Goal: Task Accomplishment & Management: Manage account settings

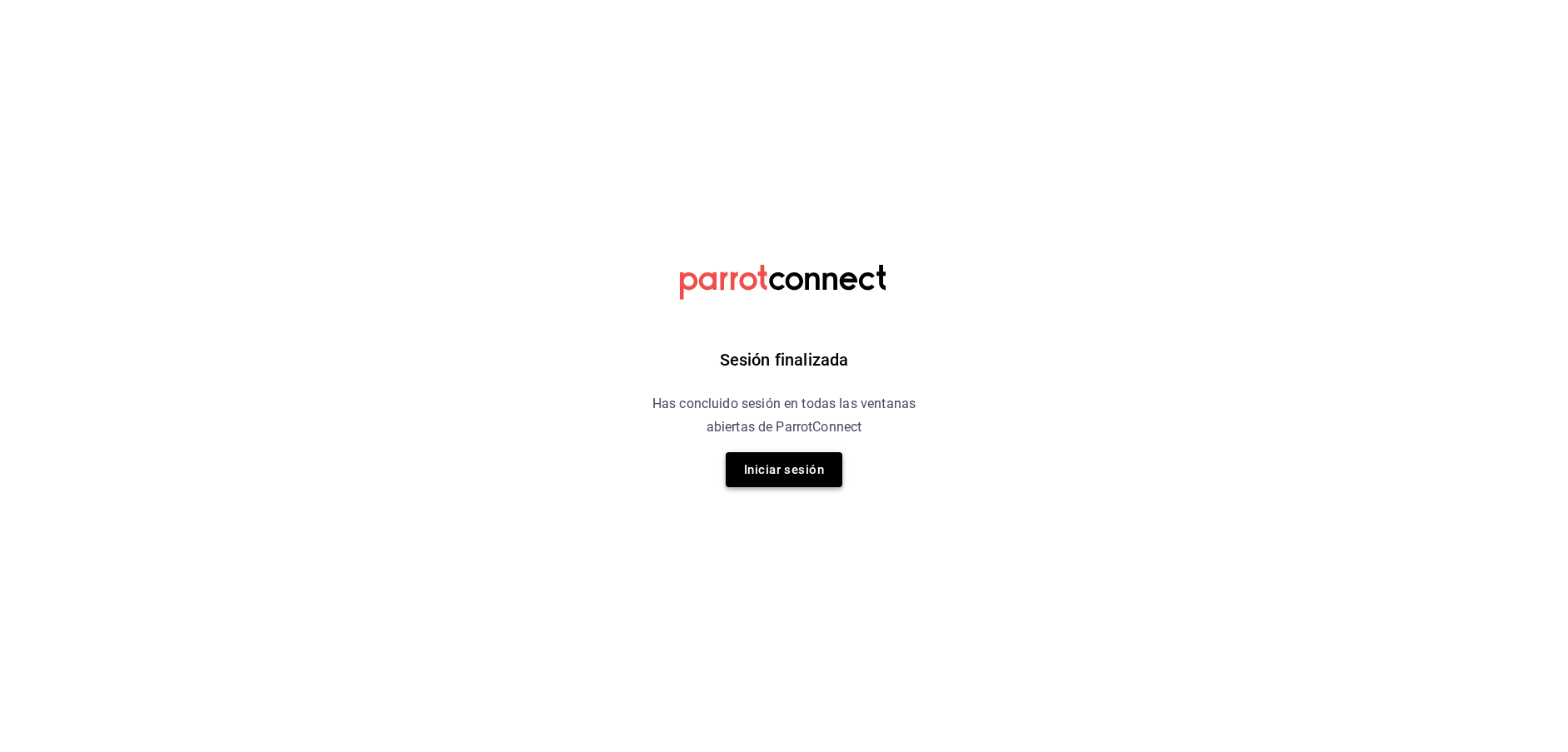
click at [764, 480] on button "Iniciar sesión" at bounding box center [784, 470] width 116 height 35
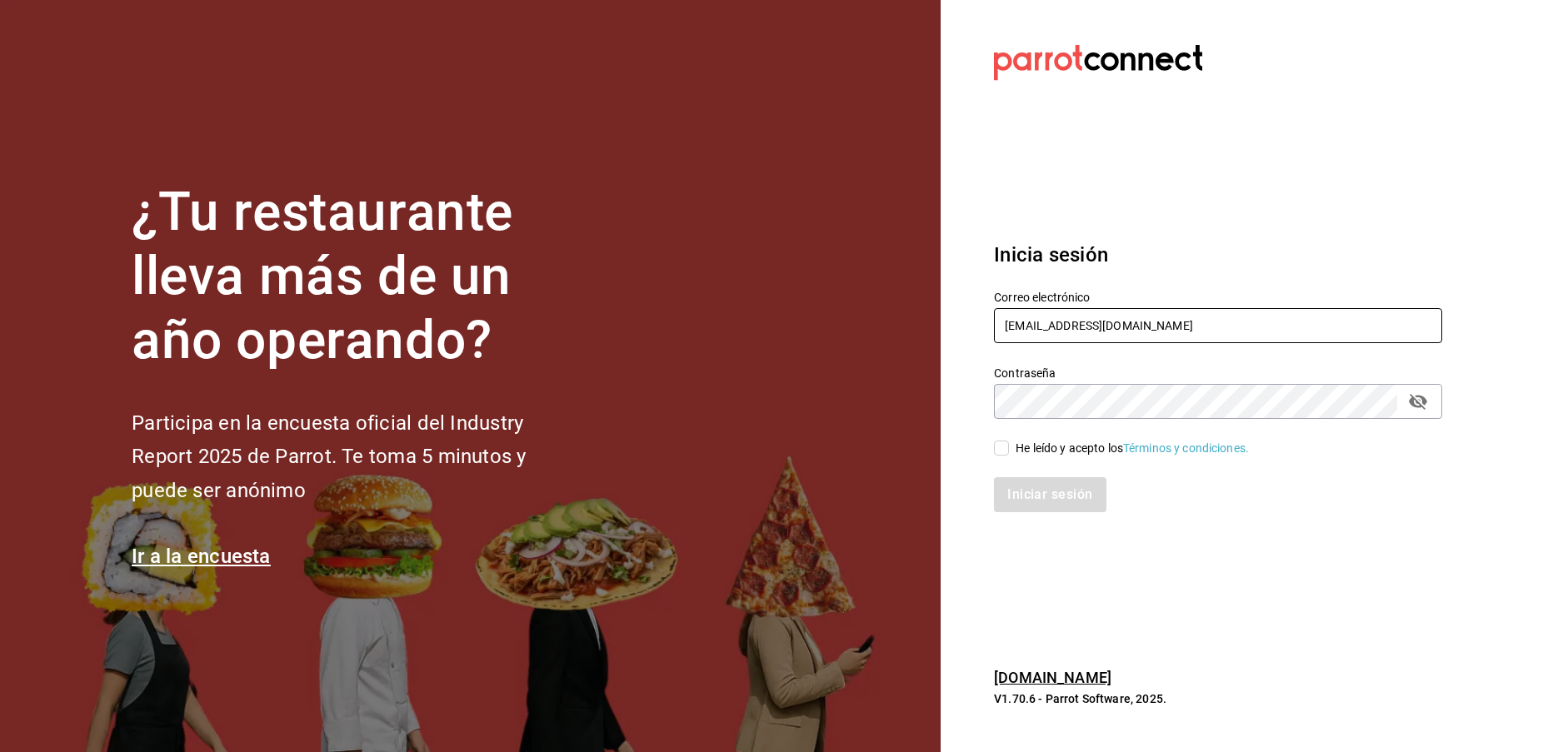
type input "[EMAIL_ADDRESS][DOMAIN_NAME]"
drag, startPoint x: 1001, startPoint y: 448, endPoint x: 1030, endPoint y: 468, distance: 35.2
click at [1001, 448] on input "He leído y acepto los Términos y condiciones." at bounding box center [1001, 448] width 15 height 15
checkbox input "true"
click at [1072, 509] on button "Iniciar sesión" at bounding box center [1050, 494] width 113 height 35
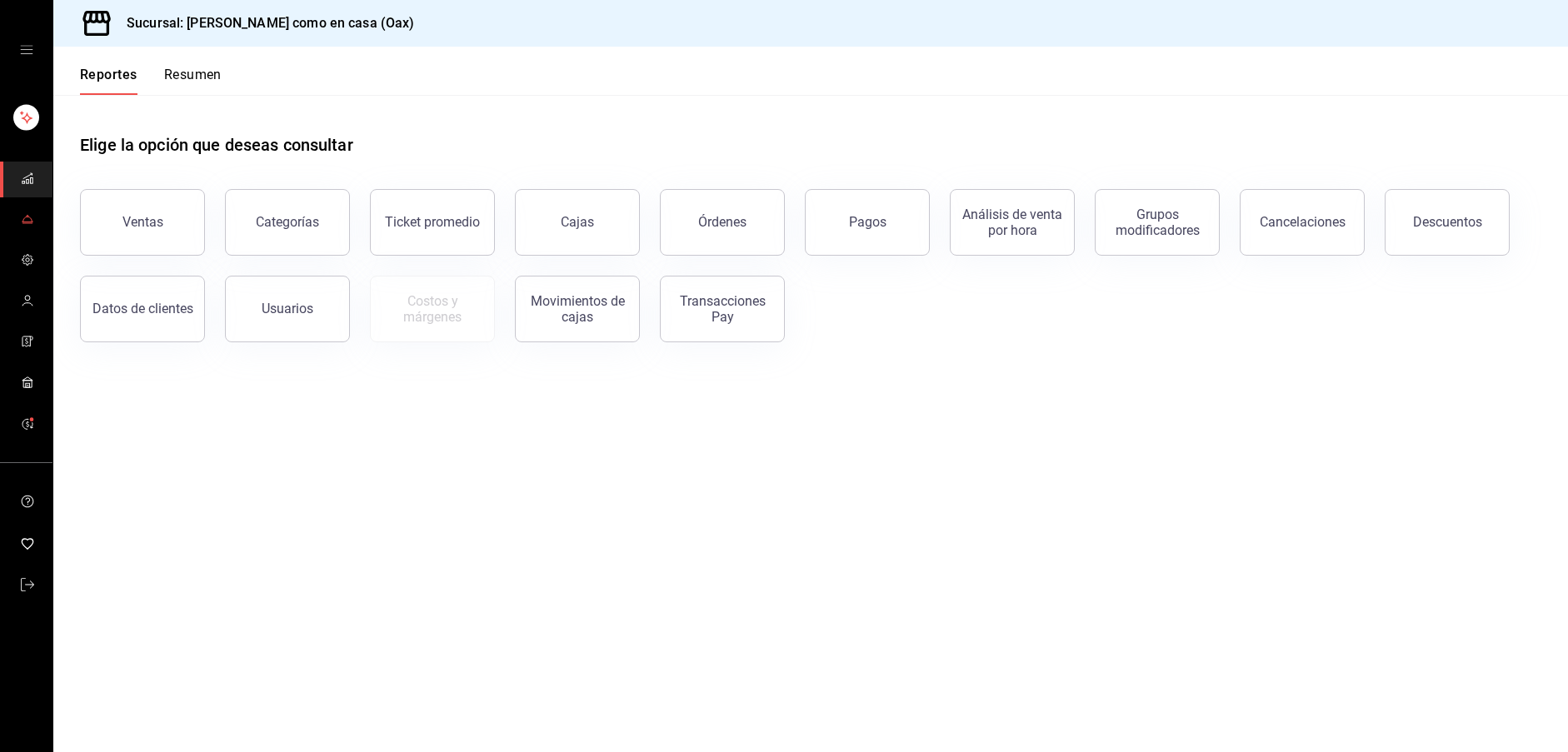
scroll to position [1, 0]
click at [33, 219] on icon "mailbox folders" at bounding box center [27, 219] width 14 height 14
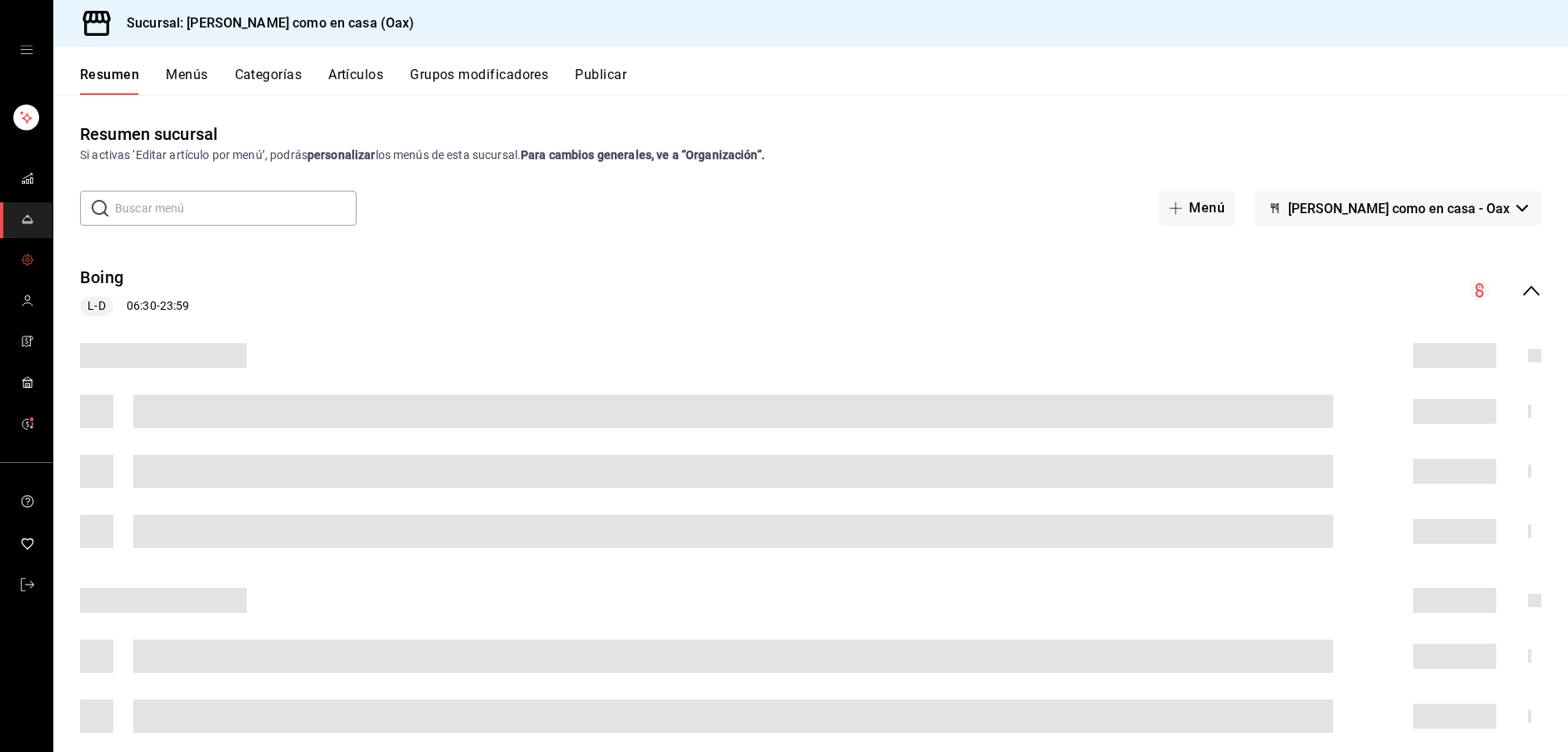
click at [28, 264] on icon "mailbox folders" at bounding box center [27, 260] width 14 height 14
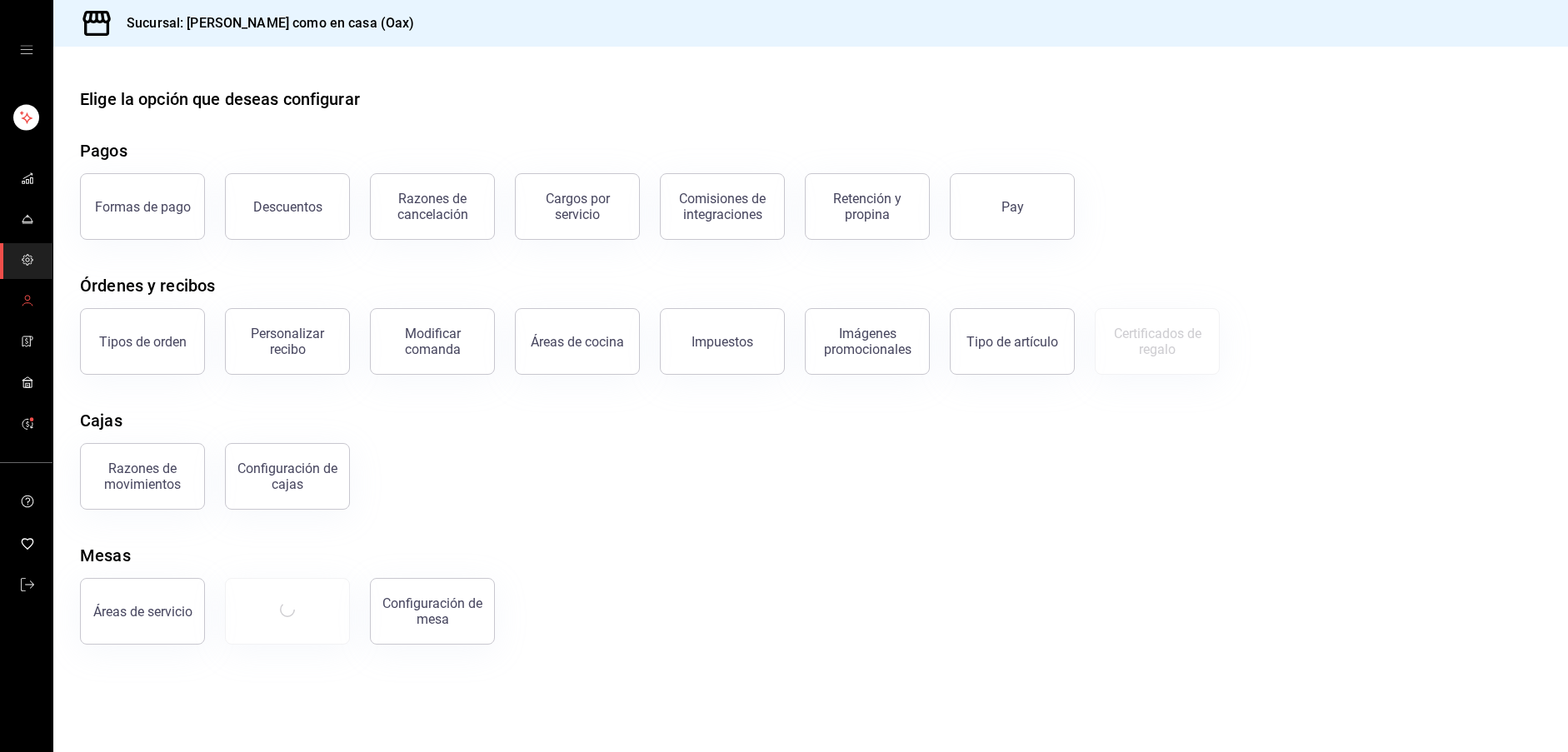
click at [29, 302] on icon "mailbox folders" at bounding box center [27, 300] width 14 height 14
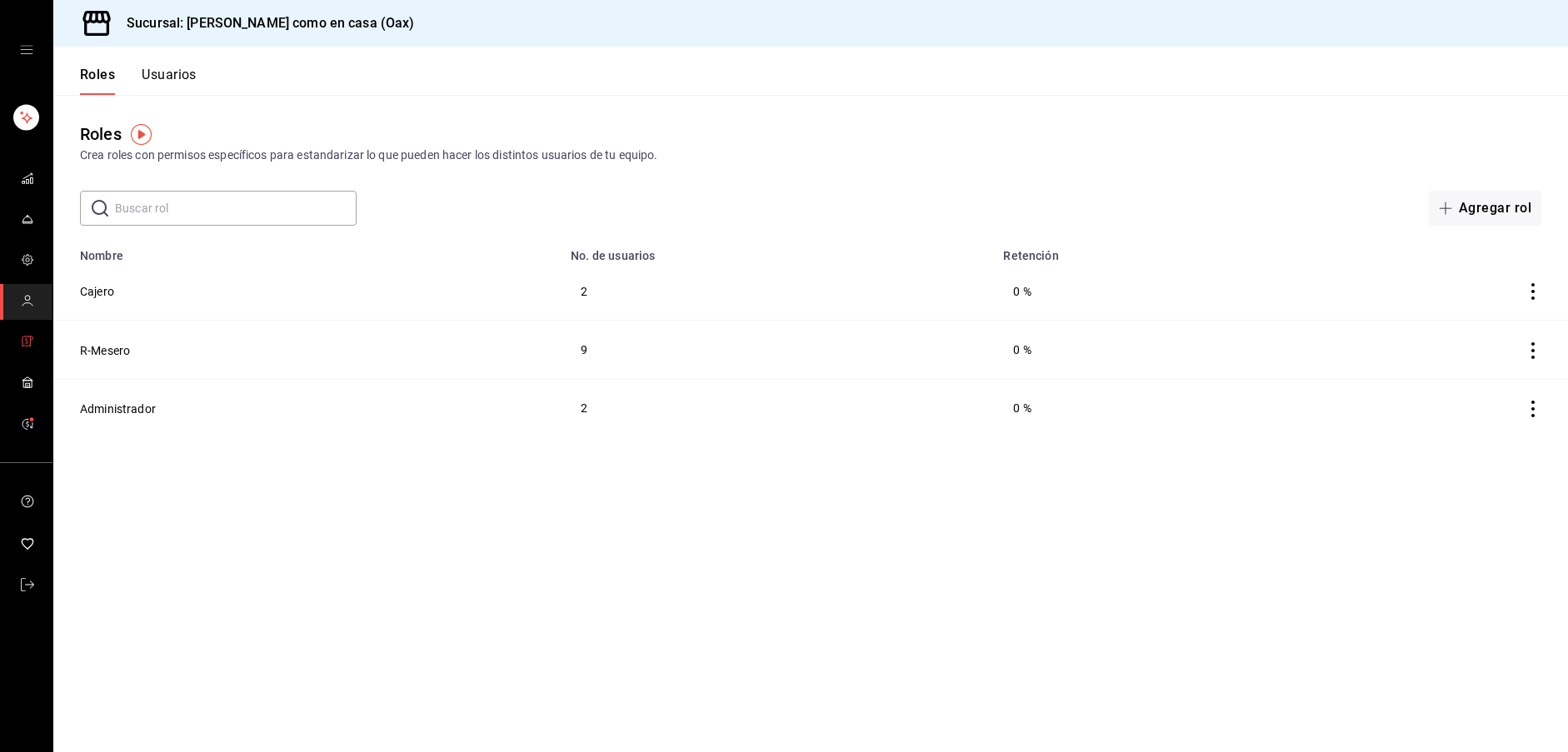
click at [26, 343] on icon "mailbox folders" at bounding box center [26, 341] width 3 height 4
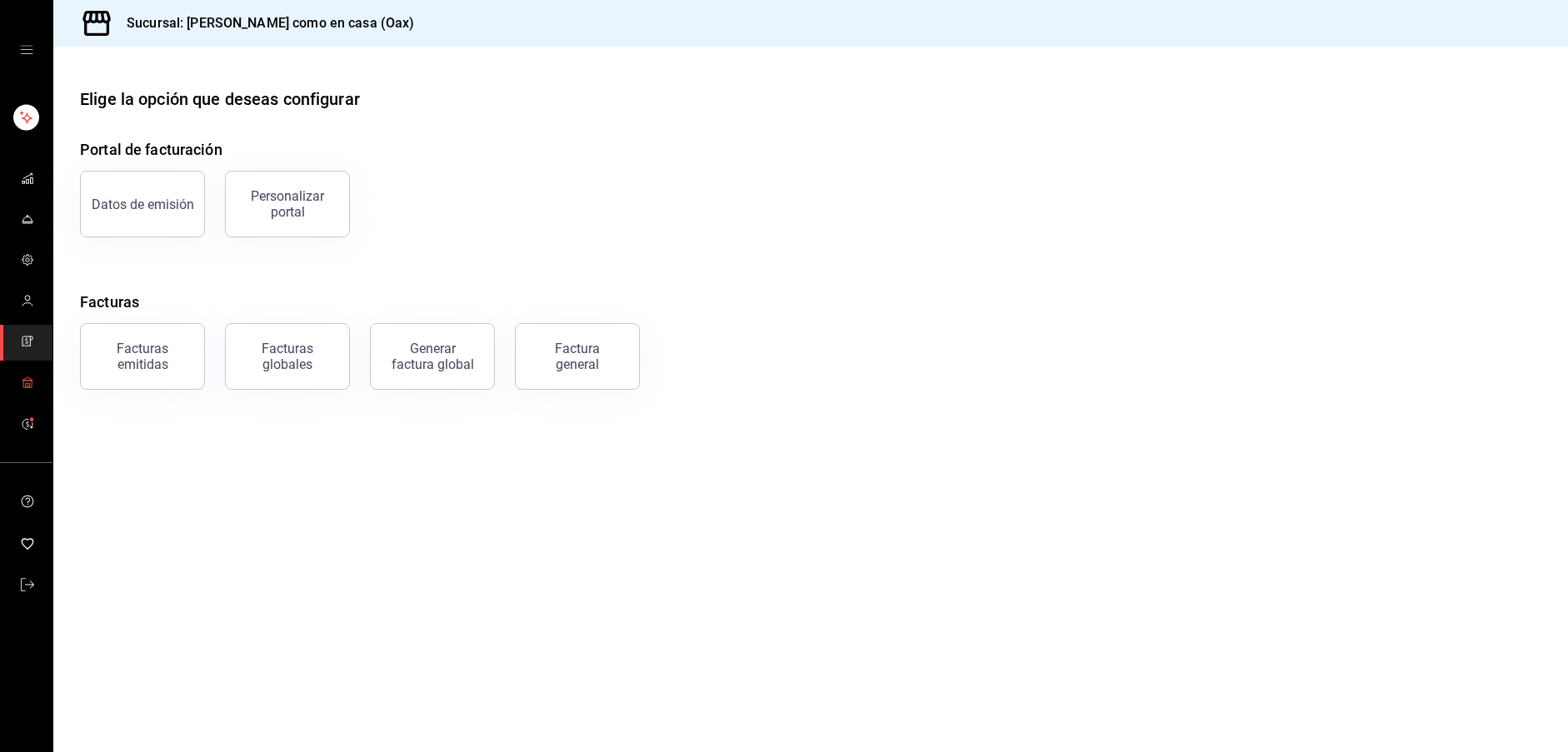
click at [30, 386] on icon "mailbox folders" at bounding box center [27, 383] width 14 height 14
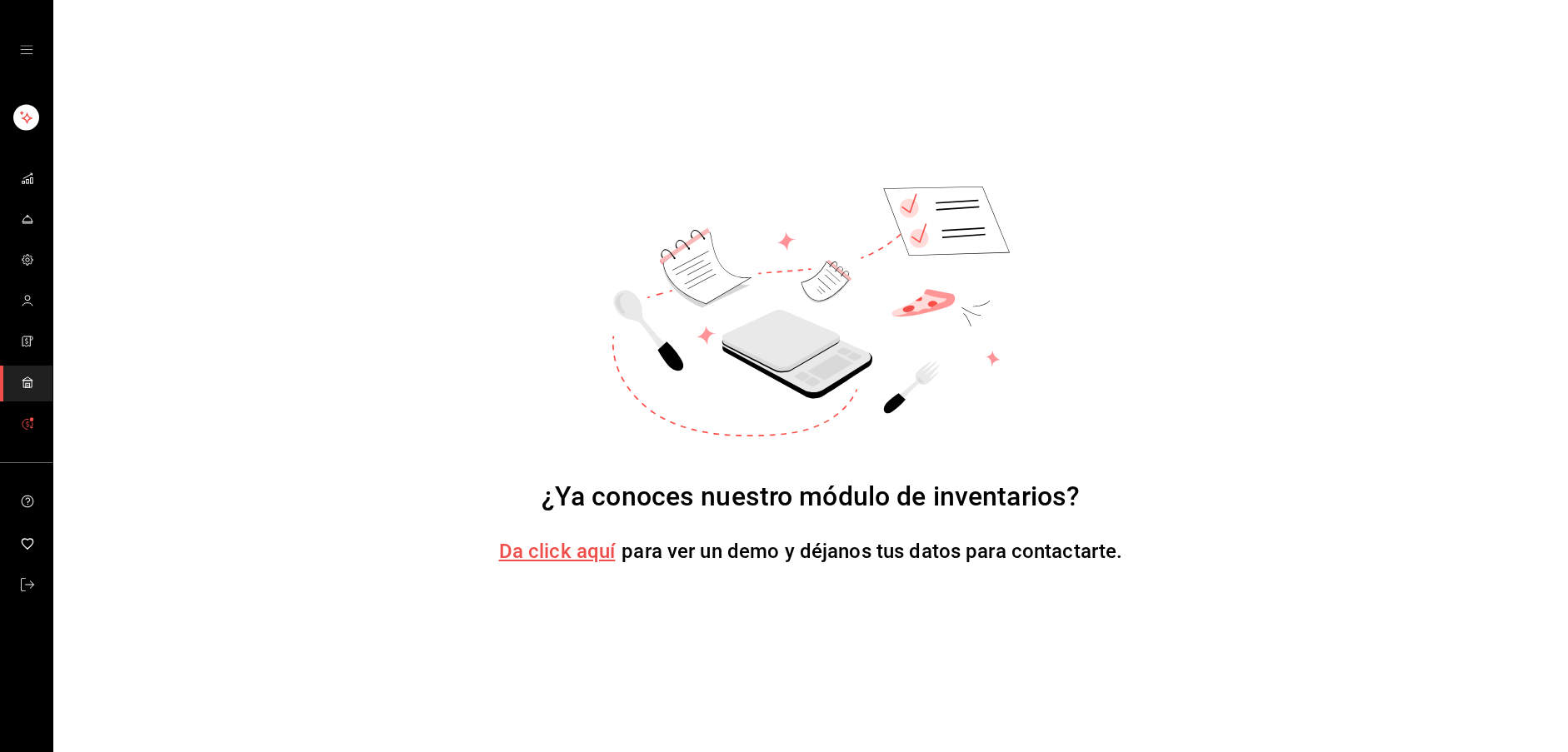
click at [23, 423] on icon "mailbox folders" at bounding box center [27, 423] width 14 height 14
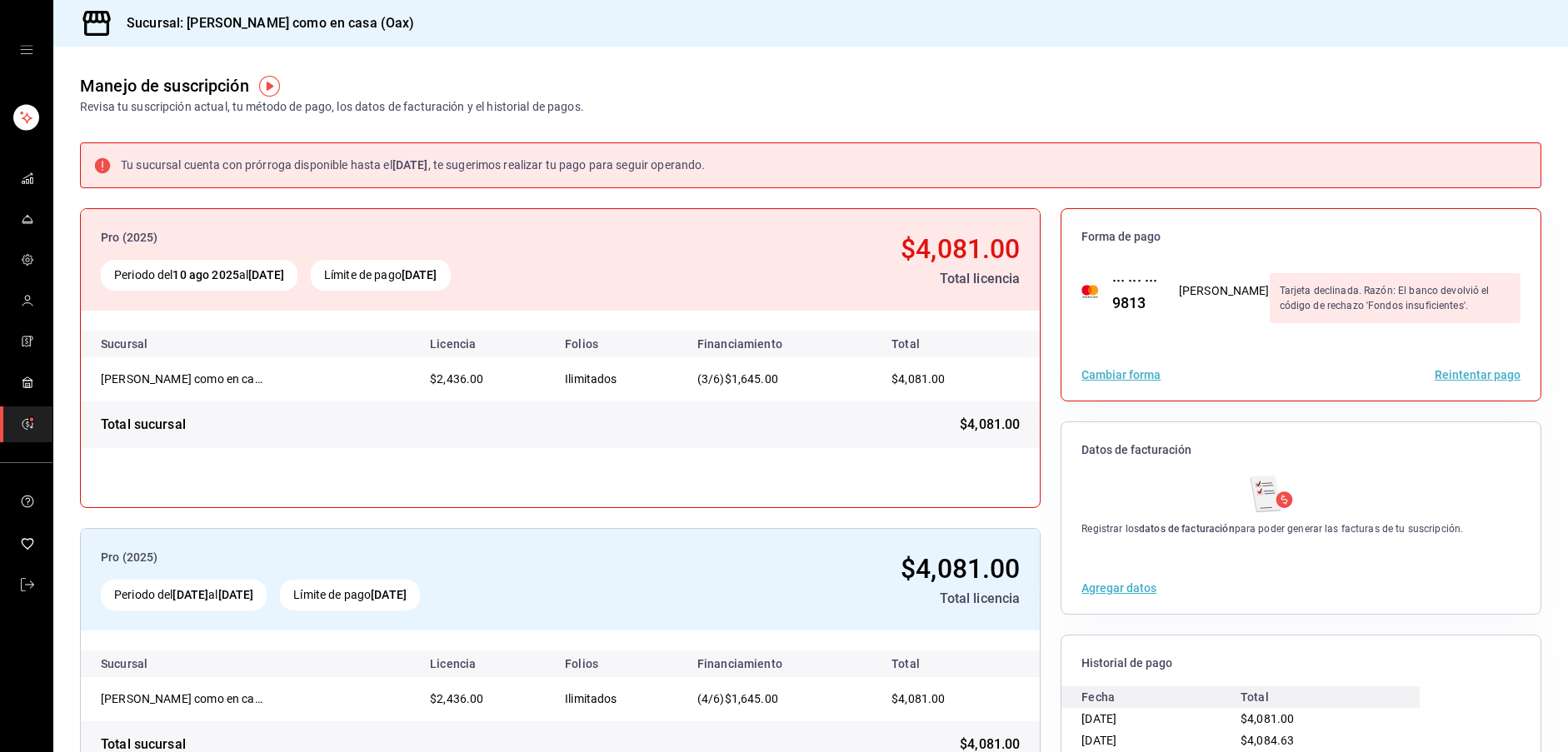
click at [1023, 53] on div "Manejo de suscripción Revisa tu suscripción actual, tu método de pago, los dato…" at bounding box center [811, 80] width 1515 height 69
click at [21, 44] on icon "open drawer" at bounding box center [27, 50] width 14 height 14
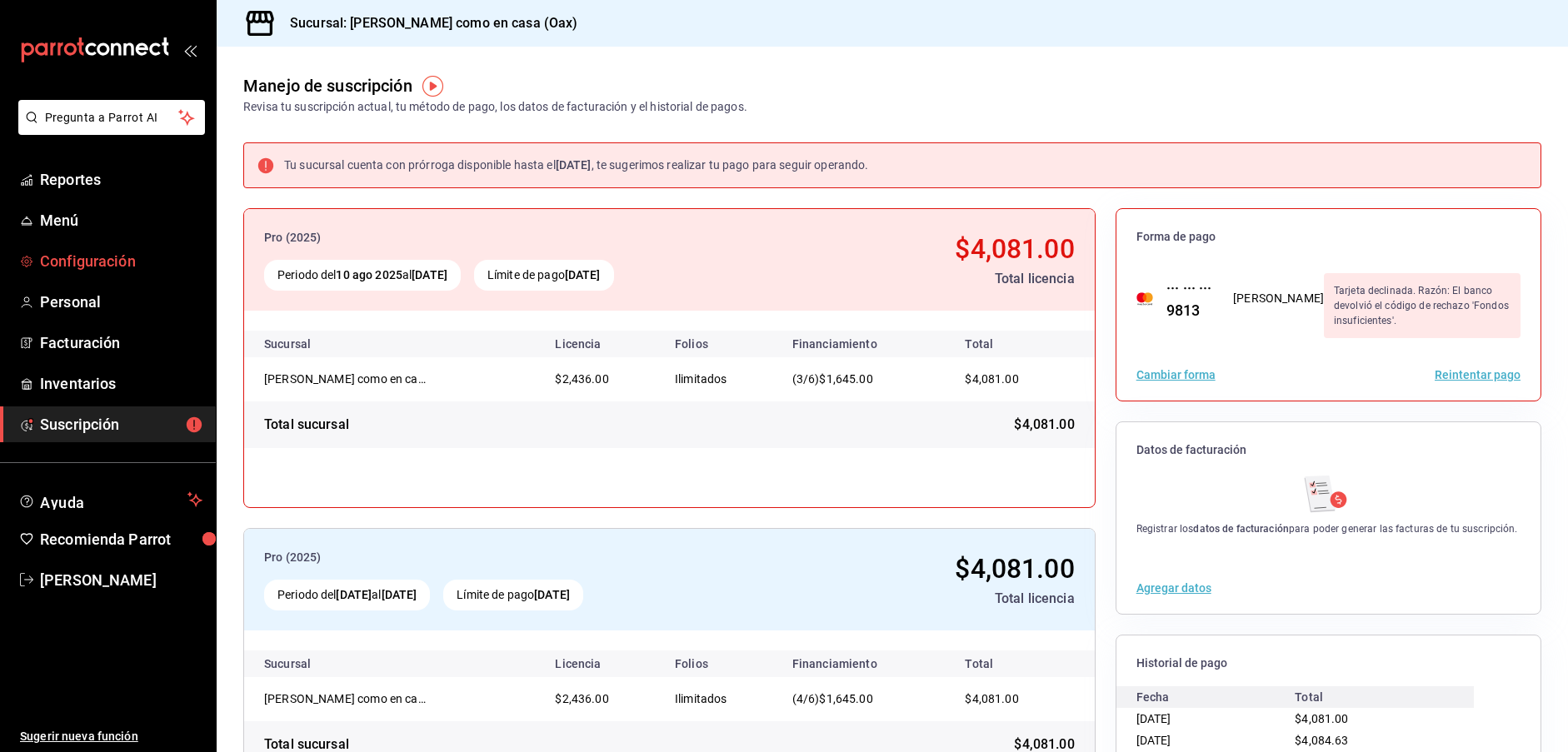
click at [108, 263] on span "Configuración" at bounding box center [121, 261] width 163 height 22
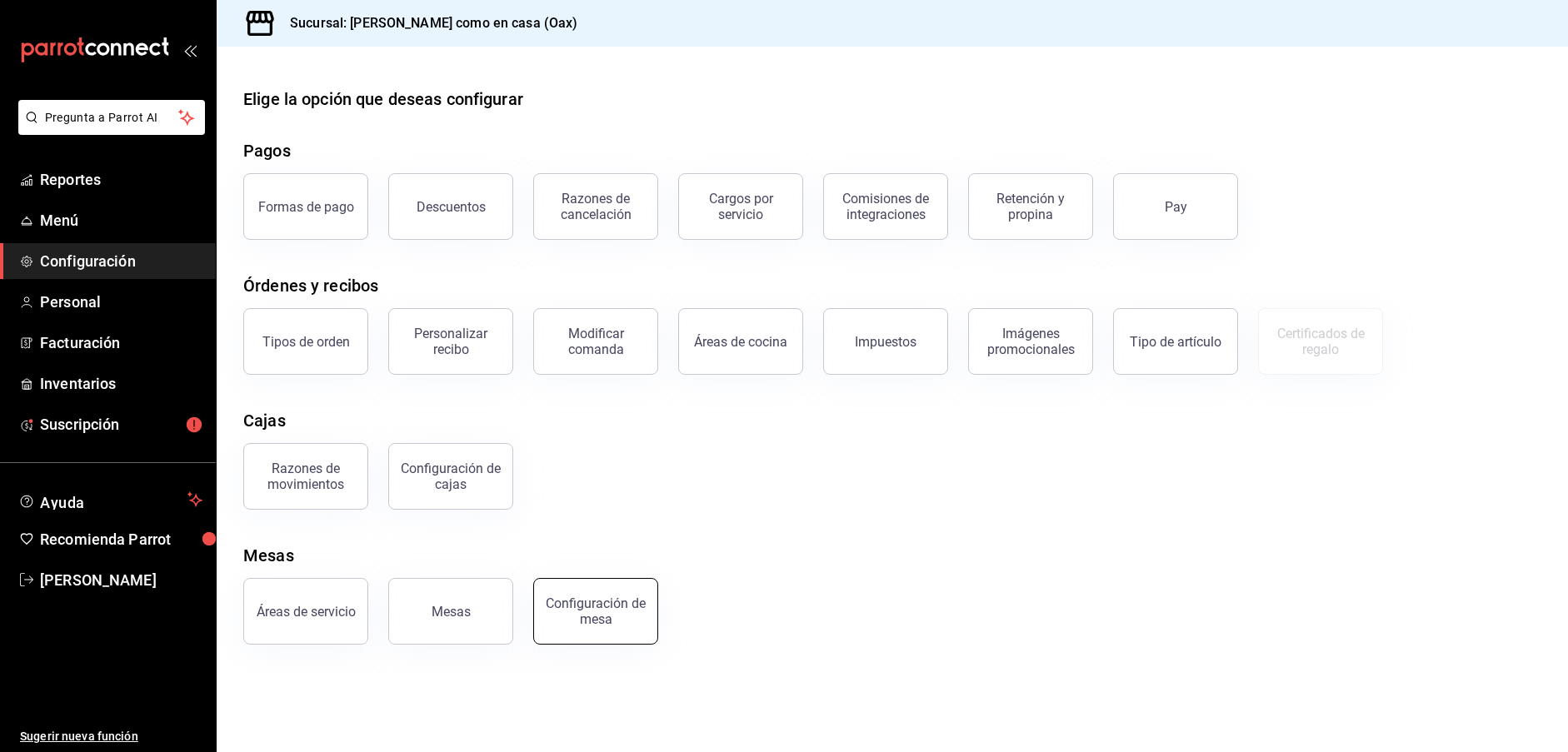
click at [595, 614] on div "Configuración de mesa" at bounding box center [595, 611] width 104 height 32
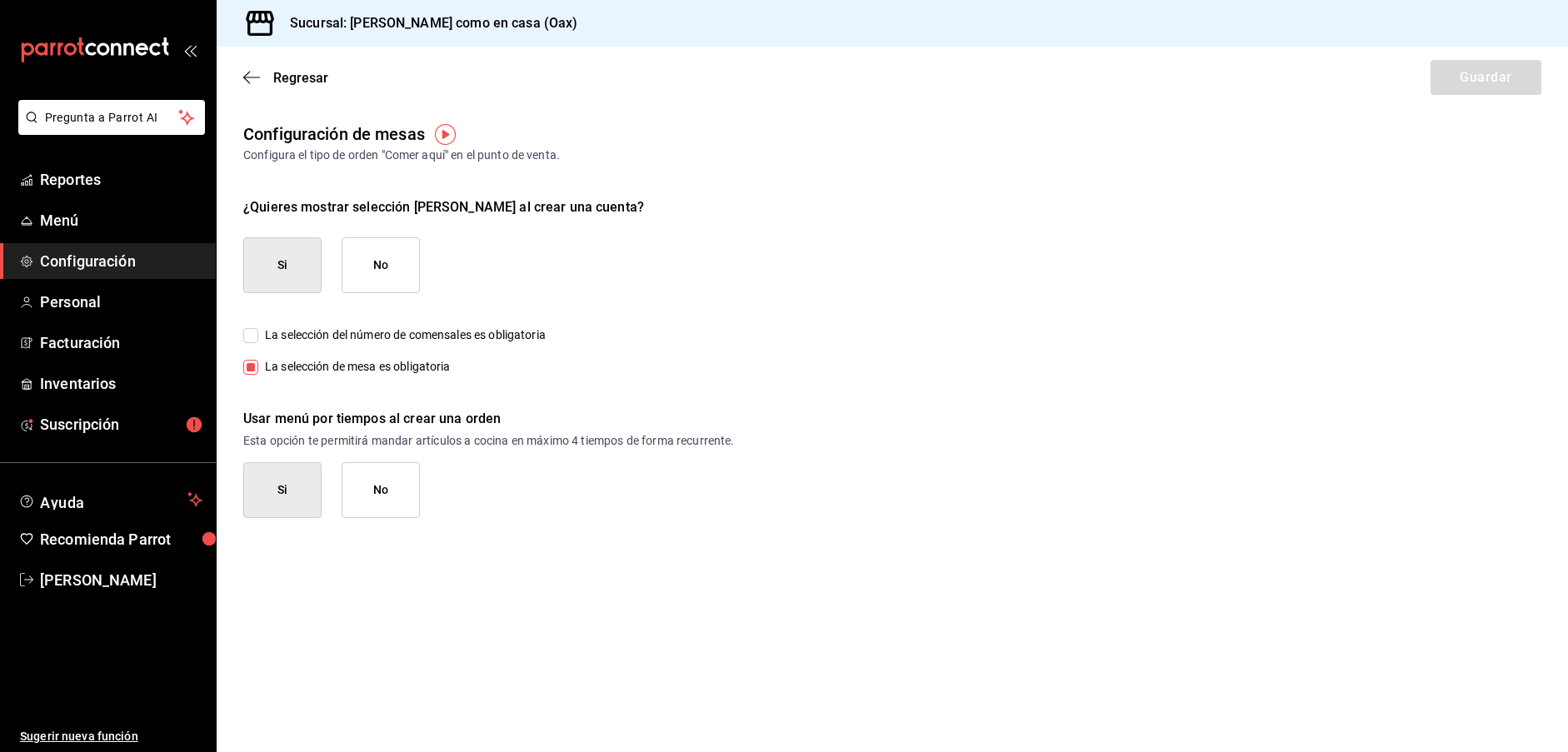
click at [299, 86] on div "Regresar Guardar" at bounding box center [892, 78] width 1352 height 62
click at [284, 79] on span "Regresar" at bounding box center [301, 78] width 55 height 16
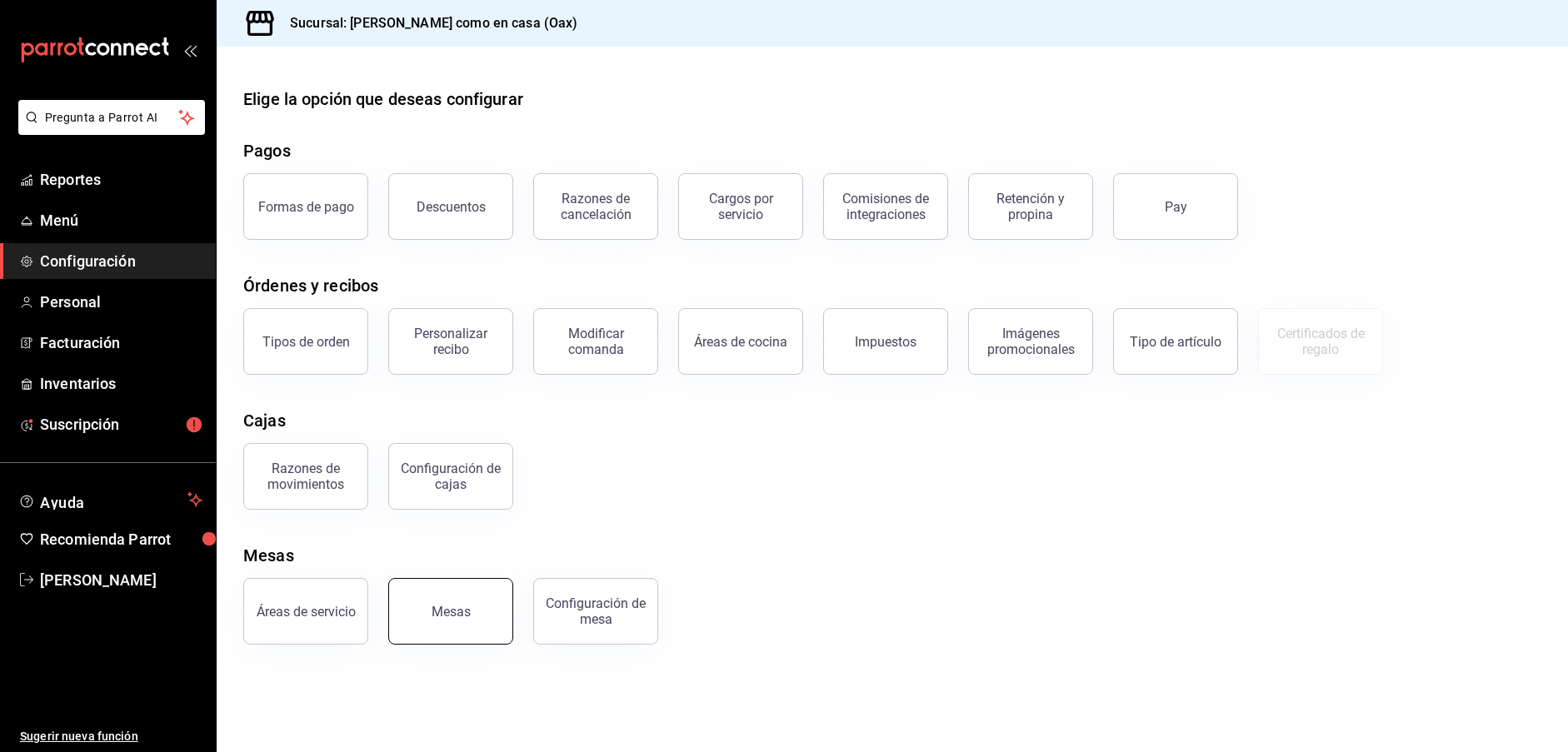
click at [405, 618] on button "Mesas" at bounding box center [450, 611] width 125 height 67
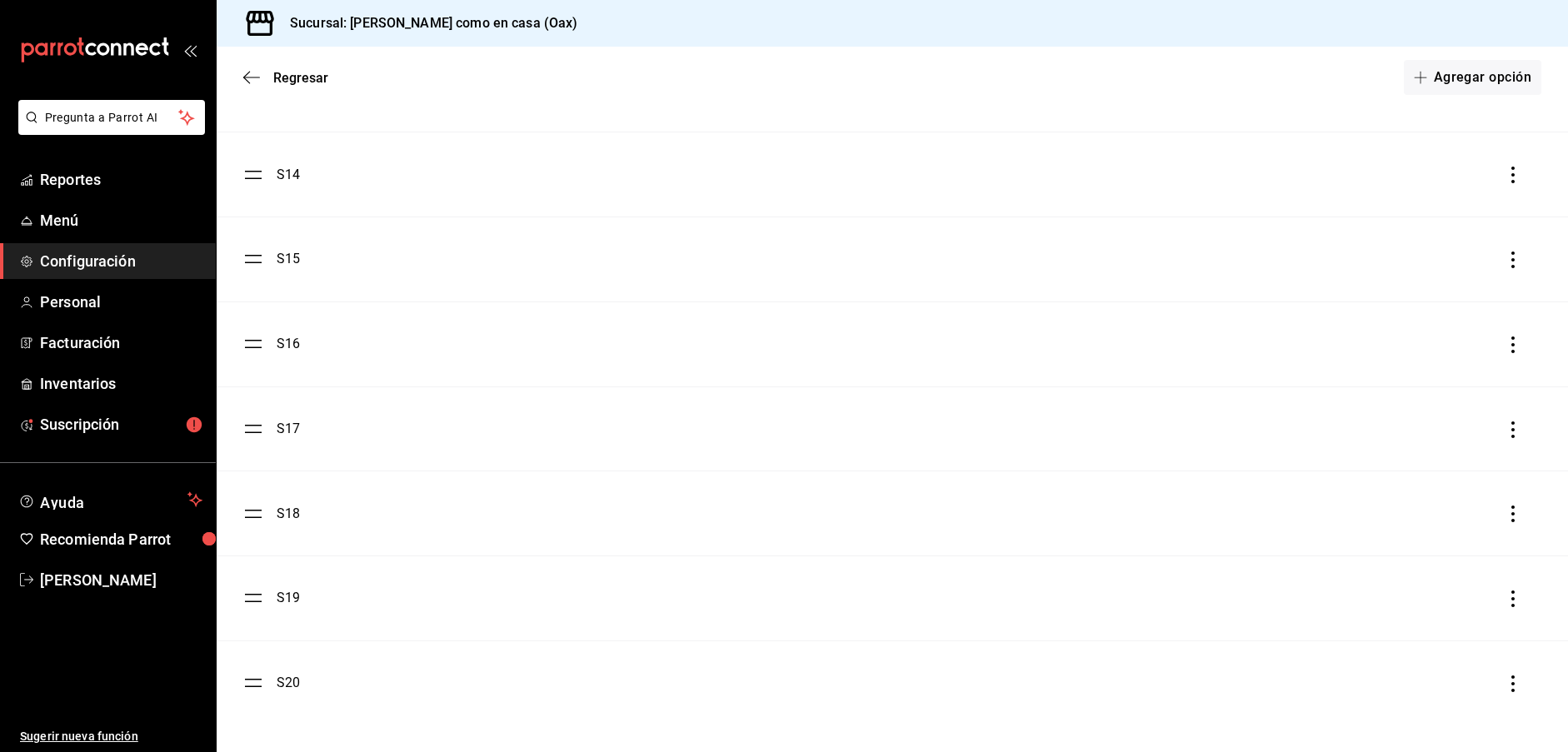
scroll to position [1213, 0]
click at [1450, 72] on button "Agregar opción" at bounding box center [1473, 78] width 138 height 35
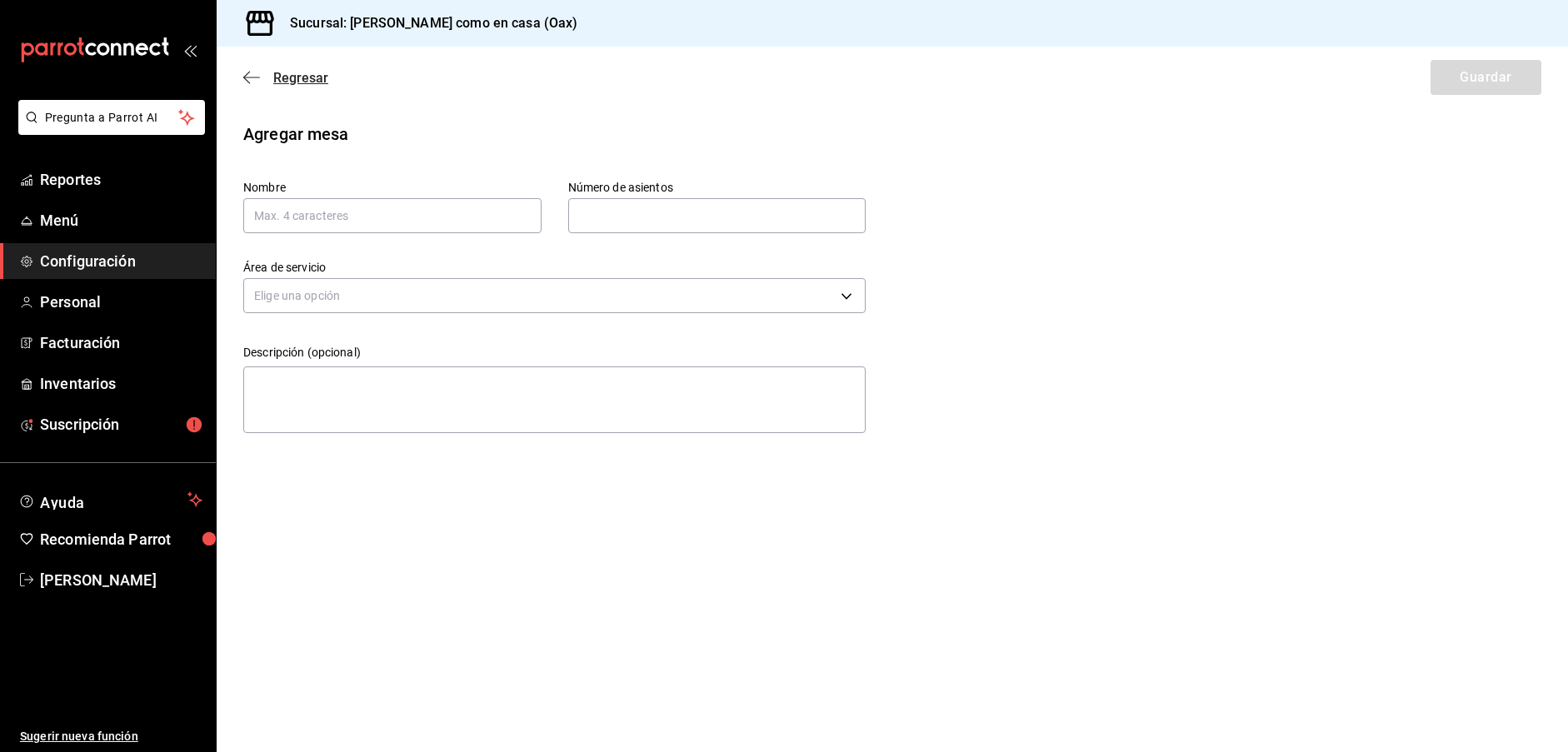
click at [290, 81] on span "Regresar" at bounding box center [301, 78] width 55 height 16
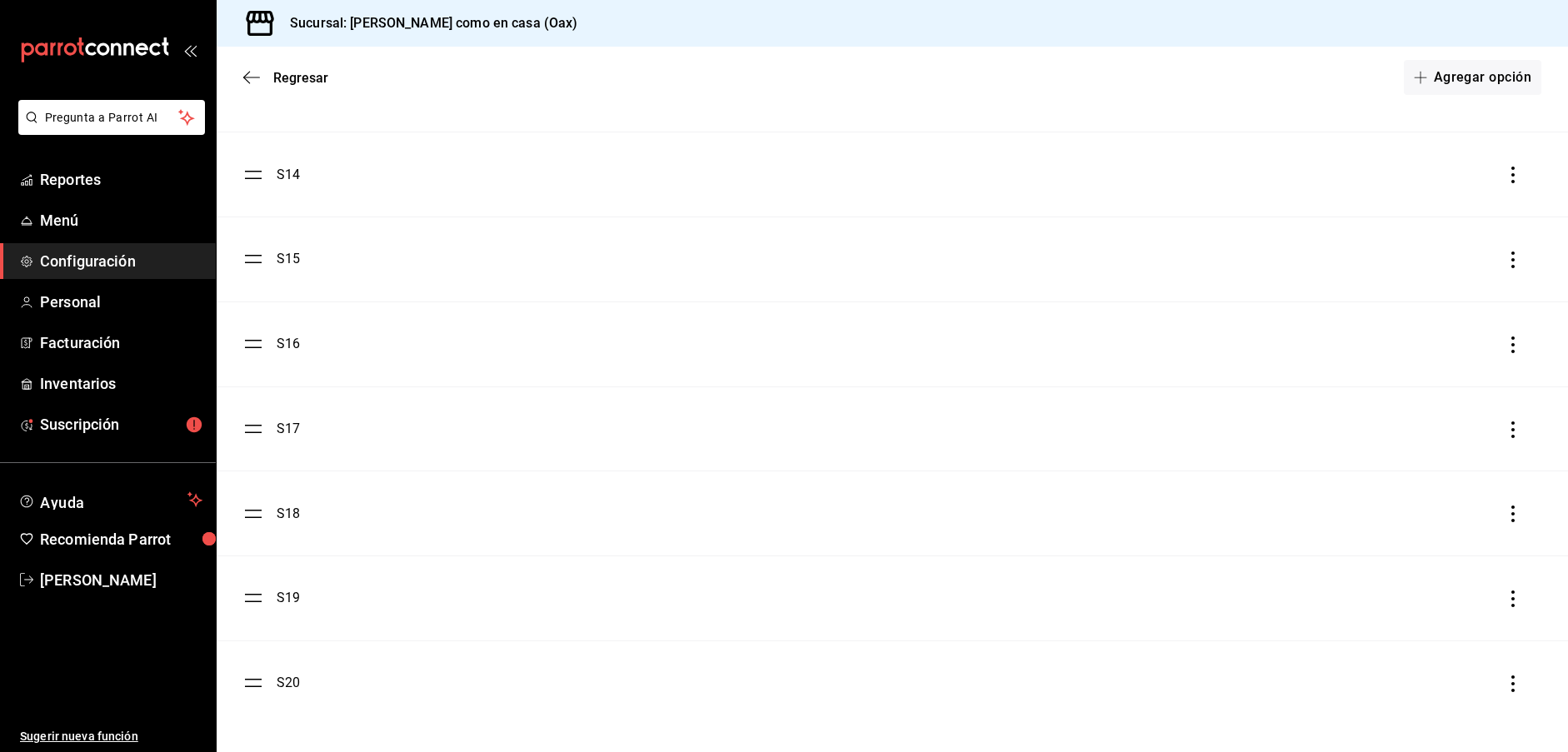
scroll to position [1213, 0]
click at [1489, 78] on button "Agregar opción" at bounding box center [1473, 78] width 138 height 35
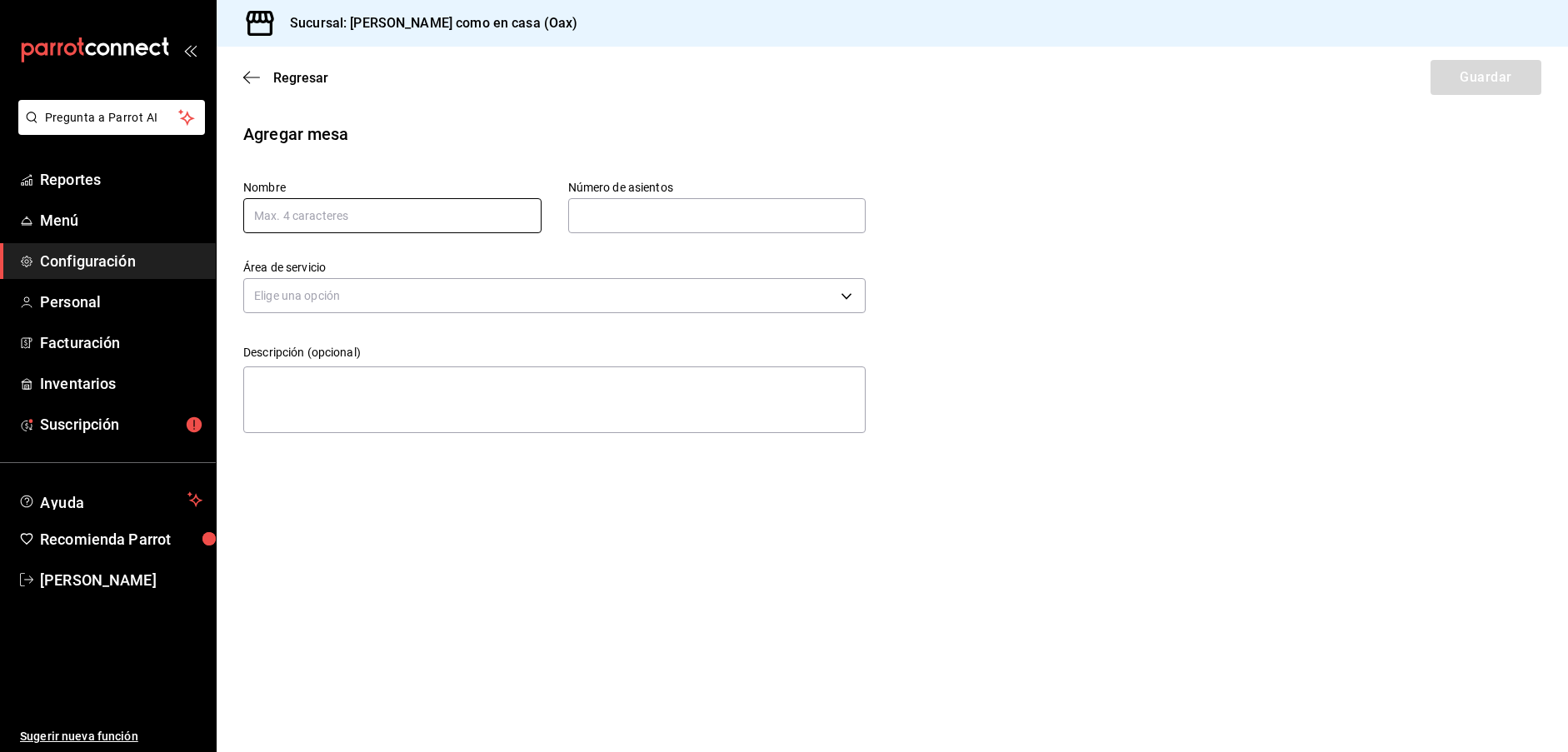
scroll to position [1, 0]
click at [425, 222] on input "text" at bounding box center [393, 216] width 299 height 35
click at [757, 300] on body "Pregunta a Parrot AI Reportes Menú Configuración Personal Facturación Inventari…" at bounding box center [784, 376] width 1568 height 752
click at [729, 334] on li "Salón" at bounding box center [555, 348] width 621 height 27
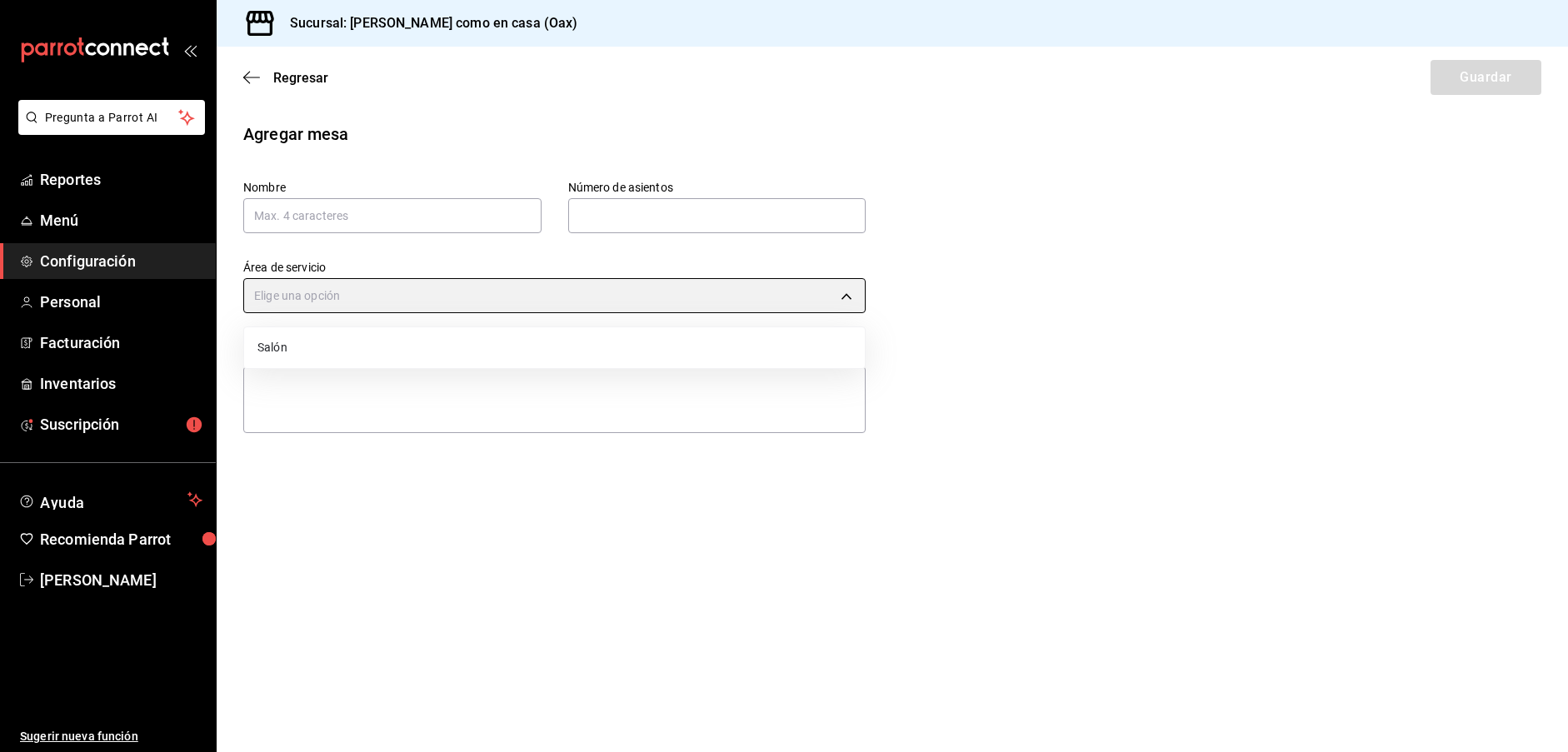
type input "07ba086e-cf3e-4360-aec3-1500a3beffe0"
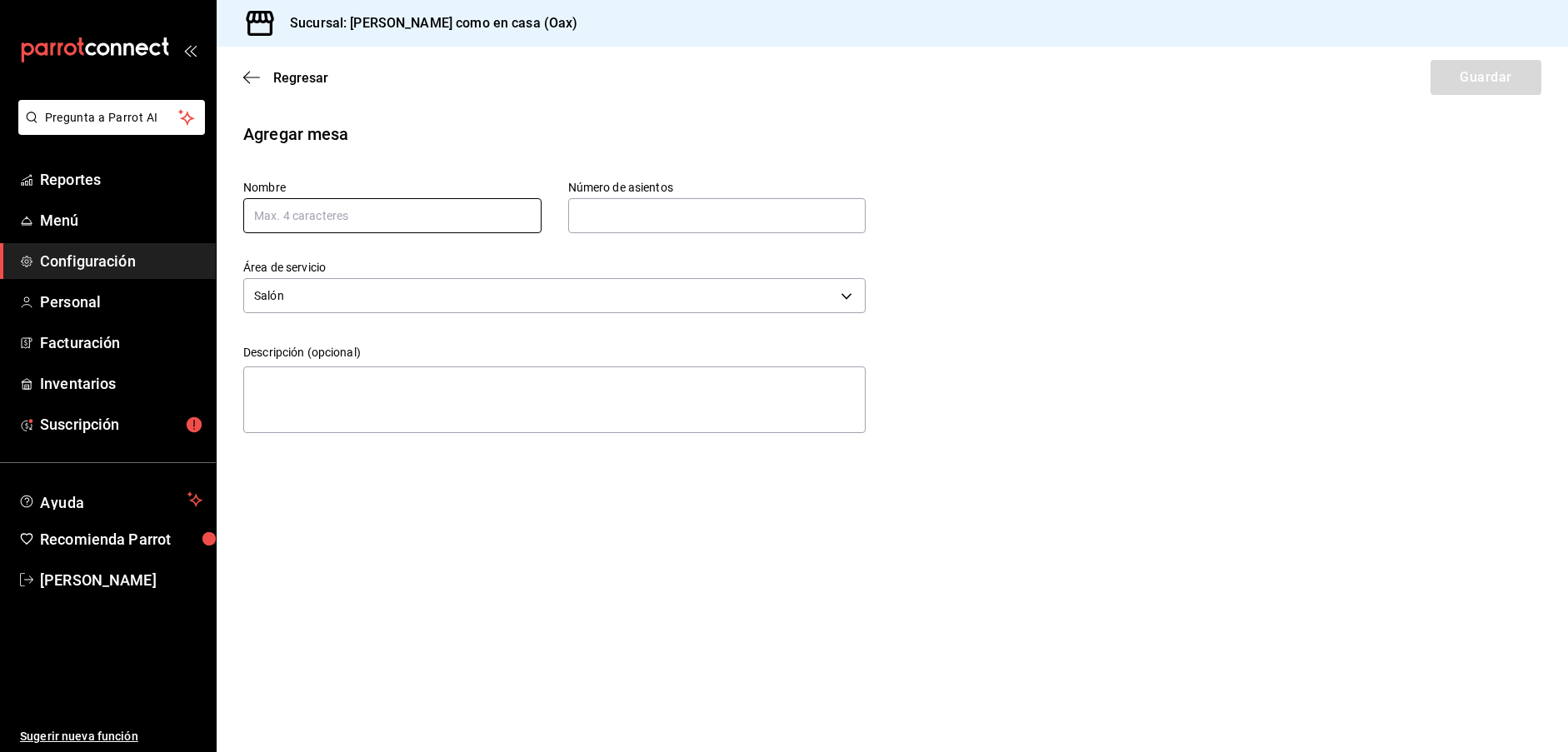
click at [472, 216] on input "text" at bounding box center [393, 216] width 299 height 35
type input "S21"
click at [743, 217] on input "text" at bounding box center [718, 215] width 299 height 33
type input "4"
click at [1472, 82] on button "Guardar" at bounding box center [1486, 78] width 111 height 35
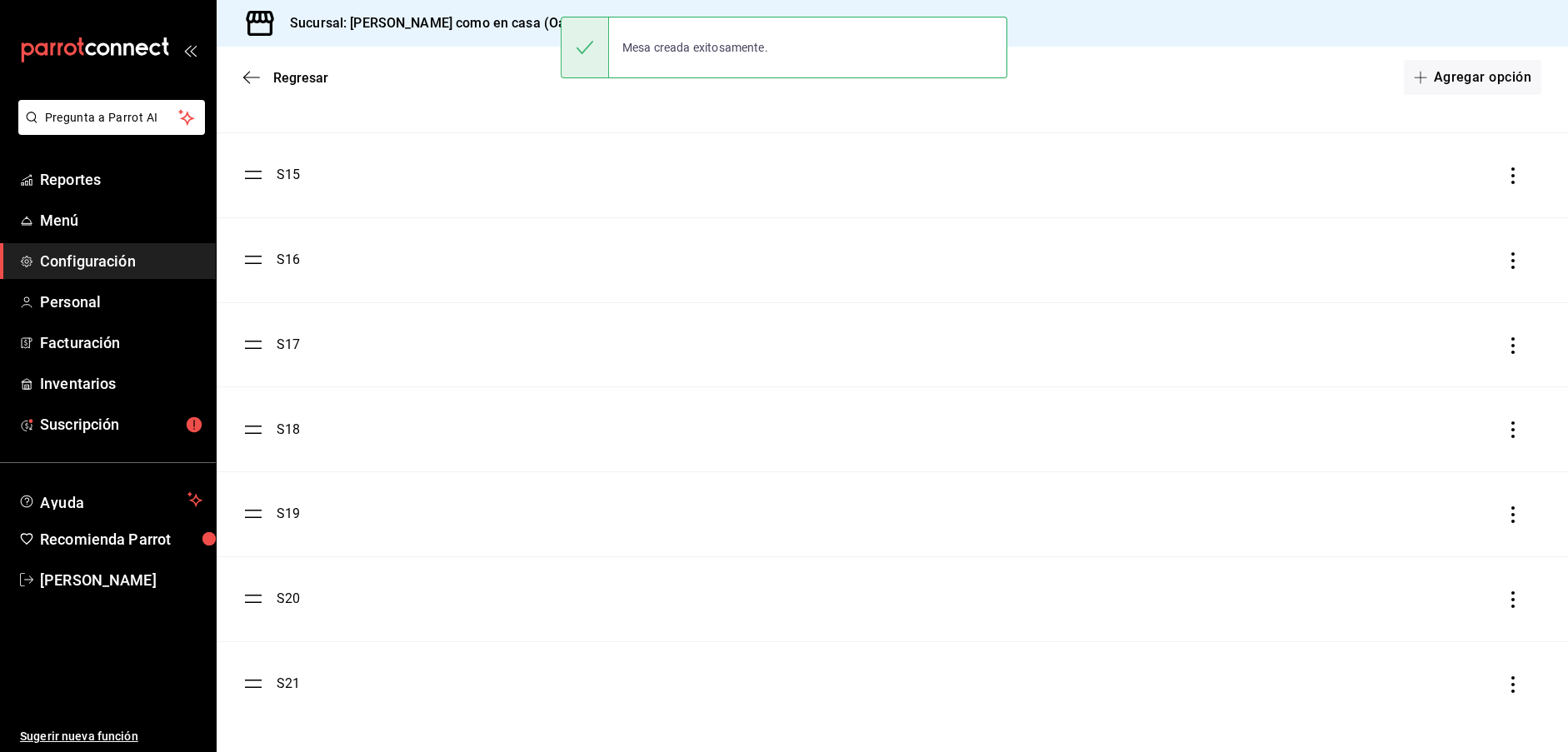
scroll to position [1298, 0]
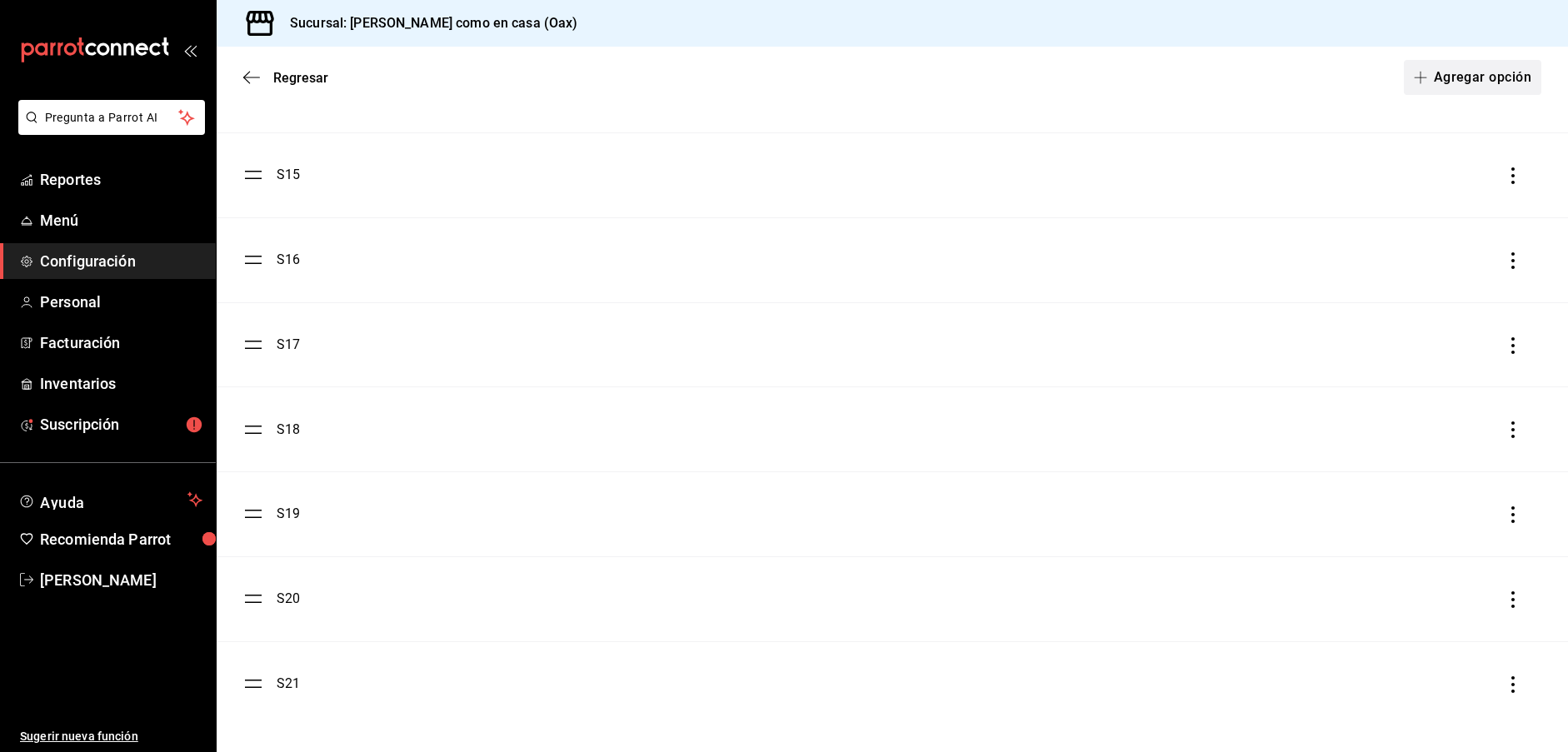
click at [1439, 78] on button "Agregar opción" at bounding box center [1473, 78] width 138 height 35
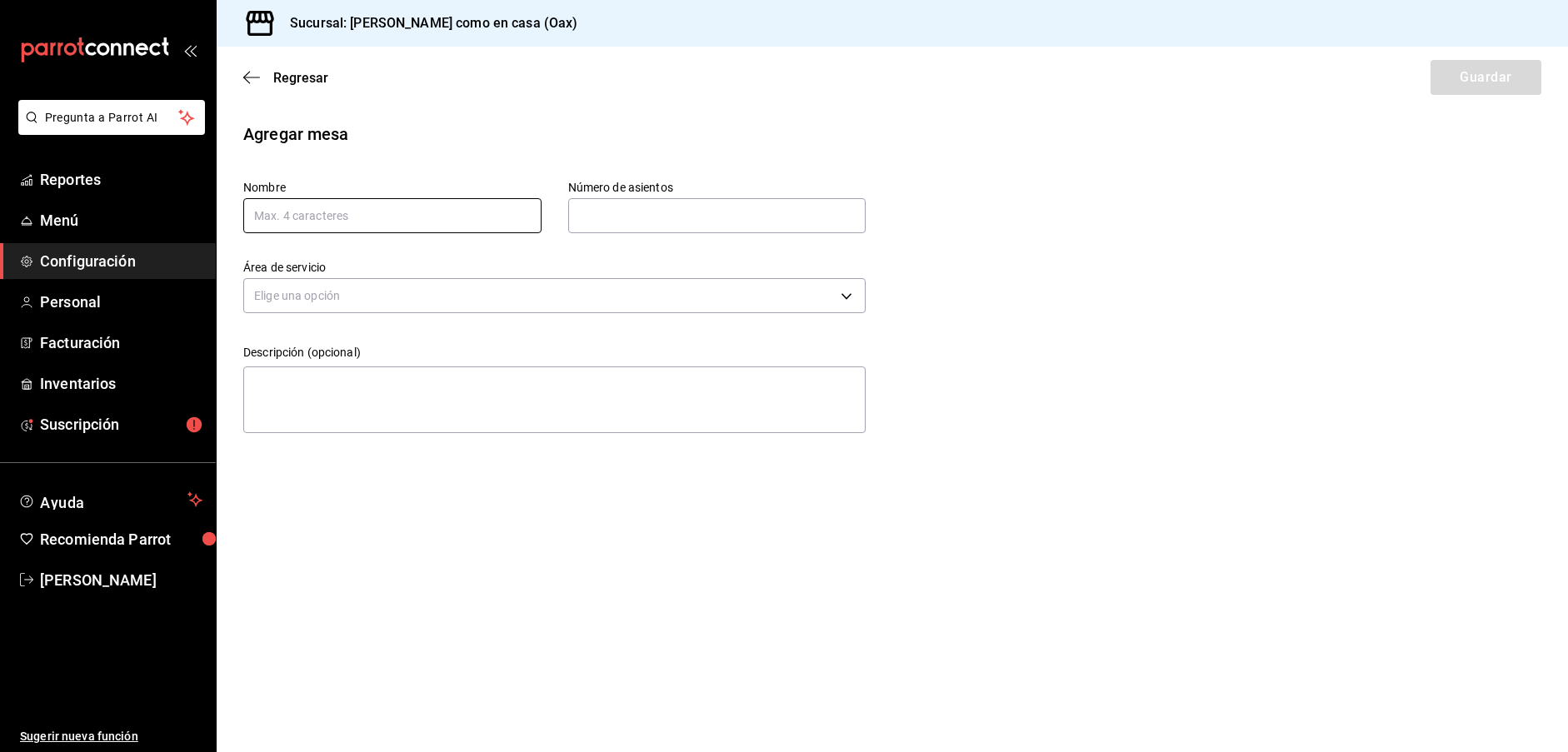
click at [459, 212] on input "text" at bounding box center [393, 216] width 299 height 35
type input "S22"
click at [613, 216] on input "text" at bounding box center [718, 215] width 299 height 33
type input "4"
click at [553, 285] on body "Pregunta a Parrot AI Reportes Menú Configuración Personal Facturación Inventari…" at bounding box center [784, 376] width 1568 height 752
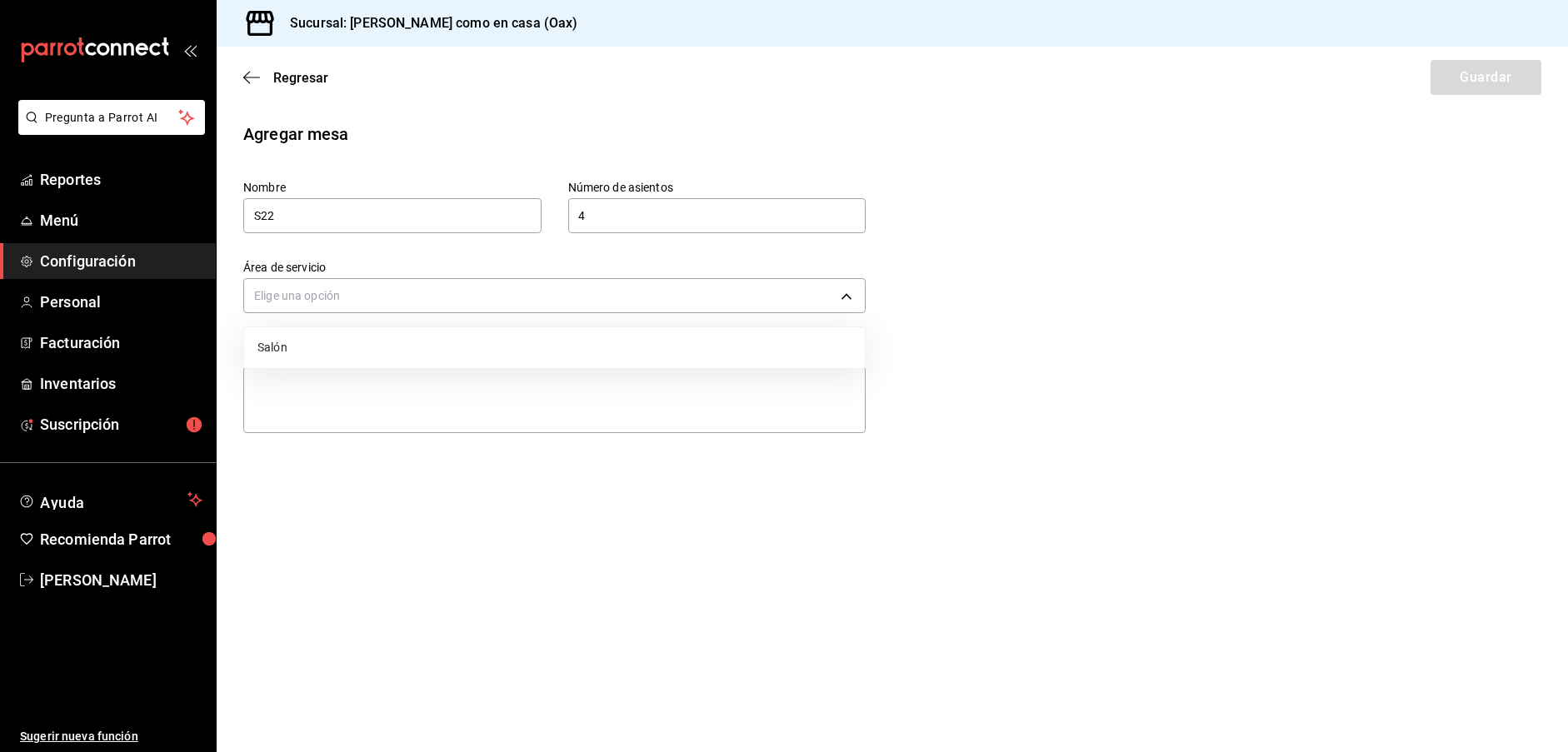
click at [481, 337] on li "Salón" at bounding box center [555, 348] width 621 height 27
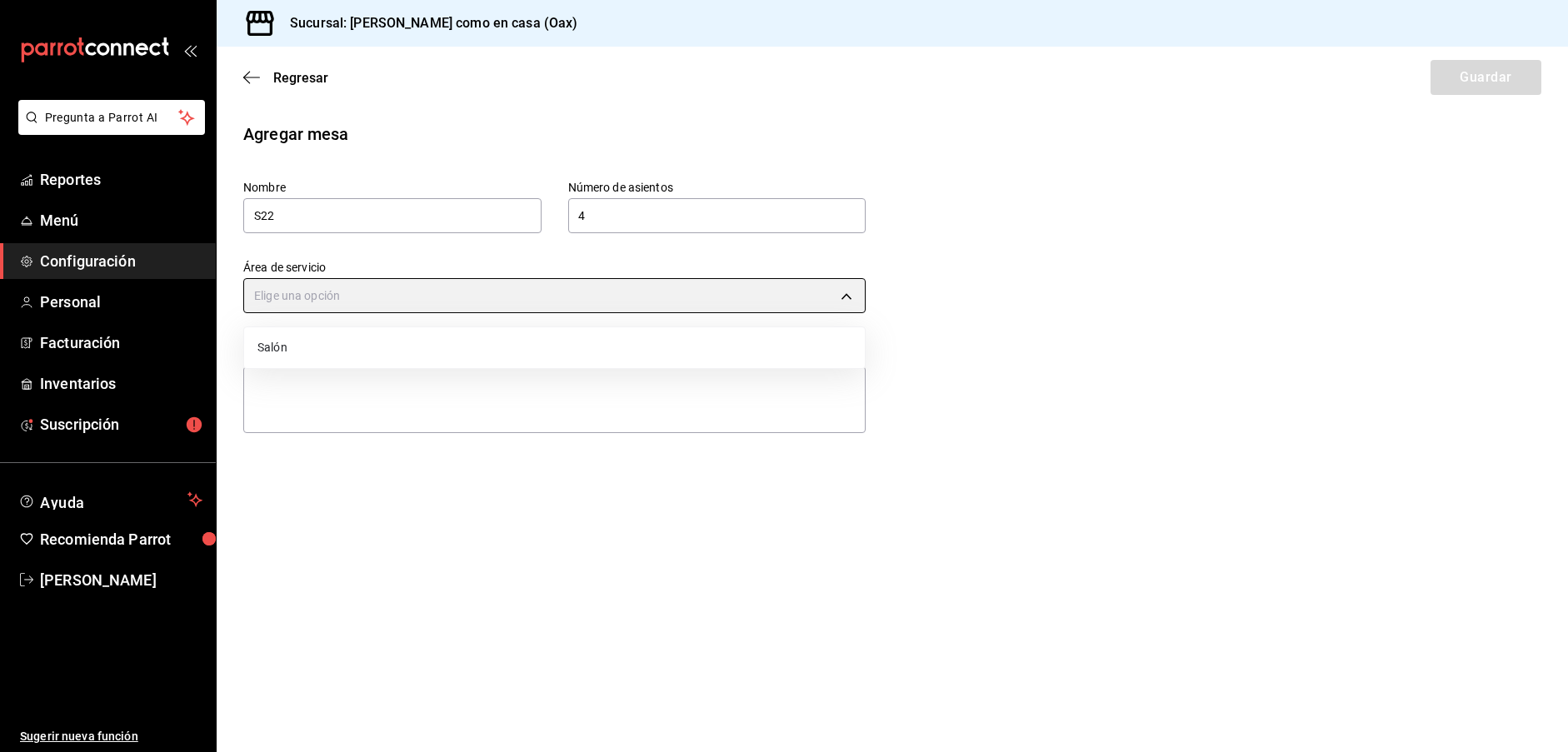
type input "07ba086e-cf3e-4360-aec3-1500a3beffe0"
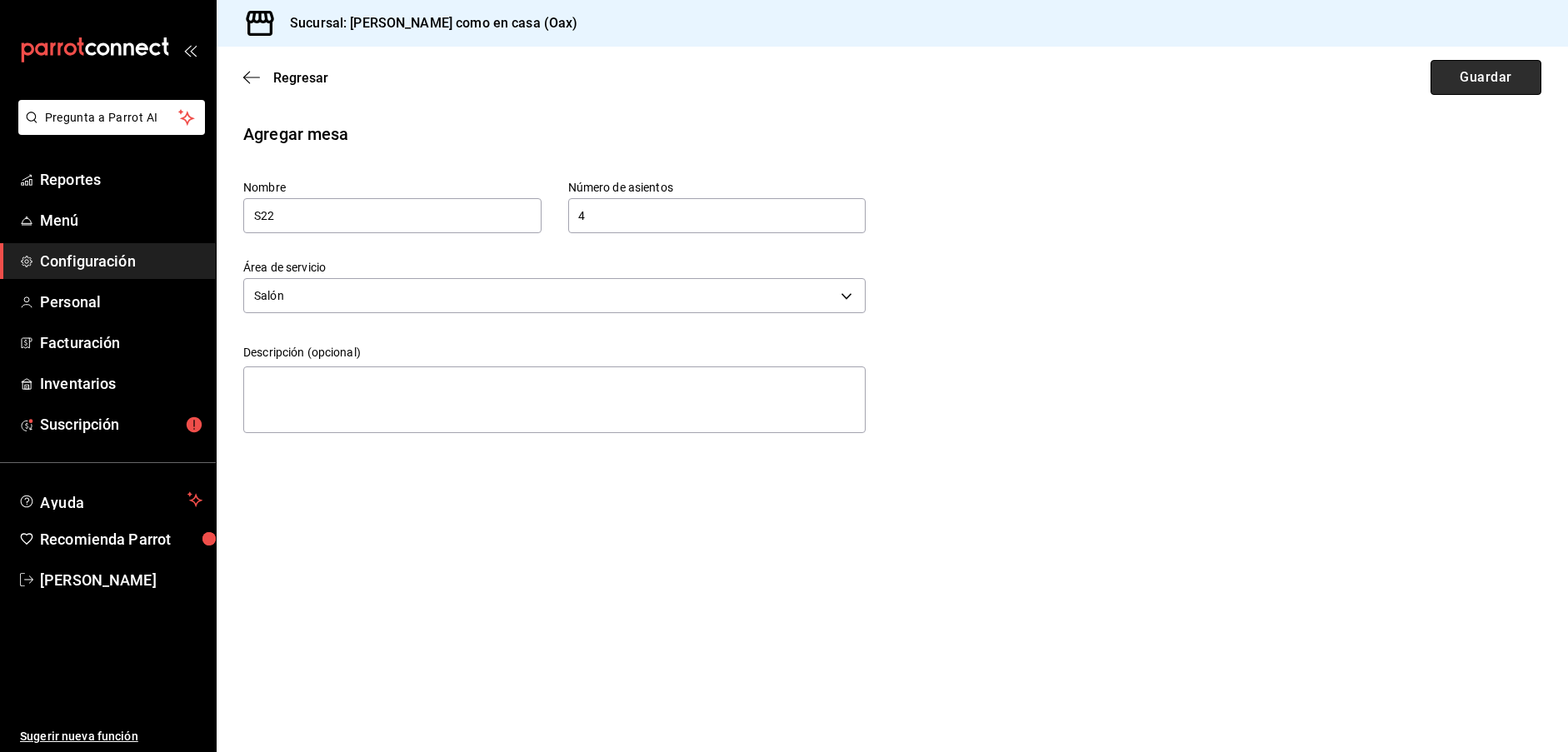
click at [1473, 76] on button "Guardar" at bounding box center [1486, 78] width 111 height 35
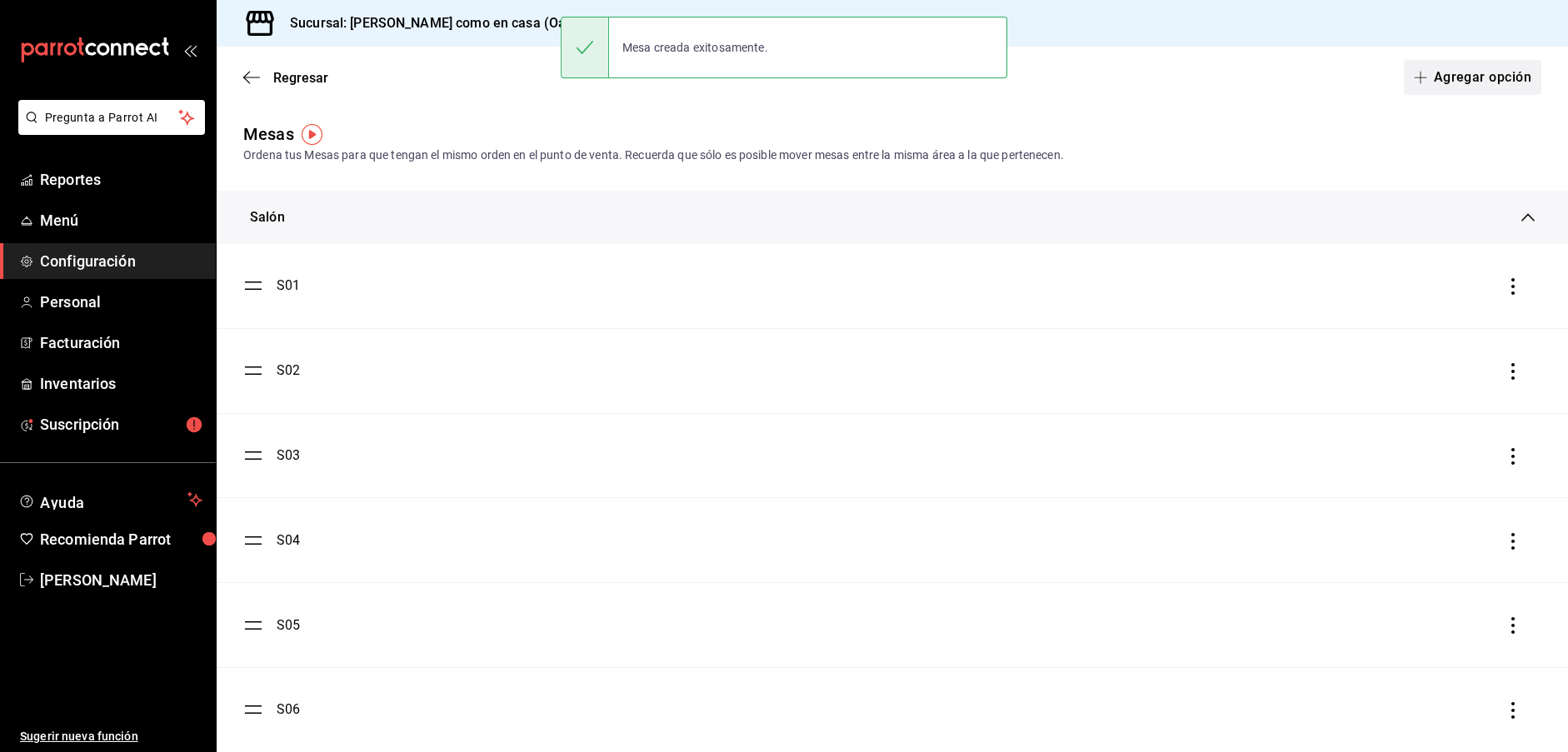
click at [1492, 81] on button "Agregar opción" at bounding box center [1473, 78] width 138 height 35
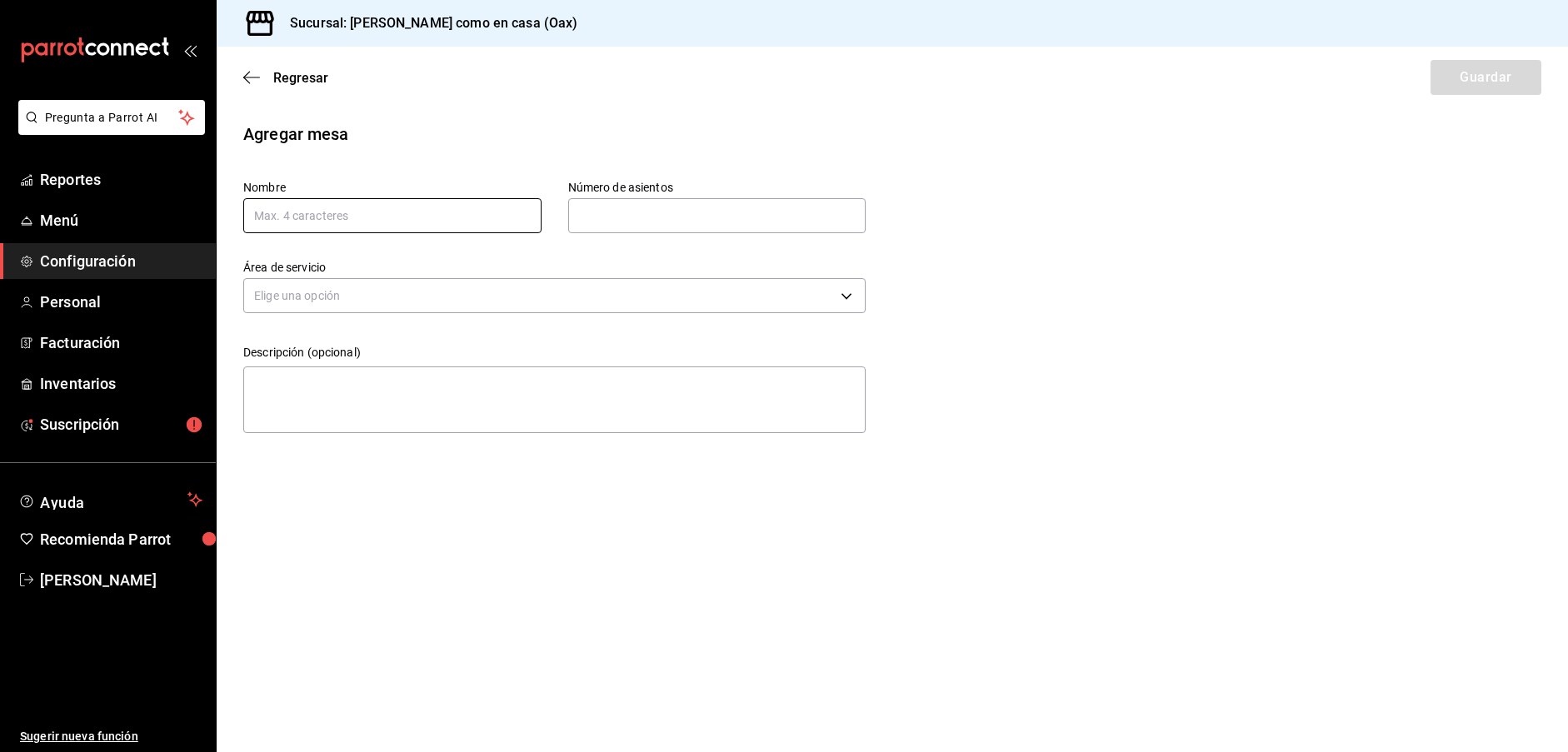
click at [309, 216] on input "text" at bounding box center [393, 216] width 299 height 35
type input "S23"
click at [658, 226] on input "text" at bounding box center [718, 215] width 299 height 33
type input "4"
click at [472, 293] on body "Pregunta a Parrot AI Reportes Menú Configuración Personal Facturación Inventari…" at bounding box center [784, 376] width 1568 height 752
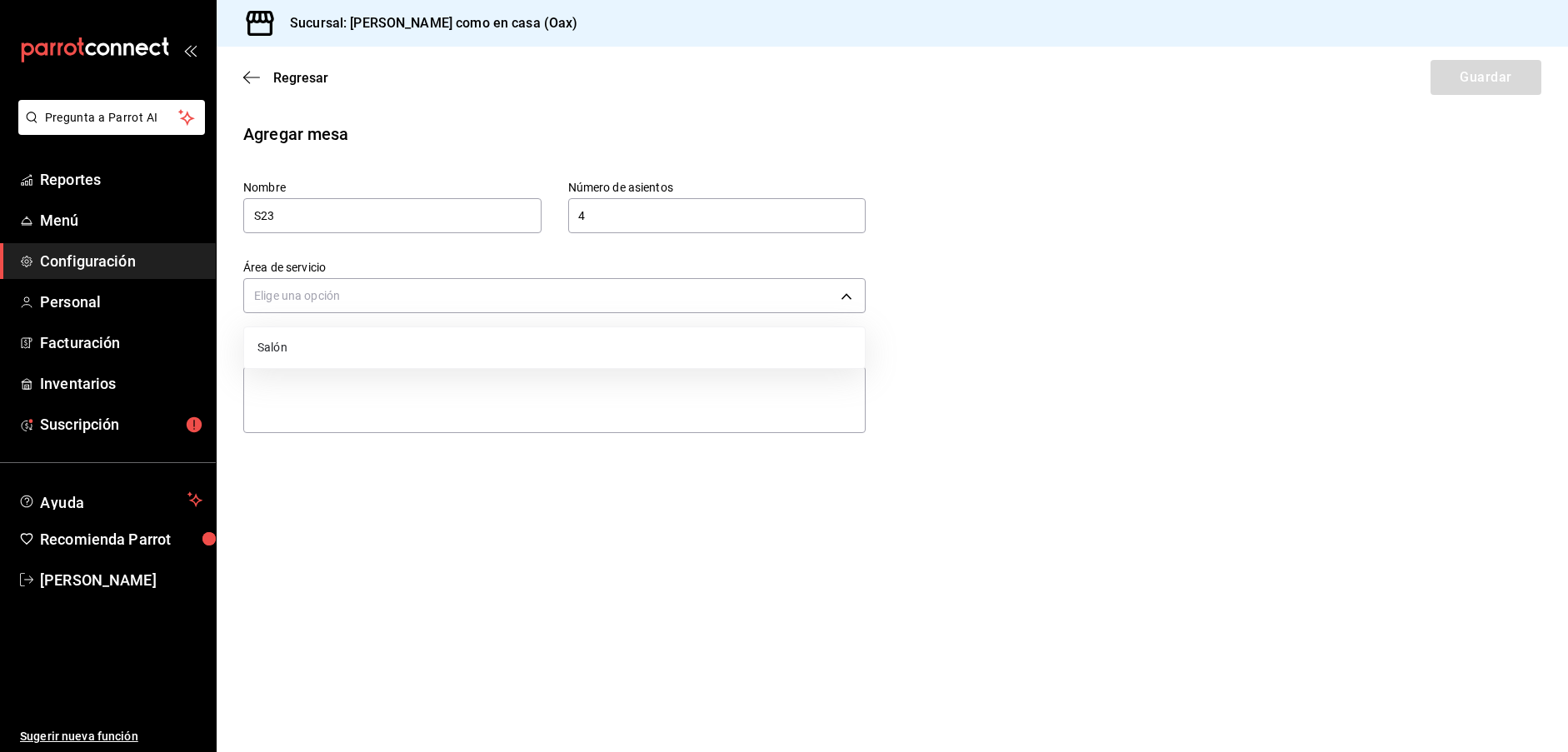
click at [323, 344] on li "Salón" at bounding box center [555, 348] width 621 height 27
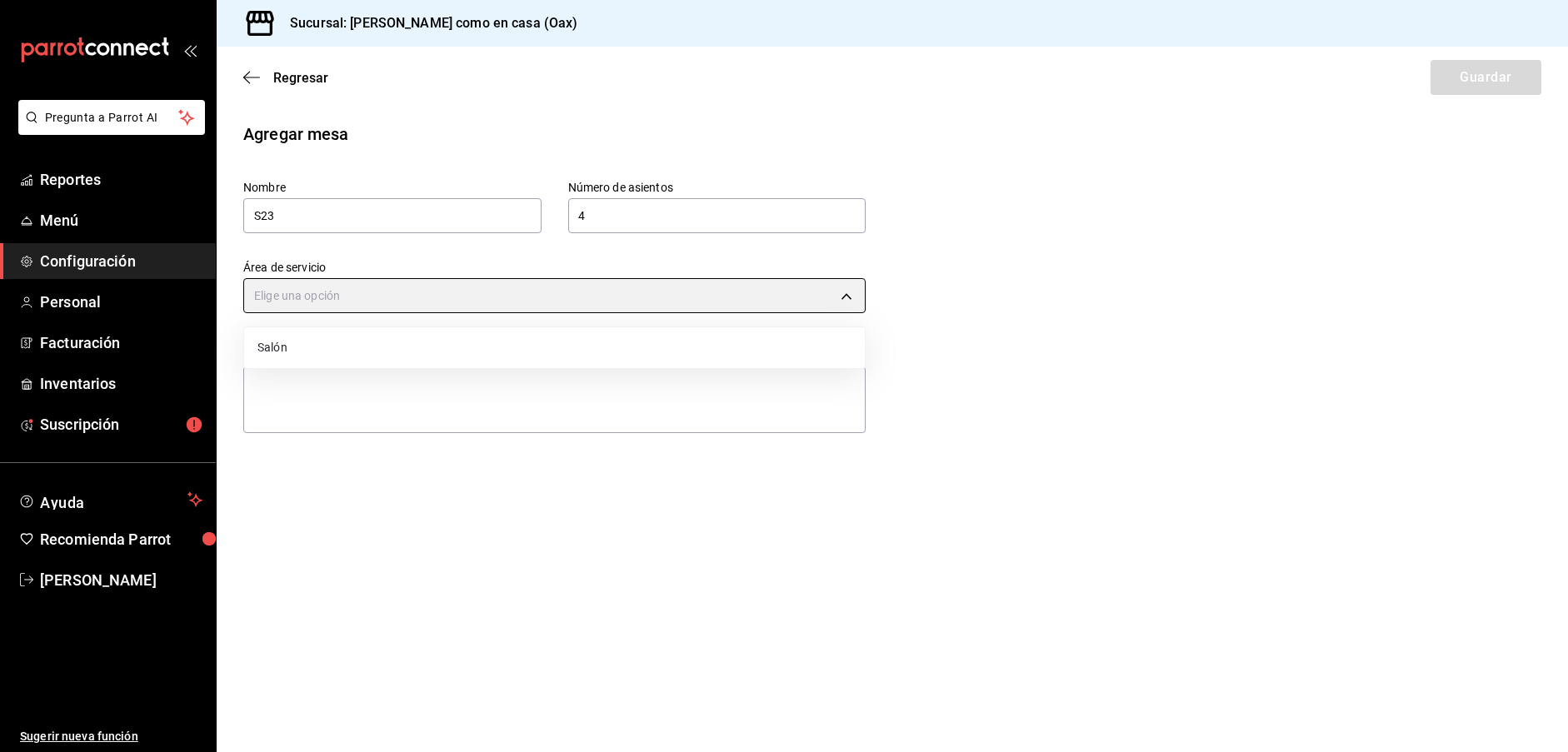
type input "07ba086e-cf3e-4360-aec3-1500a3beffe0"
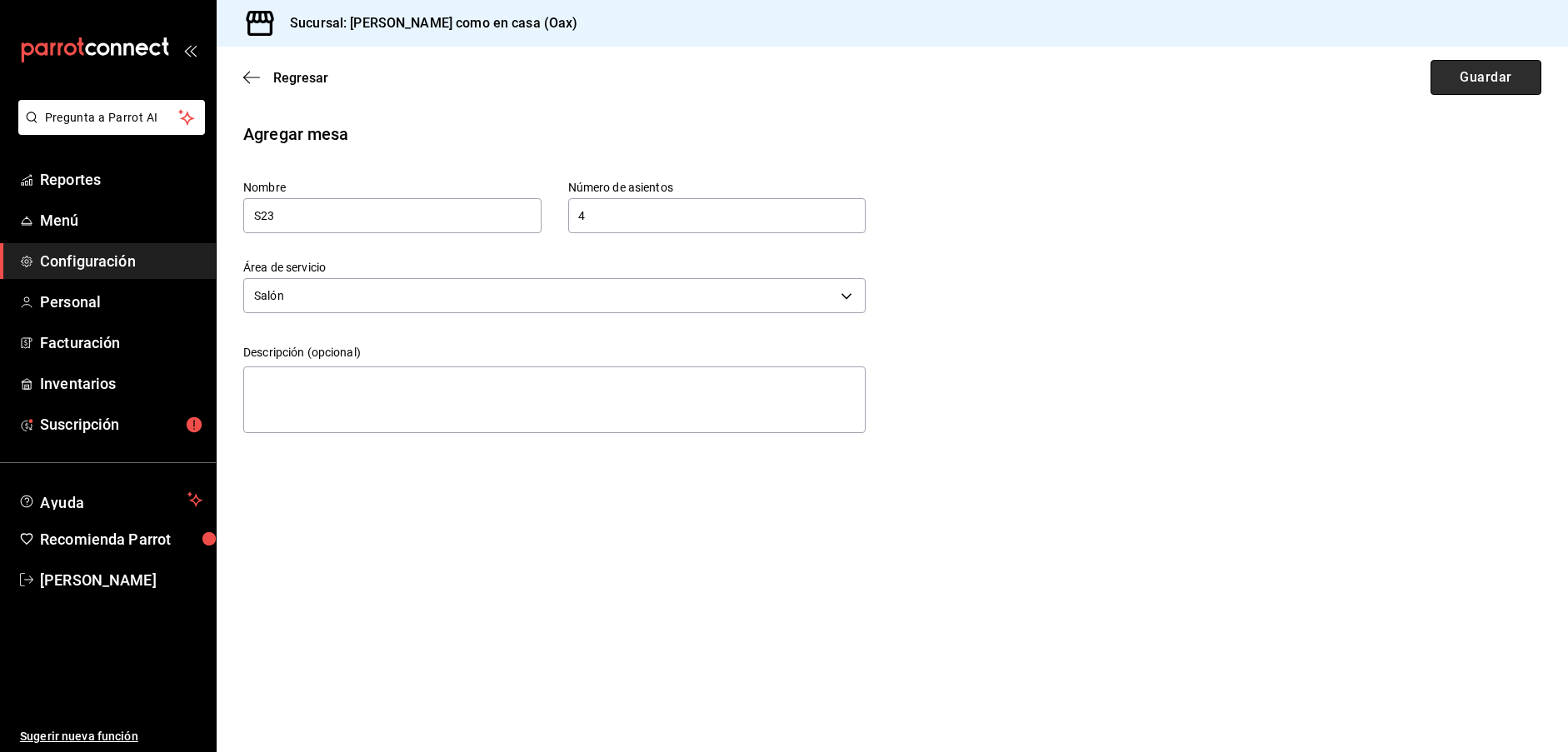
click at [1504, 72] on button "Guardar" at bounding box center [1486, 78] width 111 height 35
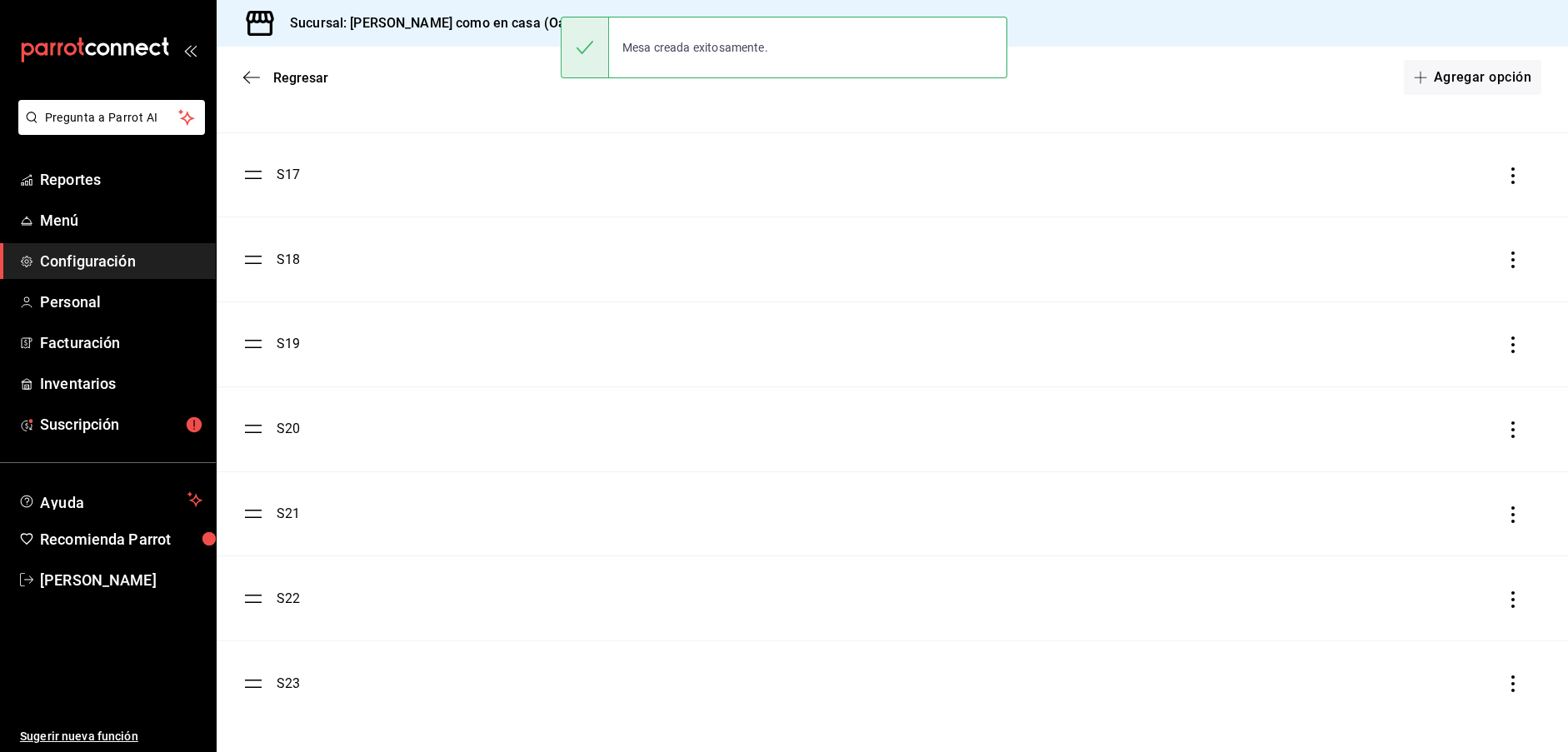
scroll to position [1467, 0]
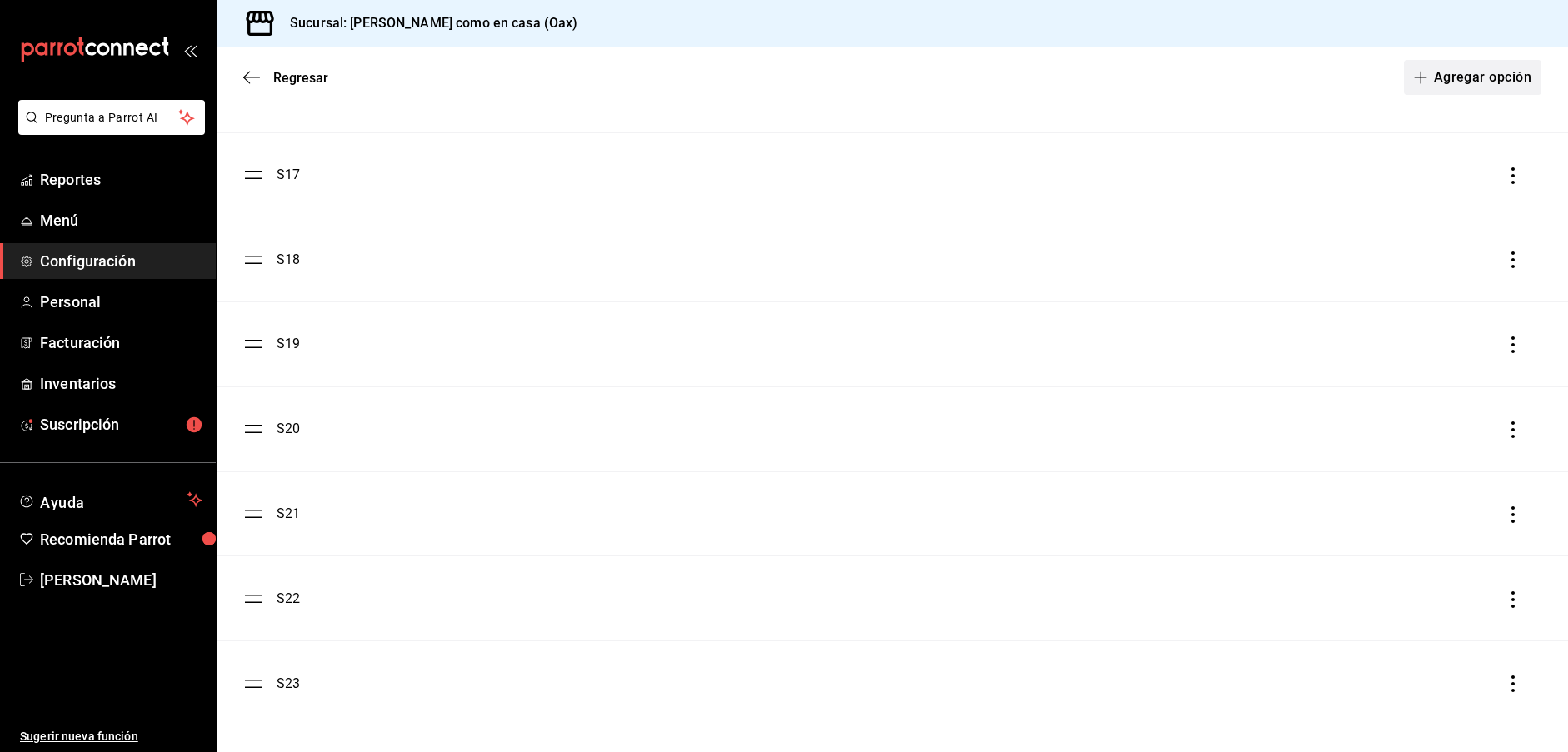
click at [1494, 82] on button "Agregar opción" at bounding box center [1473, 78] width 138 height 35
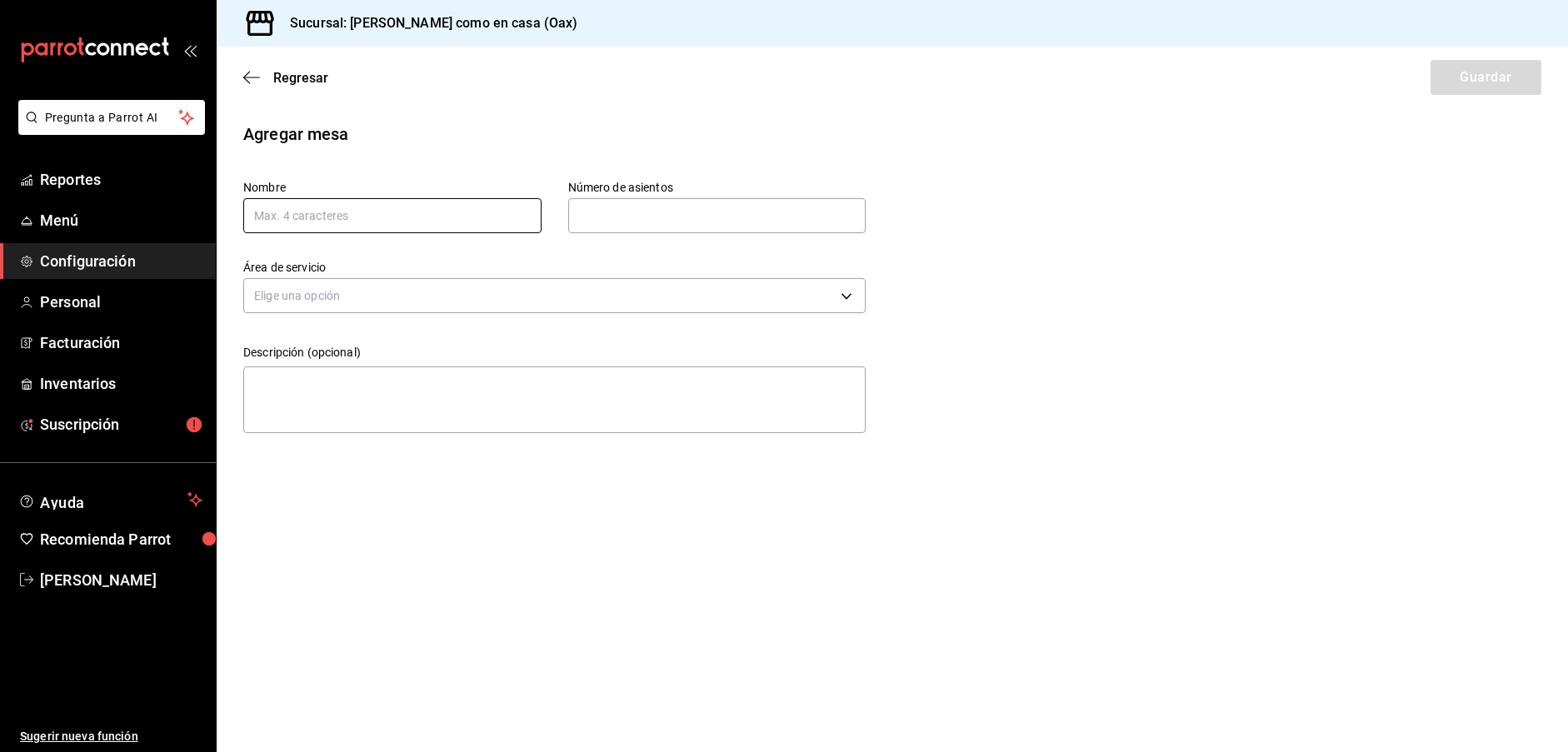
click at [317, 230] on input "text" at bounding box center [393, 216] width 299 height 35
type input "S24"
click at [698, 232] on input "text" at bounding box center [718, 215] width 299 height 33
type input "4"
click at [782, 301] on body "Pregunta a Parrot AI Reportes Menú Configuración Personal Facturación Inventari…" at bounding box center [784, 376] width 1568 height 752
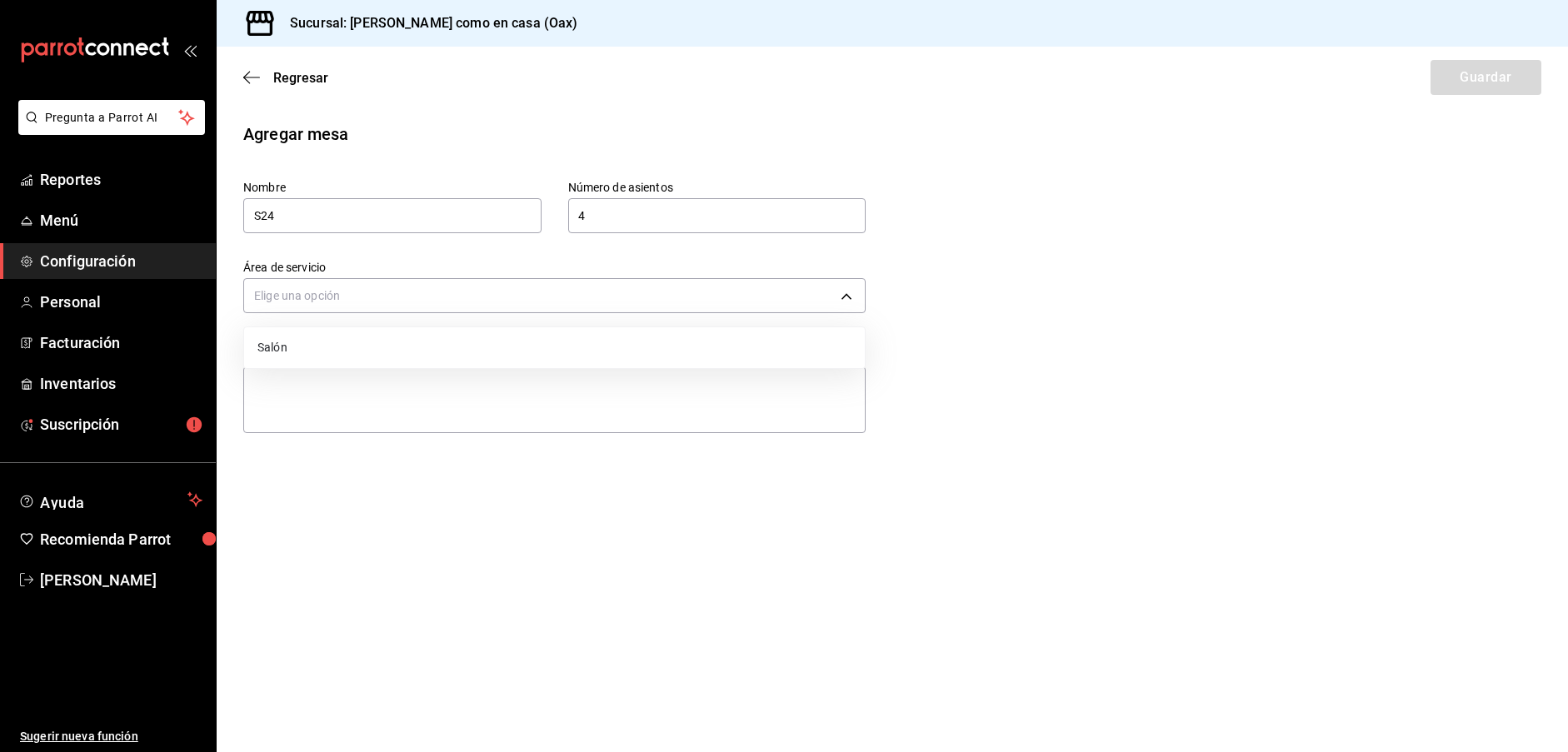
click at [706, 335] on li "Salón" at bounding box center [555, 348] width 621 height 27
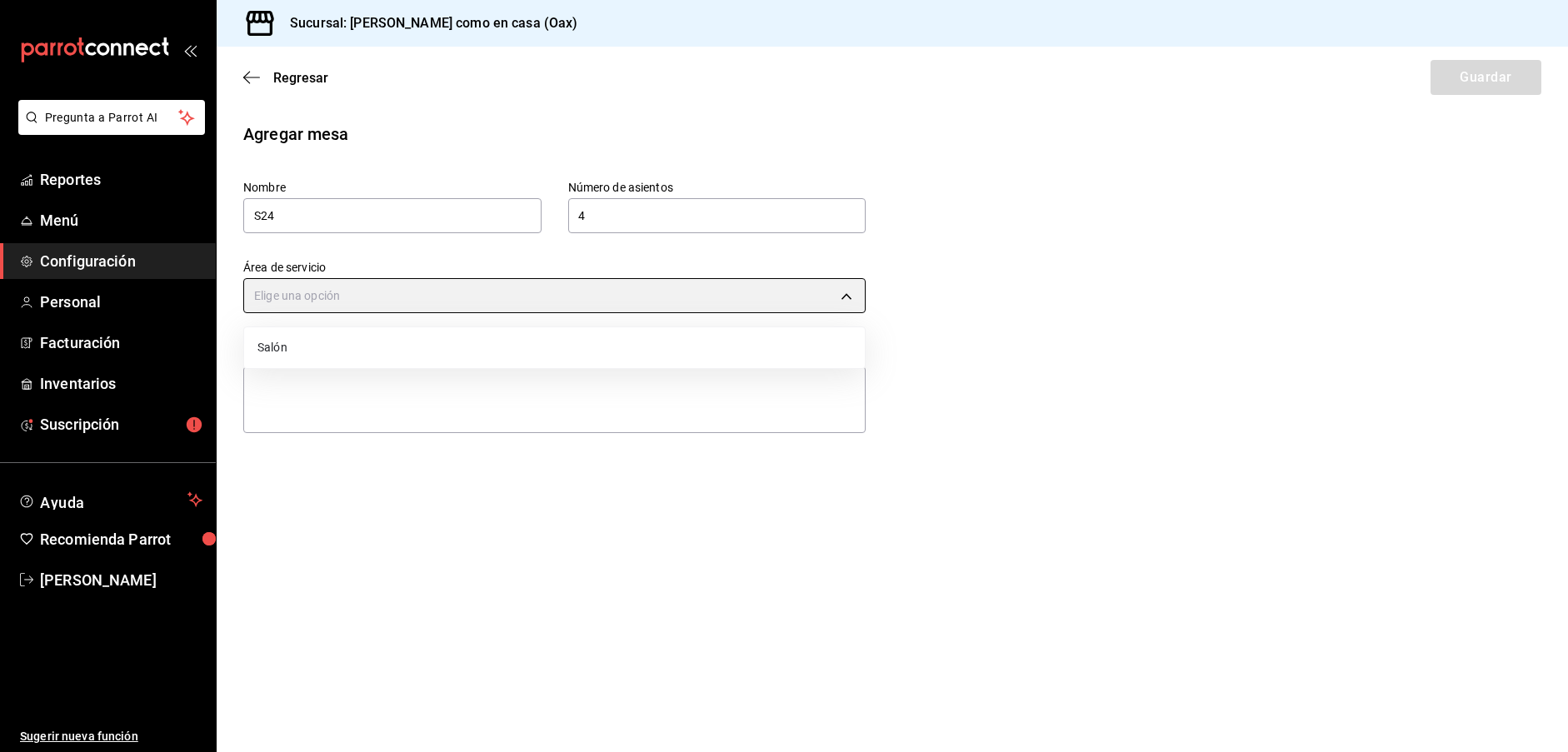
type input "07ba086e-cf3e-4360-aec3-1500a3beffe0"
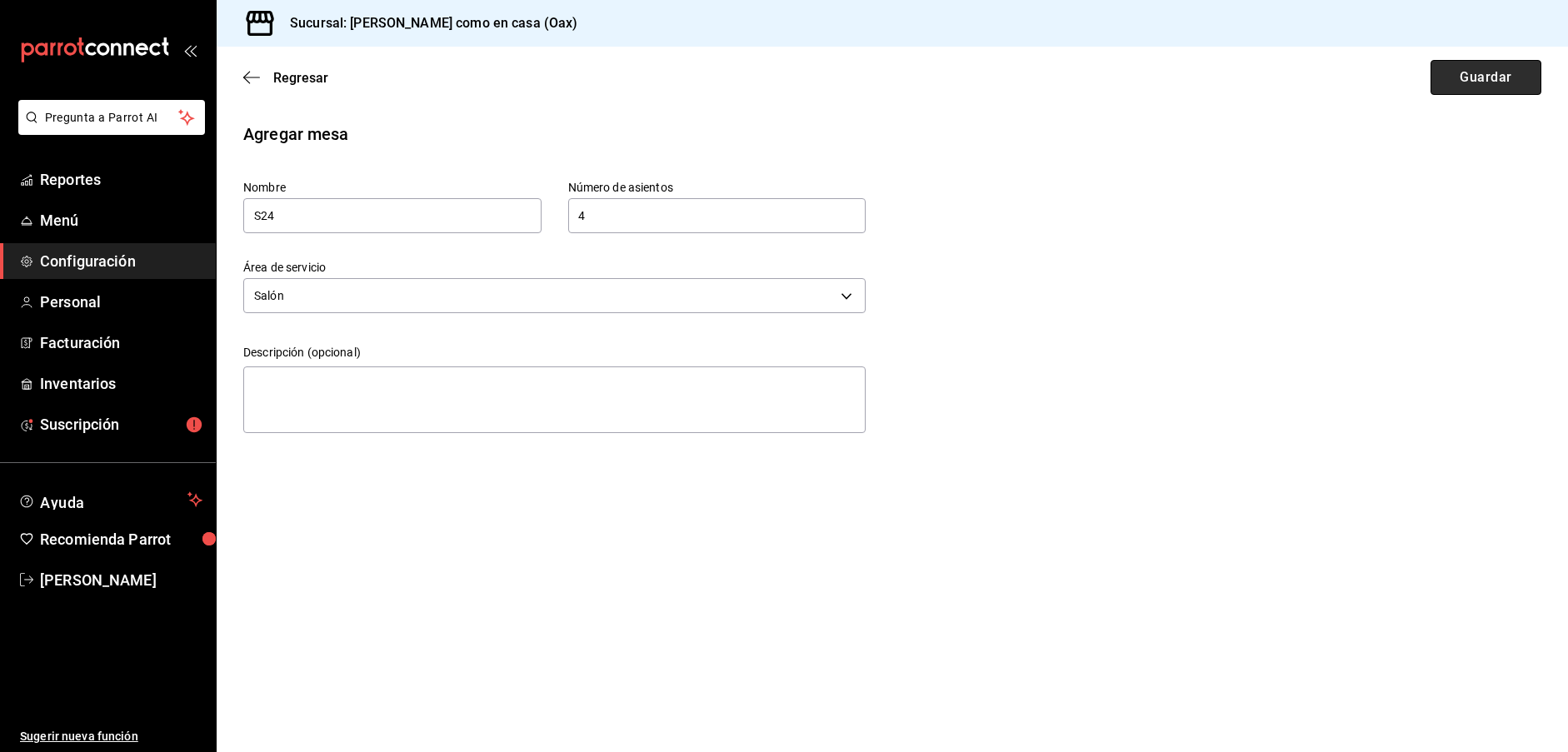
click at [1480, 74] on button "Guardar" at bounding box center [1486, 78] width 111 height 35
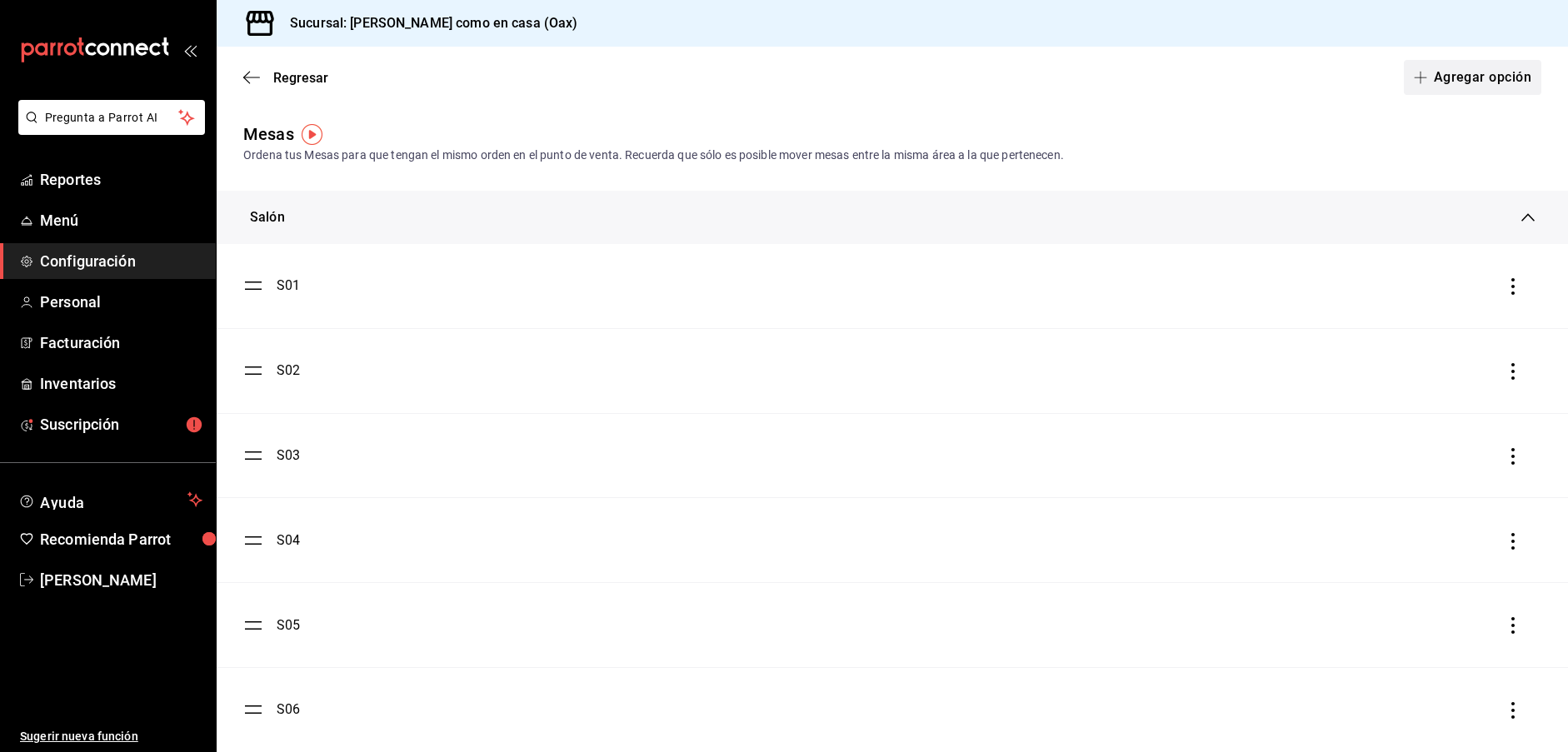
click at [1468, 77] on button "Agregar opción" at bounding box center [1473, 78] width 138 height 35
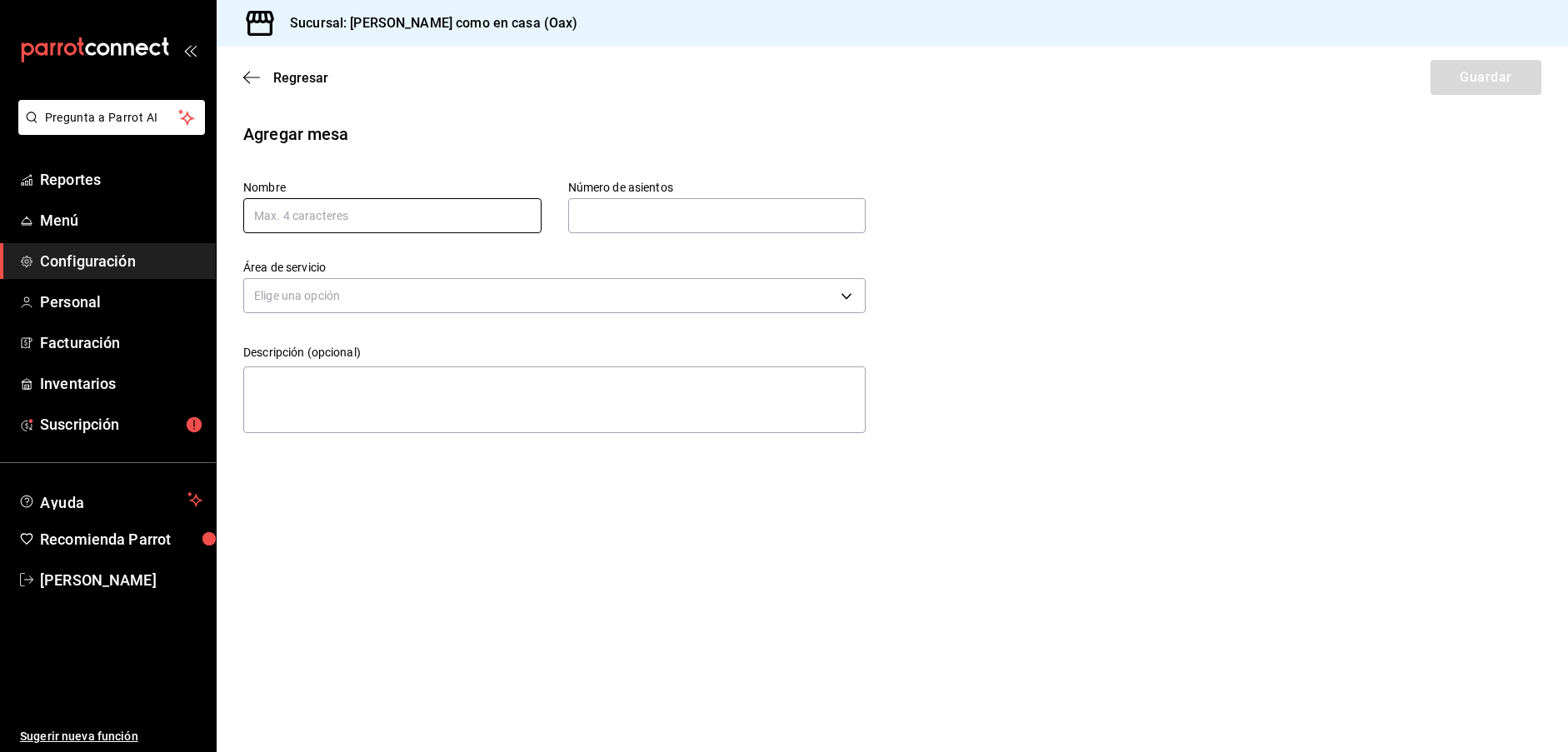
click at [317, 215] on input "text" at bounding box center [393, 216] width 299 height 35
type input "S25"
click at [597, 207] on input "text" at bounding box center [718, 215] width 299 height 33
type input "4"
click at [595, 290] on body "Pregunta a Parrot AI Reportes Menú Configuración Personal Facturación Inventari…" at bounding box center [784, 376] width 1568 height 752
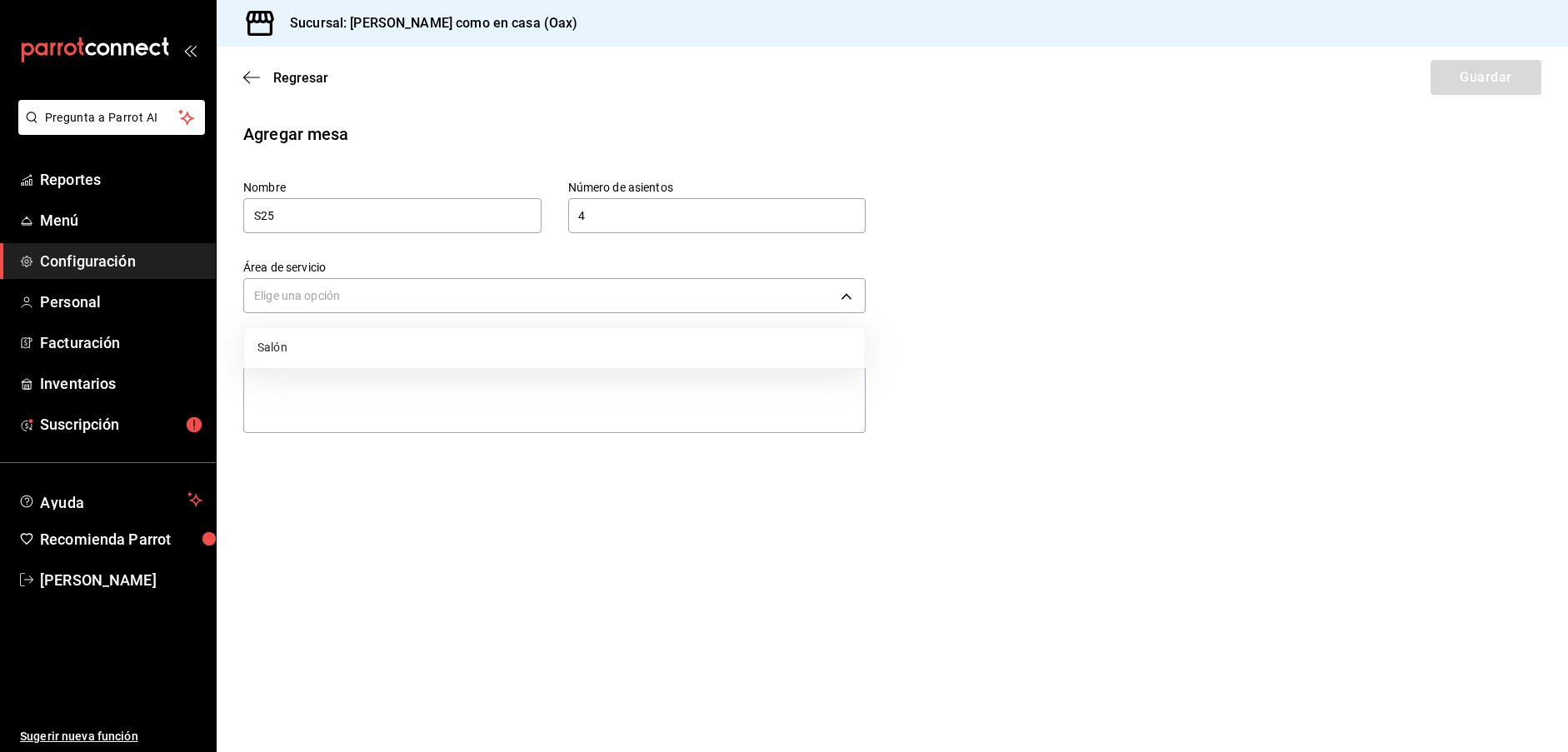
click at [399, 342] on li "Salón" at bounding box center [555, 348] width 621 height 27
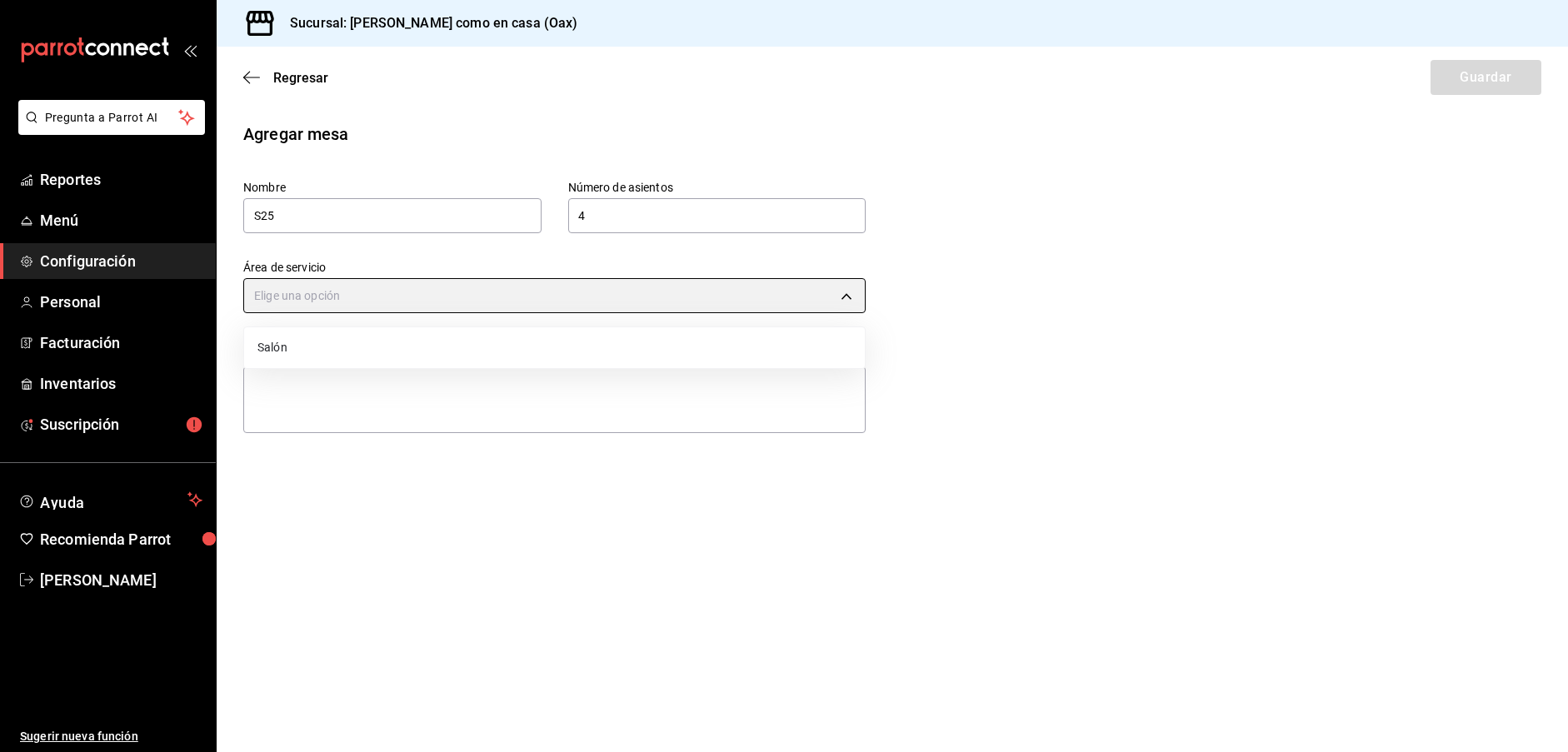
type input "07ba086e-cf3e-4360-aec3-1500a3beffe0"
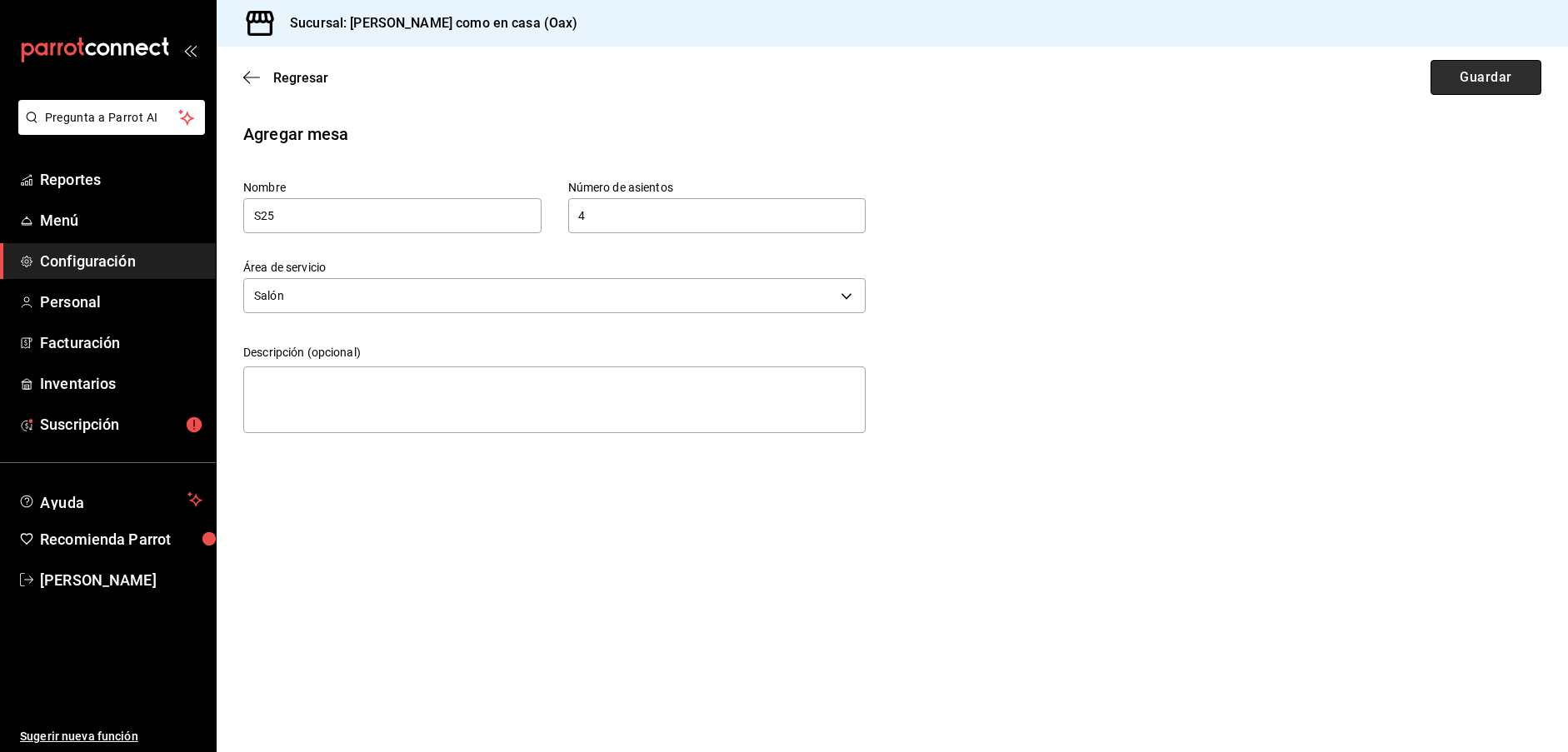
click at [1465, 72] on button "Guardar" at bounding box center [1486, 78] width 111 height 35
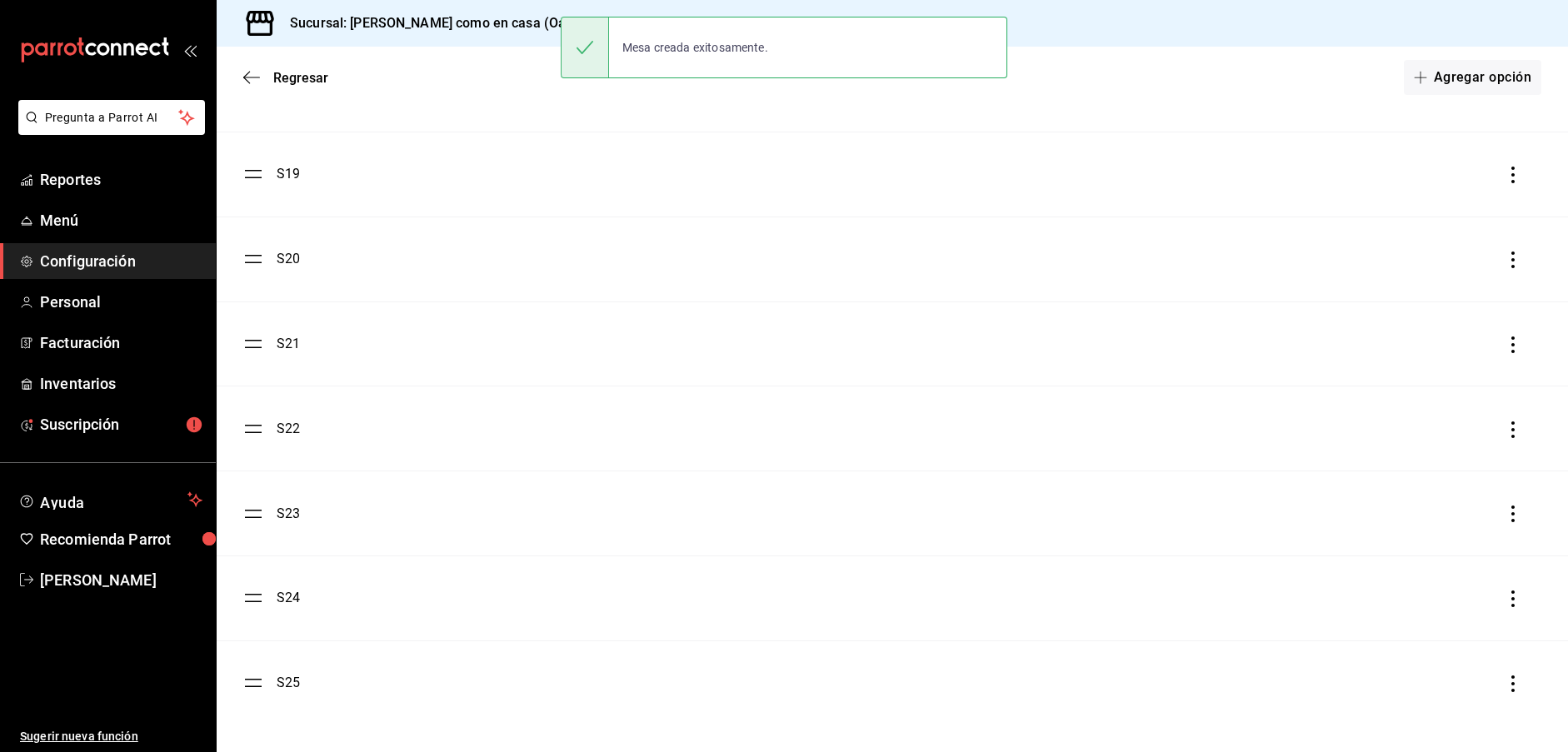
scroll to position [1637, 0]
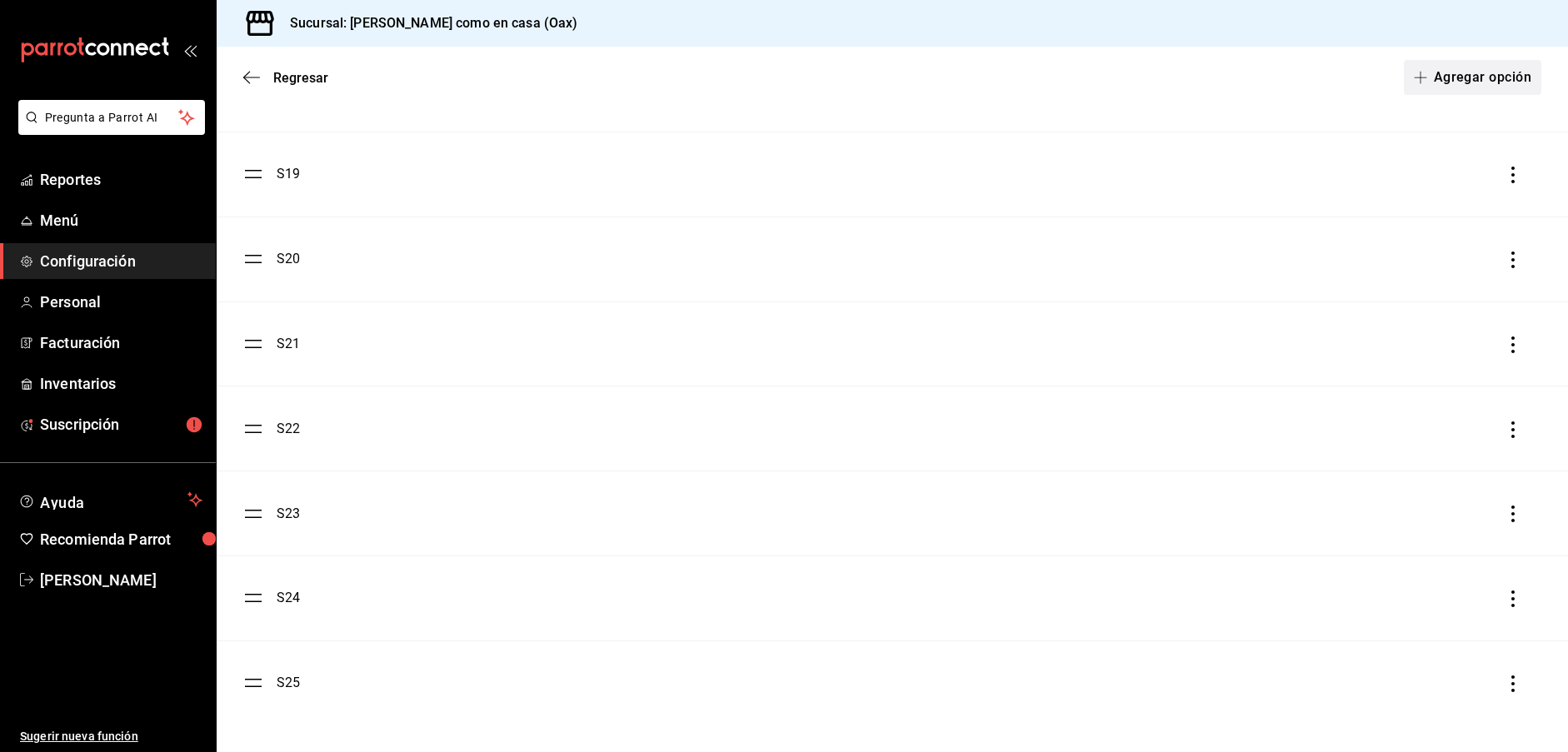
click at [1478, 79] on button "Agregar opción" at bounding box center [1473, 78] width 138 height 35
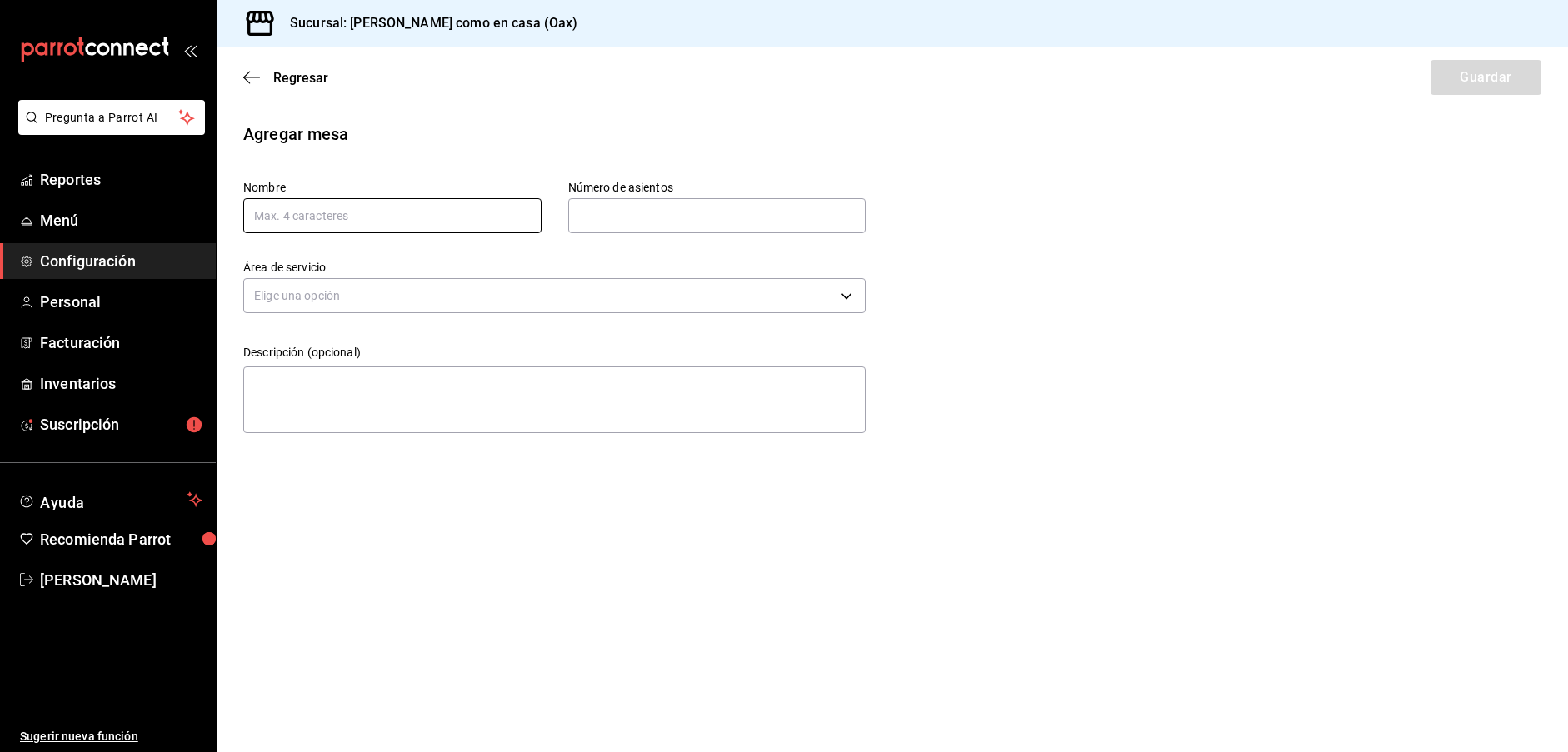
click at [369, 207] on input "text" at bounding box center [393, 216] width 299 height 35
type input "S27"
click at [624, 199] on input "text" at bounding box center [718, 215] width 299 height 33
type input "4"
click at [534, 304] on body "Pregunta a Parrot AI Reportes Menú Configuración Personal Facturación Inventari…" at bounding box center [784, 376] width 1568 height 752
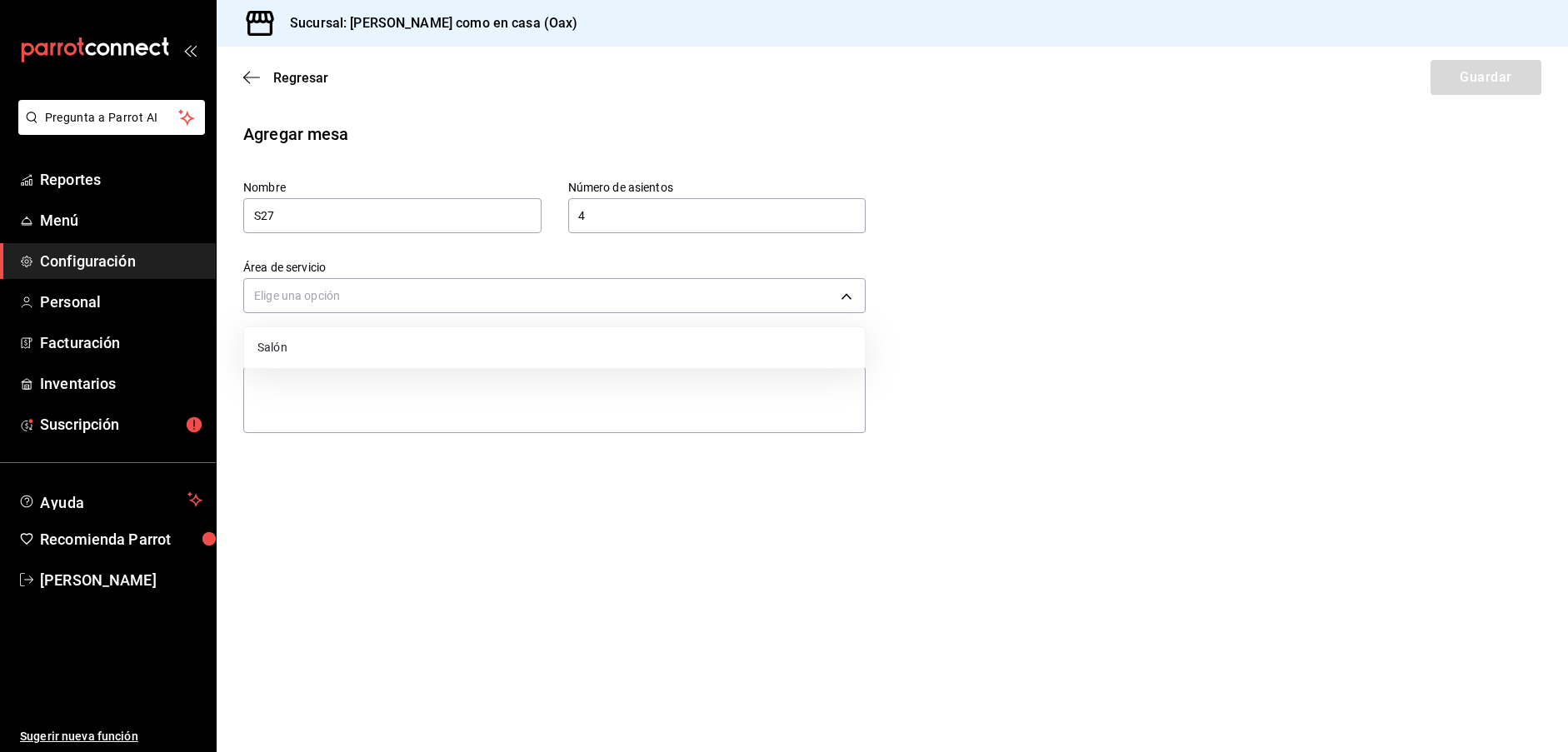
click at [435, 329] on ul "Salón" at bounding box center [555, 348] width 621 height 41
click at [429, 337] on li "Salón" at bounding box center [555, 348] width 621 height 27
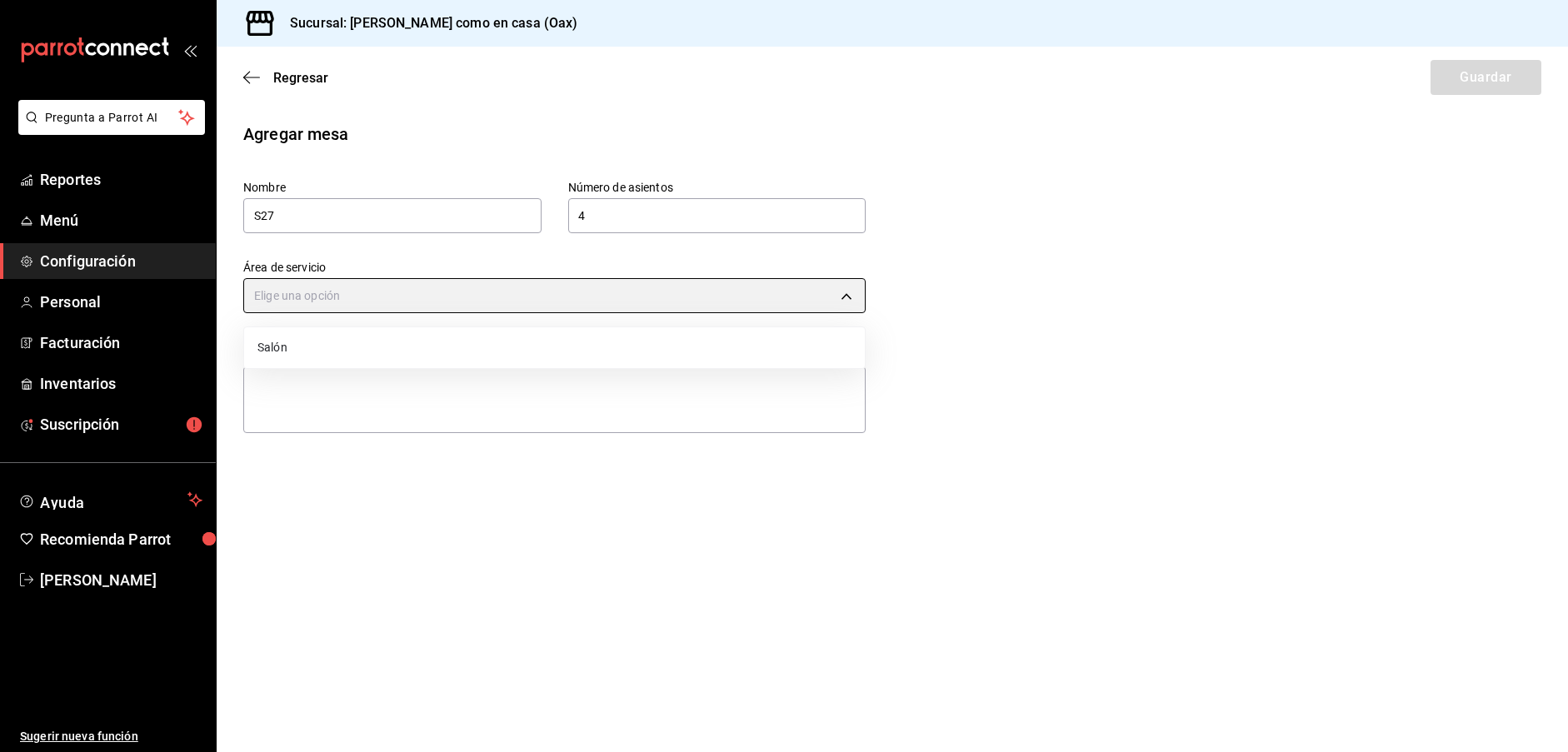
type input "07ba086e-cf3e-4360-aec3-1500a3beffe0"
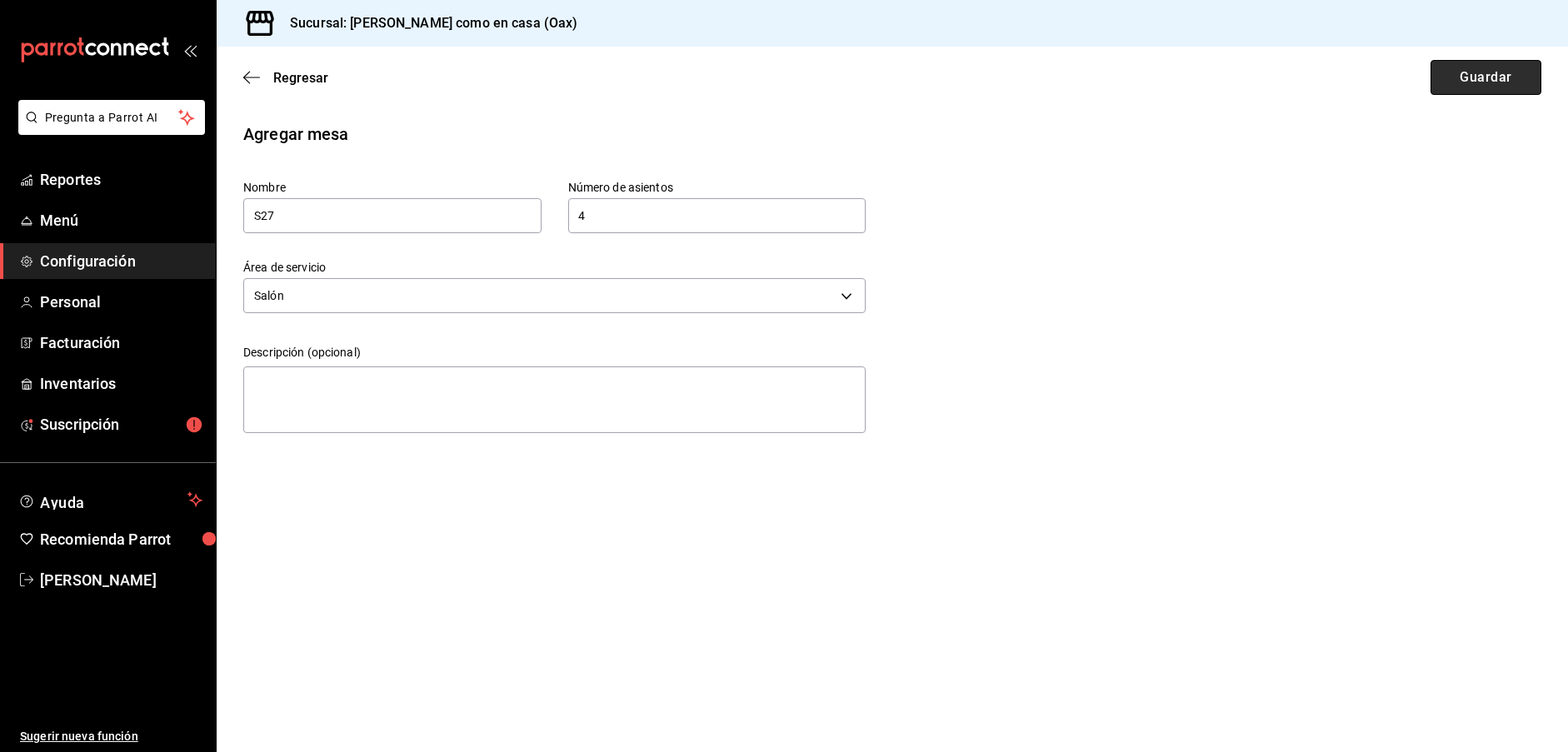
click at [1504, 73] on button "Guardar" at bounding box center [1486, 78] width 111 height 35
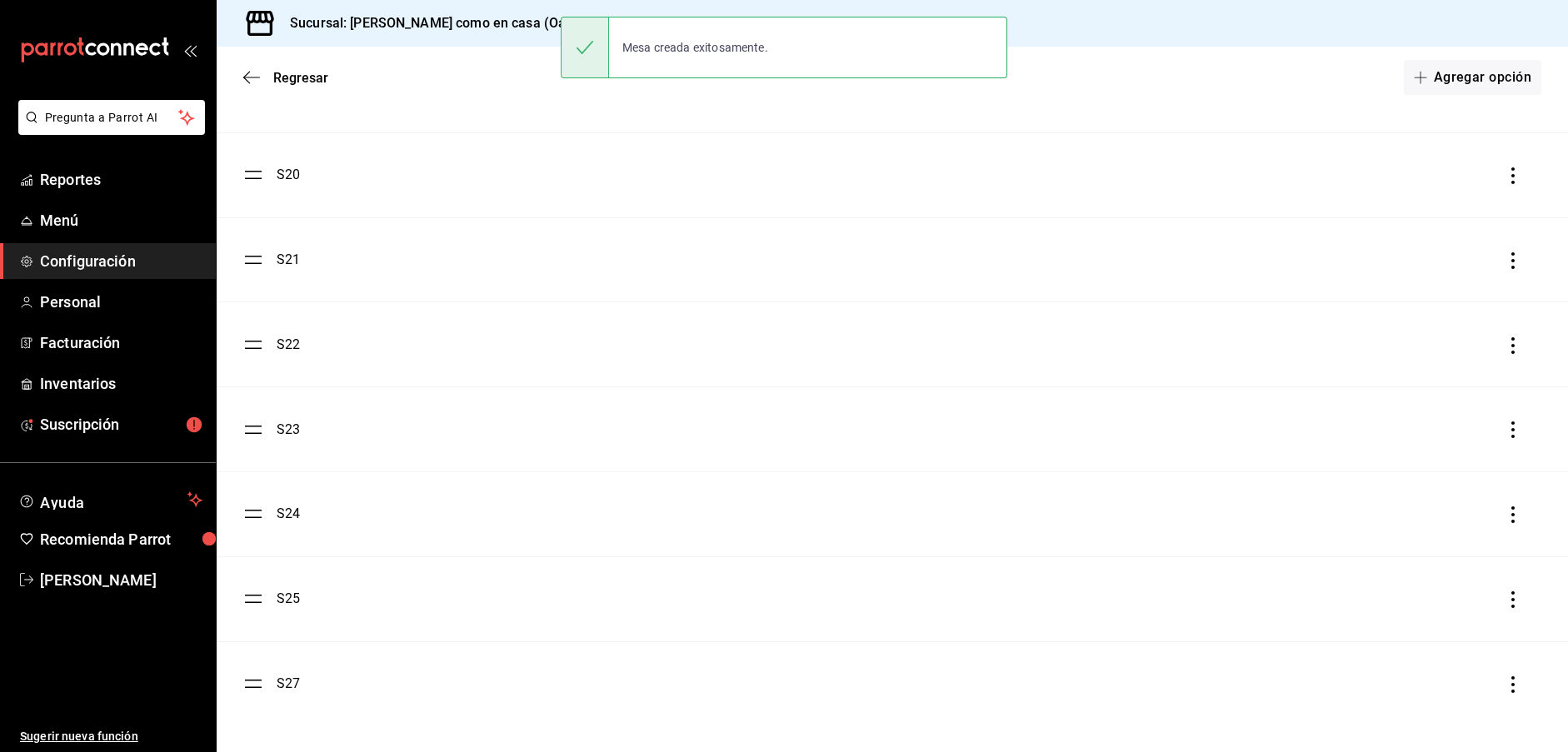
scroll to position [1721, 0]
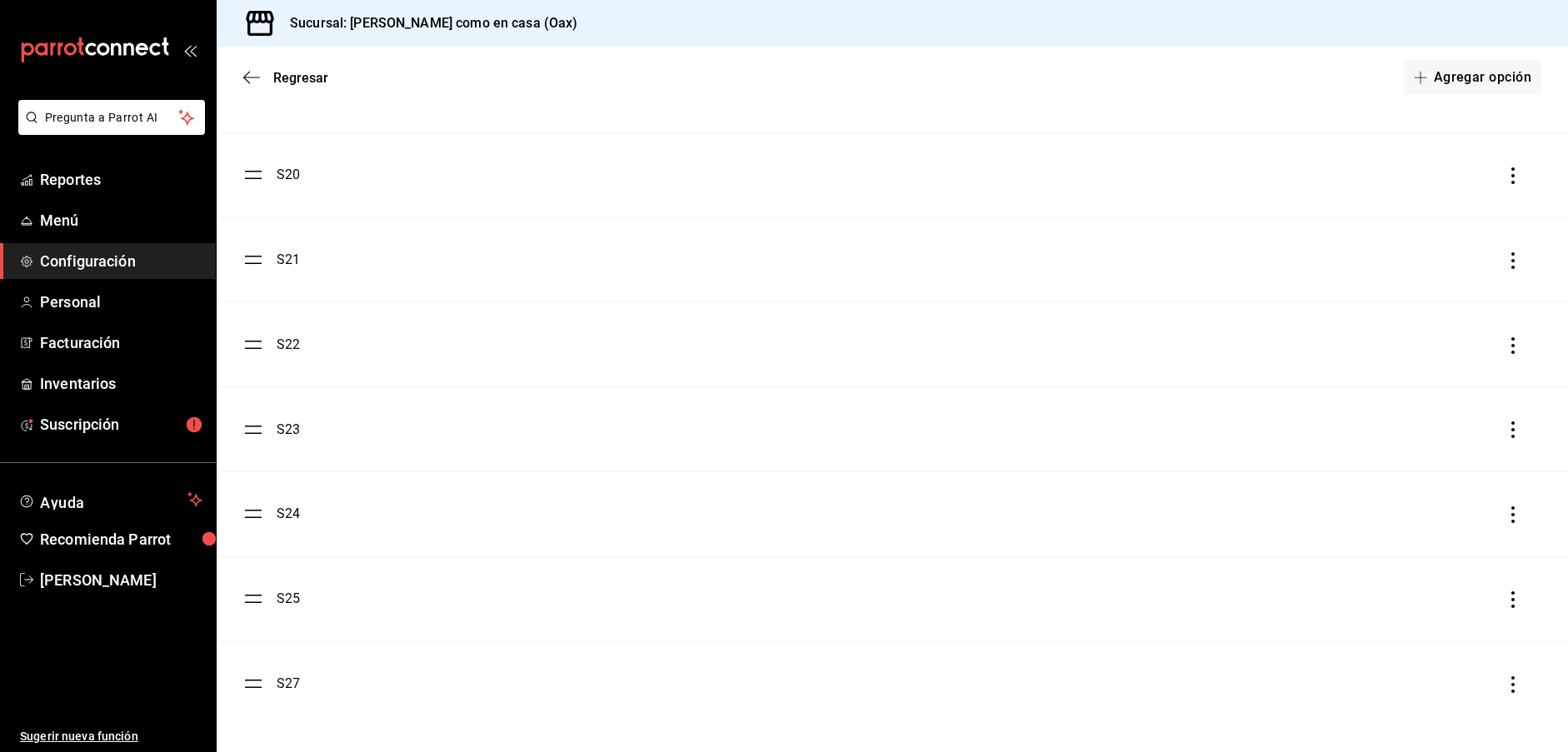
click at [1513, 681] on icon "button" at bounding box center [1513, 684] width 16 height 16
click at [1455, 687] on li "Eliminar" at bounding box center [1438, 684] width 167 height 47
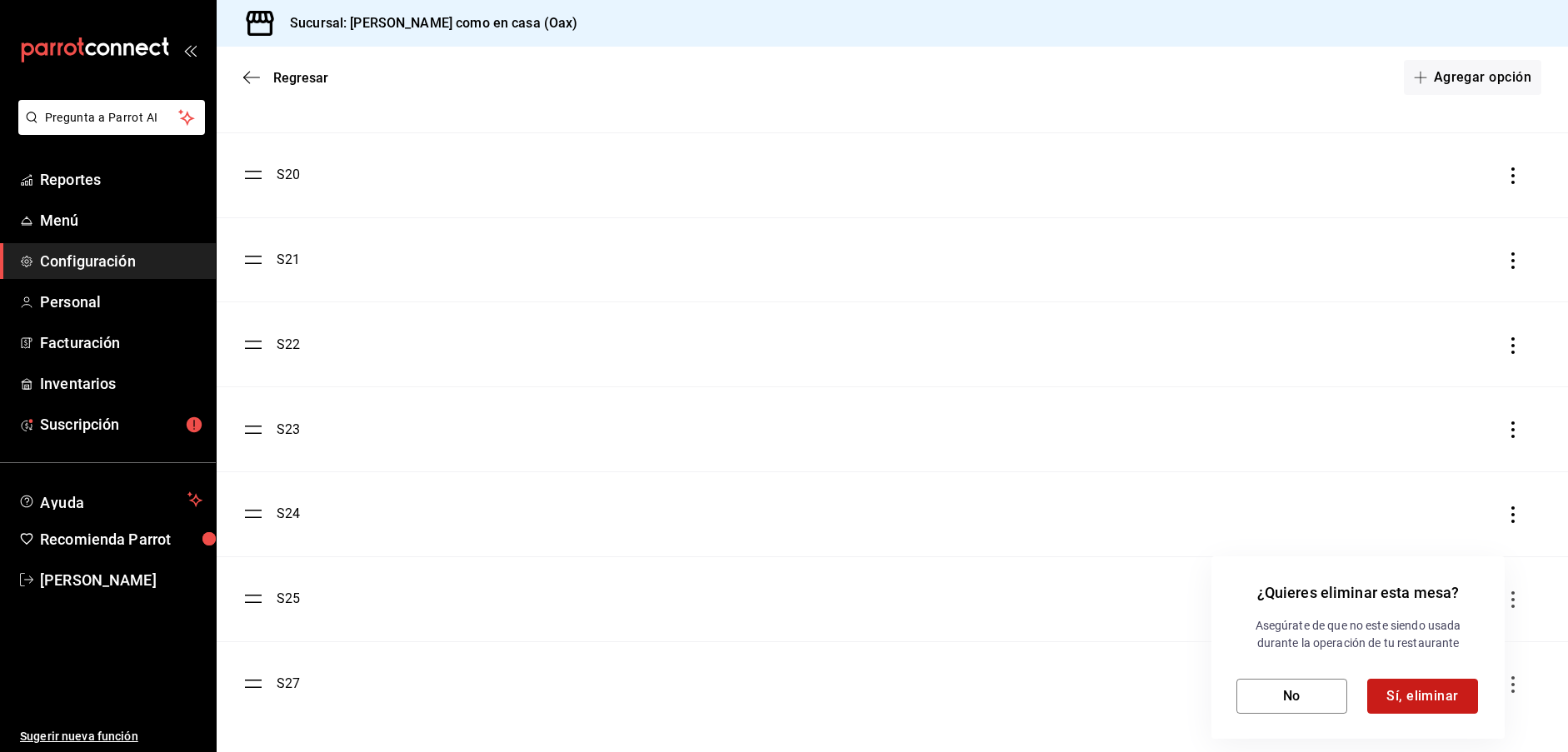
click at [1430, 700] on button "Sí, eliminar" at bounding box center [1423, 696] width 111 height 35
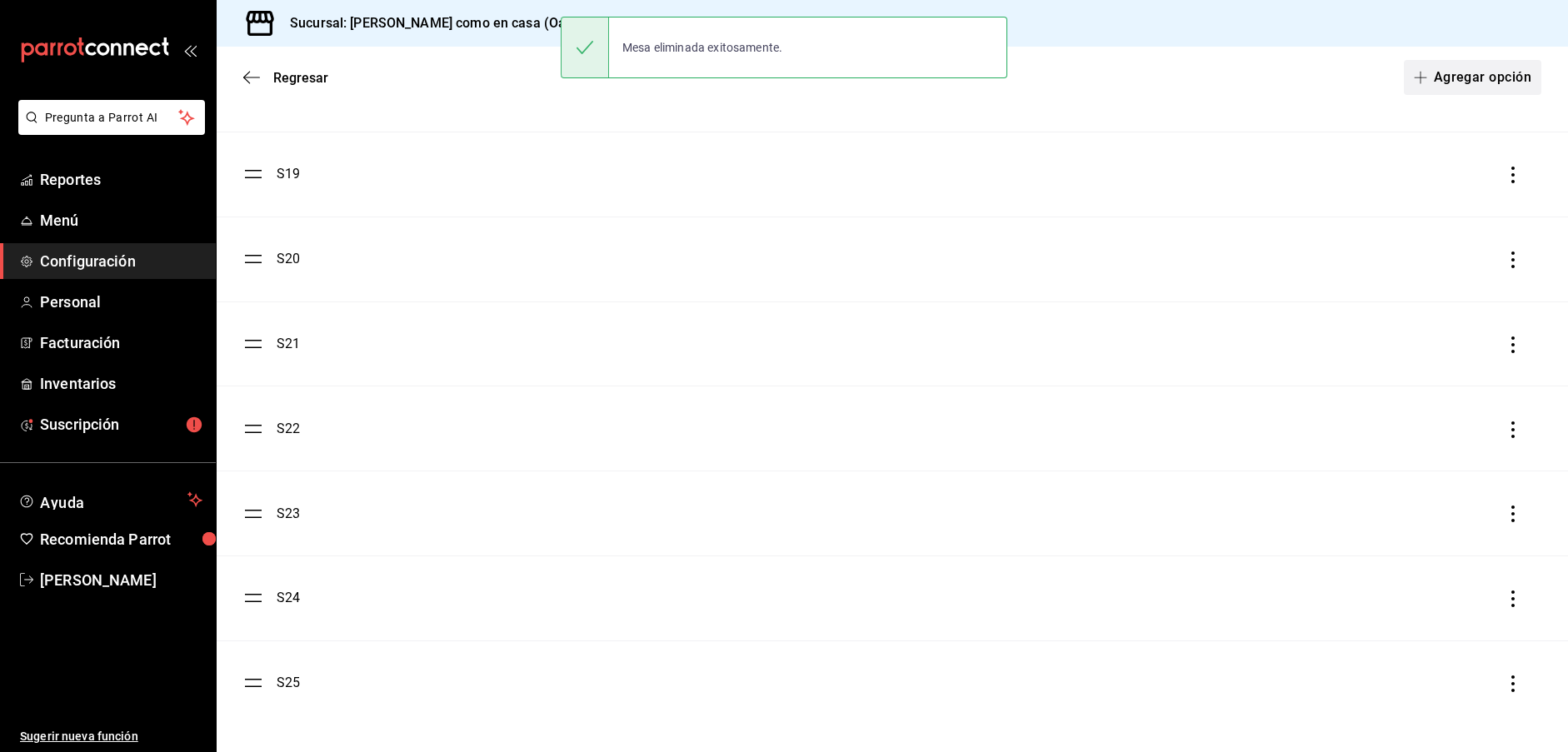
click at [1484, 76] on button "Agregar opción" at bounding box center [1473, 78] width 138 height 35
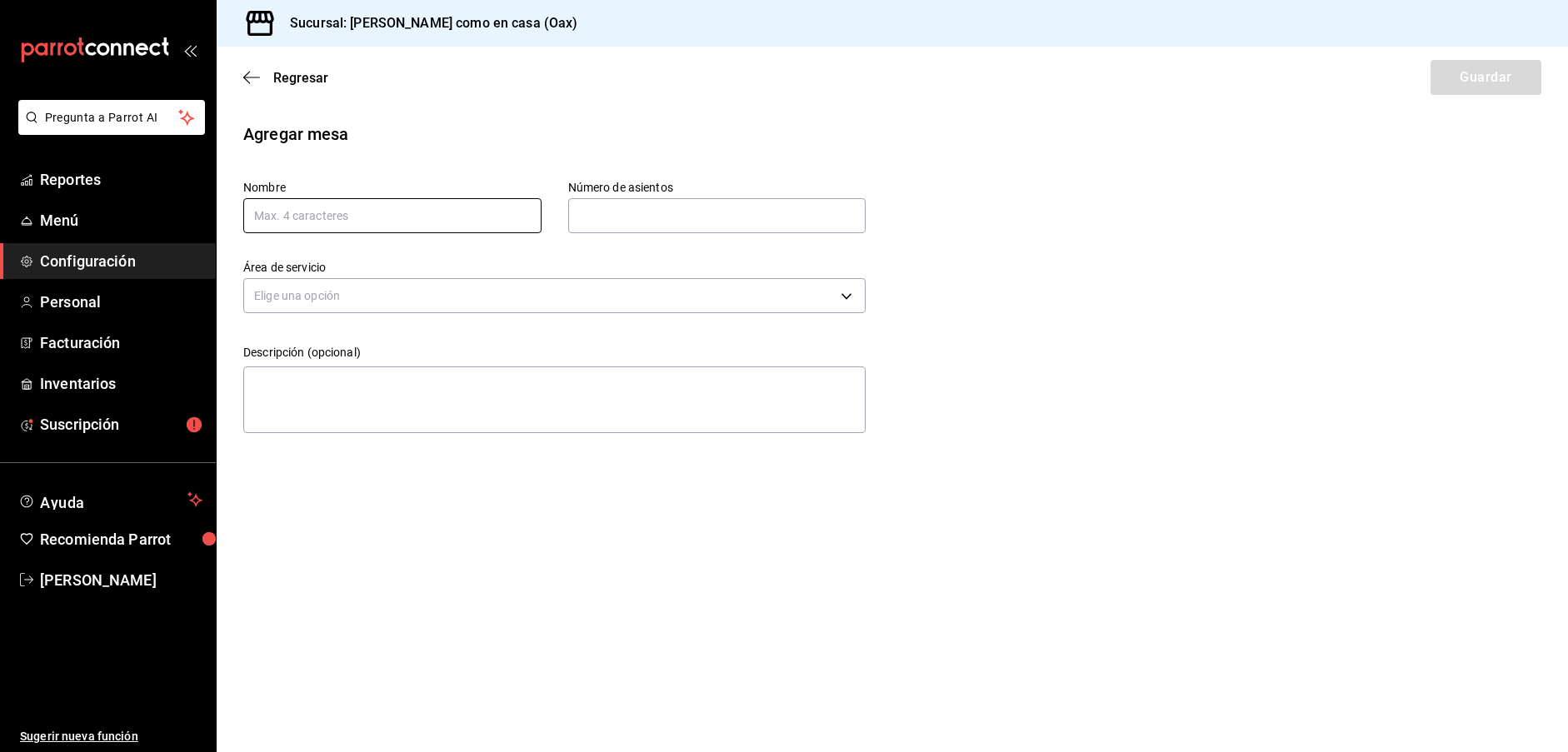
click at [356, 215] on input "text" at bounding box center [393, 216] width 299 height 35
type input "S26"
click at [630, 211] on input "text" at bounding box center [718, 215] width 299 height 33
type input "4"
click at [601, 295] on body "Pregunta a Parrot AI Reportes Menú Configuración Personal Facturación Inventari…" at bounding box center [784, 376] width 1568 height 752
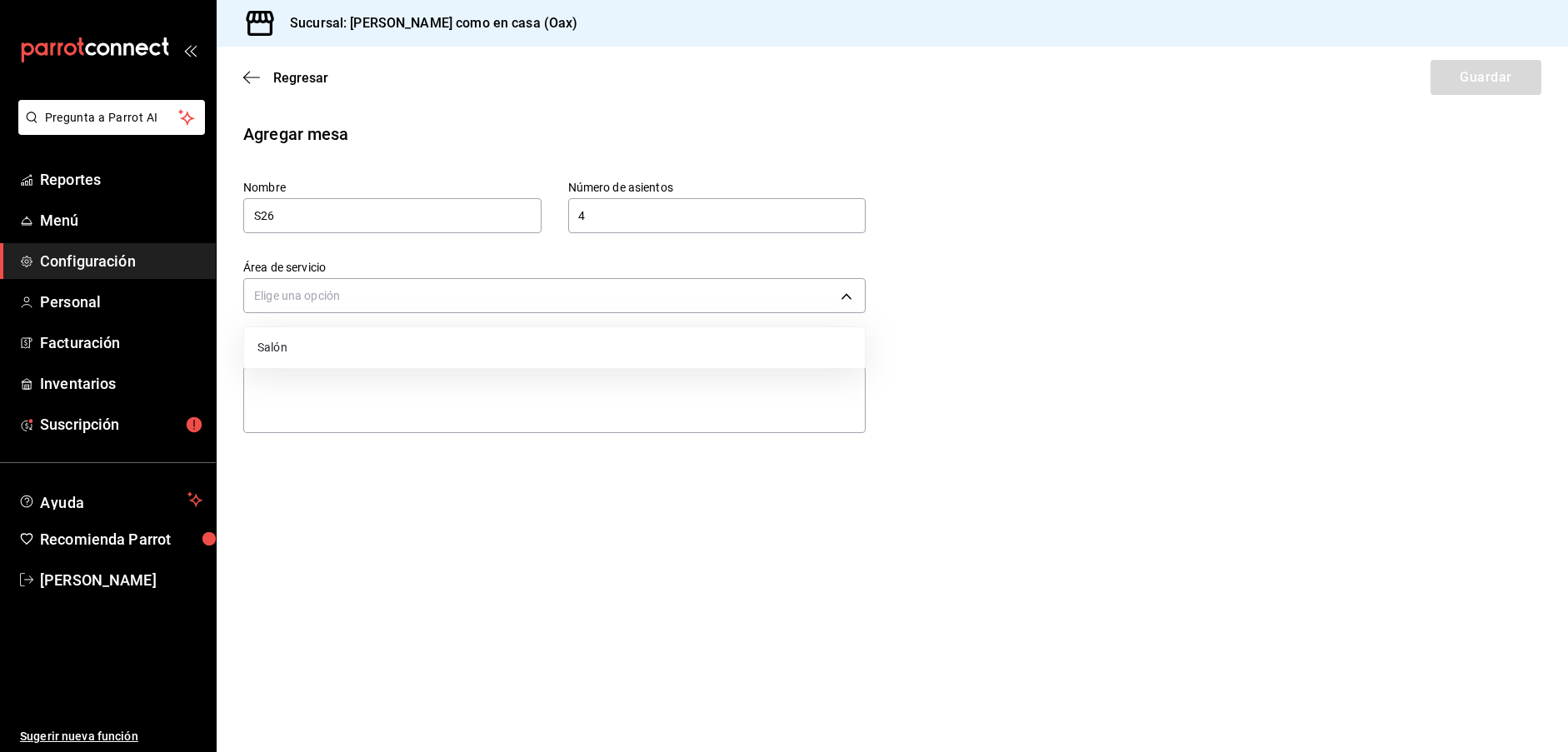
click at [507, 334] on li "Salón" at bounding box center [555, 348] width 621 height 27
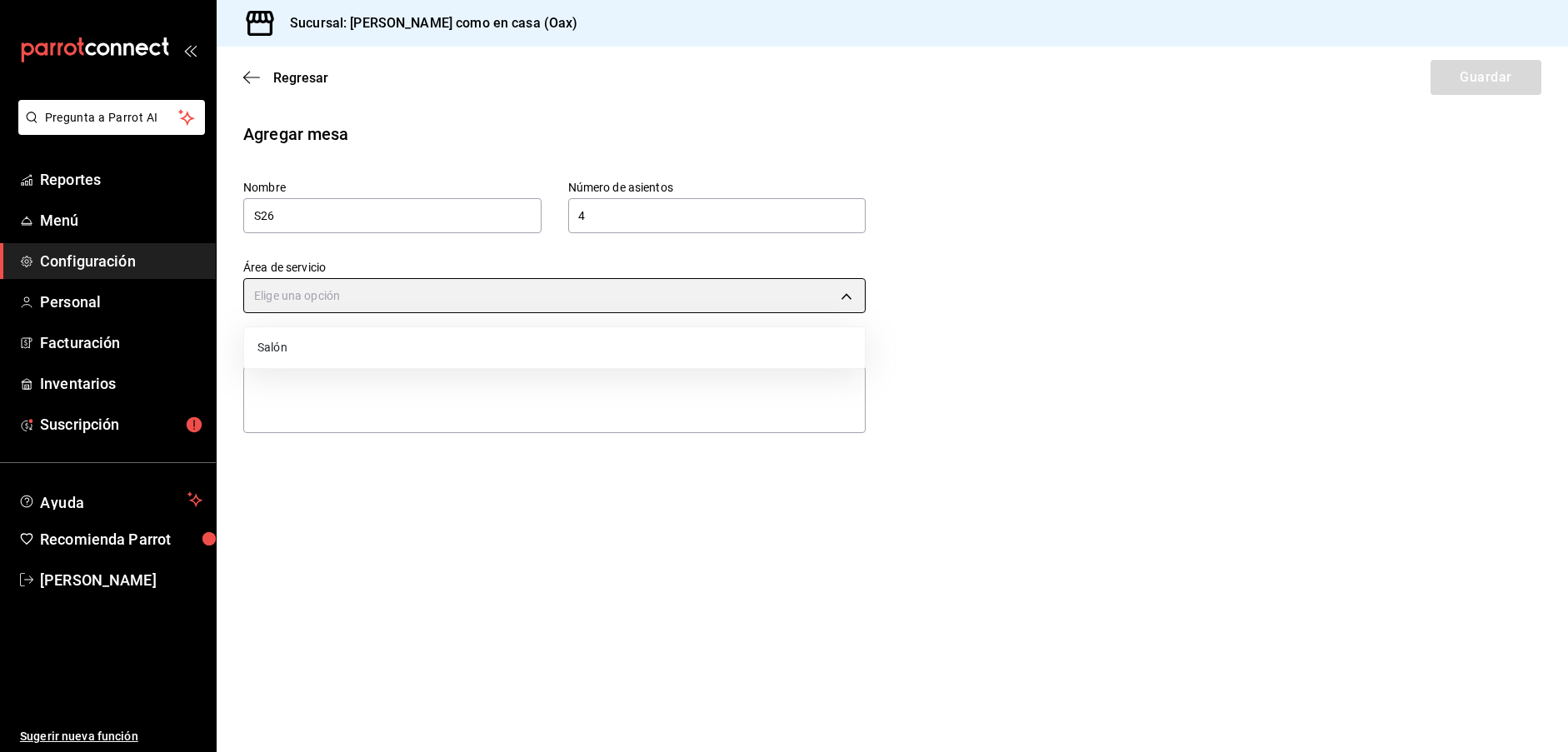
type input "07ba086e-cf3e-4360-aec3-1500a3beffe0"
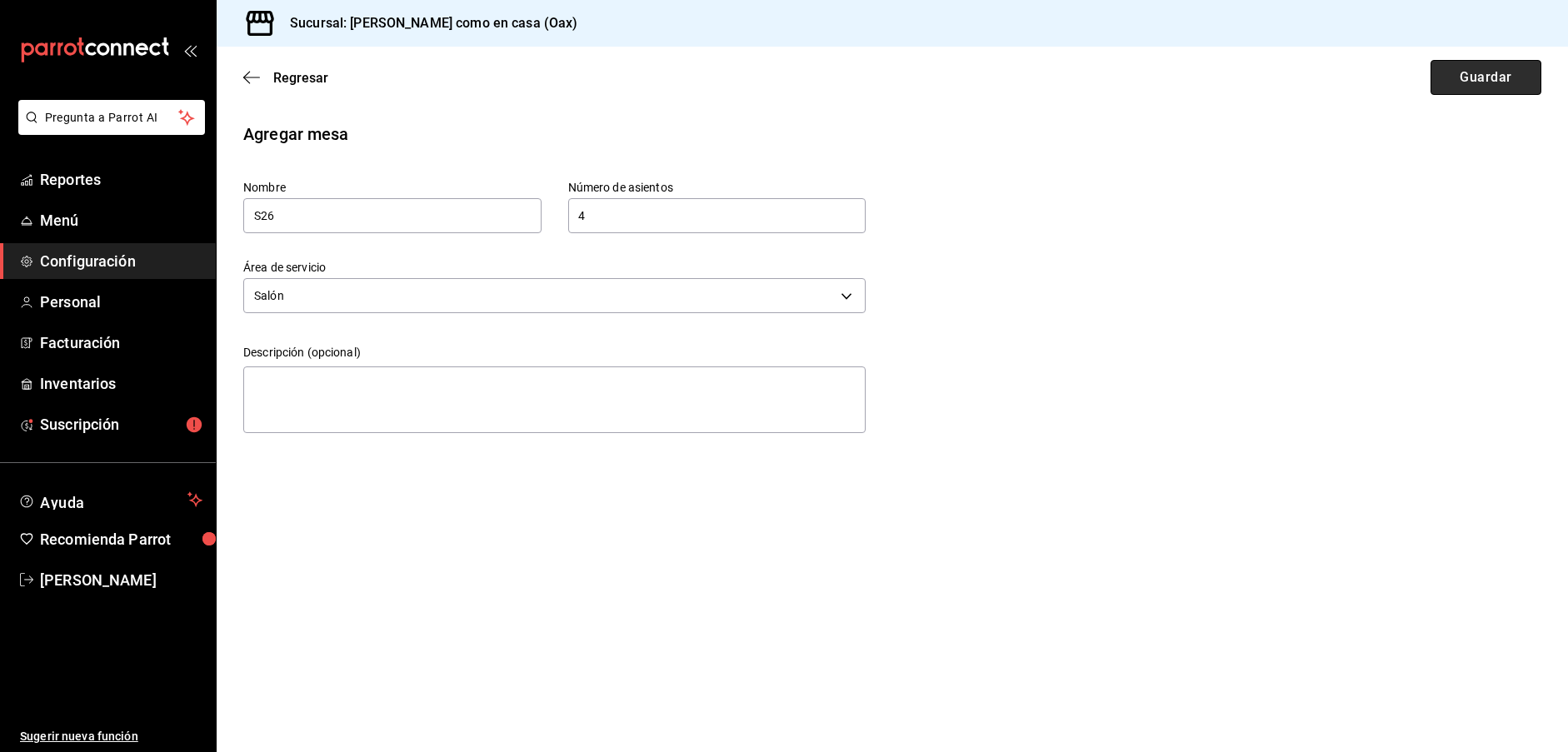
click at [1495, 68] on button "Guardar" at bounding box center [1486, 78] width 111 height 35
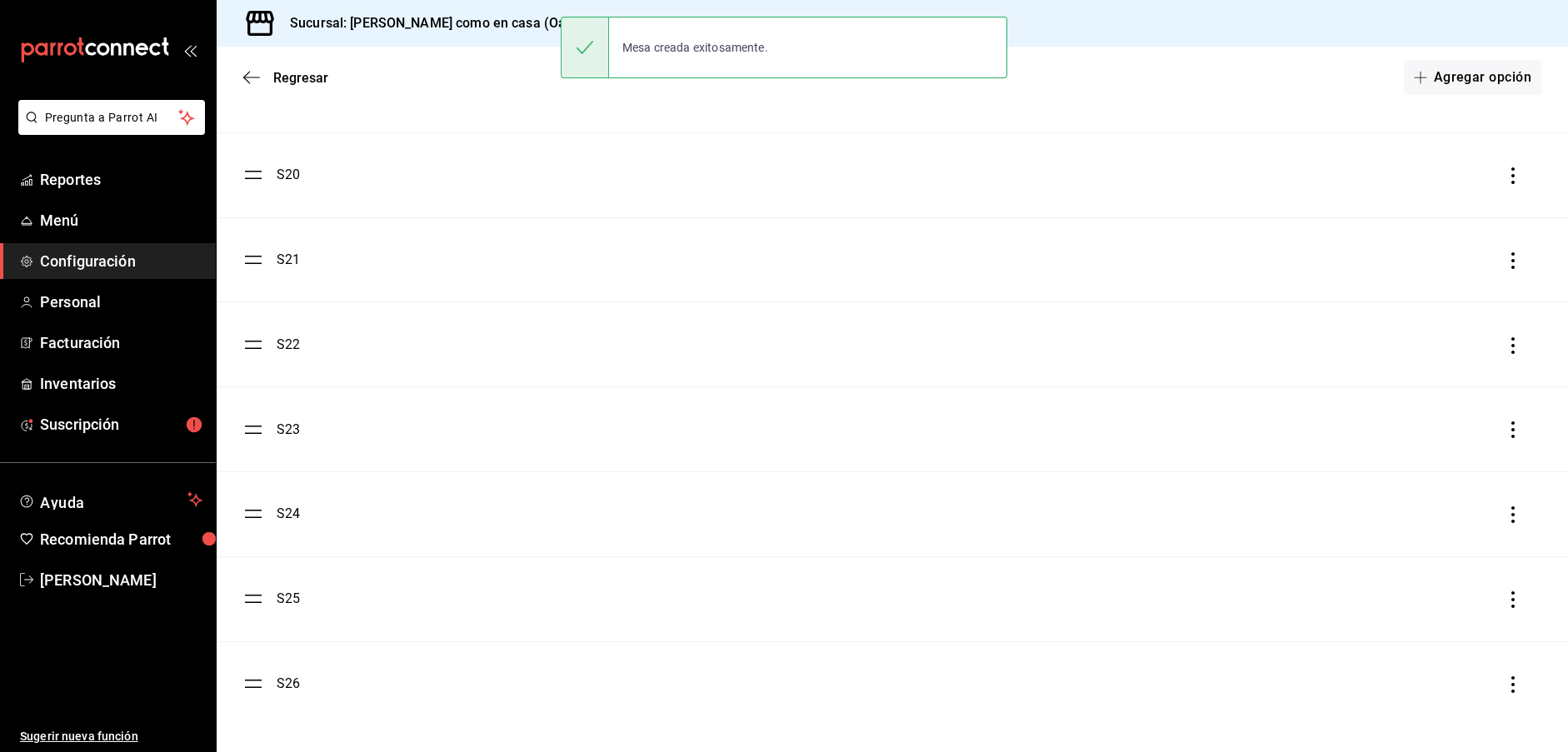
scroll to position [1721, 0]
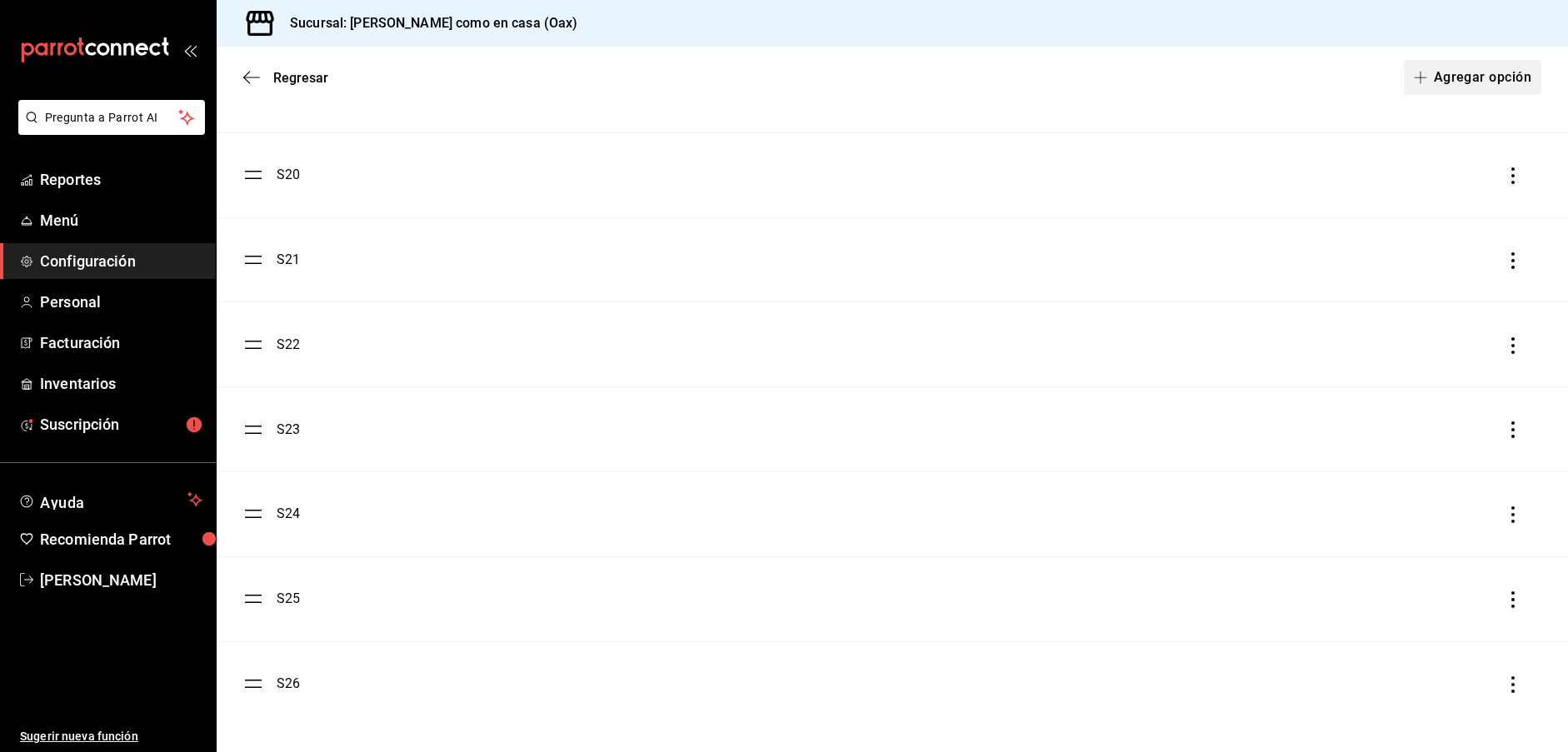
click at [1445, 68] on button "Agregar opción" at bounding box center [1473, 78] width 138 height 35
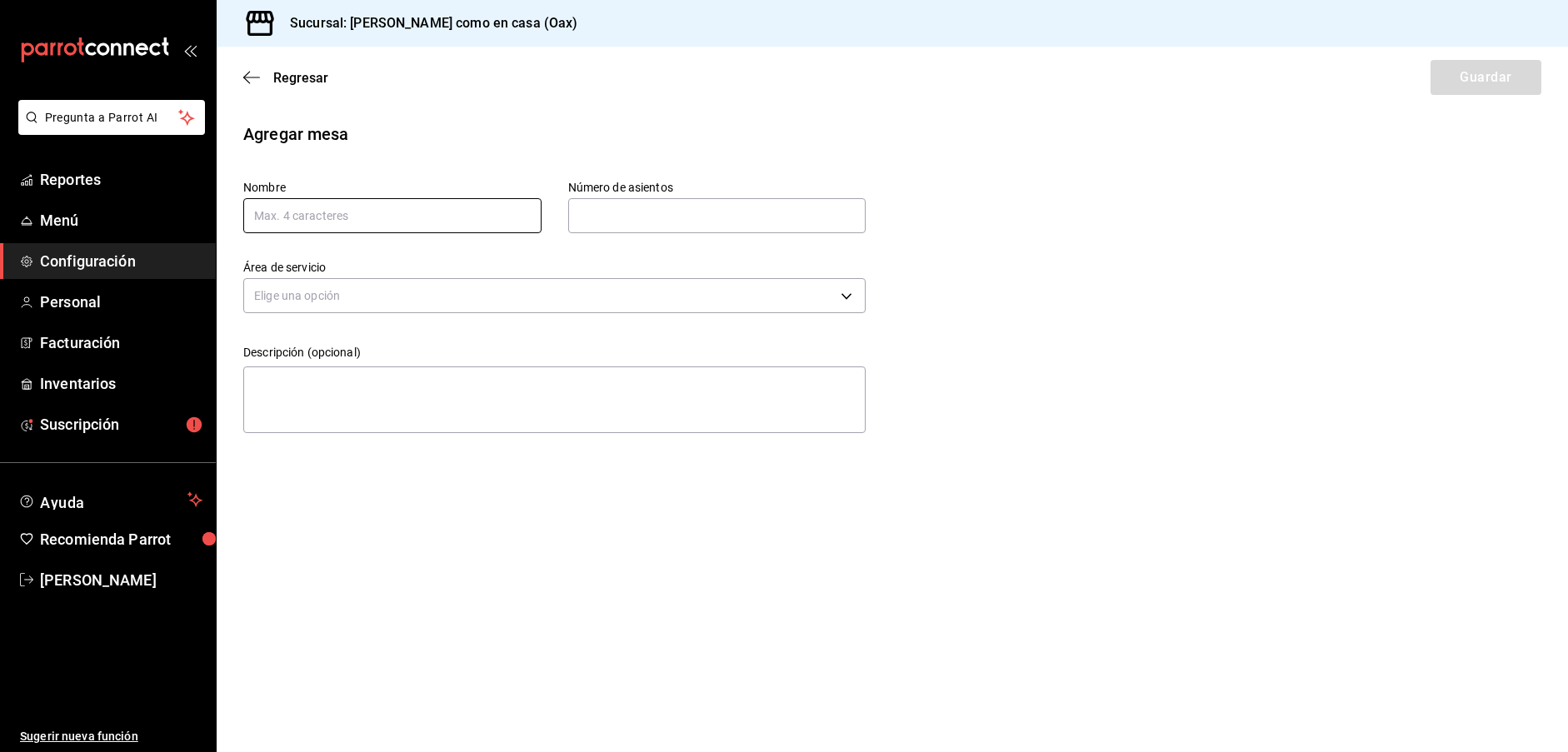
click at [353, 216] on input "text" at bounding box center [393, 216] width 299 height 35
type input "S27"
click at [677, 211] on input "text" at bounding box center [718, 215] width 299 height 33
type input "4"
click at [798, 288] on body "Pregunta a Parrot AI Reportes Menú Configuración Personal Facturación Inventari…" at bounding box center [784, 376] width 1568 height 752
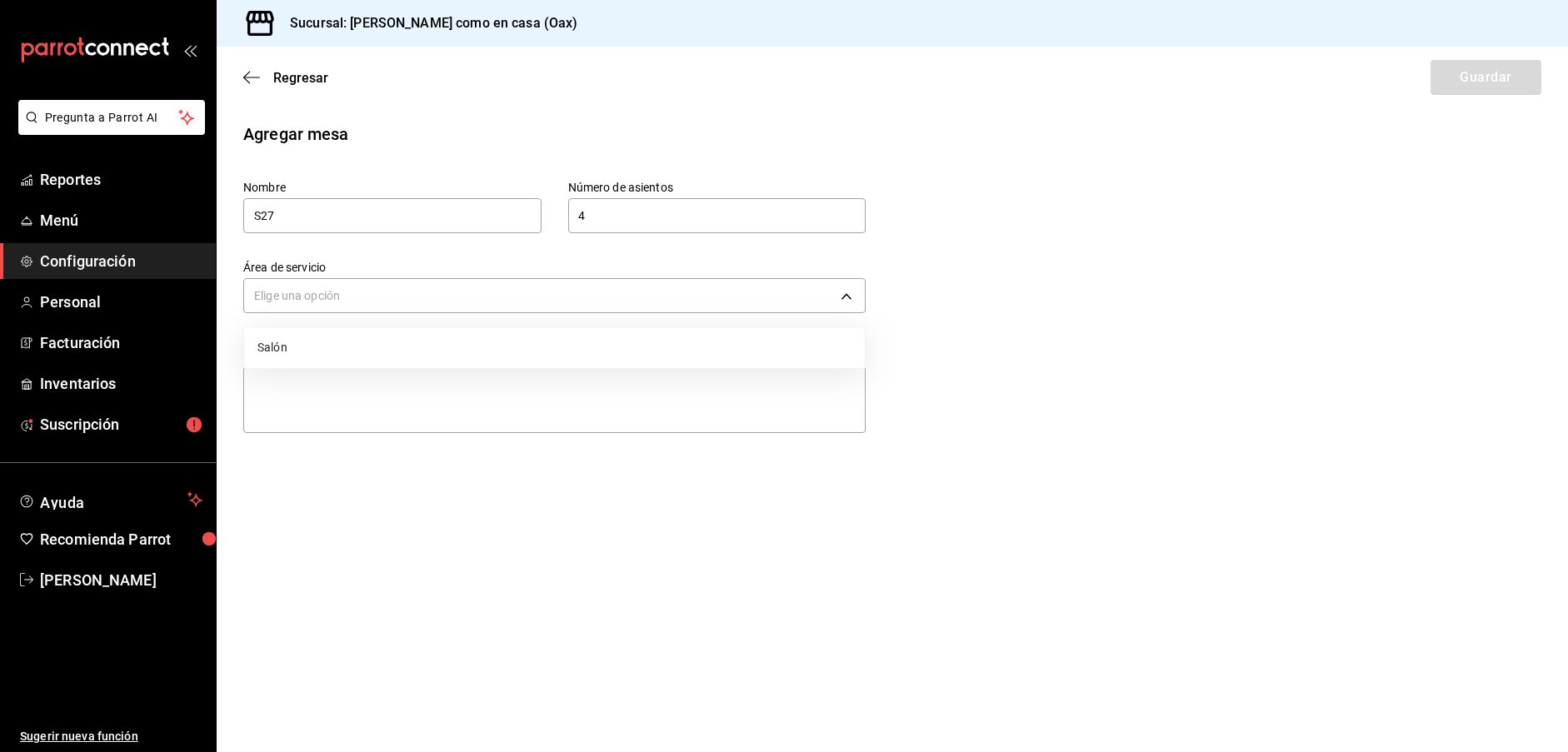
click at [571, 350] on li "Salón" at bounding box center [555, 348] width 621 height 27
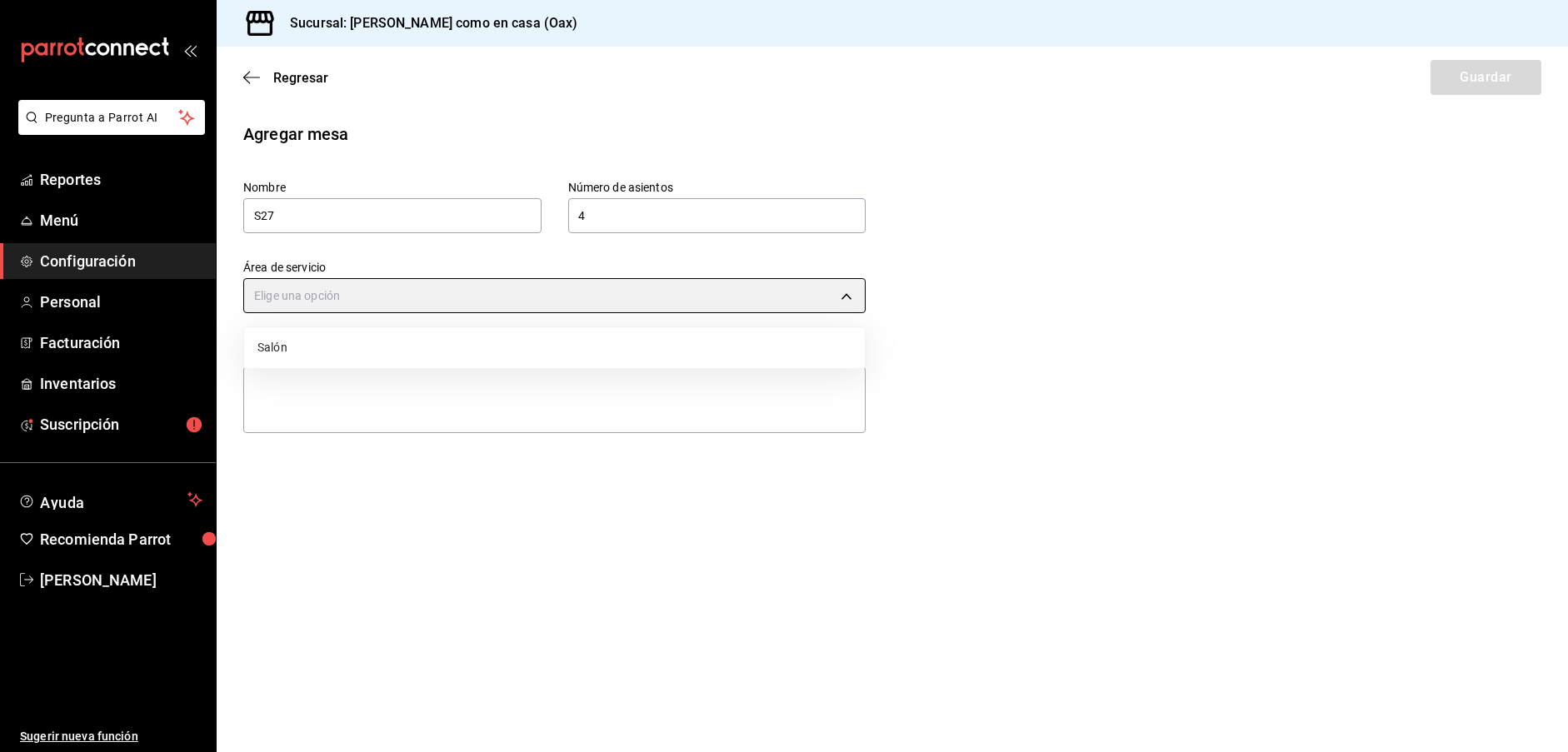
type input "07ba086e-cf3e-4360-aec3-1500a3beffe0"
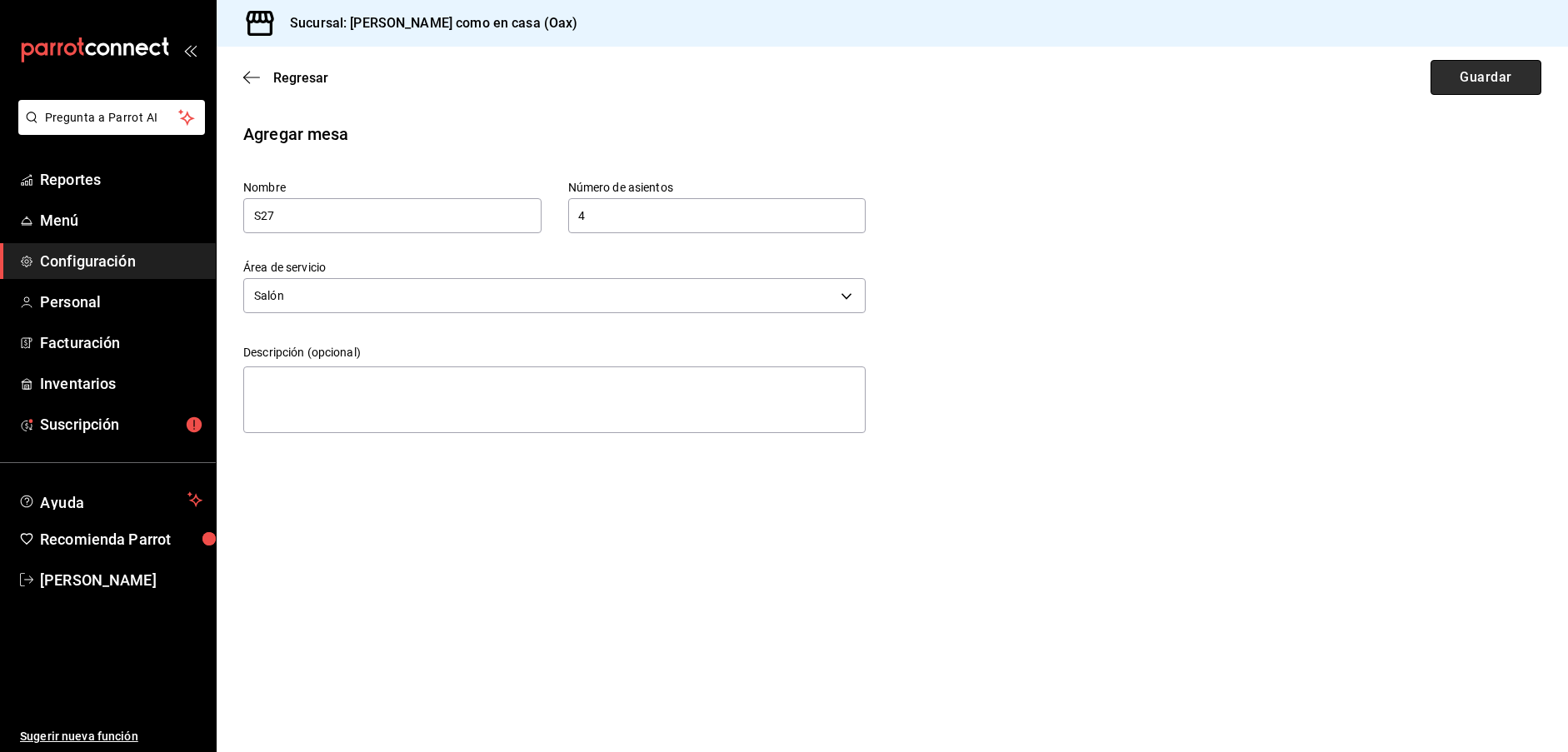
click at [1476, 81] on button "Guardar" at bounding box center [1486, 78] width 111 height 35
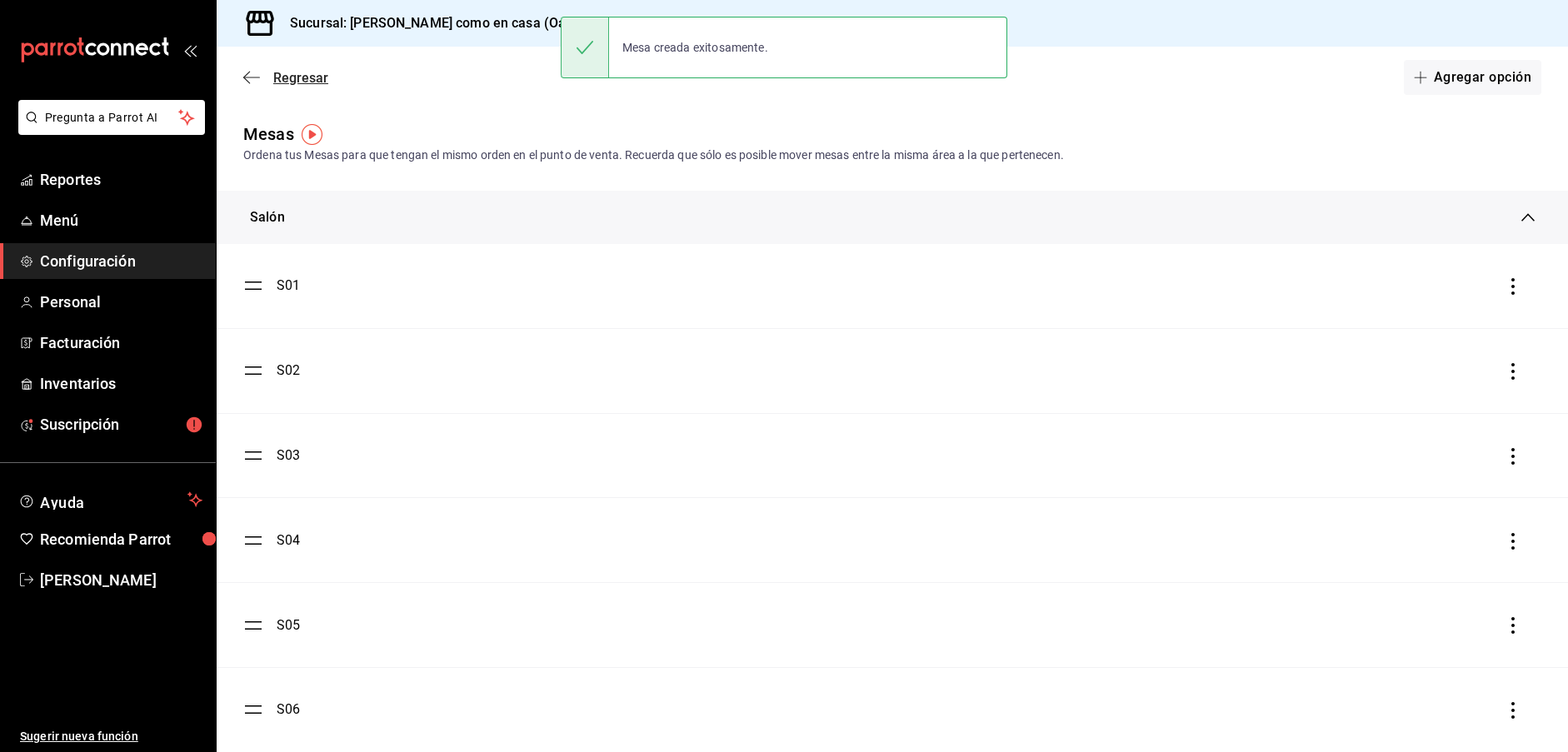
click at [295, 81] on span "Regresar" at bounding box center [301, 78] width 55 height 16
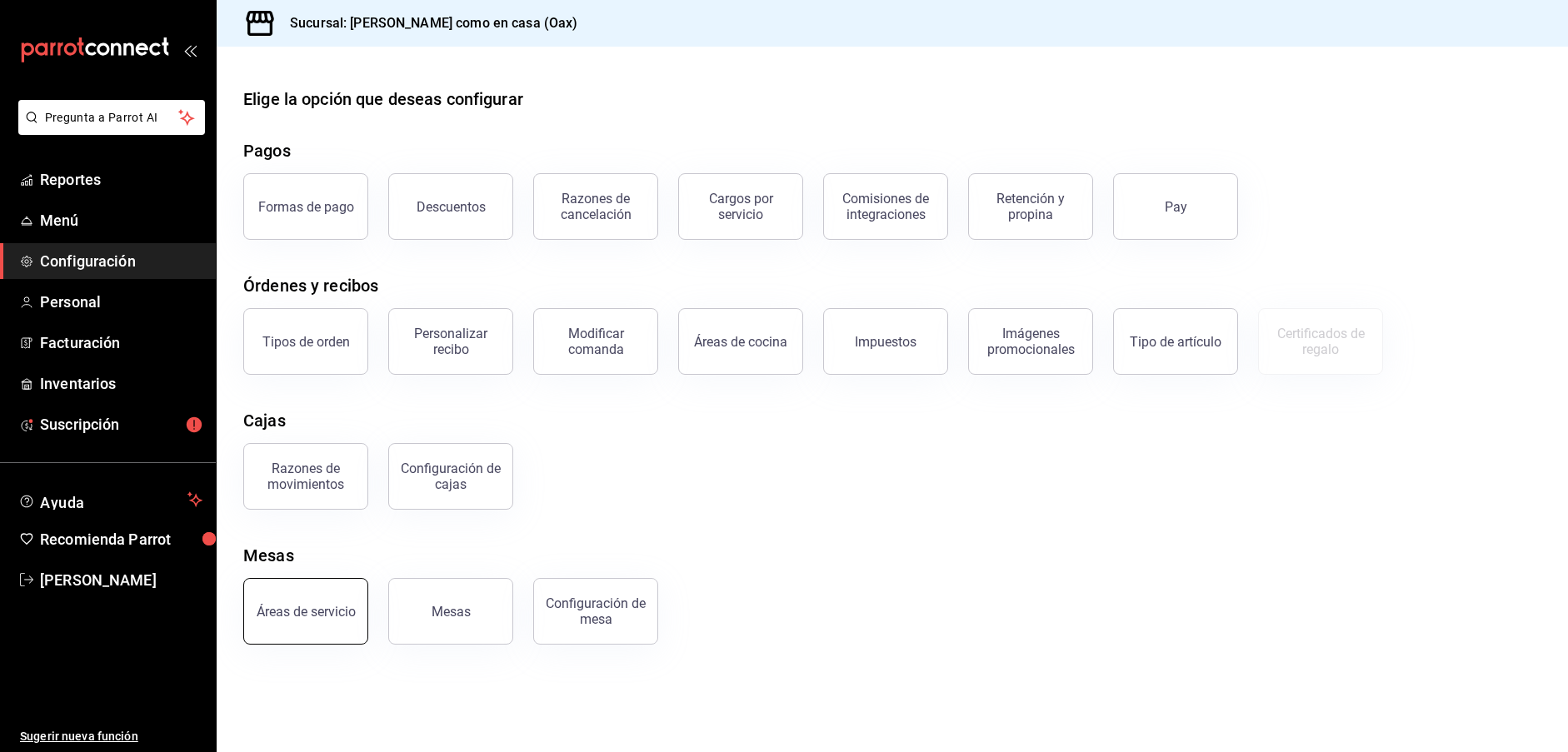
click at [329, 603] on button "Áreas de servicio" at bounding box center [305, 611] width 125 height 67
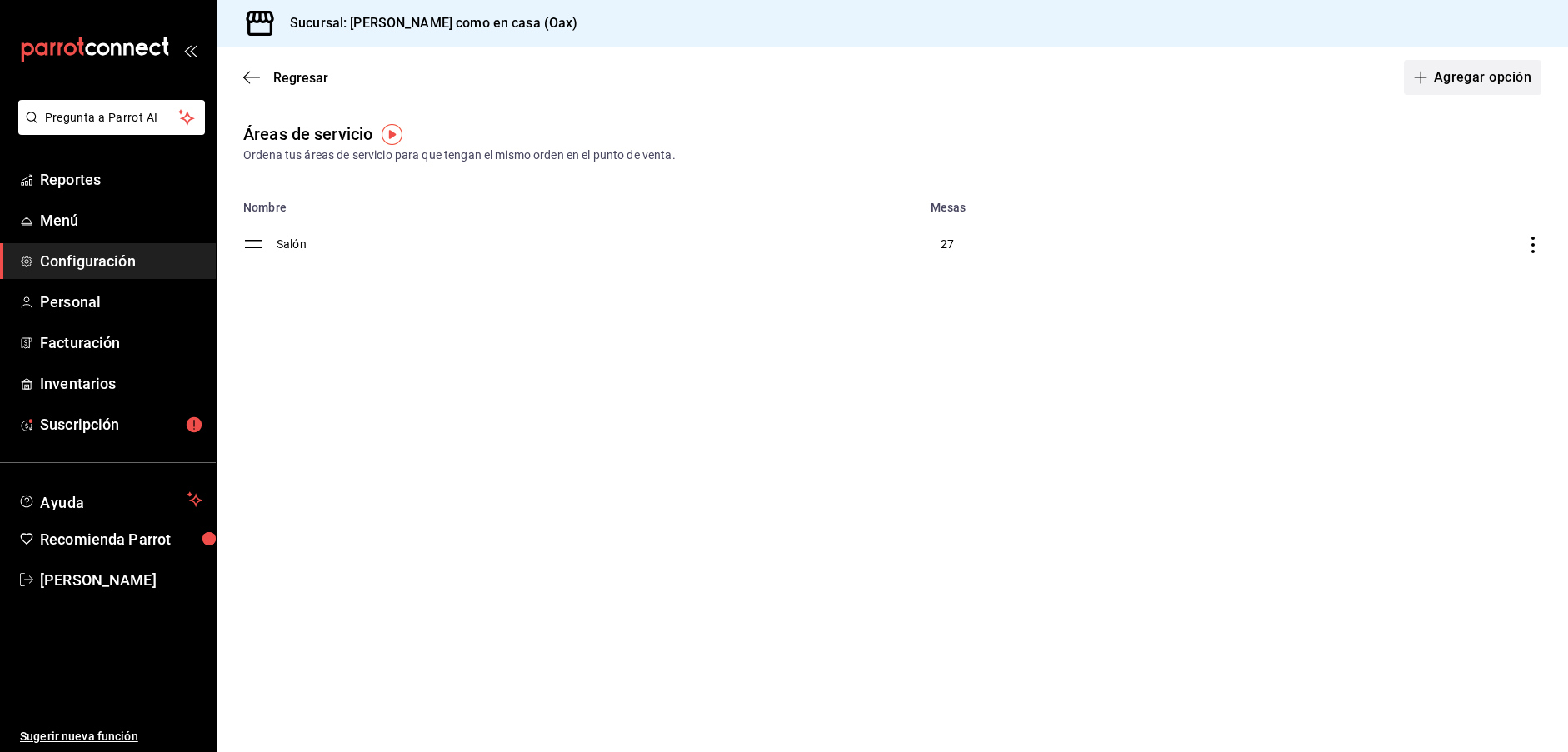
click at [1433, 92] on button "Agregar opción" at bounding box center [1473, 78] width 138 height 35
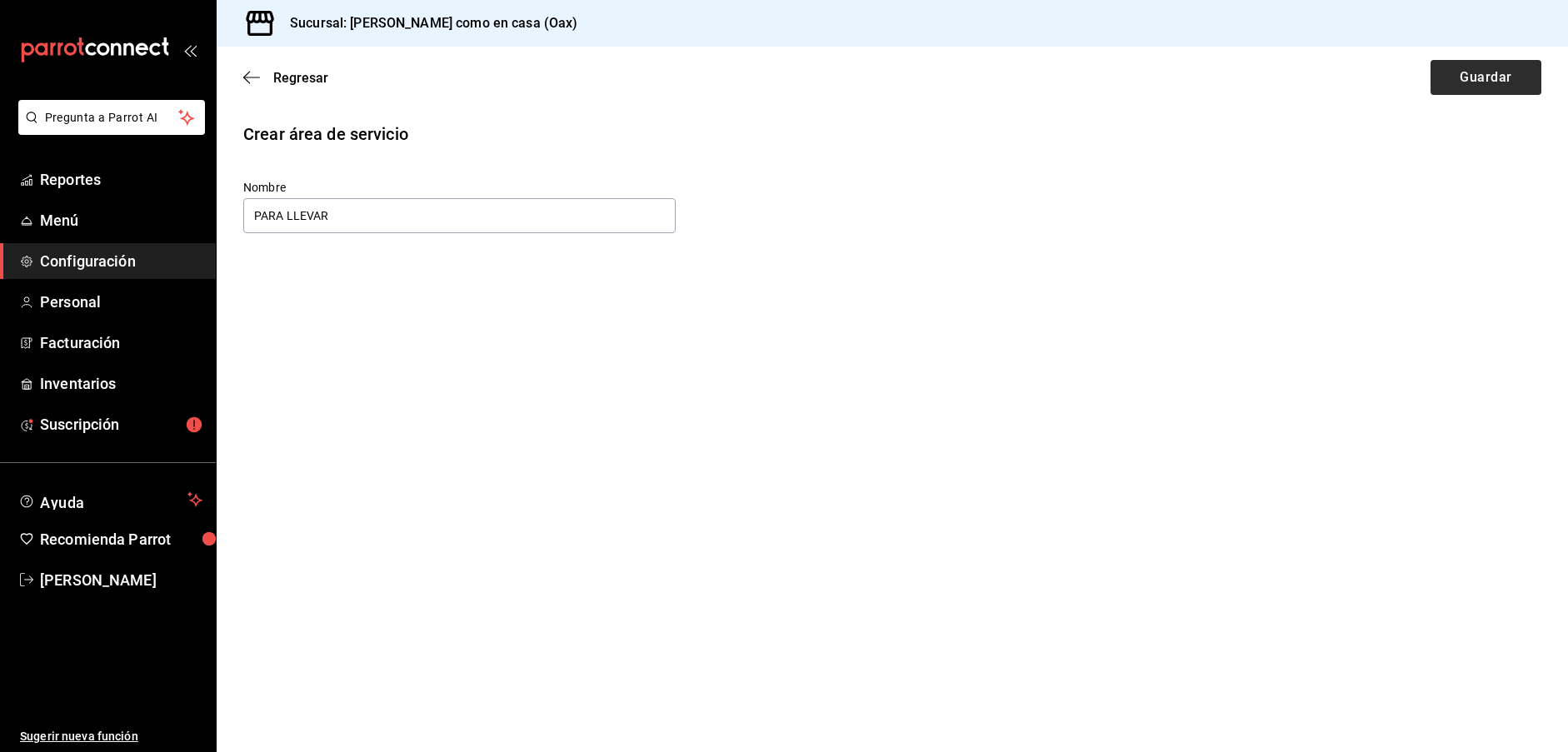
type input "PARA LLEVAR"
click at [1450, 66] on button "Guardar" at bounding box center [1486, 78] width 111 height 35
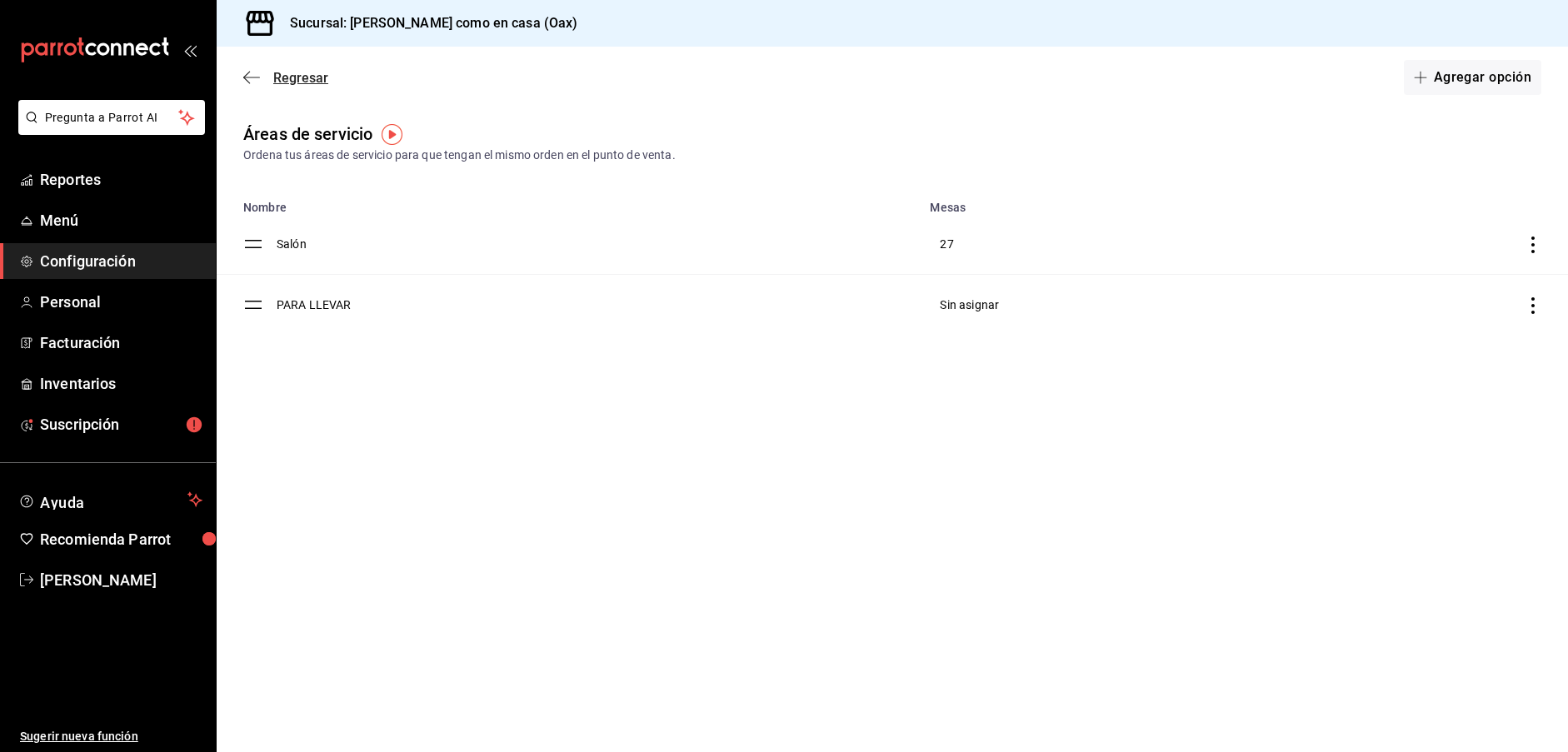
click at [285, 78] on span "Regresar" at bounding box center [301, 78] width 55 height 16
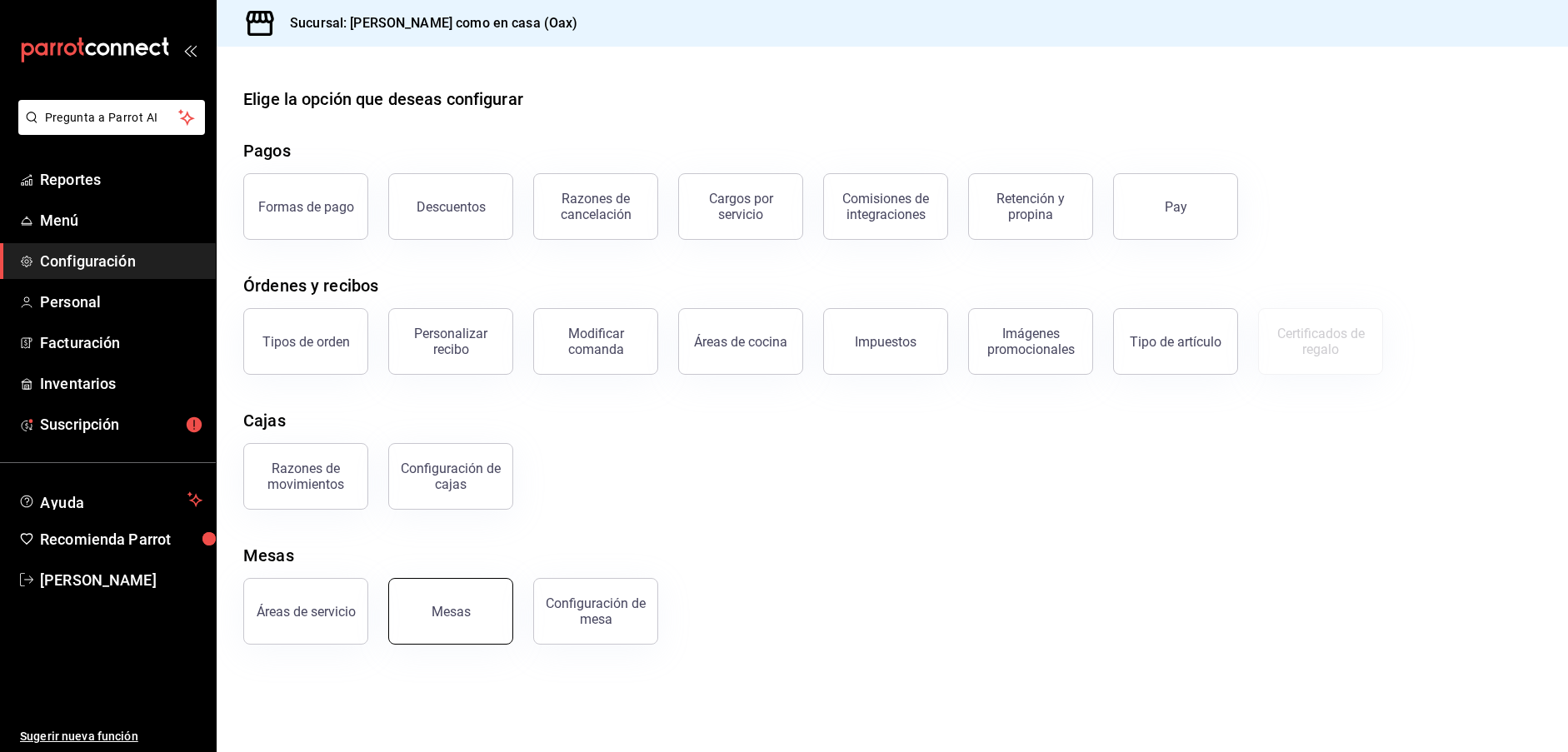
scroll to position [1, 0]
click at [485, 601] on button "Mesas" at bounding box center [450, 611] width 125 height 67
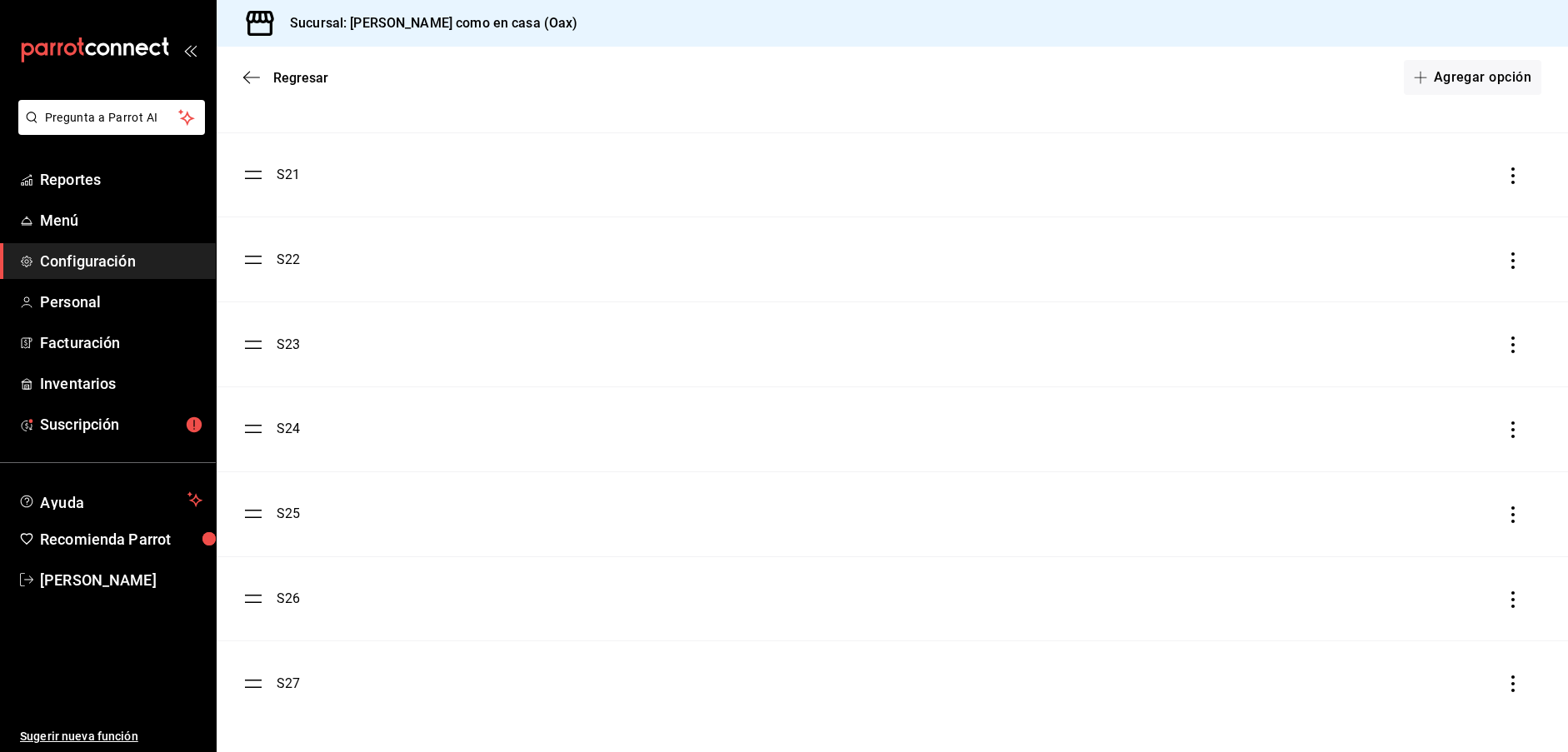
scroll to position [1806, 0]
click at [1478, 79] on button "Agregar opción" at bounding box center [1473, 78] width 138 height 35
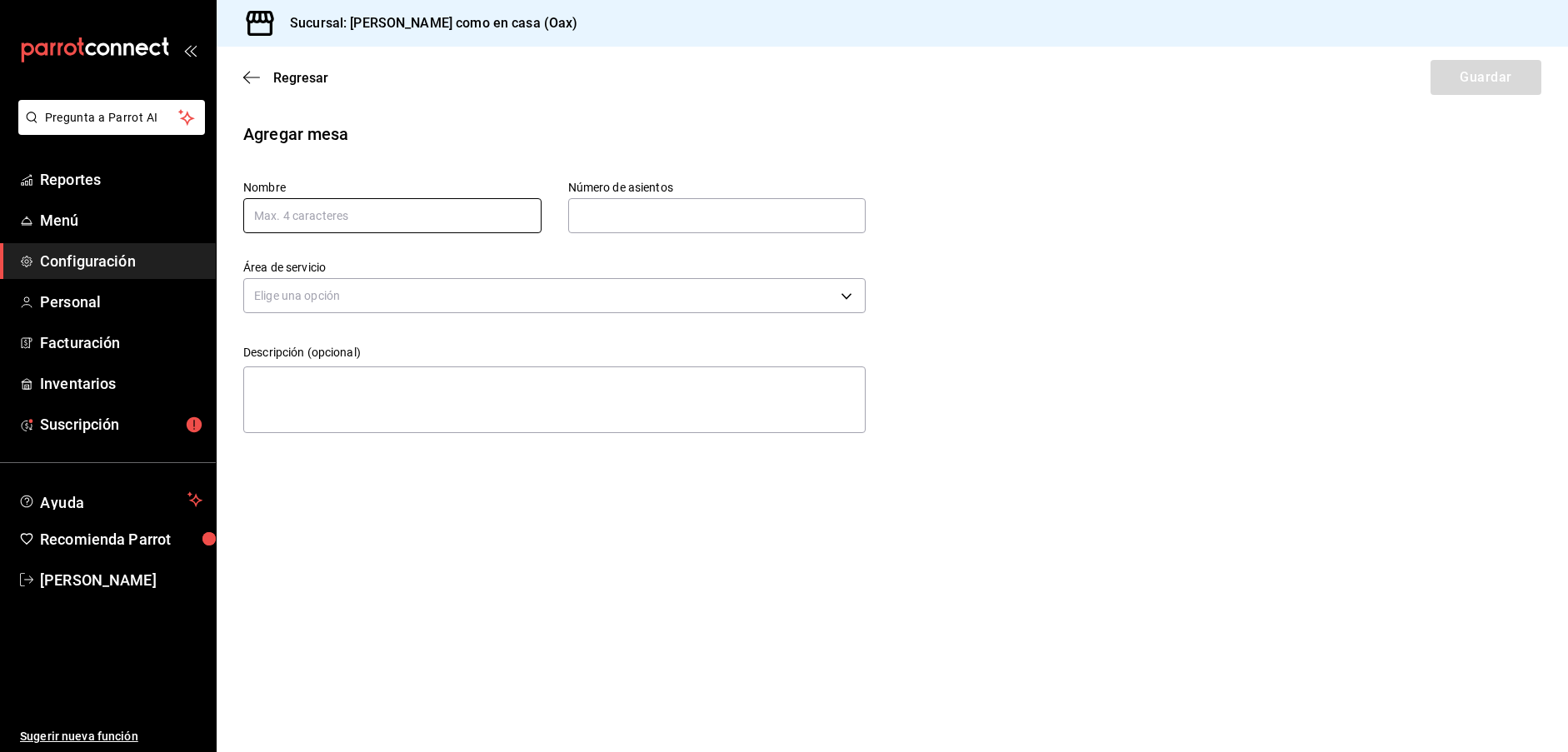
click at [290, 227] on input "text" at bounding box center [393, 216] width 299 height 35
type input "S28"
click at [606, 211] on input "text" at bounding box center [718, 215] width 299 height 33
type input "4"
click at [299, 299] on body "Pregunta a Parrot AI Reportes Menú Configuración Personal Facturación Inventari…" at bounding box center [784, 376] width 1568 height 752
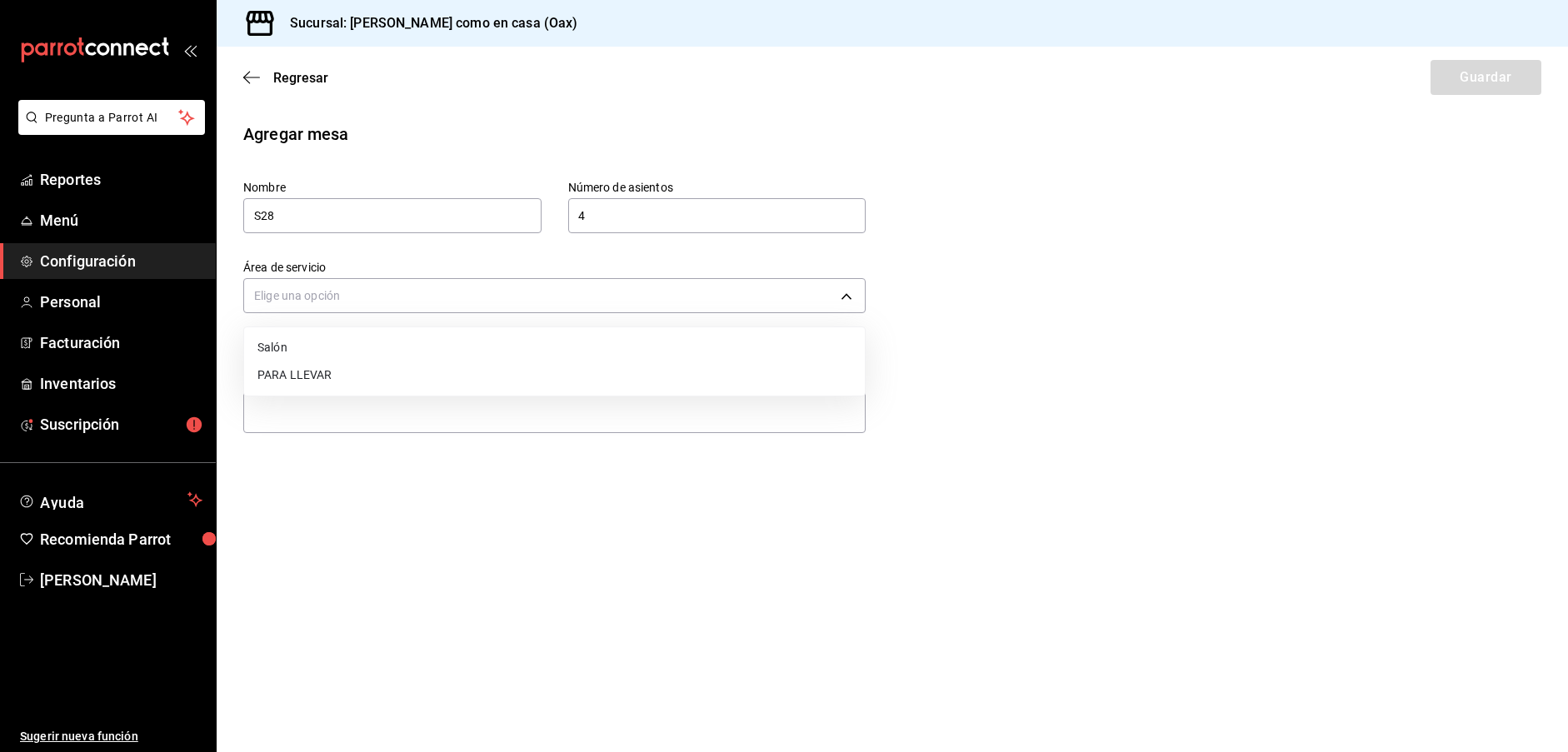
click at [284, 350] on li "Salón" at bounding box center [555, 348] width 621 height 27
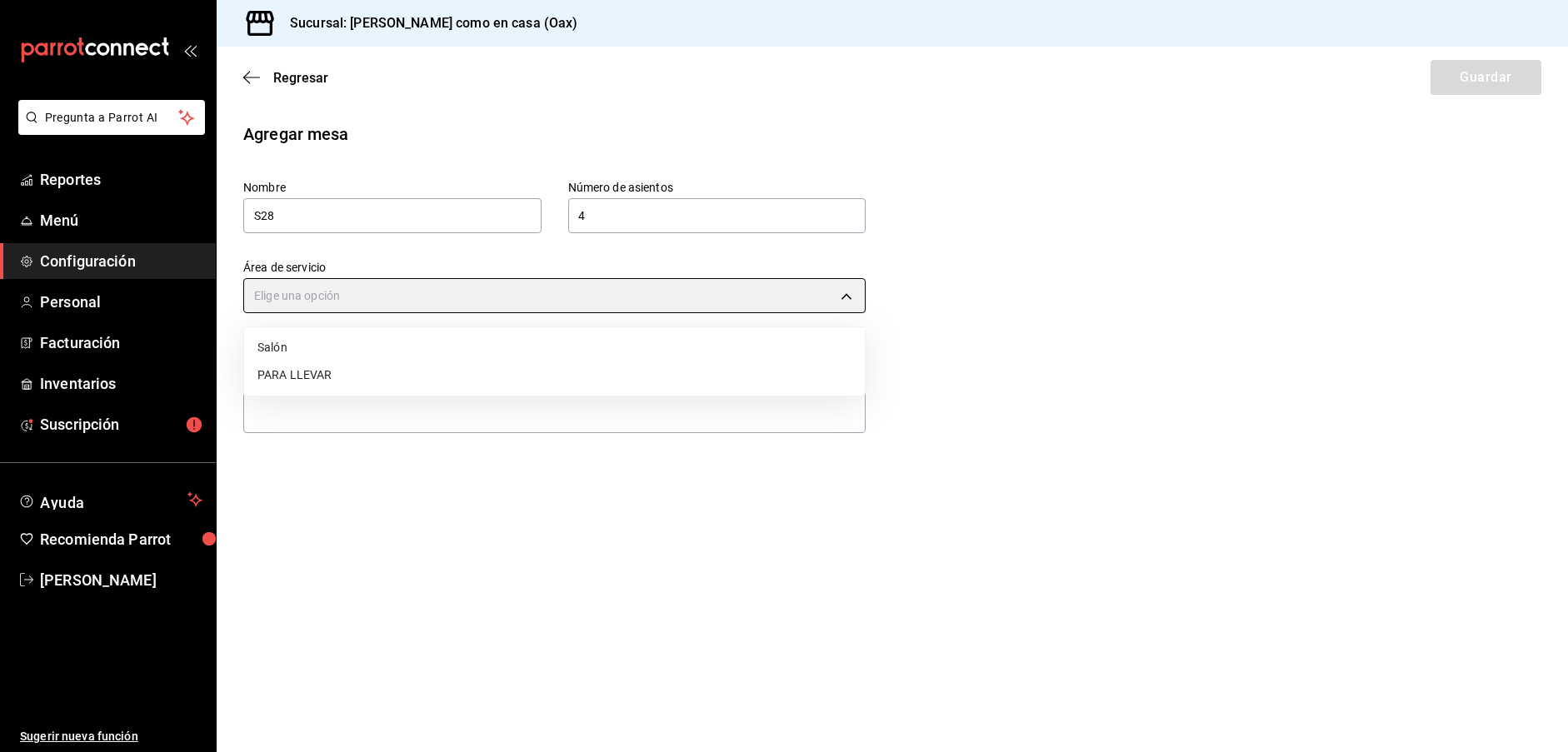
type input "07ba086e-cf3e-4360-aec3-1500a3beffe0"
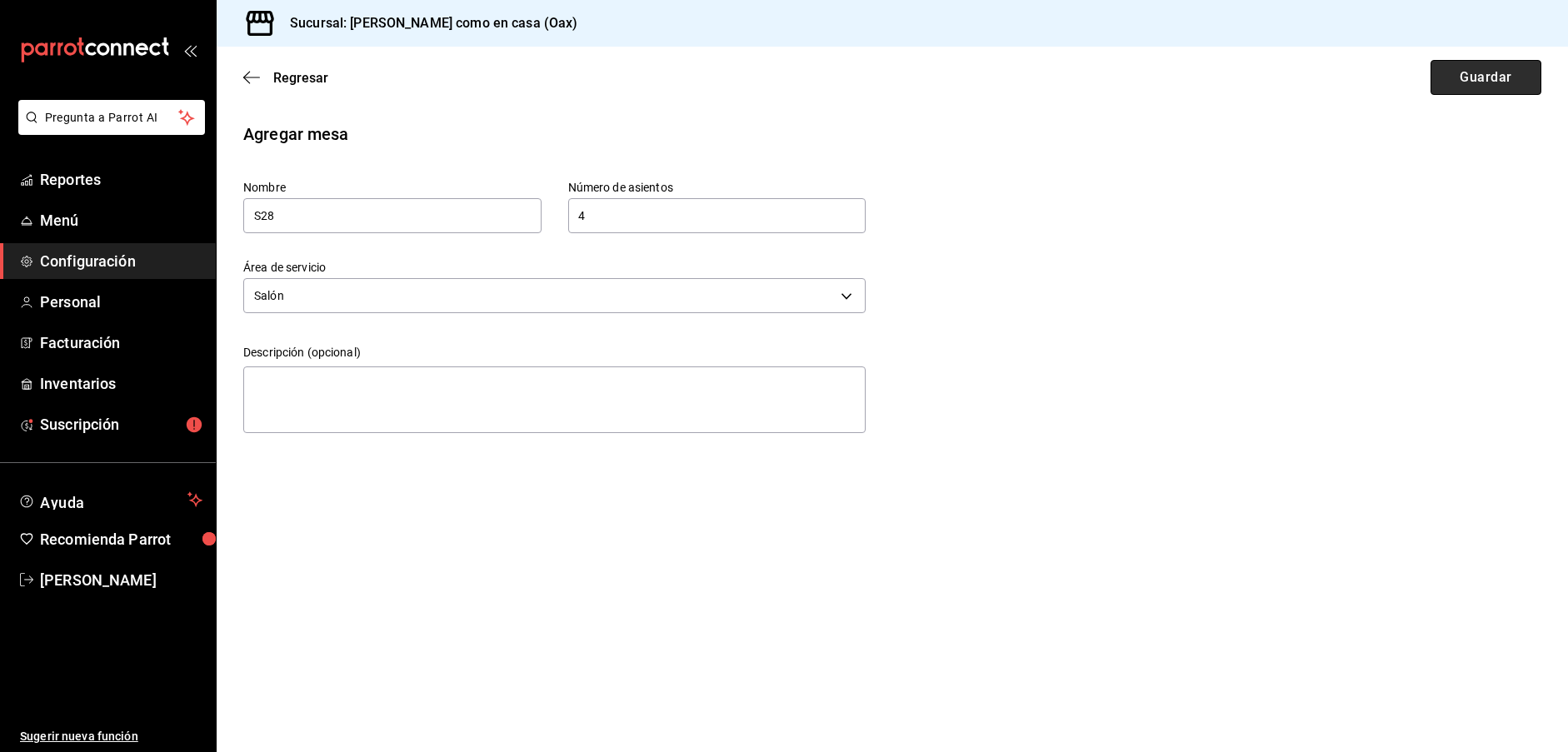
click at [1489, 92] on button "Guardar" at bounding box center [1486, 78] width 111 height 35
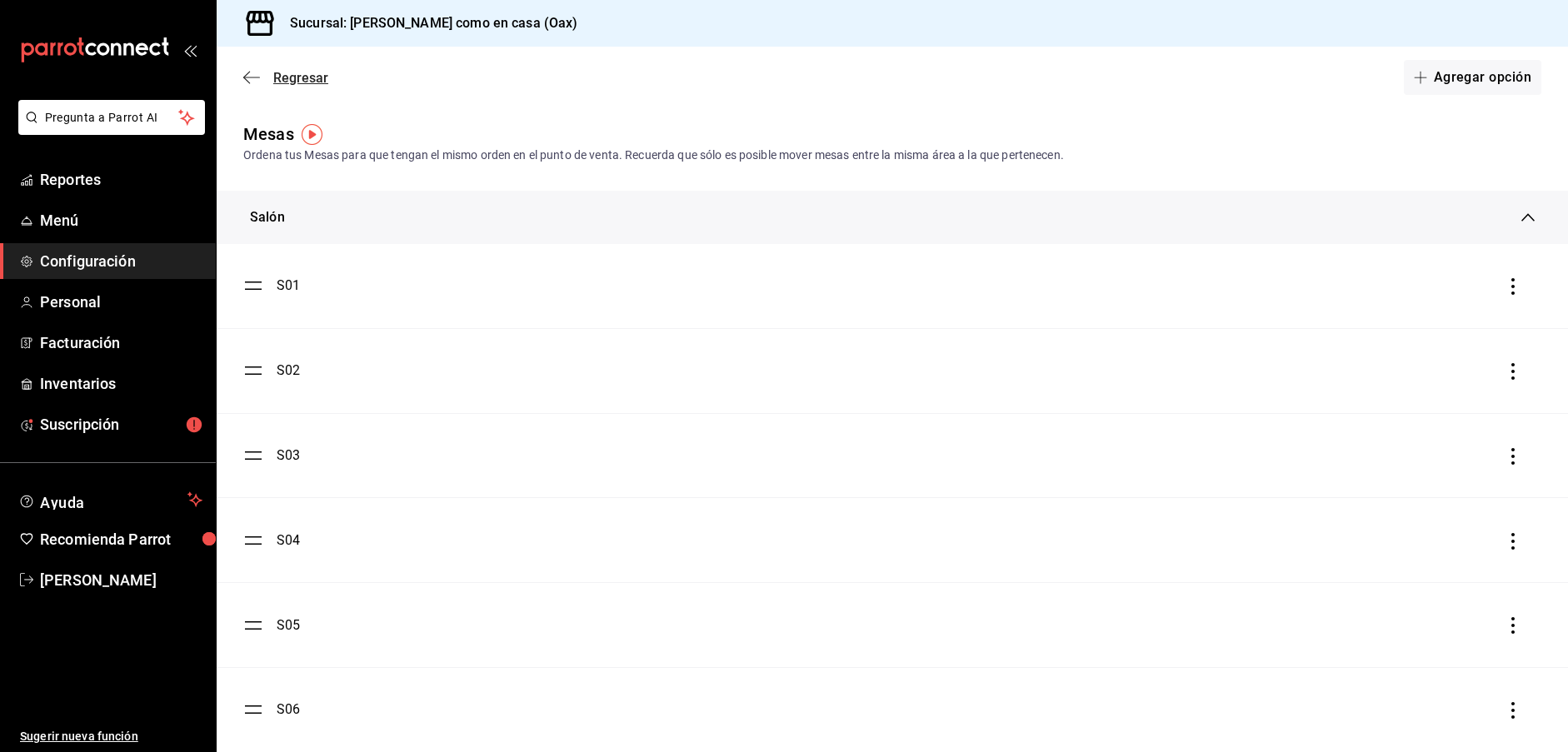
click at [301, 78] on span "Regresar" at bounding box center [301, 78] width 55 height 16
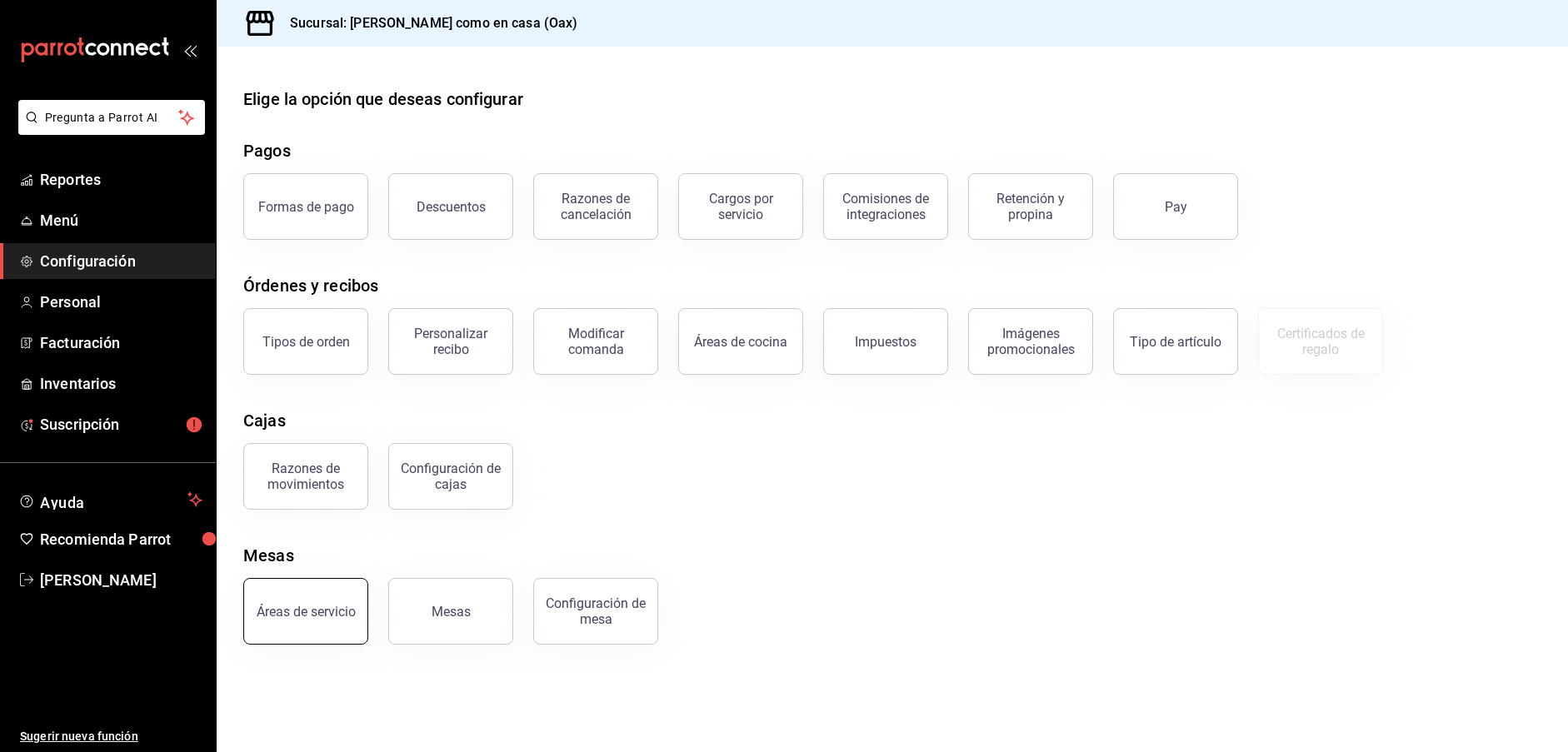
click at [322, 618] on button "Áreas de servicio" at bounding box center [305, 611] width 125 height 67
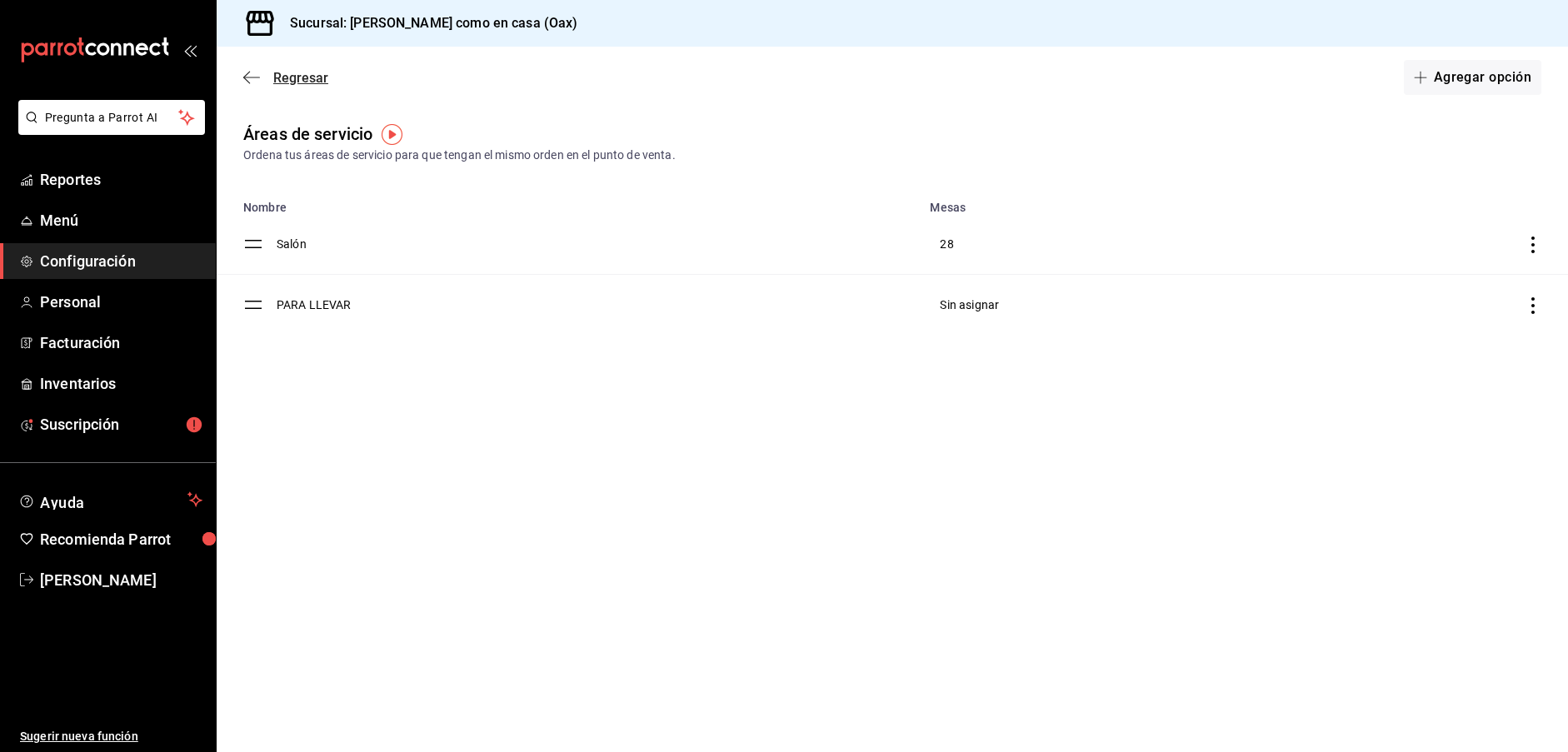
click at [289, 74] on span "Regresar" at bounding box center [301, 78] width 55 height 16
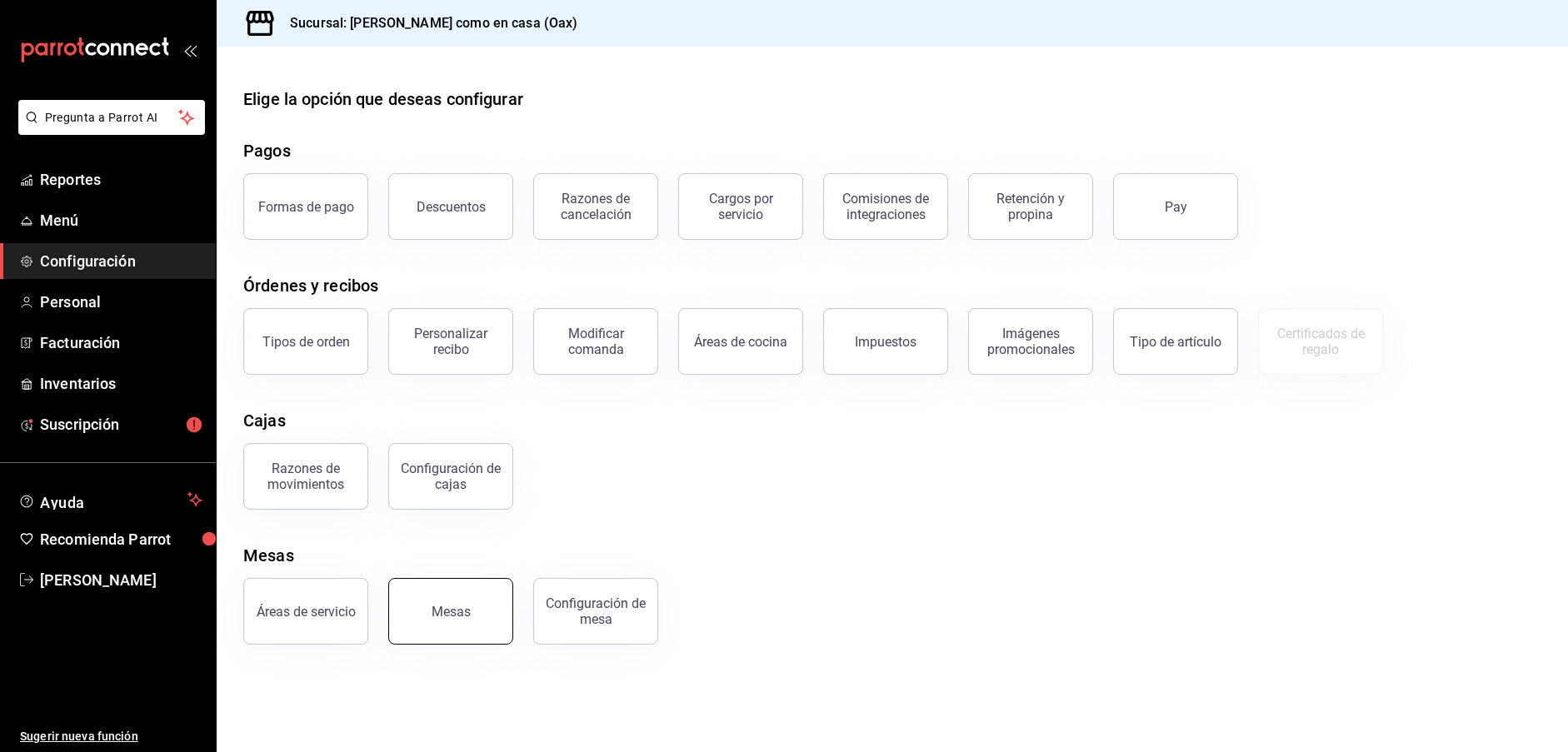
click at [486, 616] on button "Mesas" at bounding box center [450, 611] width 125 height 67
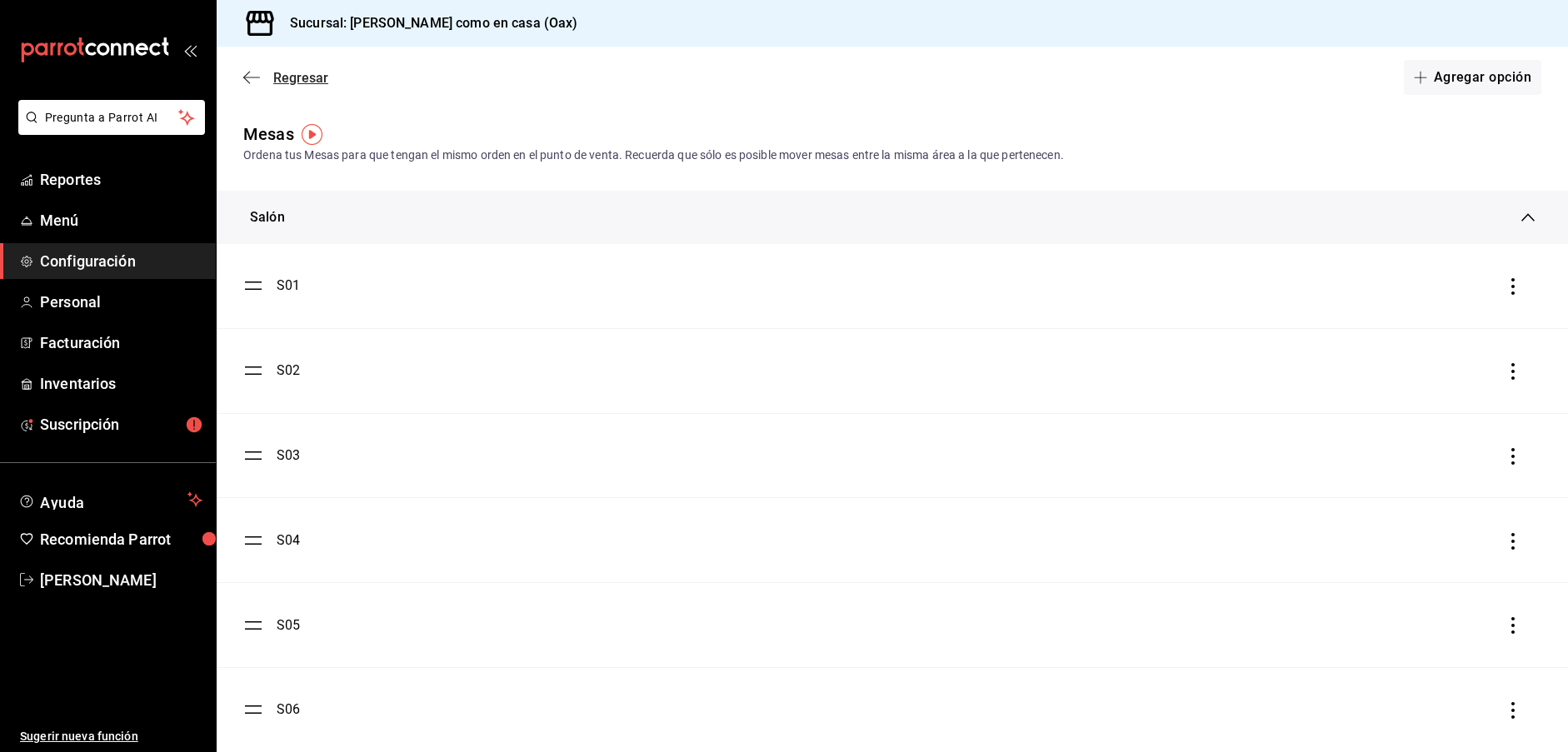
click at [302, 75] on span "Regresar" at bounding box center [301, 78] width 55 height 16
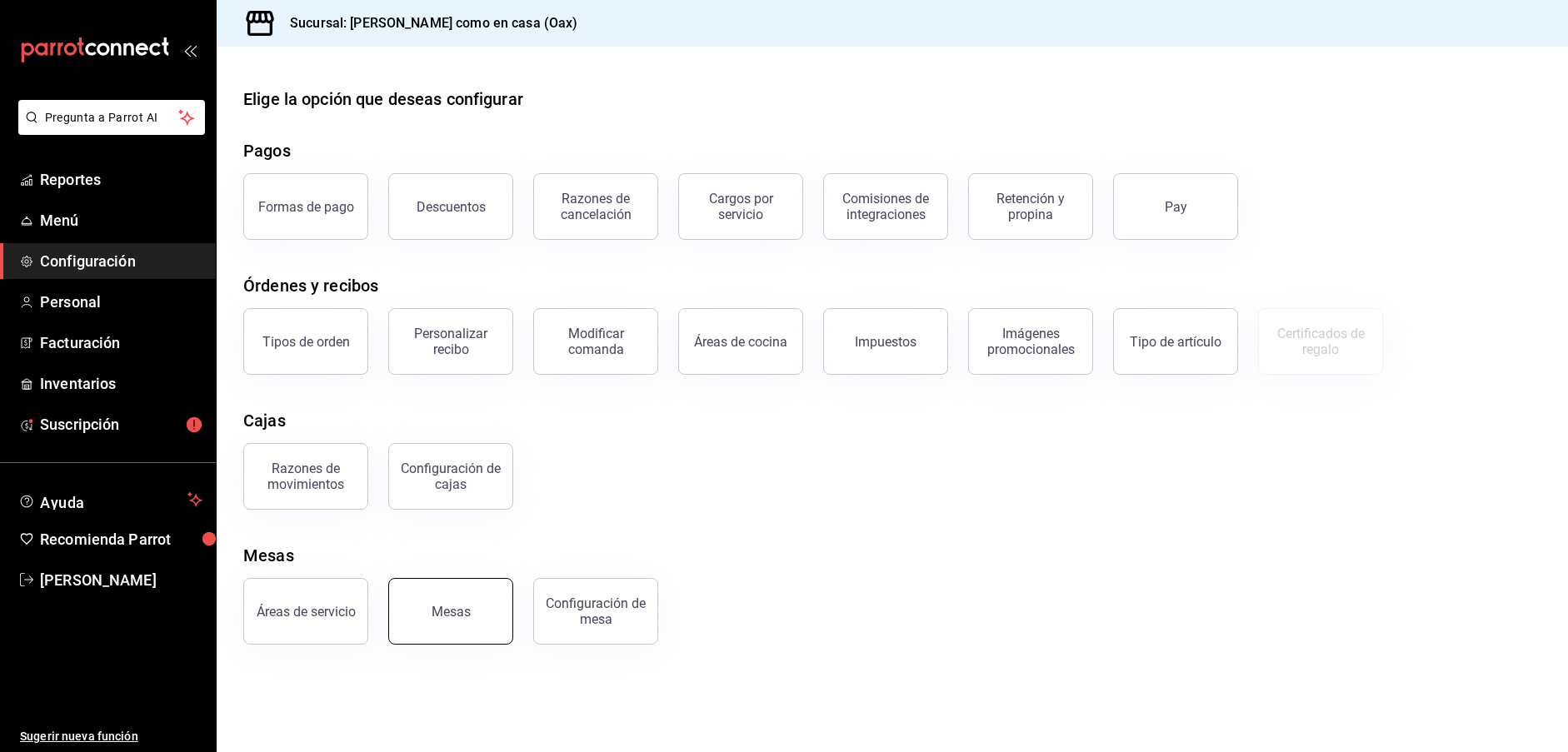
click at [482, 622] on button "Mesas" at bounding box center [450, 611] width 125 height 67
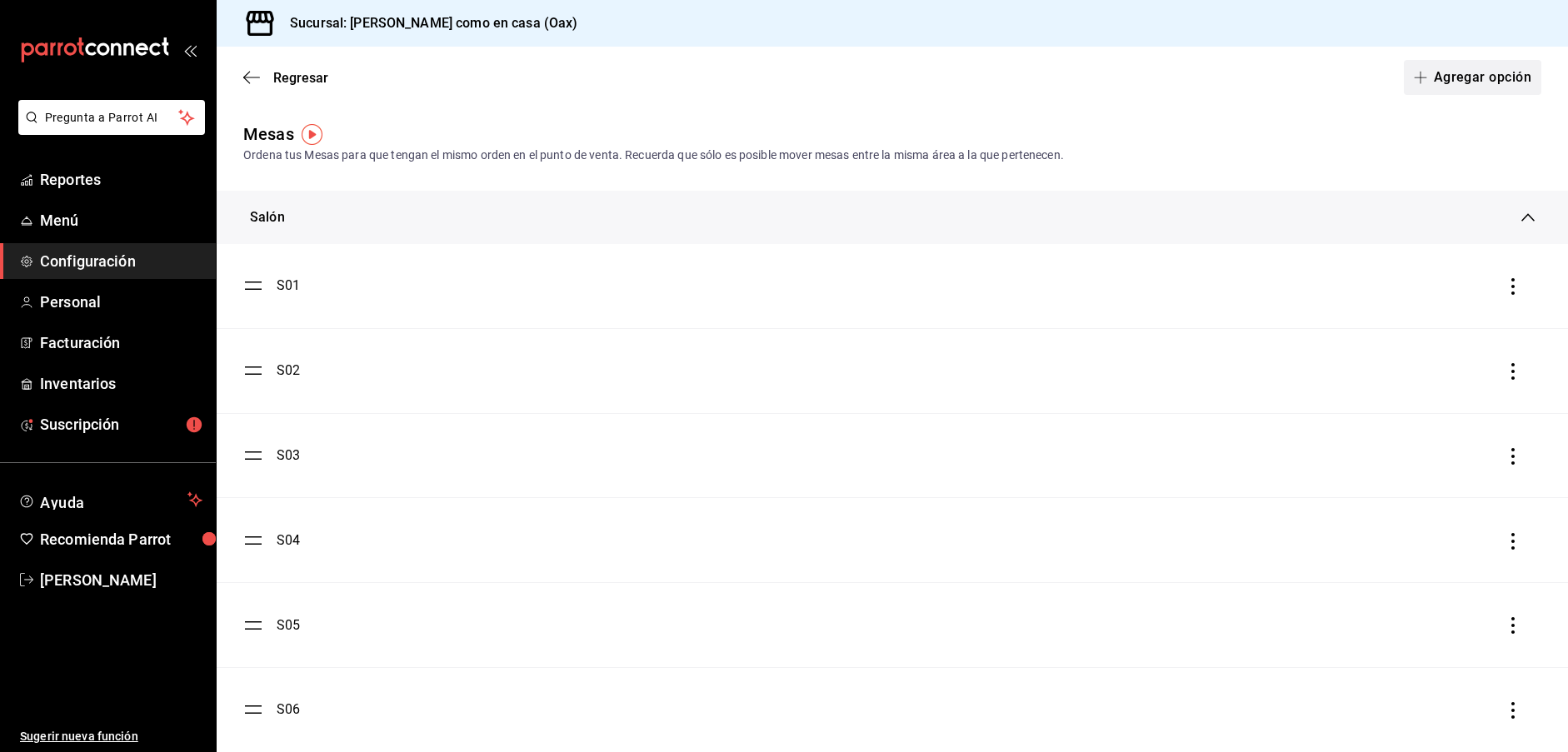
click at [1501, 70] on button "Agregar opción" at bounding box center [1473, 78] width 138 height 35
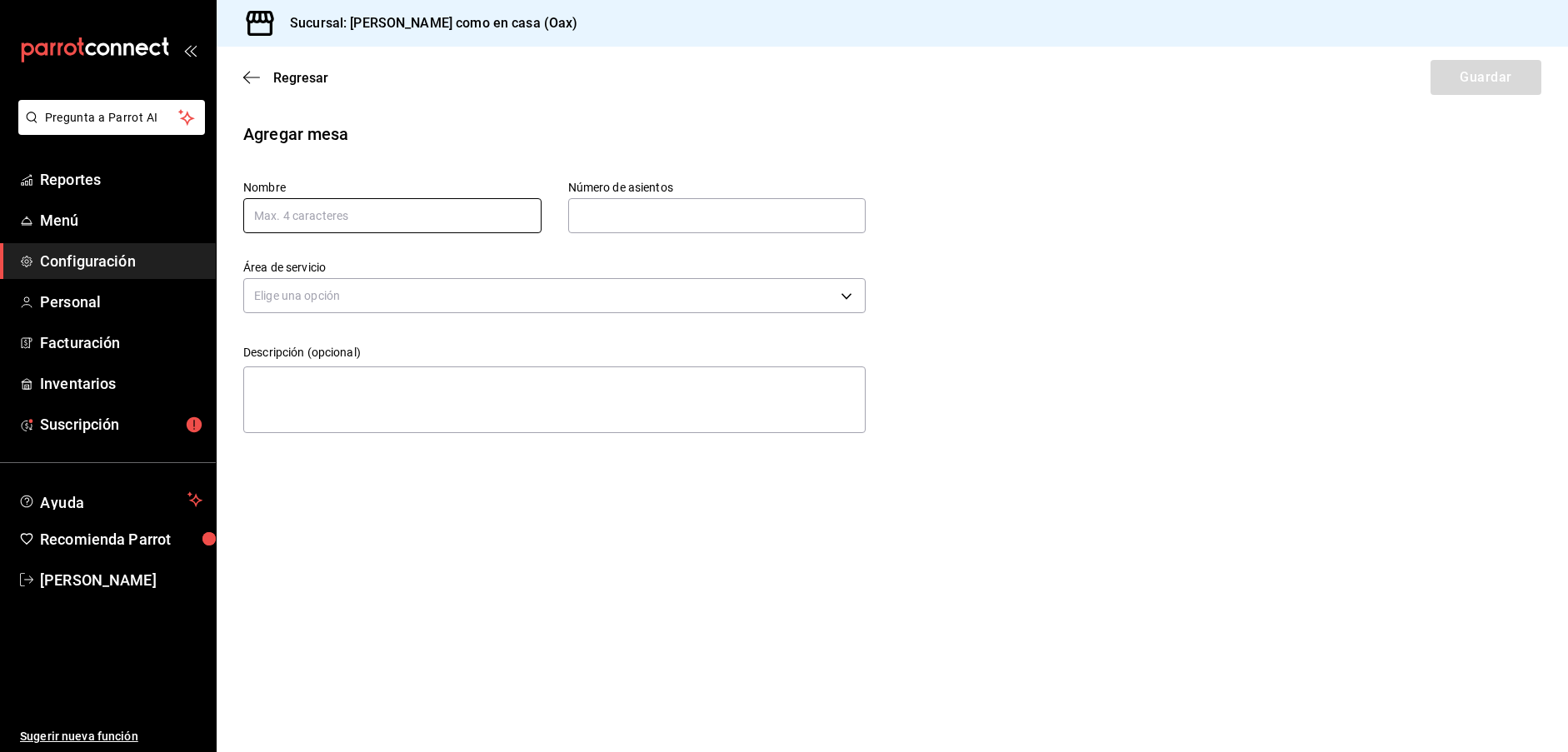
click at [468, 217] on input "text" at bounding box center [393, 216] width 299 height 35
click at [401, 209] on input "PL" at bounding box center [393, 216] width 299 height 35
type input "PL01"
click at [657, 222] on input "text" at bounding box center [718, 215] width 299 height 33
drag, startPoint x: 248, startPoint y: 212, endPoint x: 115, endPoint y: 203, distance: 133.3
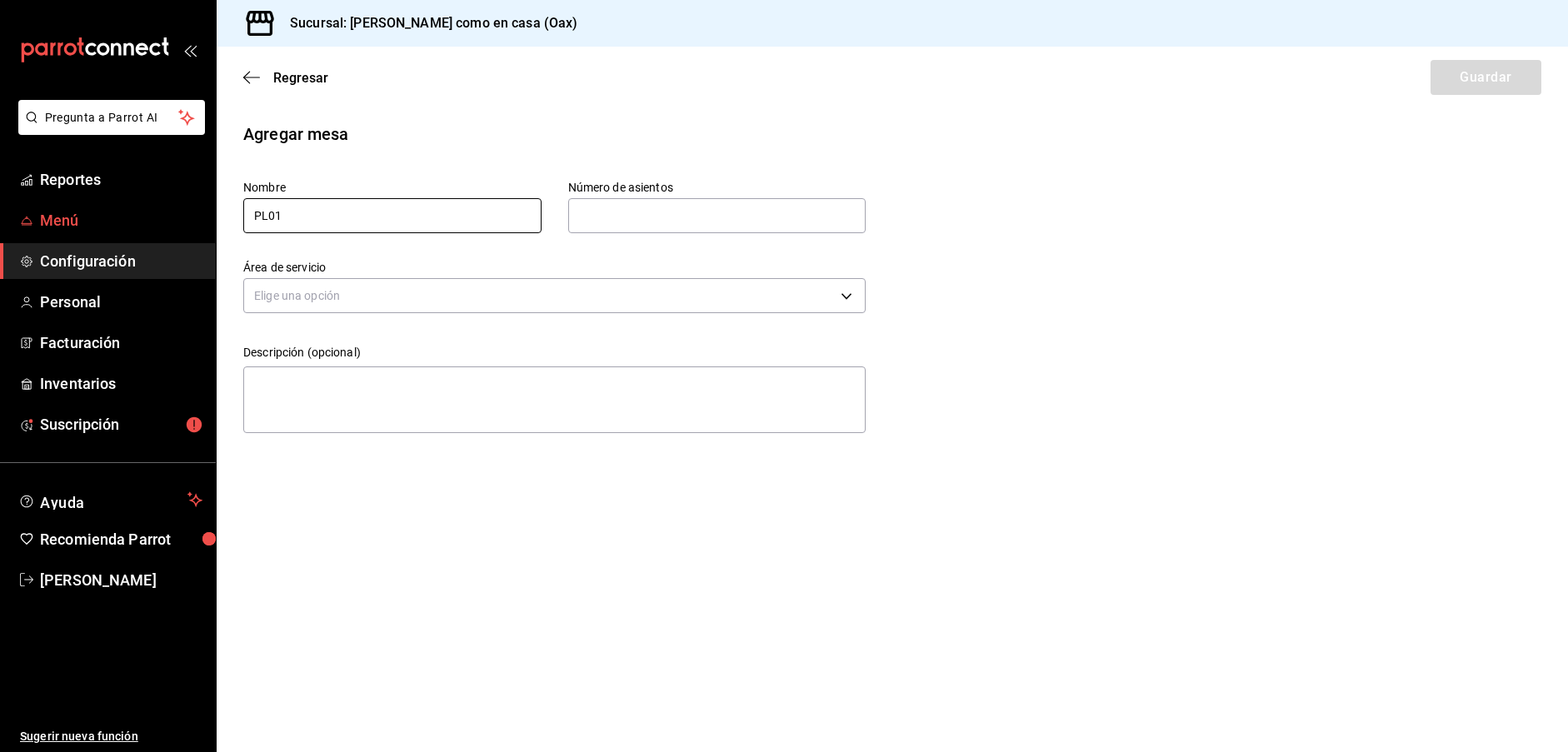
click at [115, 203] on div "Pregunta a Parrot AI Reportes Menú Configuración Personal Facturación Inventari…" at bounding box center [784, 376] width 1568 height 752
click at [607, 220] on input "text" at bounding box center [718, 215] width 299 height 33
type input "1"
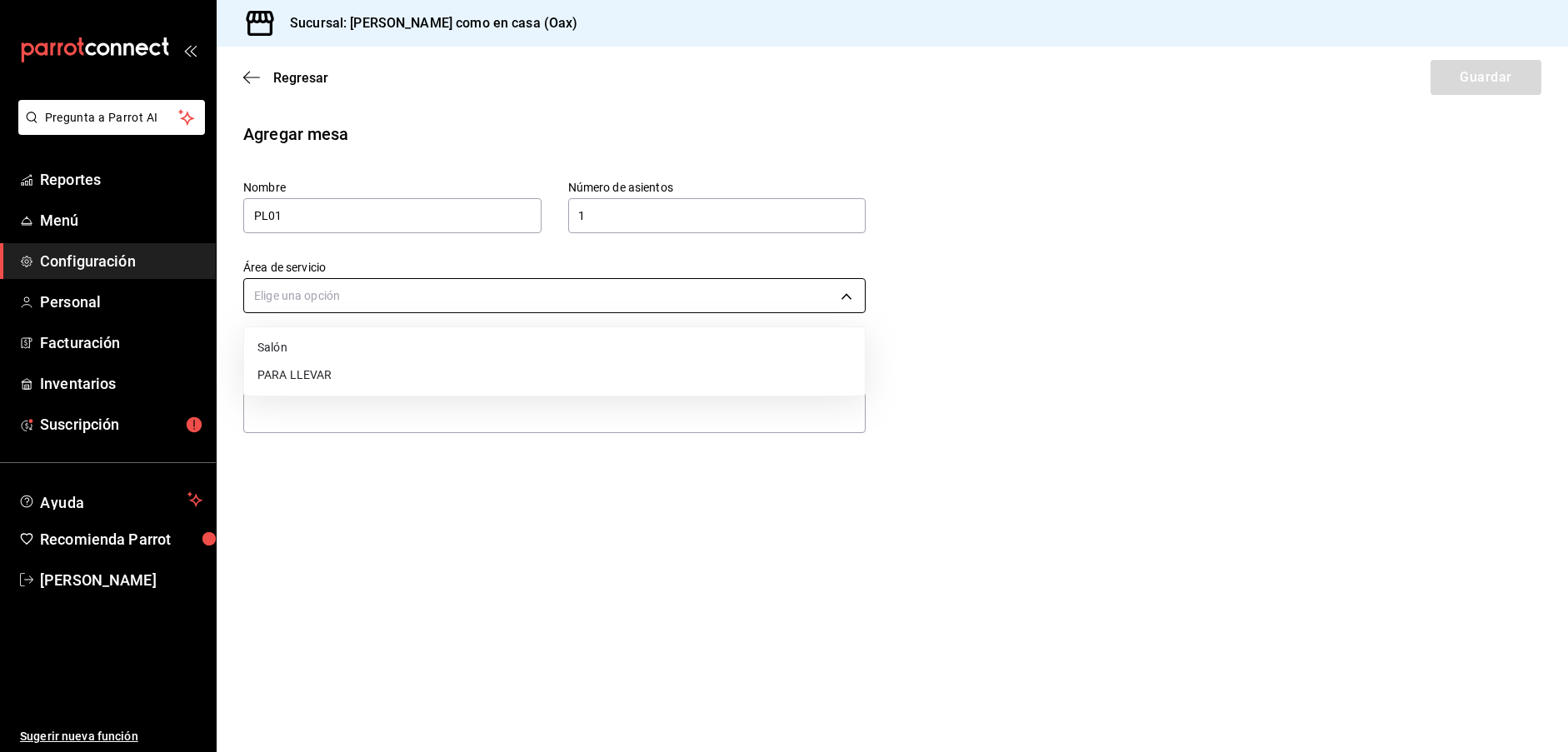
click at [630, 298] on body "Pregunta a Parrot AI Reportes Menú Configuración Personal Facturación Inventari…" at bounding box center [784, 376] width 1568 height 752
click at [293, 376] on li "PARA LLEVAR" at bounding box center [555, 375] width 621 height 27
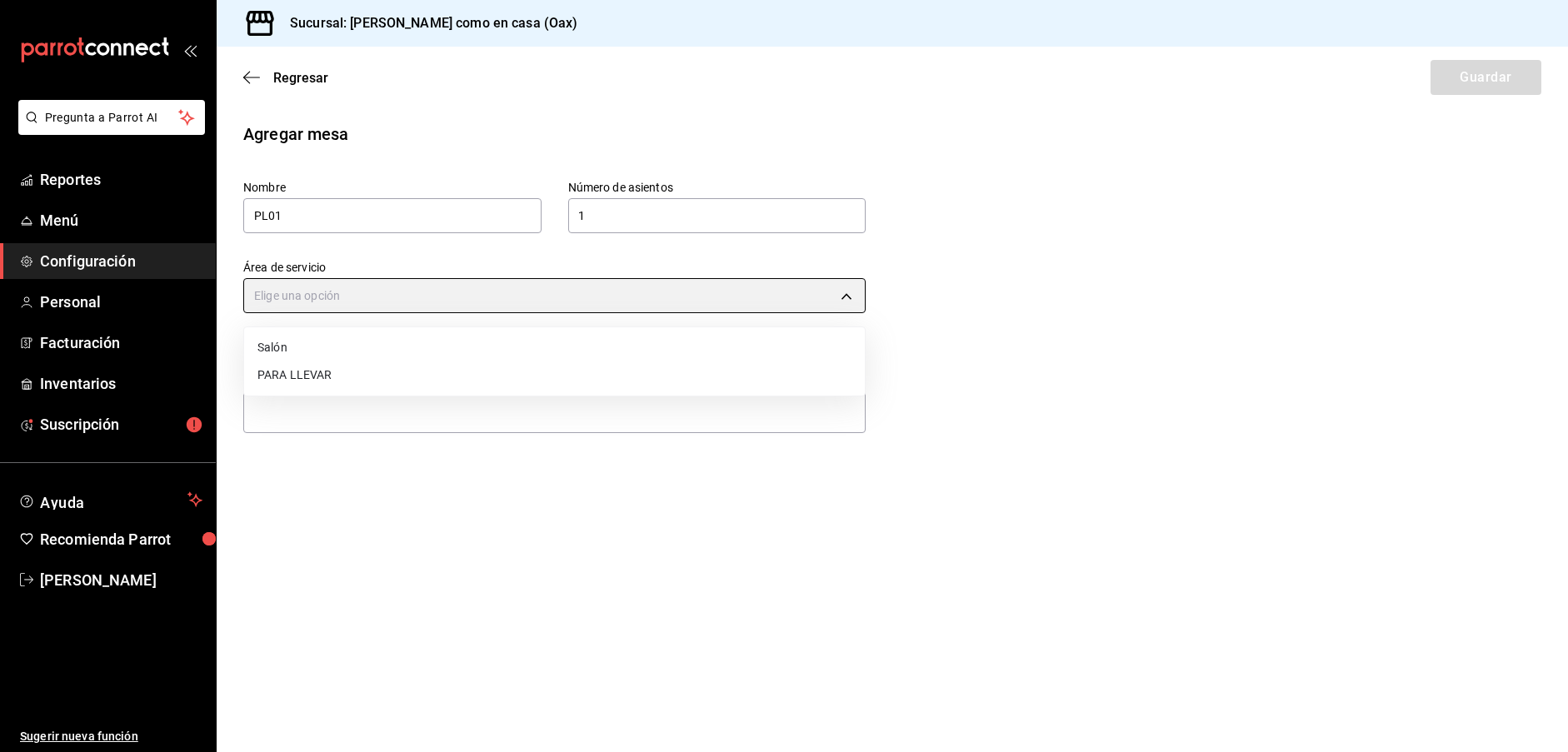
type input "58ce240f-b833-4a85-ab37-0a5a2ba6be6c"
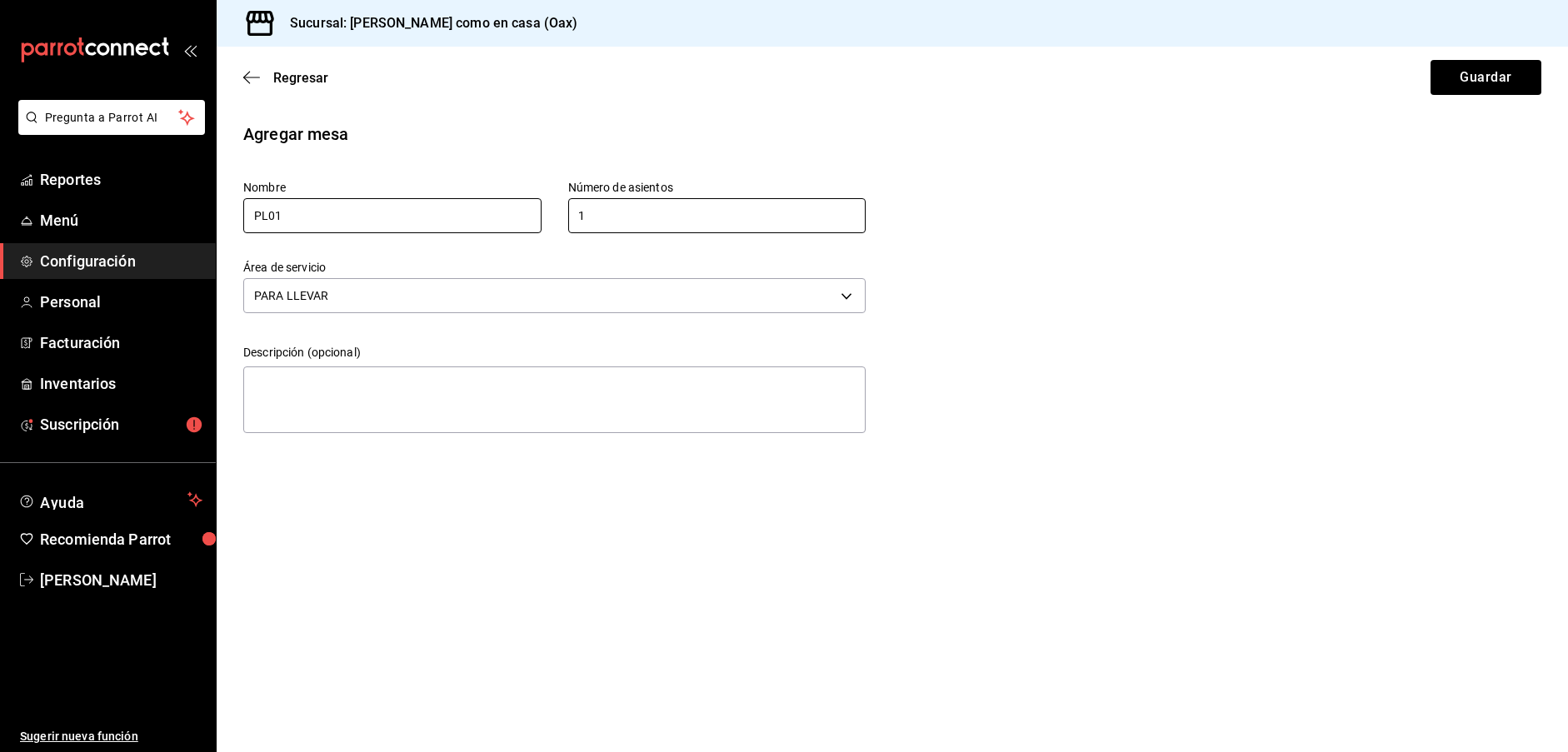
drag, startPoint x: 592, startPoint y: 216, endPoint x: 495, endPoint y: 216, distance: 97.0
click at [495, 216] on div "Nombre PL01 Número de asientos 1 Número de asientos" at bounding box center [528, 180] width 676 height 107
type input "4"
click at [1470, 73] on button "Guardar" at bounding box center [1486, 78] width 111 height 35
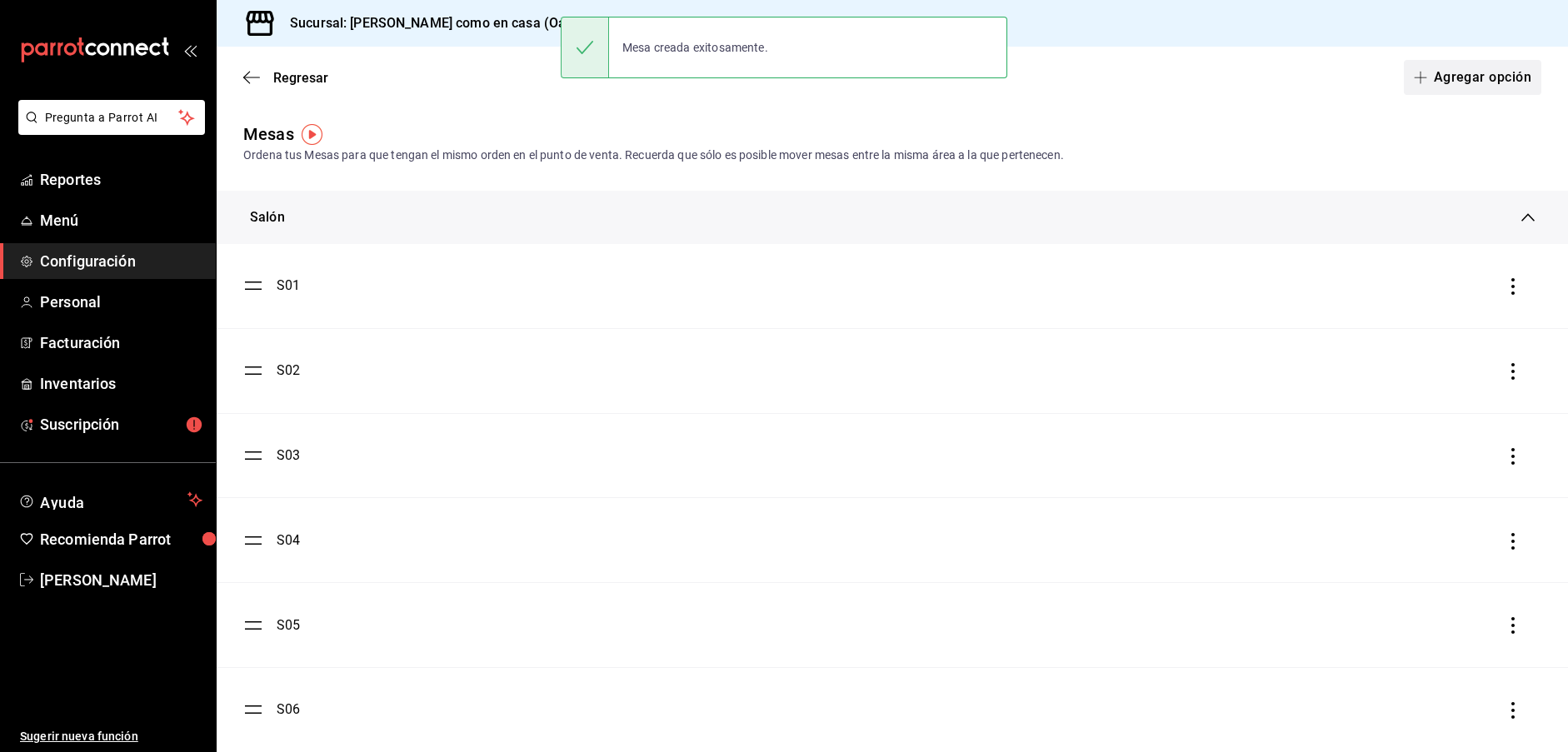
click at [1464, 85] on button "Agregar opción" at bounding box center [1473, 78] width 138 height 35
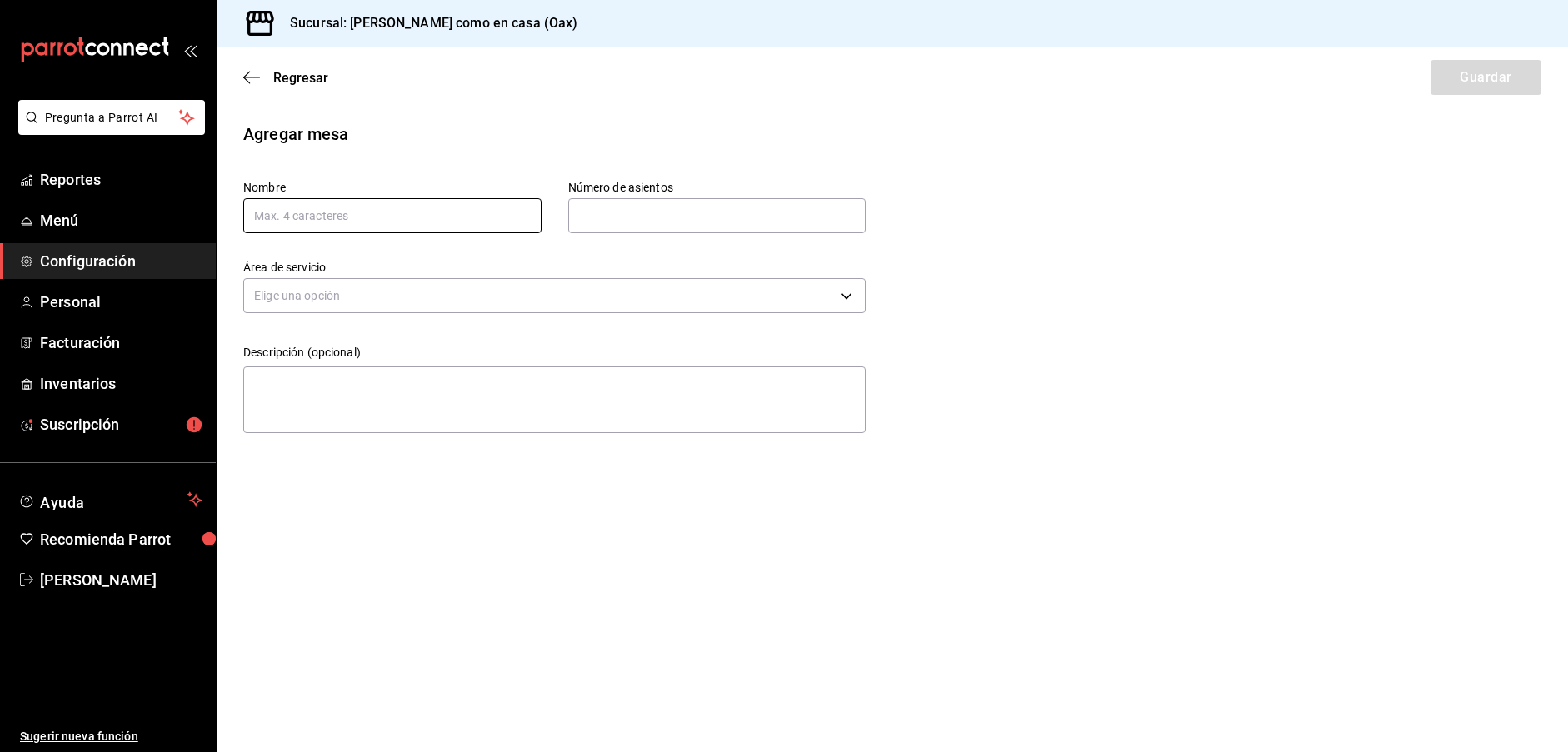
click at [438, 207] on input "text" at bounding box center [393, 216] width 299 height 35
paste input "PL01"
type input "PL02"
click at [694, 218] on input "text" at bounding box center [718, 215] width 299 height 33
type input "4"
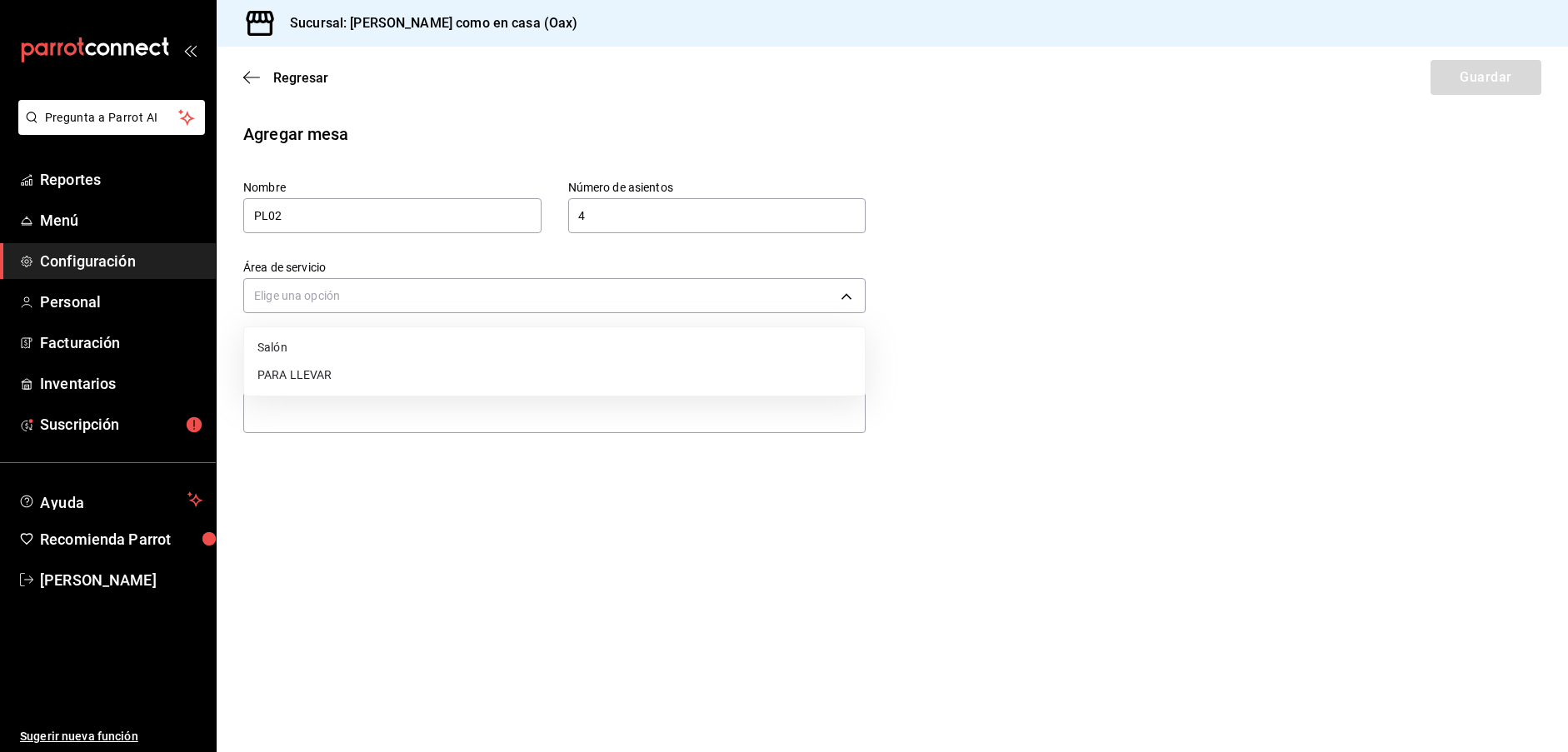
click at [704, 290] on body "Pregunta a Parrot AI Reportes Menú Configuración Personal Facturación Inventari…" at bounding box center [784, 376] width 1568 height 752
drag, startPoint x: 290, startPoint y: 376, endPoint x: 422, endPoint y: 378, distance: 132.0
click at [290, 376] on li "PARA LLEVAR" at bounding box center [555, 375] width 621 height 27
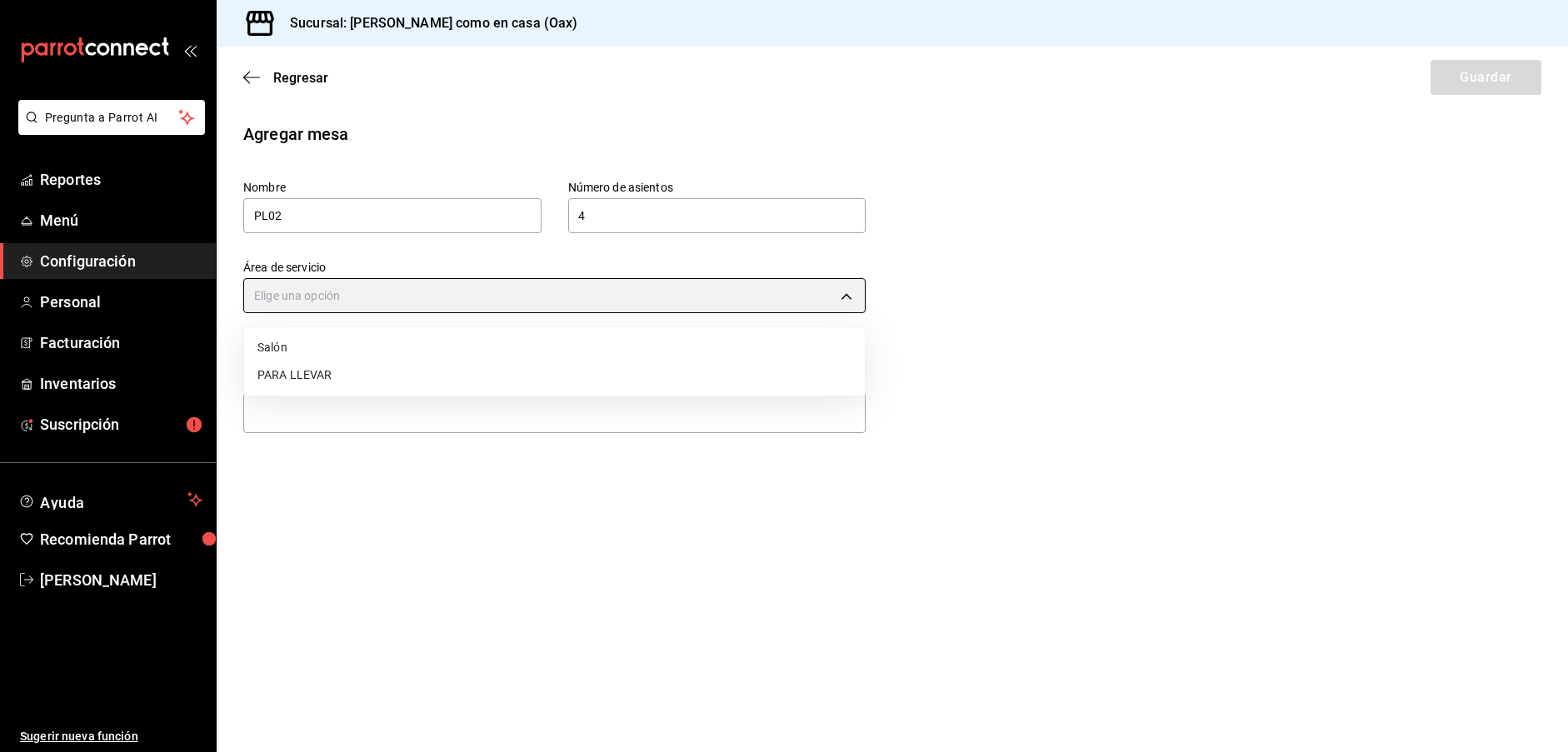
type input "58ce240f-b833-4a85-ab37-0a5a2ba6be6c"
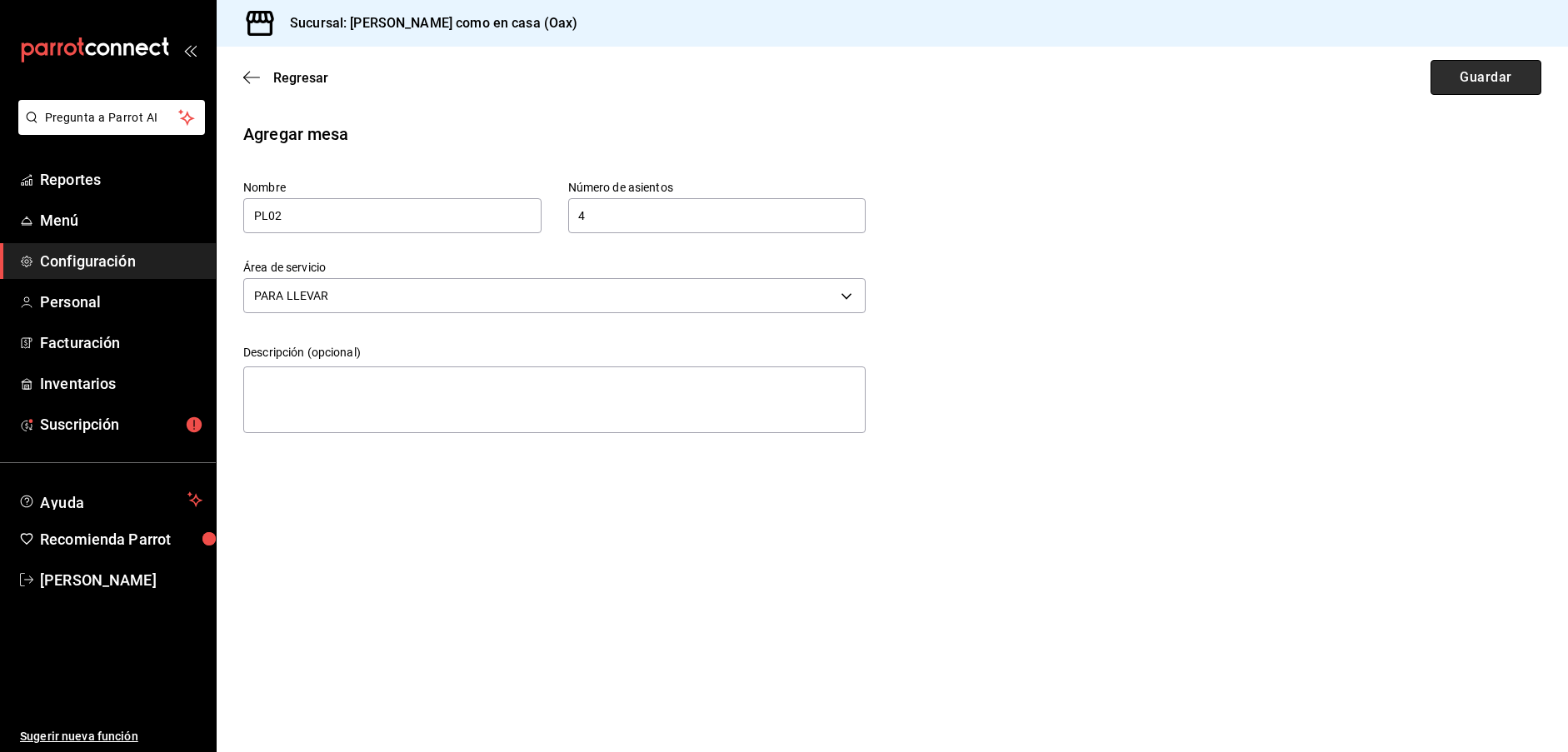
click at [1520, 75] on button "Guardar" at bounding box center [1486, 78] width 111 height 35
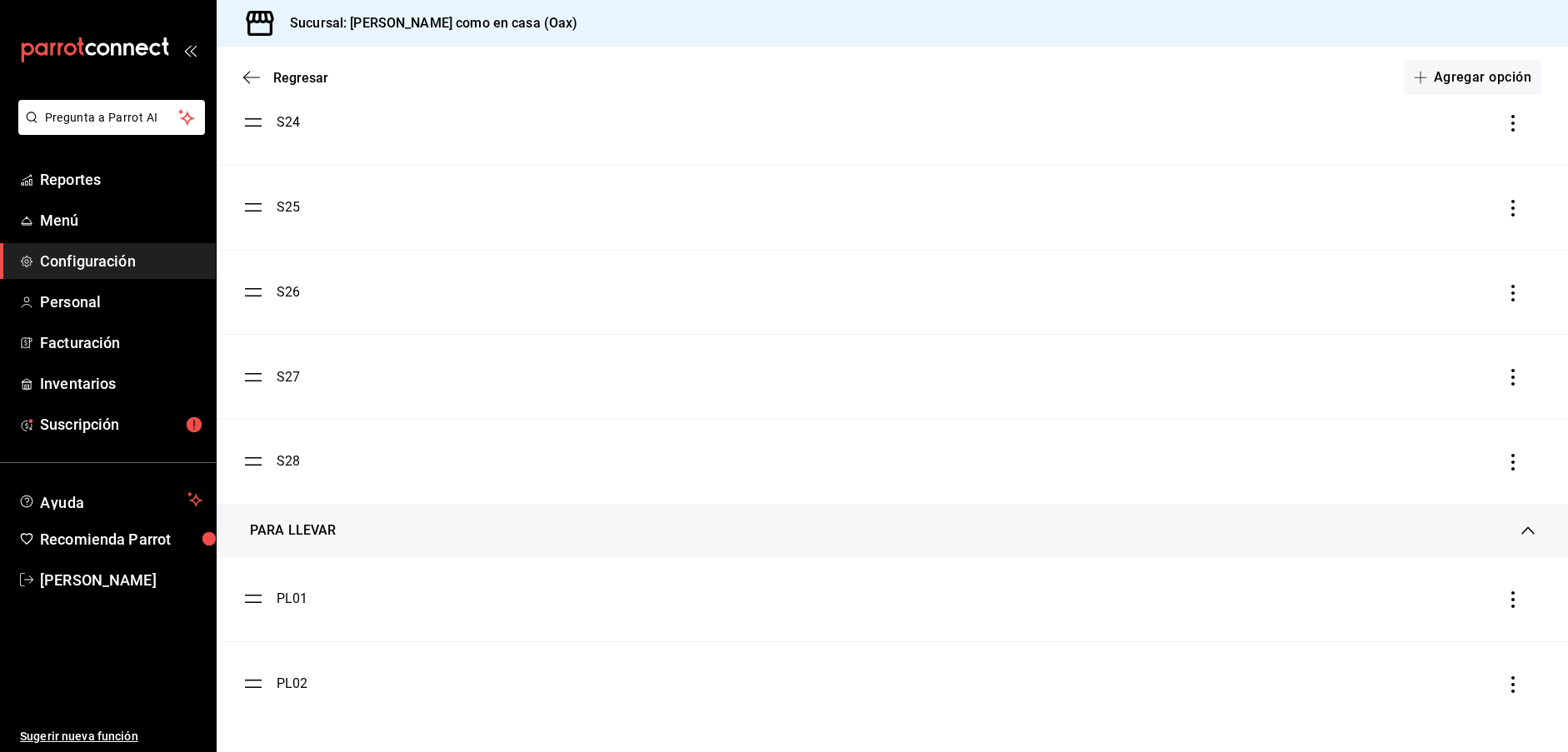
scroll to position [2113, 0]
click at [1472, 78] on button "Agregar opción" at bounding box center [1473, 78] width 138 height 35
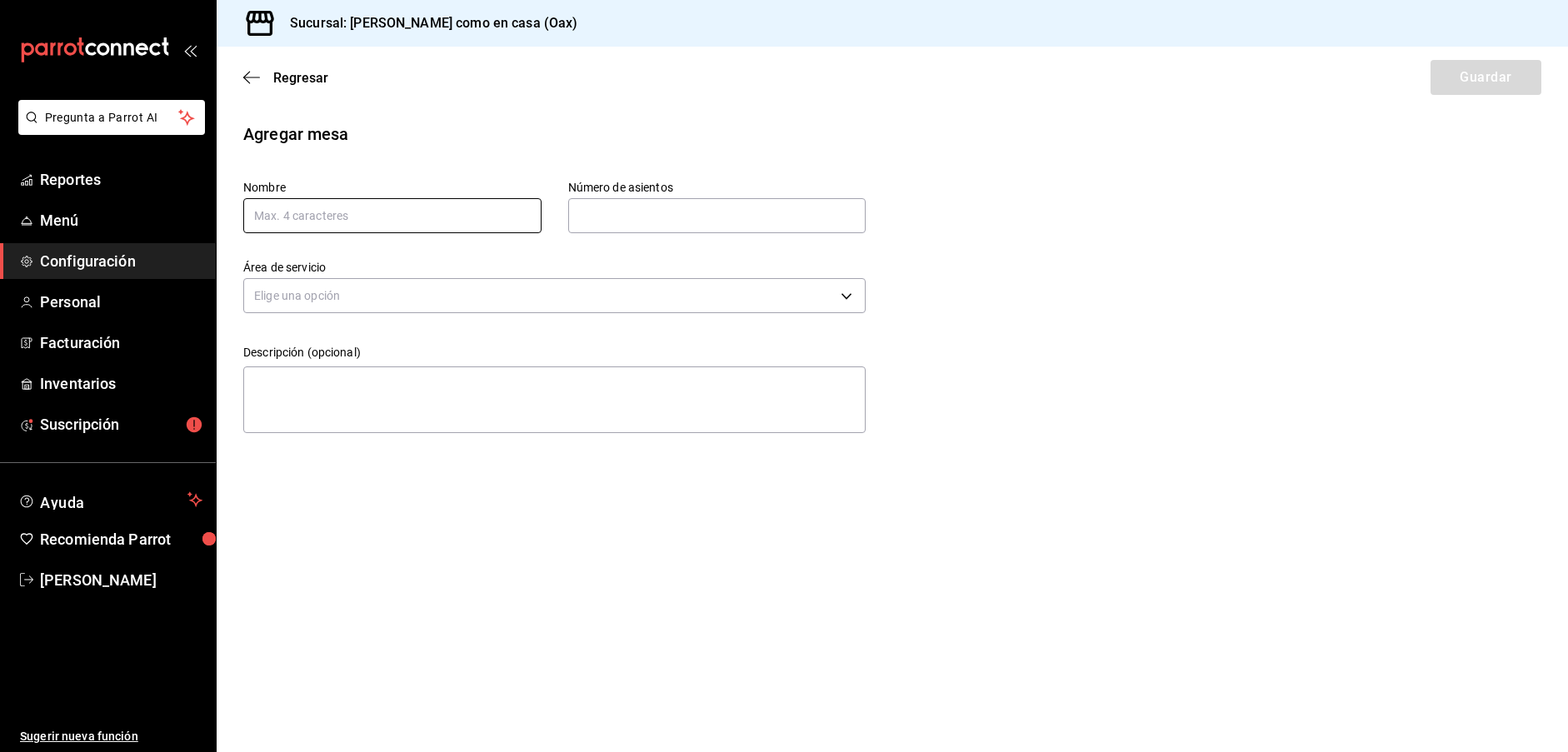
click at [419, 228] on input "text" at bounding box center [393, 216] width 299 height 35
paste input "PL01"
type input "PL03"
click at [588, 219] on input "text" at bounding box center [718, 215] width 299 height 33
type input "4"
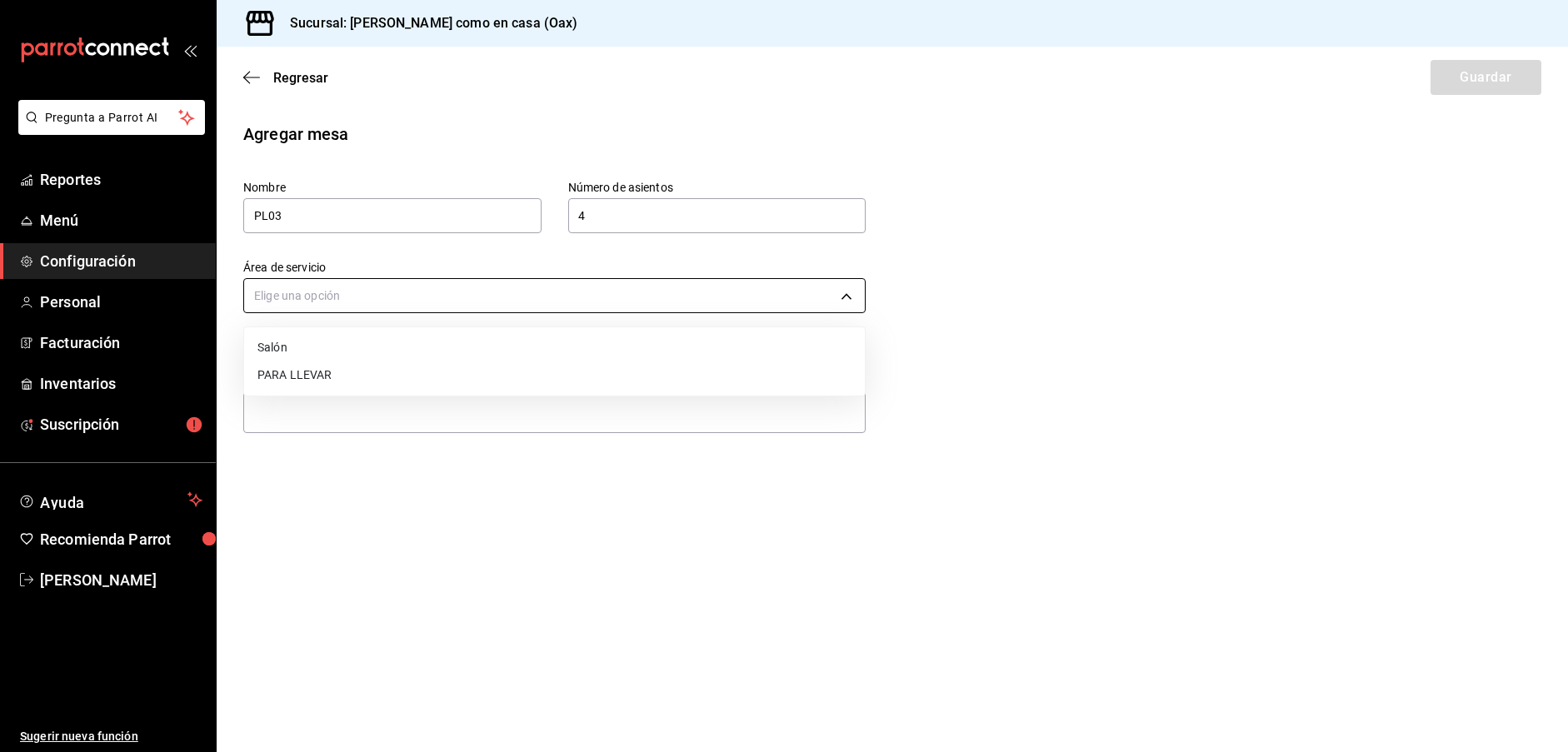
click at [458, 281] on body "Pregunta a Parrot AI Reportes Menú Configuración Personal Facturación Inventari…" at bounding box center [784, 376] width 1568 height 752
click at [319, 376] on li "PARA LLEVAR" at bounding box center [555, 375] width 621 height 27
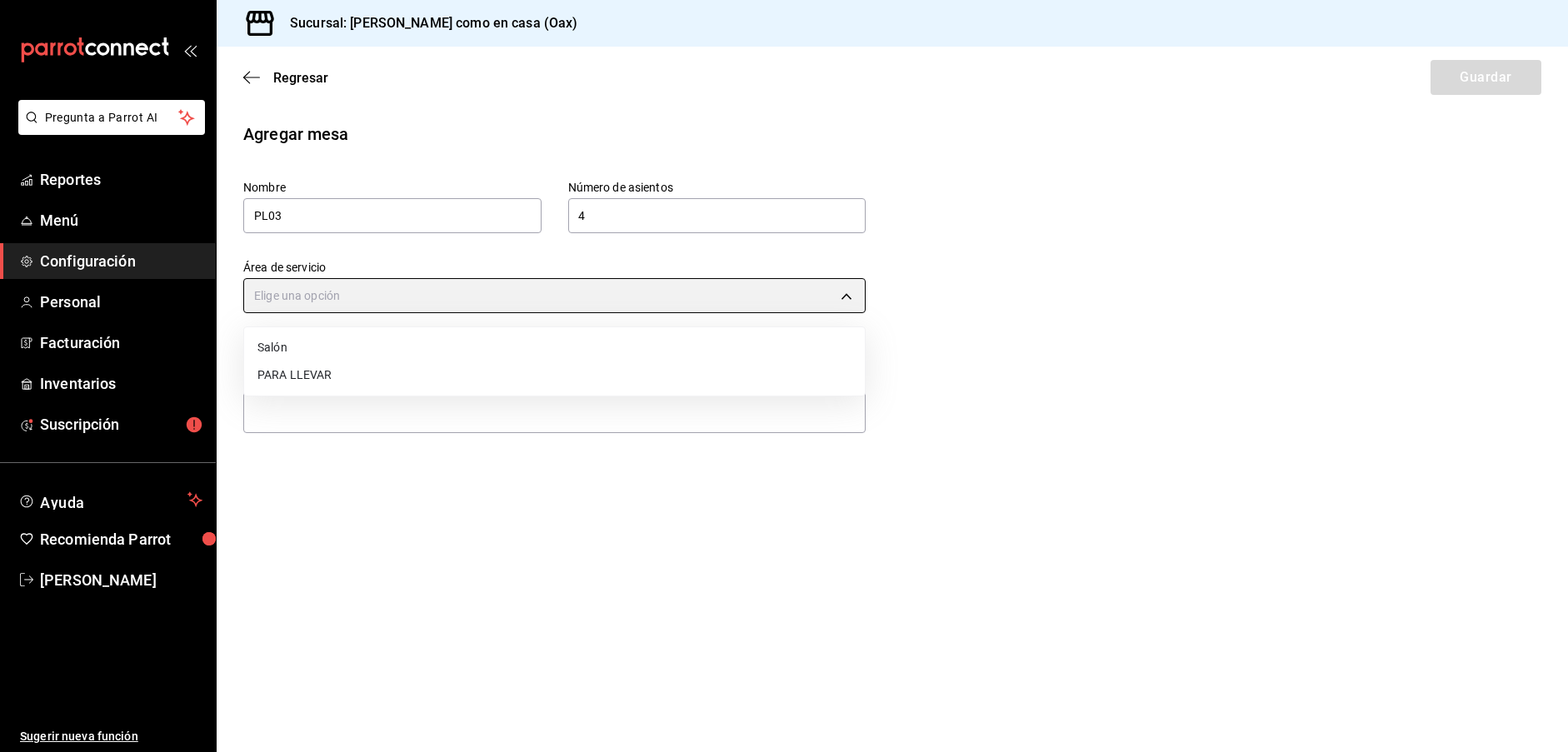
type input "58ce240f-b833-4a85-ab37-0a5a2ba6be6c"
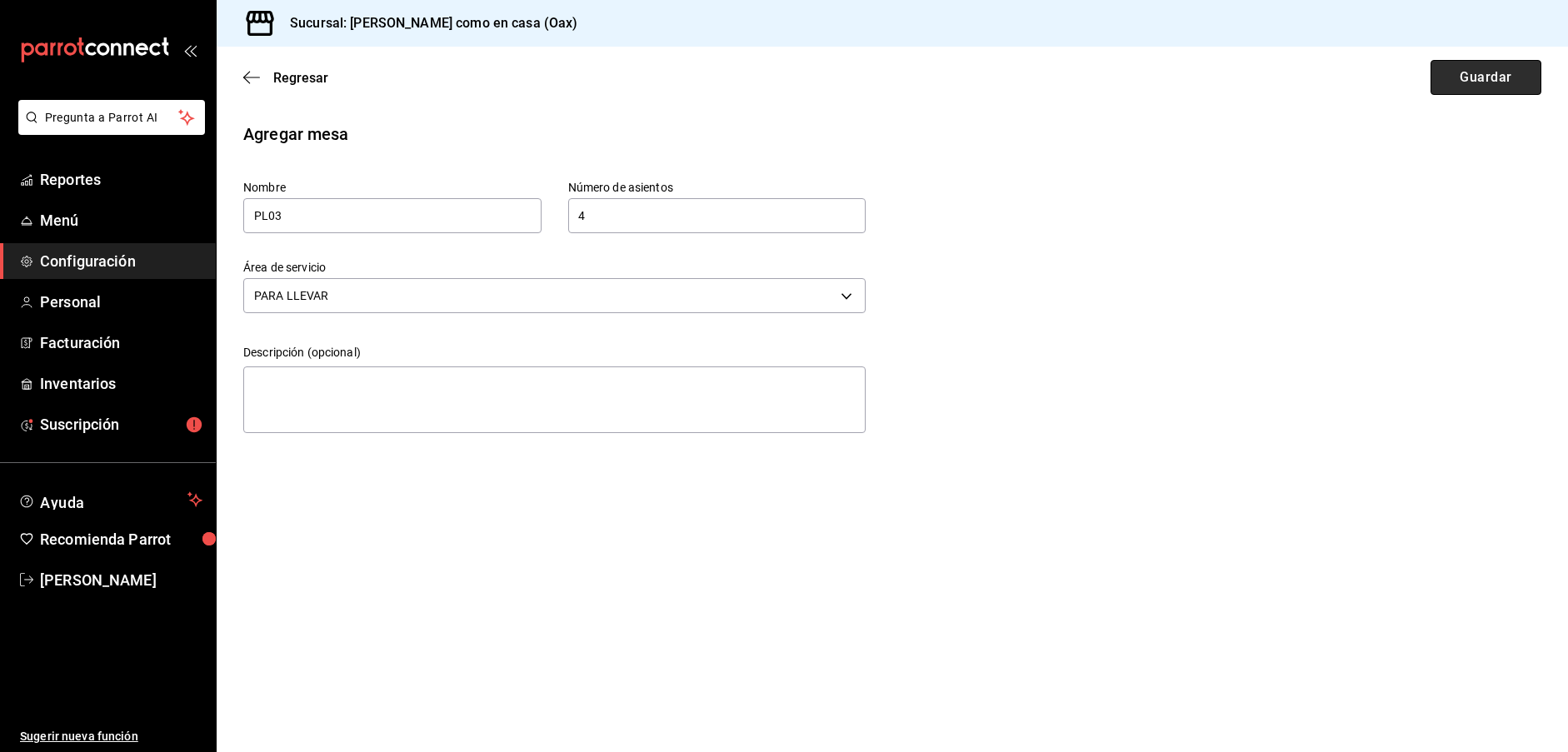
click at [1501, 72] on button "Guardar" at bounding box center [1486, 78] width 111 height 35
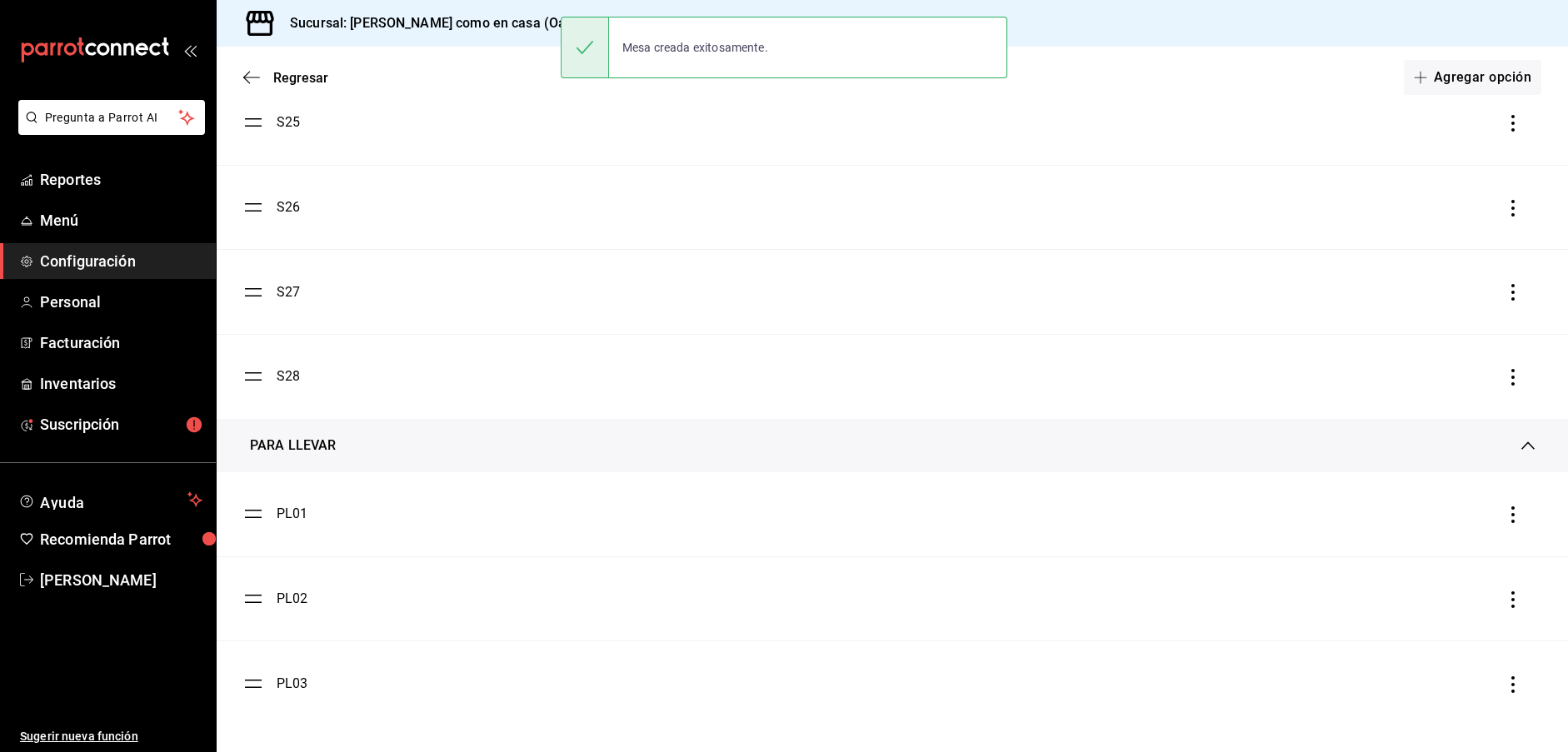
scroll to position [2198, 0]
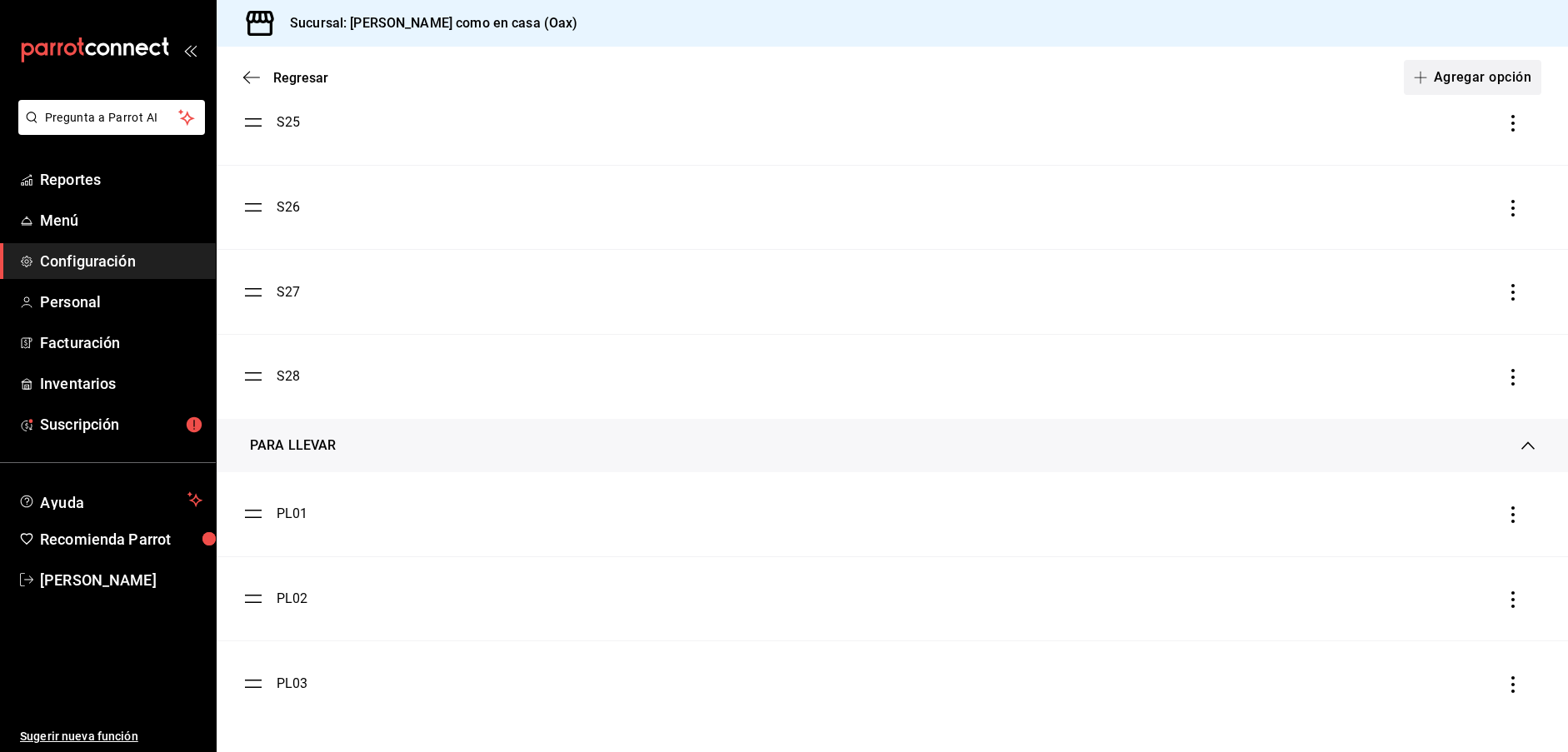
click at [1478, 72] on button "Agregar opción" at bounding box center [1473, 78] width 138 height 35
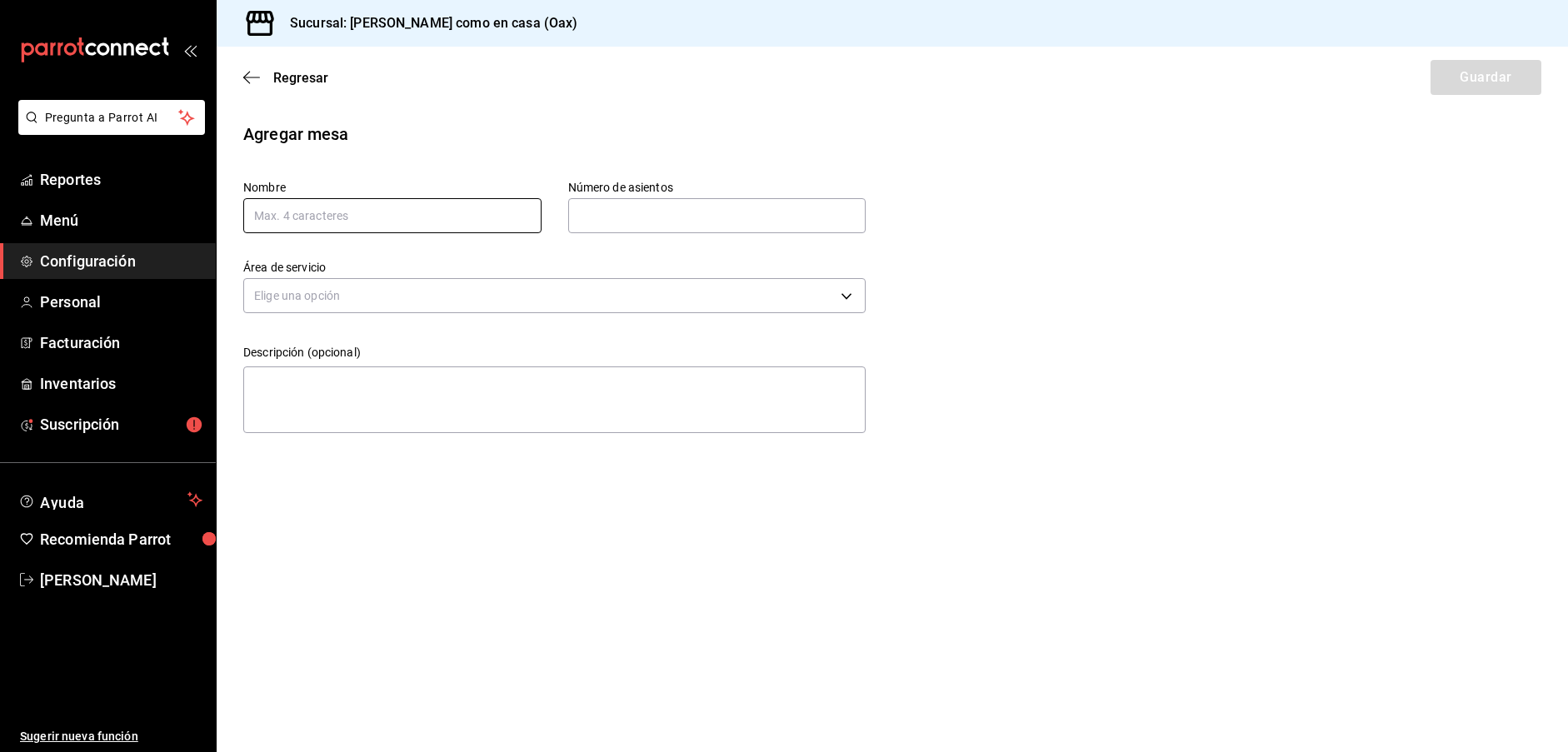
click at [413, 210] on input "text" at bounding box center [393, 216] width 299 height 35
paste input "PL0"
type input "PL0"
click at [328, 222] on input "PL0" at bounding box center [393, 216] width 299 height 35
click at [303, 74] on span "Regresar" at bounding box center [301, 78] width 55 height 16
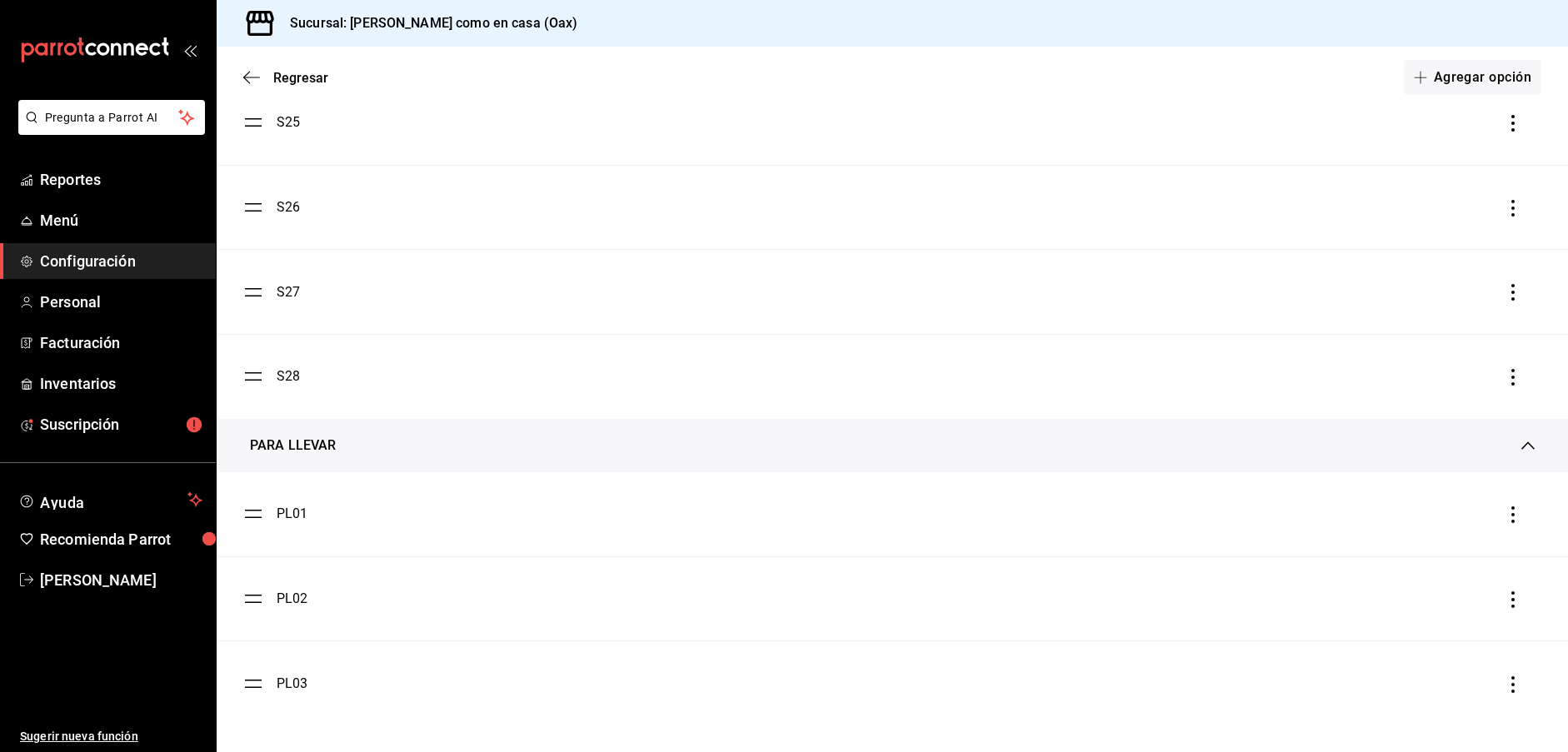
scroll to position [2198, 0]
click at [1476, 69] on button "Agregar opción" at bounding box center [1473, 78] width 138 height 35
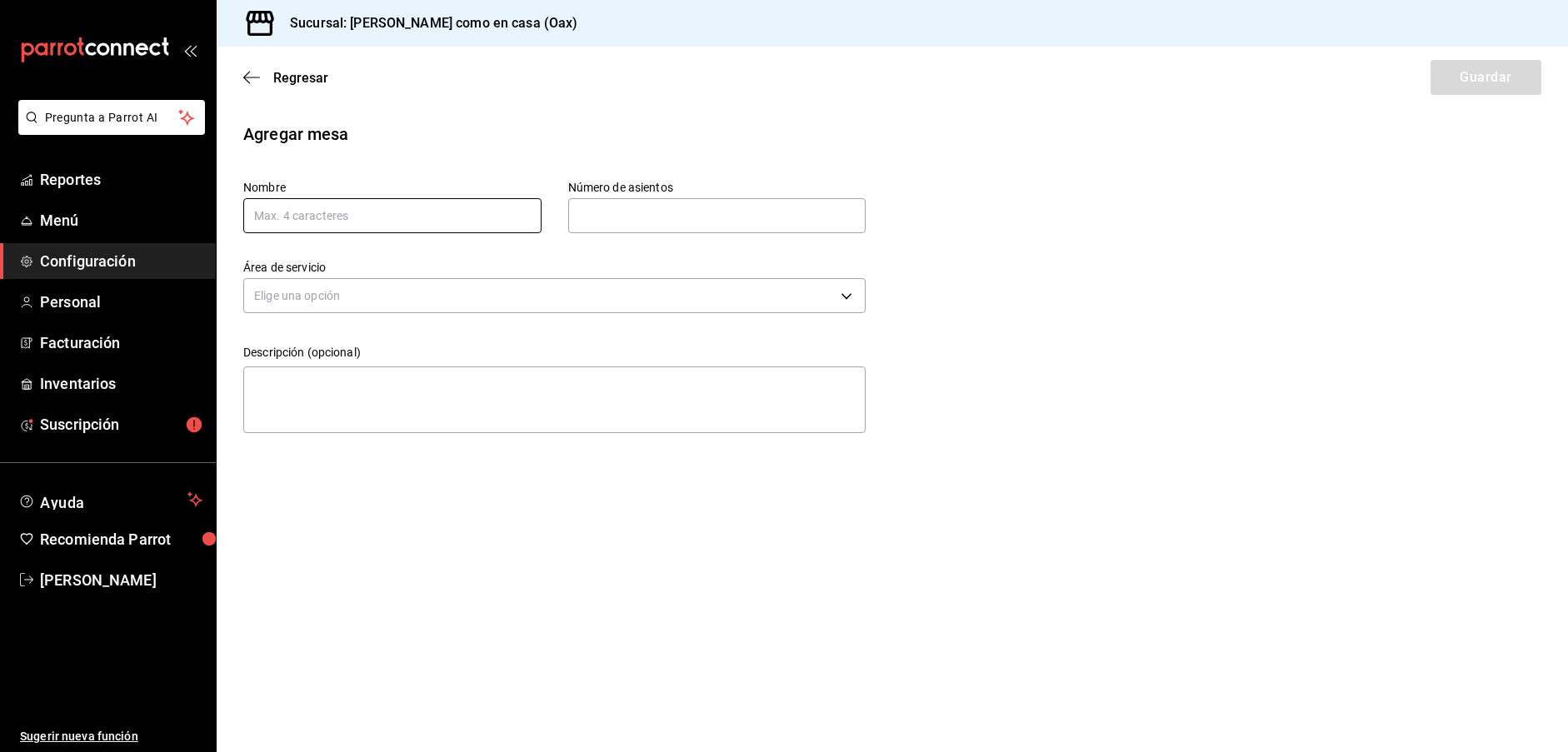
click at [318, 226] on input "text" at bounding box center [393, 216] width 299 height 35
paste input "PL01"
type input "PL04"
click at [692, 220] on input "text" at bounding box center [718, 215] width 299 height 33
type input "4"
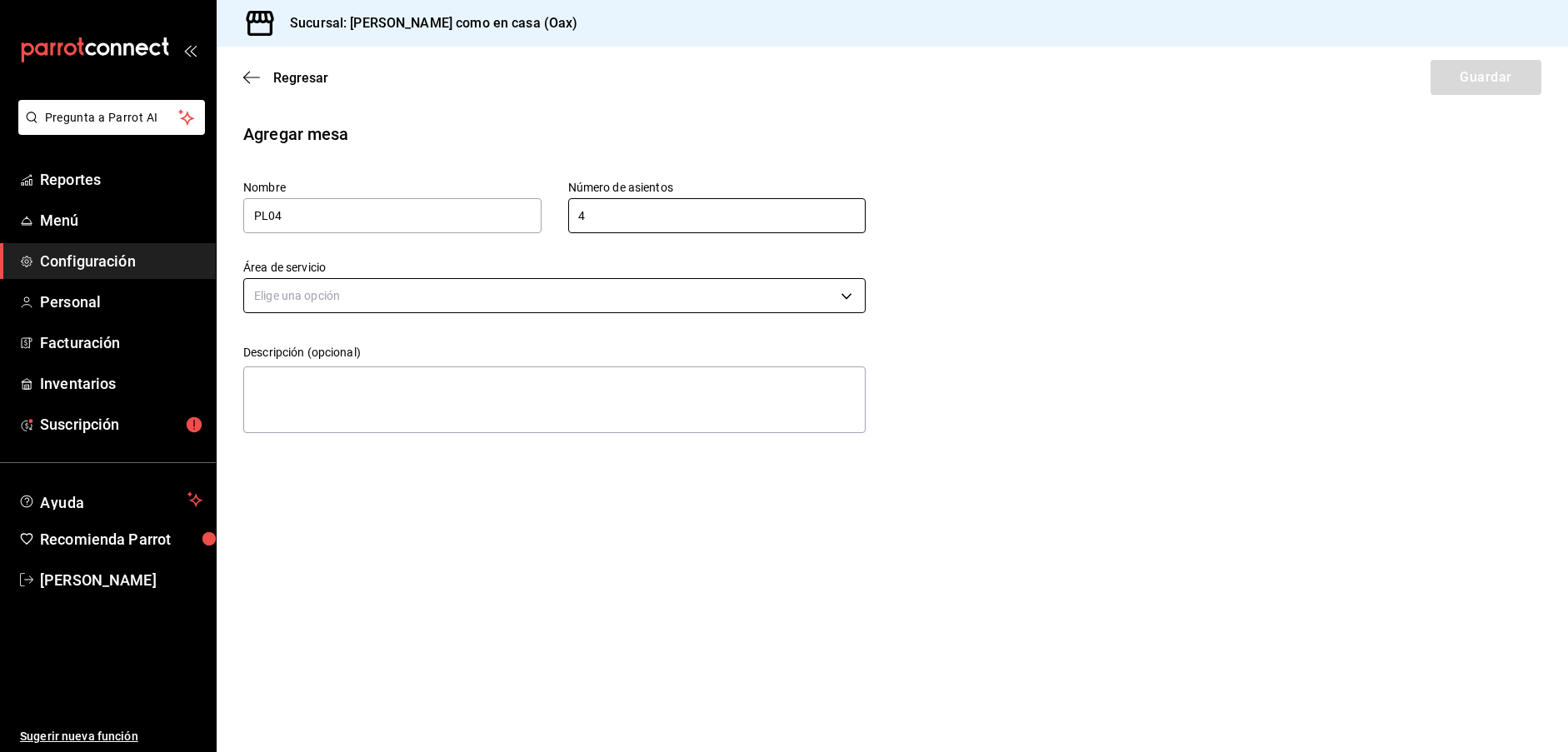
click at [566, 289] on body "Pregunta a Parrot AI Reportes Menú Configuración Personal Facturación Inventari…" at bounding box center [784, 376] width 1568 height 752
drag, startPoint x: 326, startPoint y: 370, endPoint x: 607, endPoint y: 367, distance: 281.0
click at [327, 370] on li "PARA LLEVAR" at bounding box center [555, 375] width 621 height 27
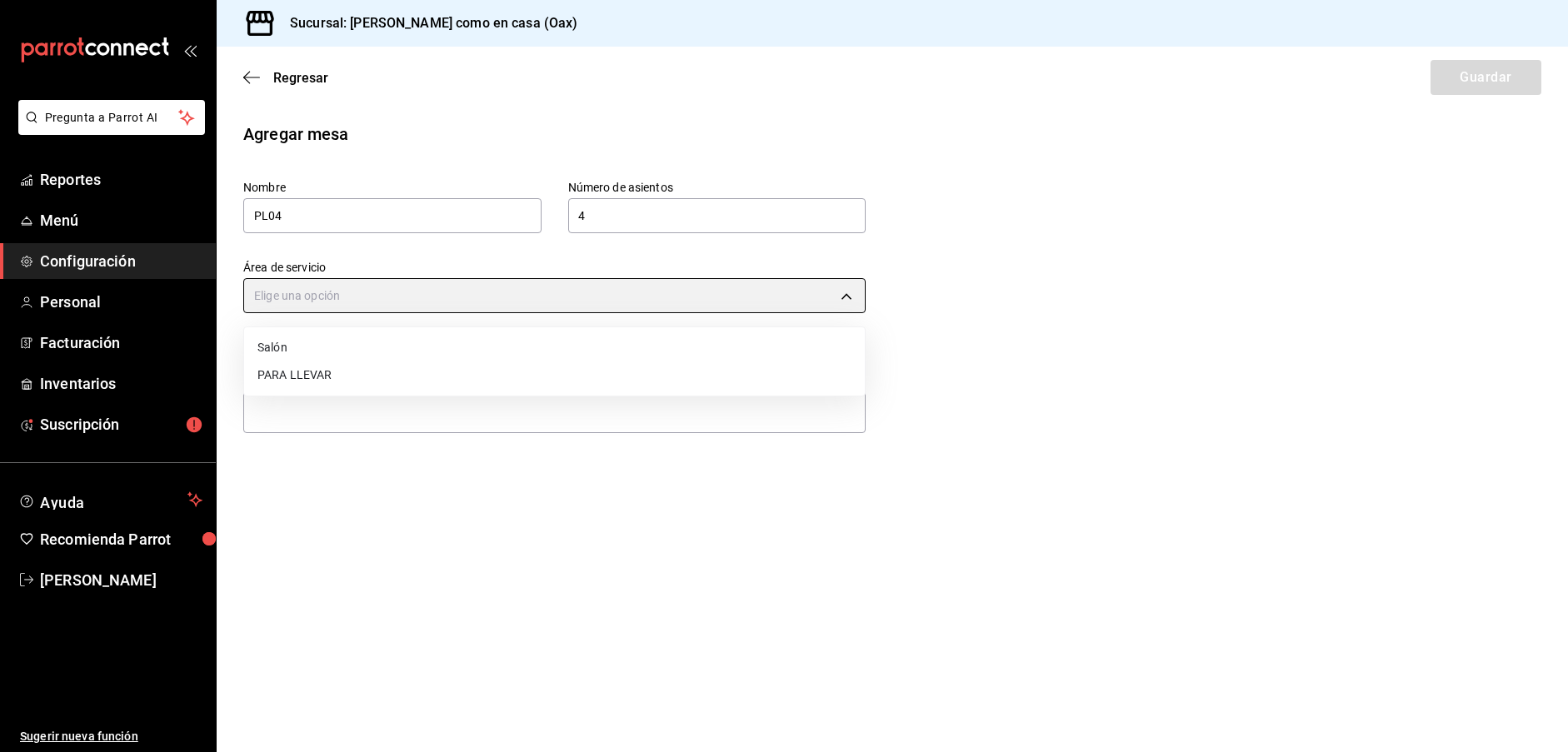
type input "58ce240f-b833-4a85-ab37-0a5a2ba6be6c"
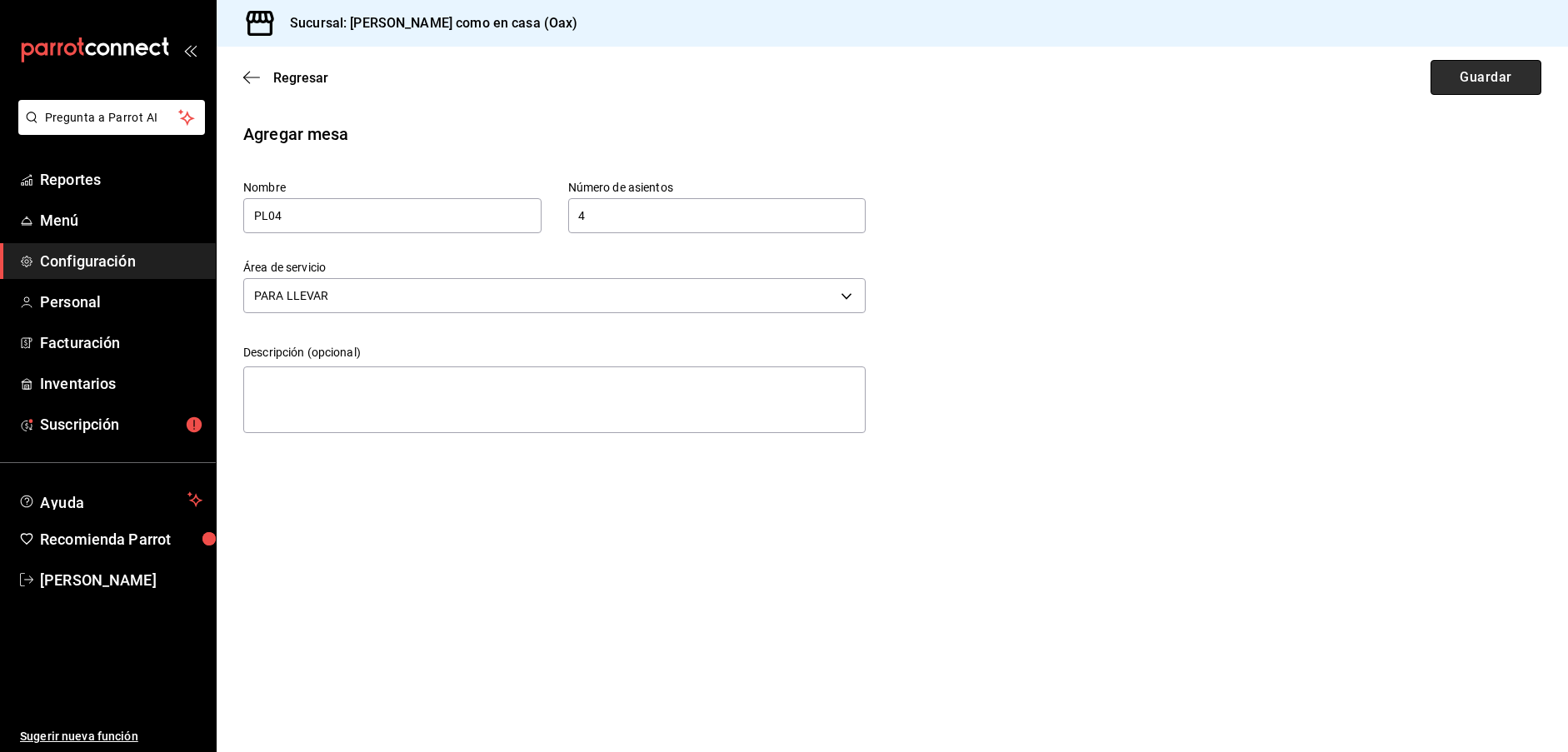
click at [1489, 81] on button "Guardar" at bounding box center [1486, 78] width 111 height 35
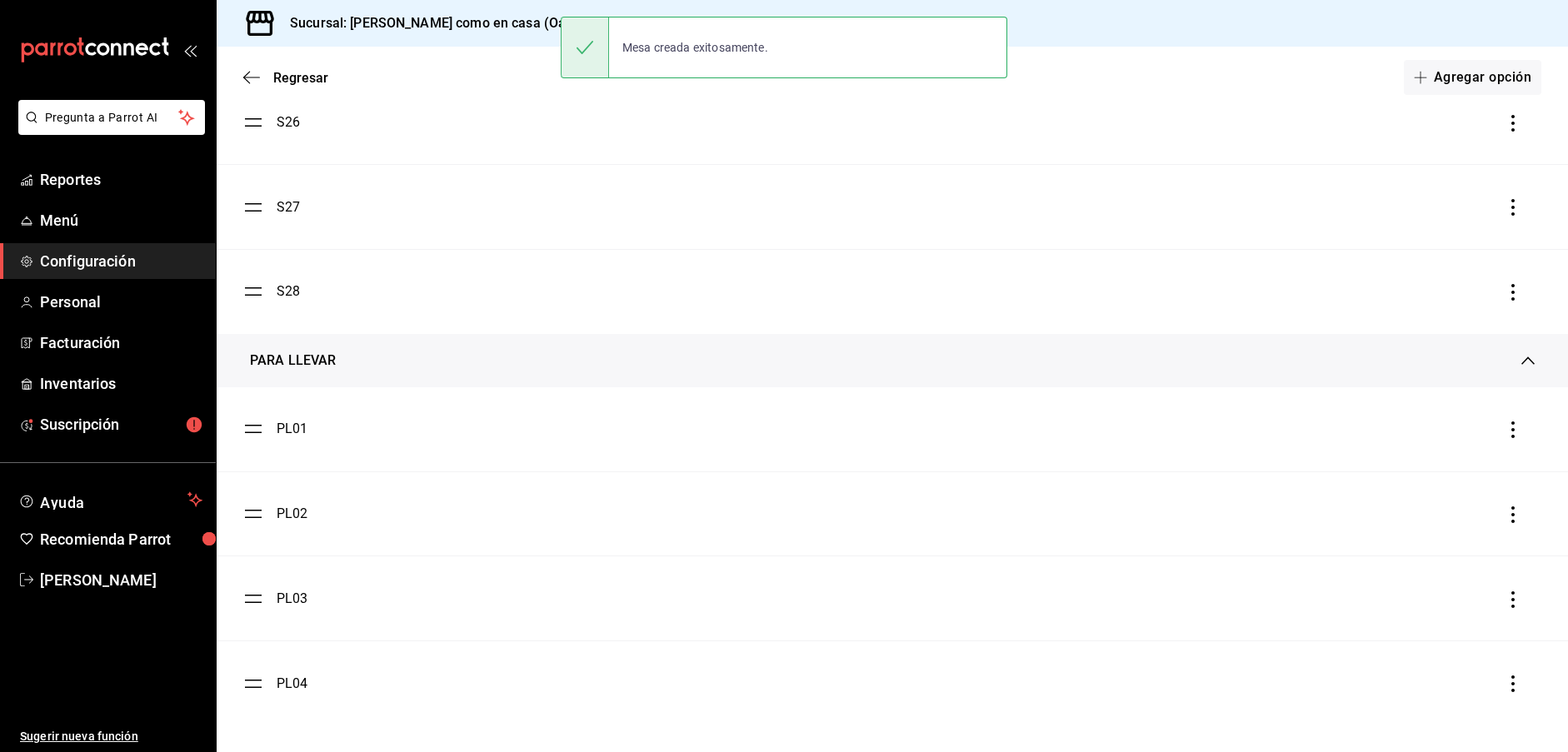
scroll to position [2282, 0]
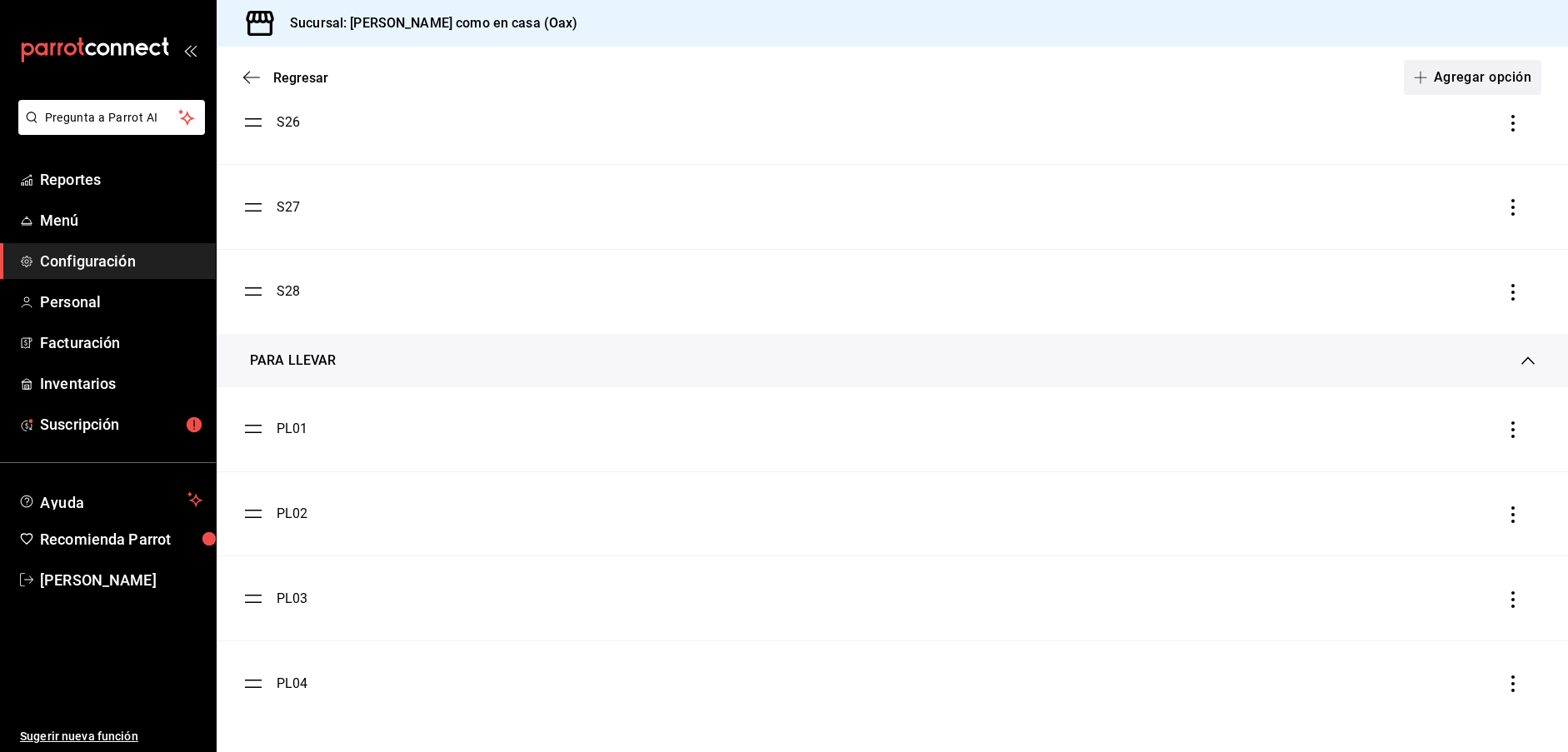
click at [1473, 80] on button "Agregar opción" at bounding box center [1473, 78] width 138 height 35
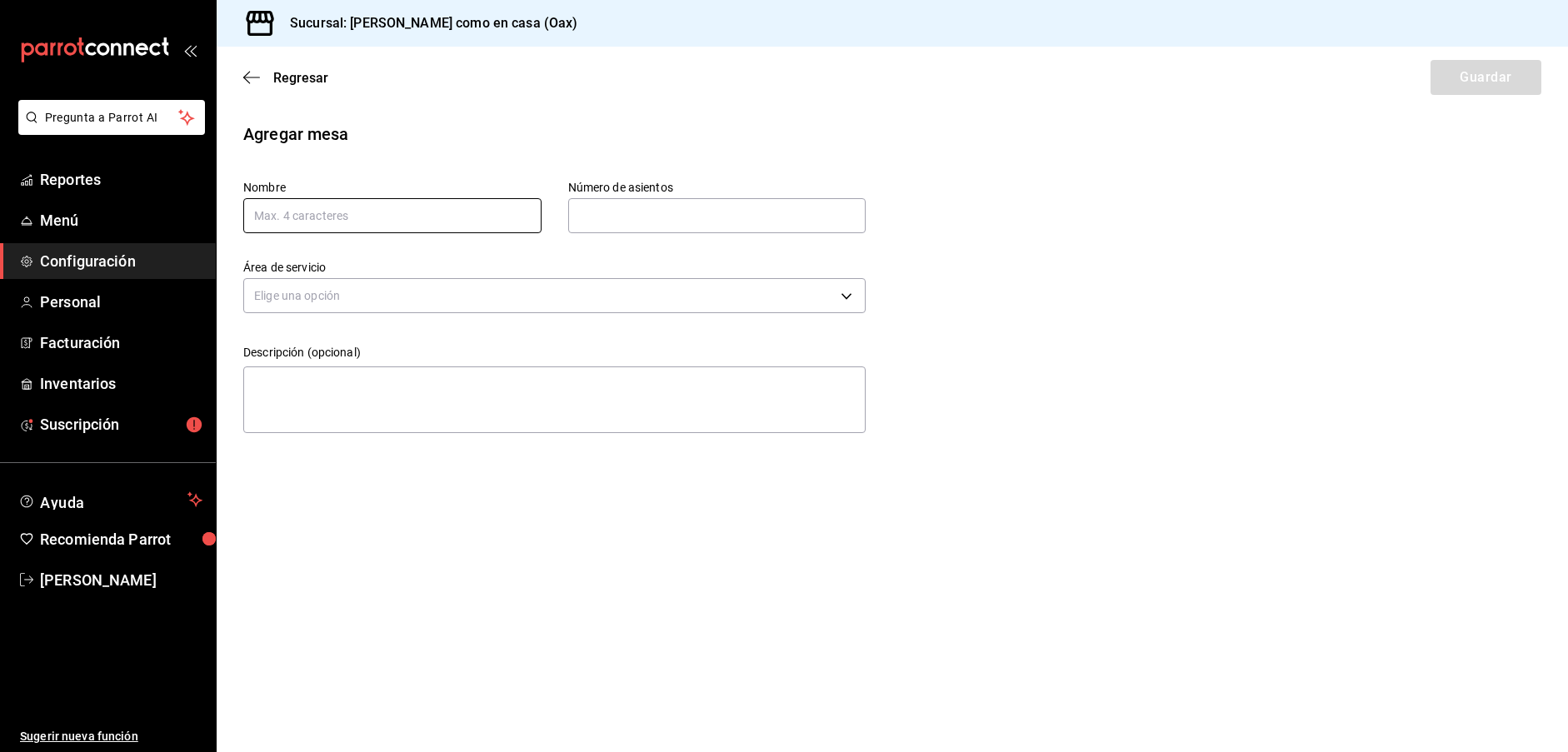
click at [400, 213] on input "text" at bounding box center [393, 216] width 299 height 35
paste input "PL01"
type input "PL05"
type input "4"
click at [466, 293] on body "Pregunta a Parrot AI Reportes Menú Configuración Personal Facturación Inventari…" at bounding box center [784, 376] width 1568 height 752
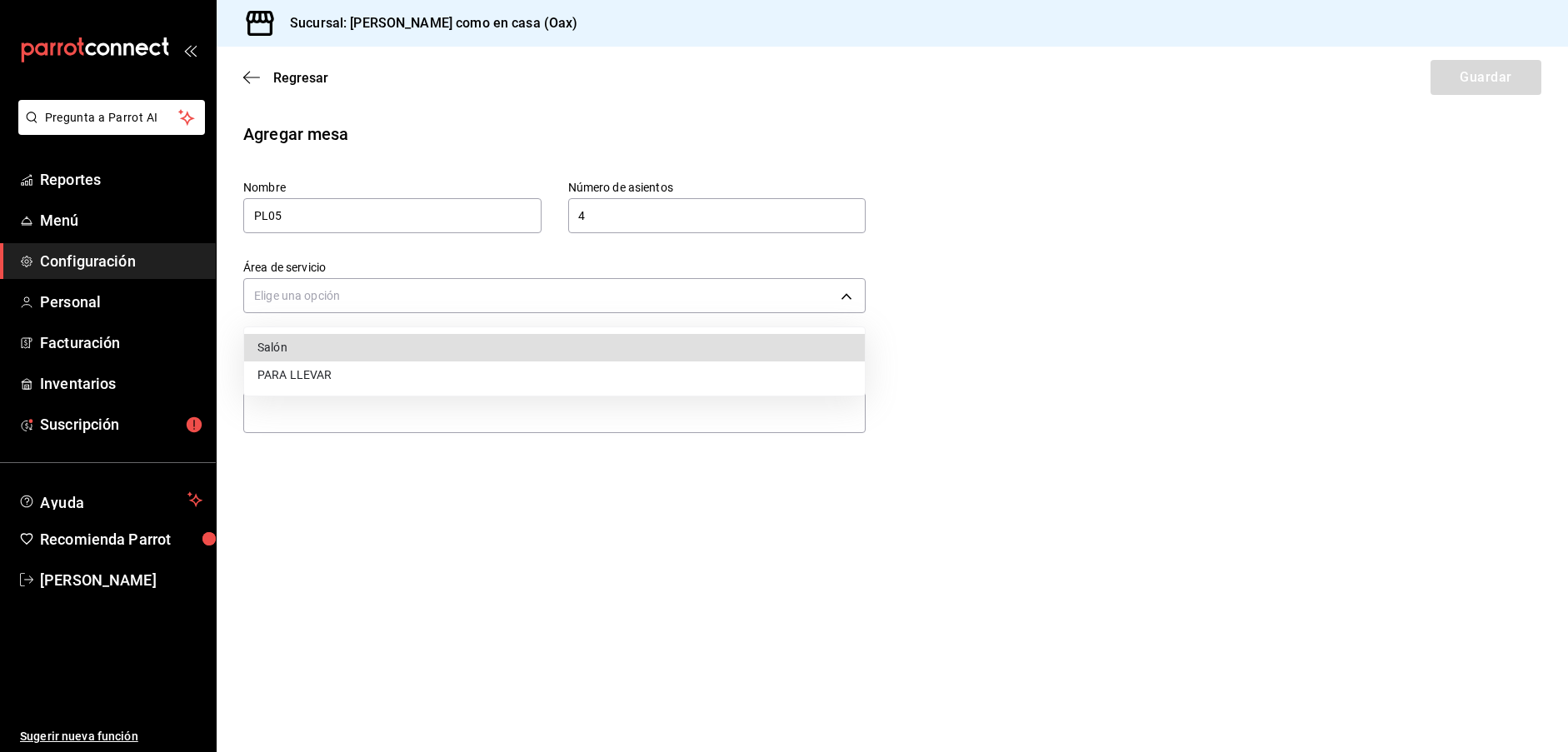
click at [322, 372] on li "PARA LLEVAR" at bounding box center [555, 375] width 621 height 27
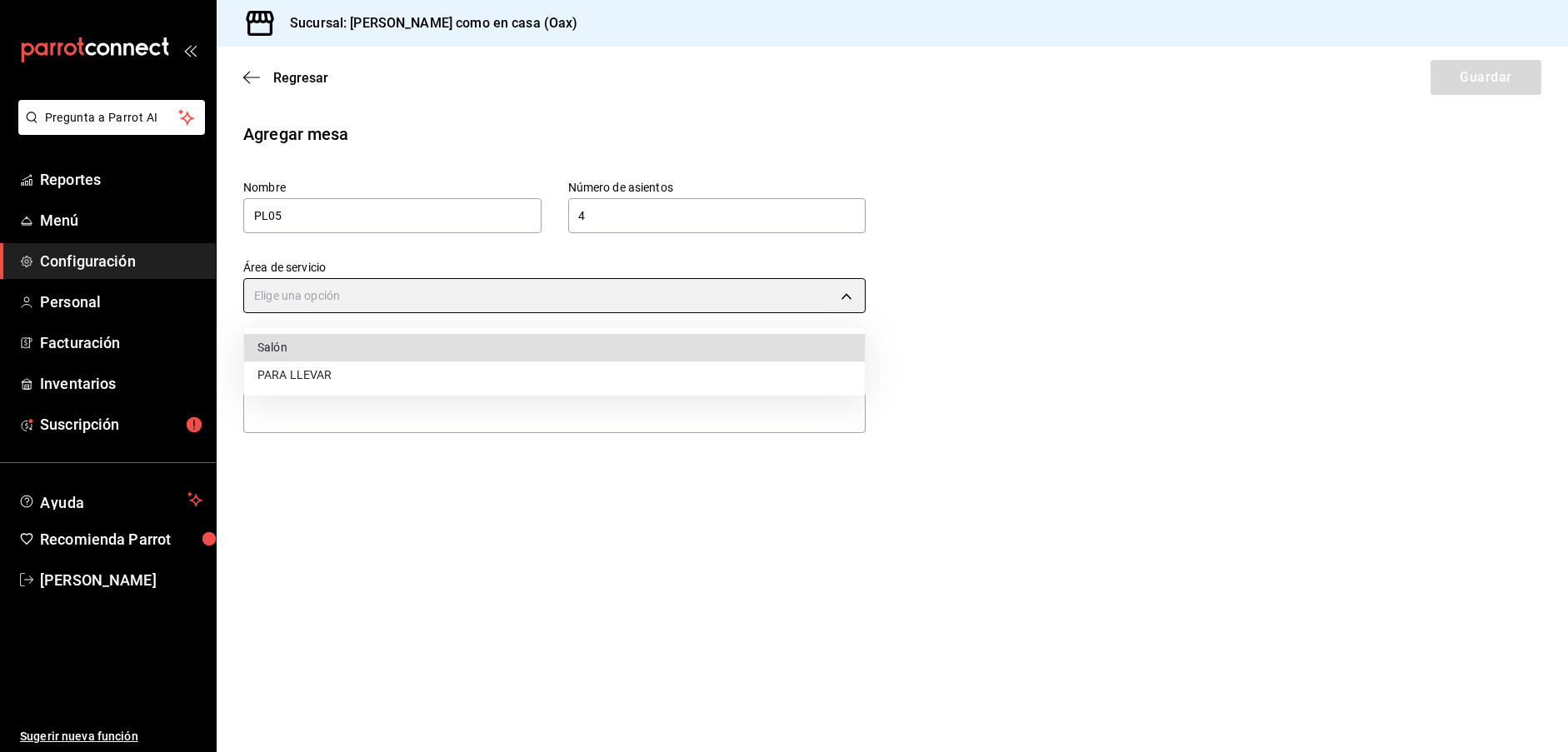
type input "58ce240f-b833-4a85-ab37-0a5a2ba6be6c"
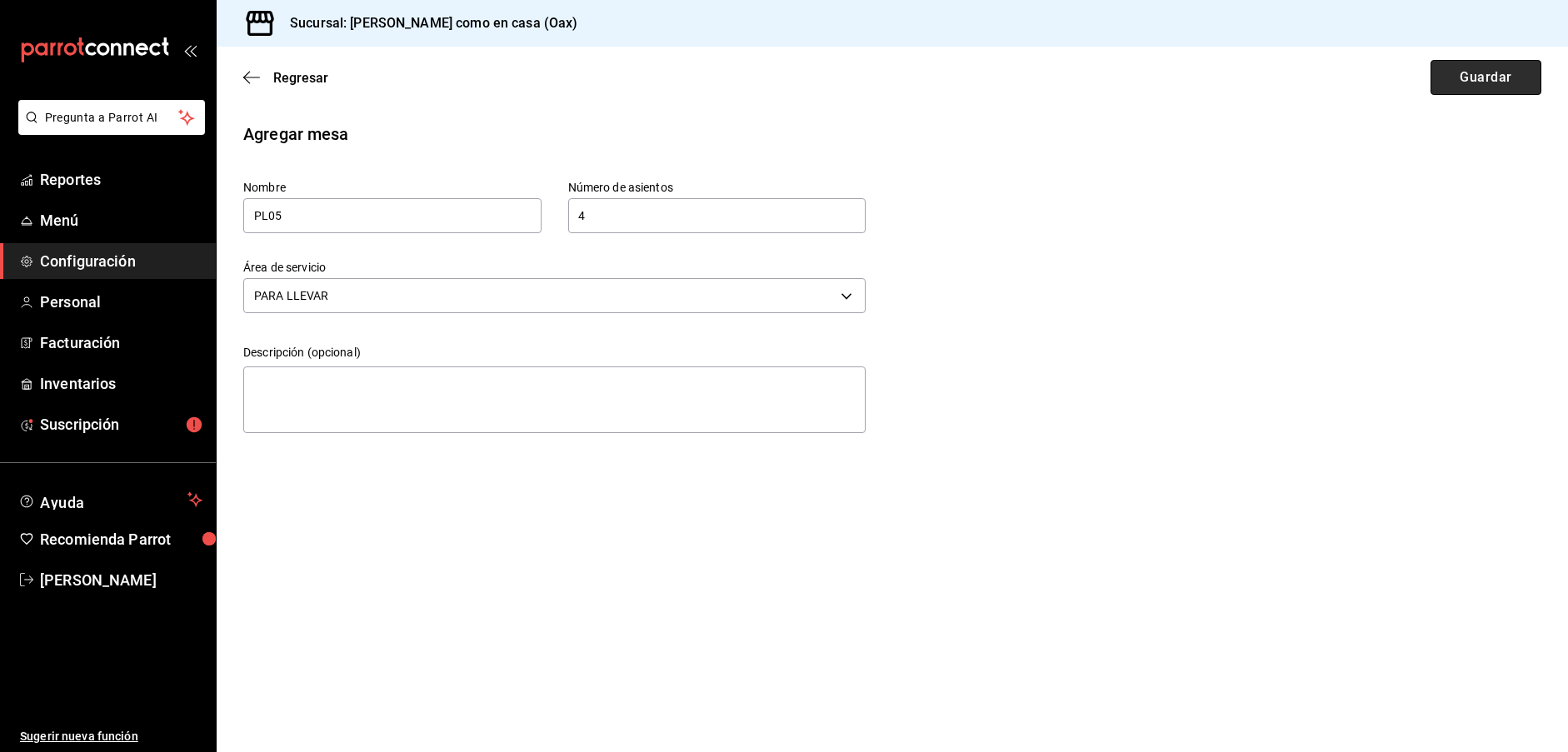
click at [1513, 78] on button "Guardar" at bounding box center [1486, 78] width 111 height 35
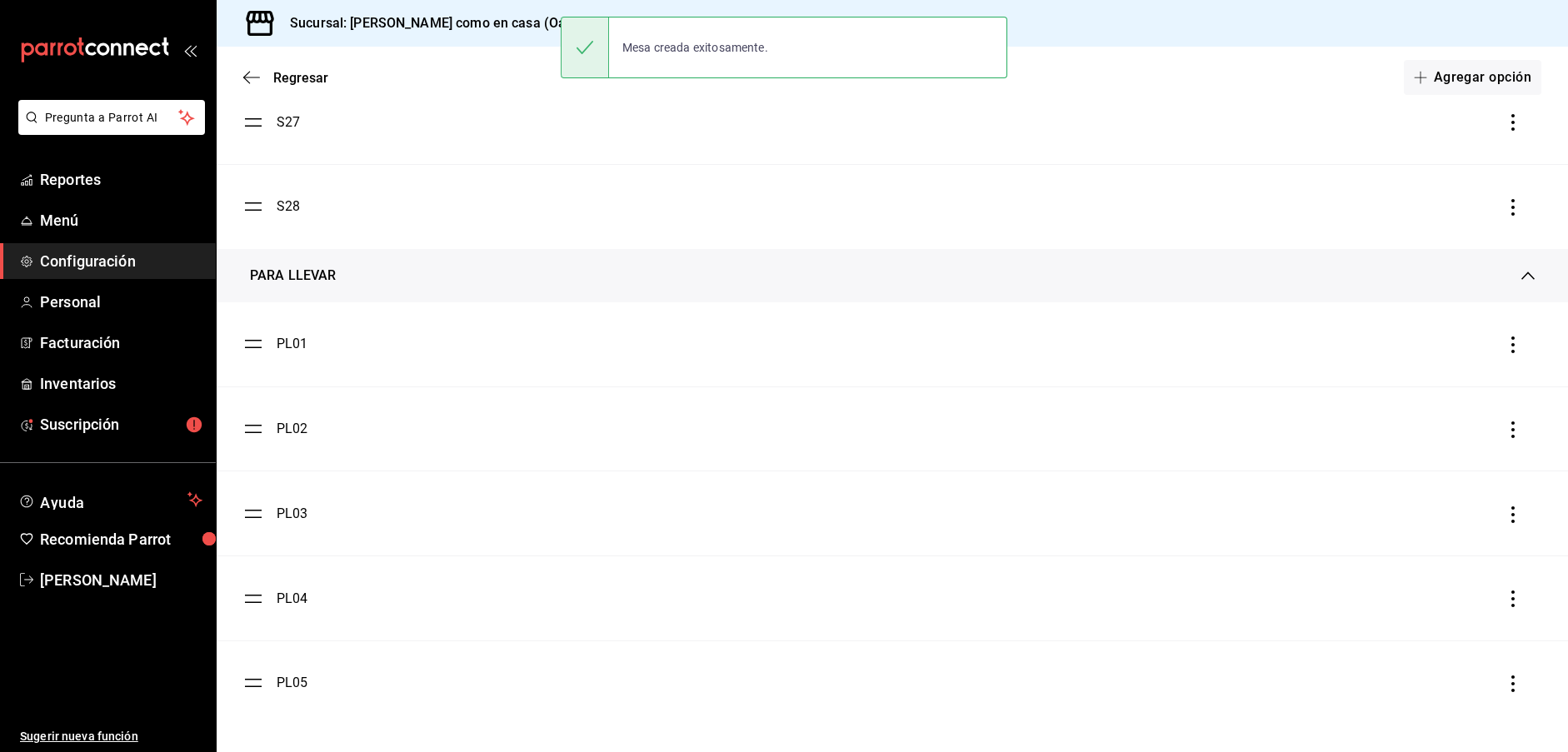
scroll to position [2367, 0]
click at [1458, 69] on button "Agregar opción" at bounding box center [1473, 78] width 138 height 35
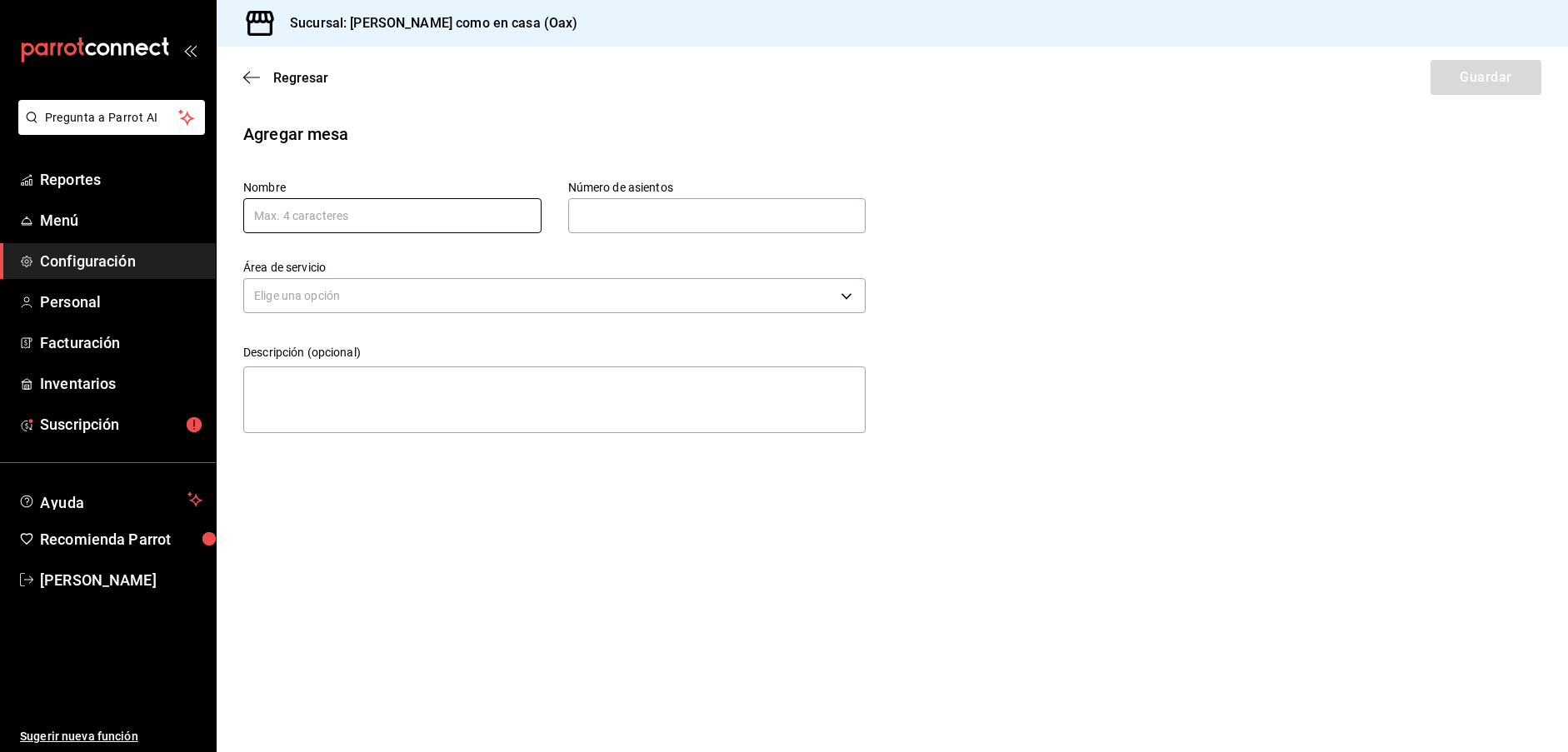
click at [356, 222] on input "text" at bounding box center [393, 216] width 299 height 35
paste input "PL01"
type input "PL06"
click at [587, 222] on input "text" at bounding box center [718, 215] width 299 height 33
type input "4"
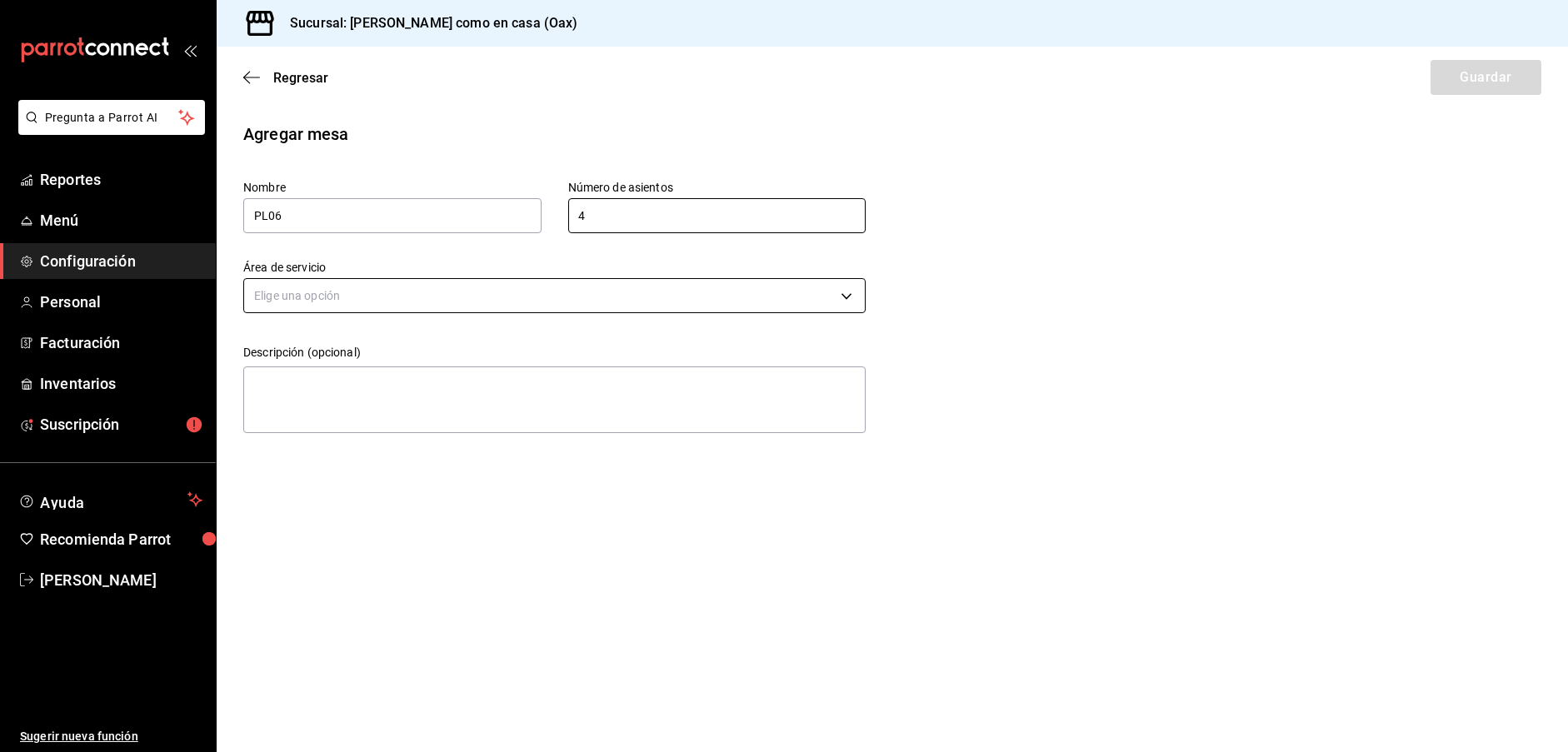
click at [610, 288] on body "Pregunta a Parrot AI Reportes Menú Configuración Personal Facturación Inventari…" at bounding box center [784, 376] width 1568 height 752
drag, startPoint x: 294, startPoint y: 377, endPoint x: 399, endPoint y: 383, distance: 105.2
click at [310, 377] on li "PARA LLEVAR" at bounding box center [555, 375] width 621 height 27
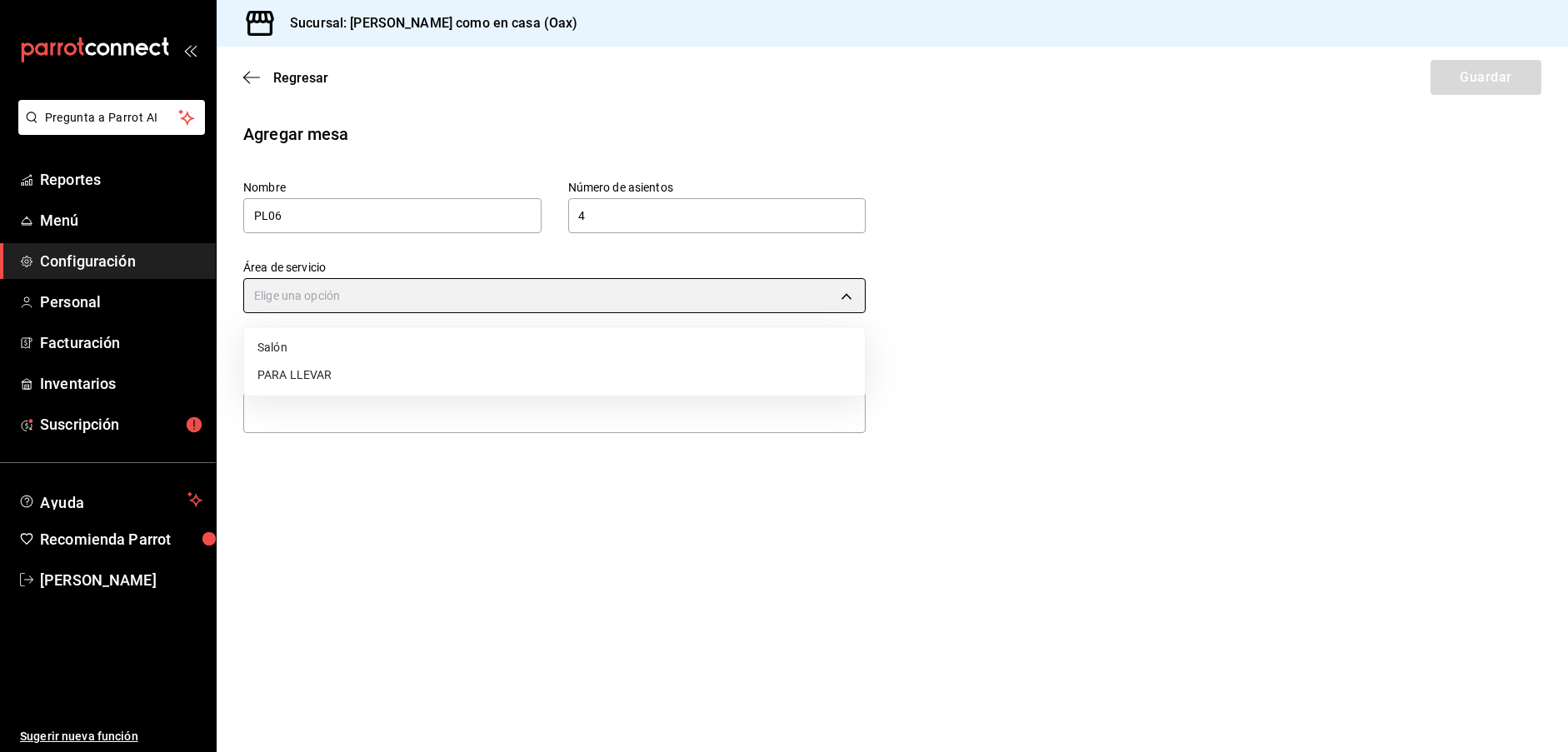
type input "58ce240f-b833-4a85-ab37-0a5a2ba6be6c"
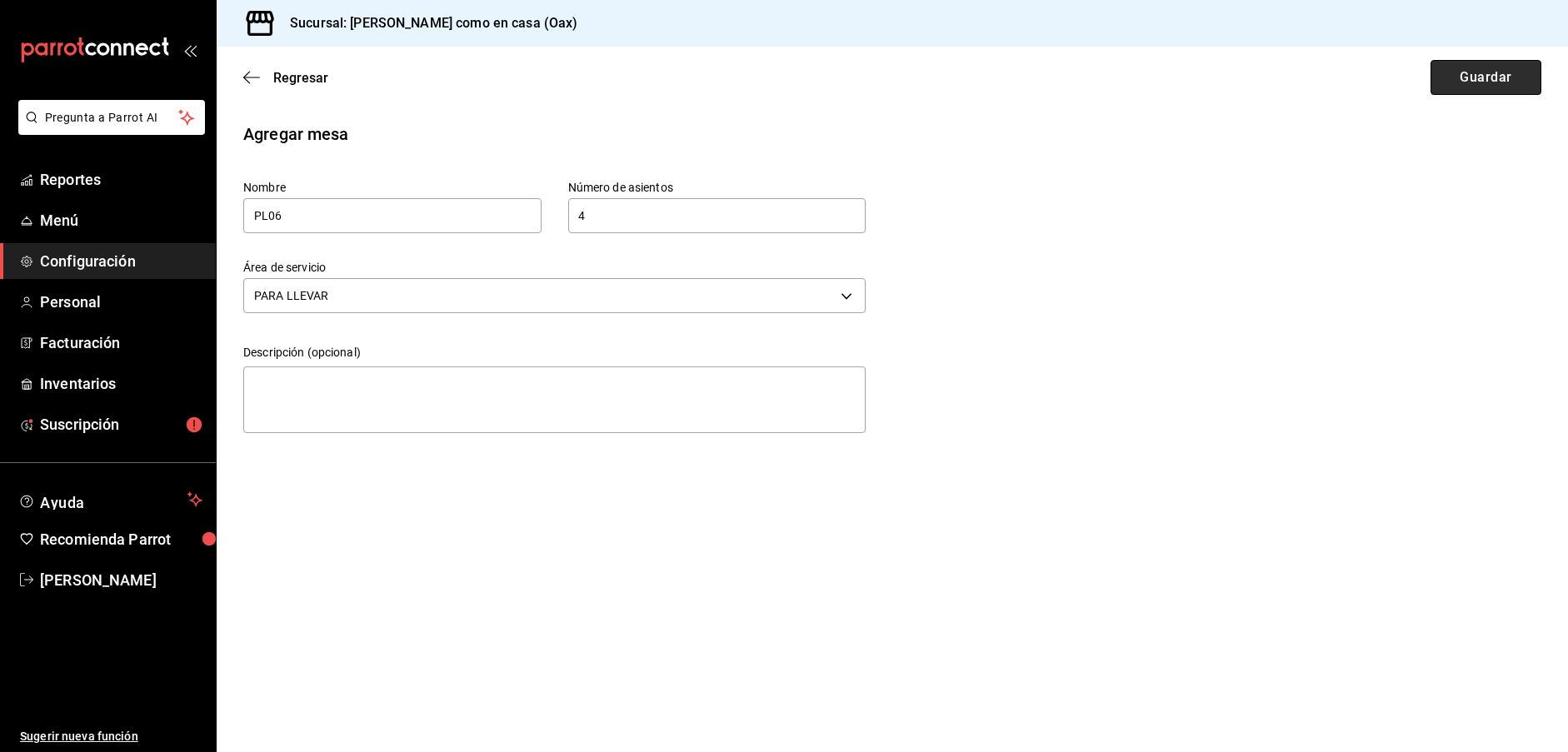
click at [1470, 85] on button "Guardar" at bounding box center [1486, 78] width 111 height 35
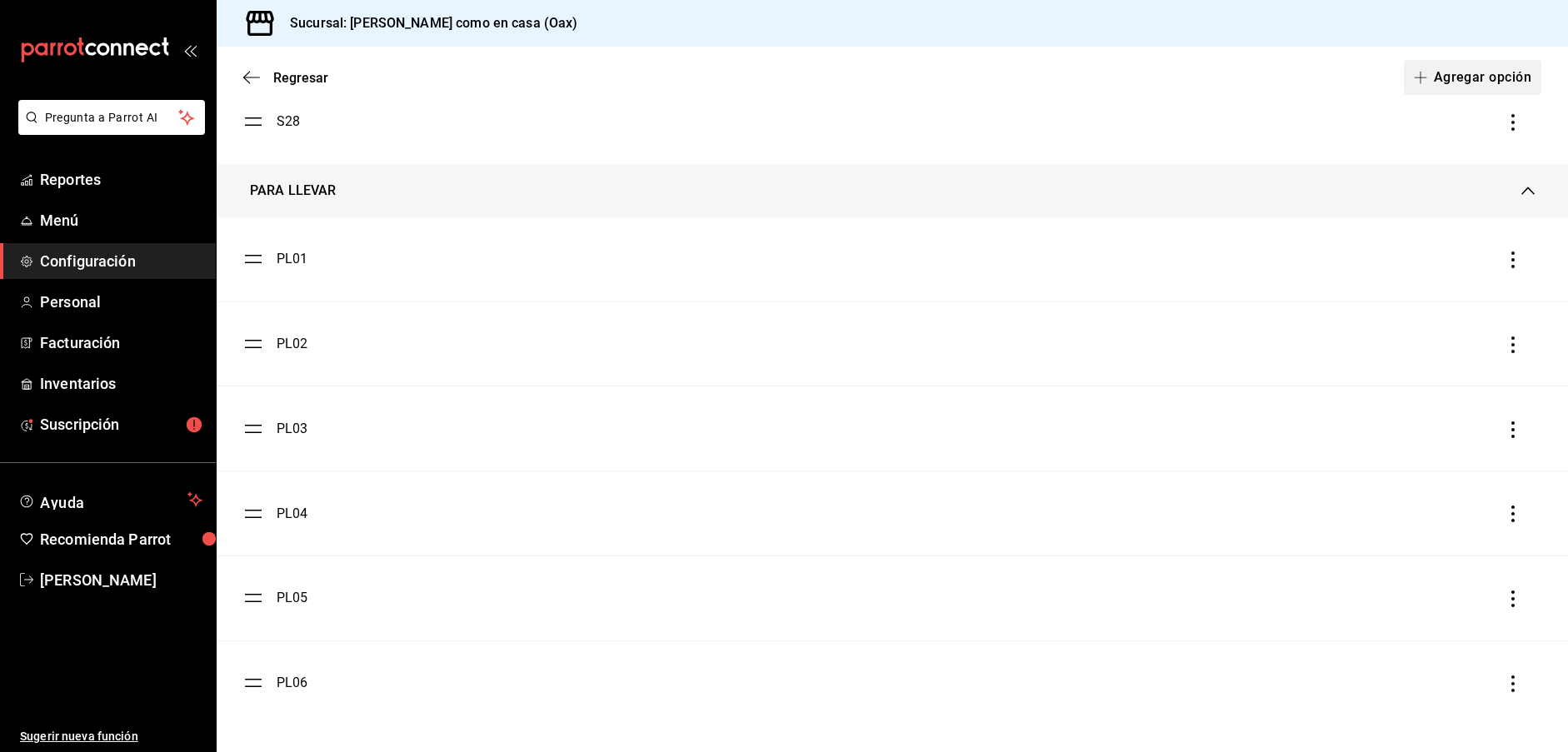
scroll to position [1, 0]
click at [1480, 74] on button "Agregar opción" at bounding box center [1473, 78] width 138 height 35
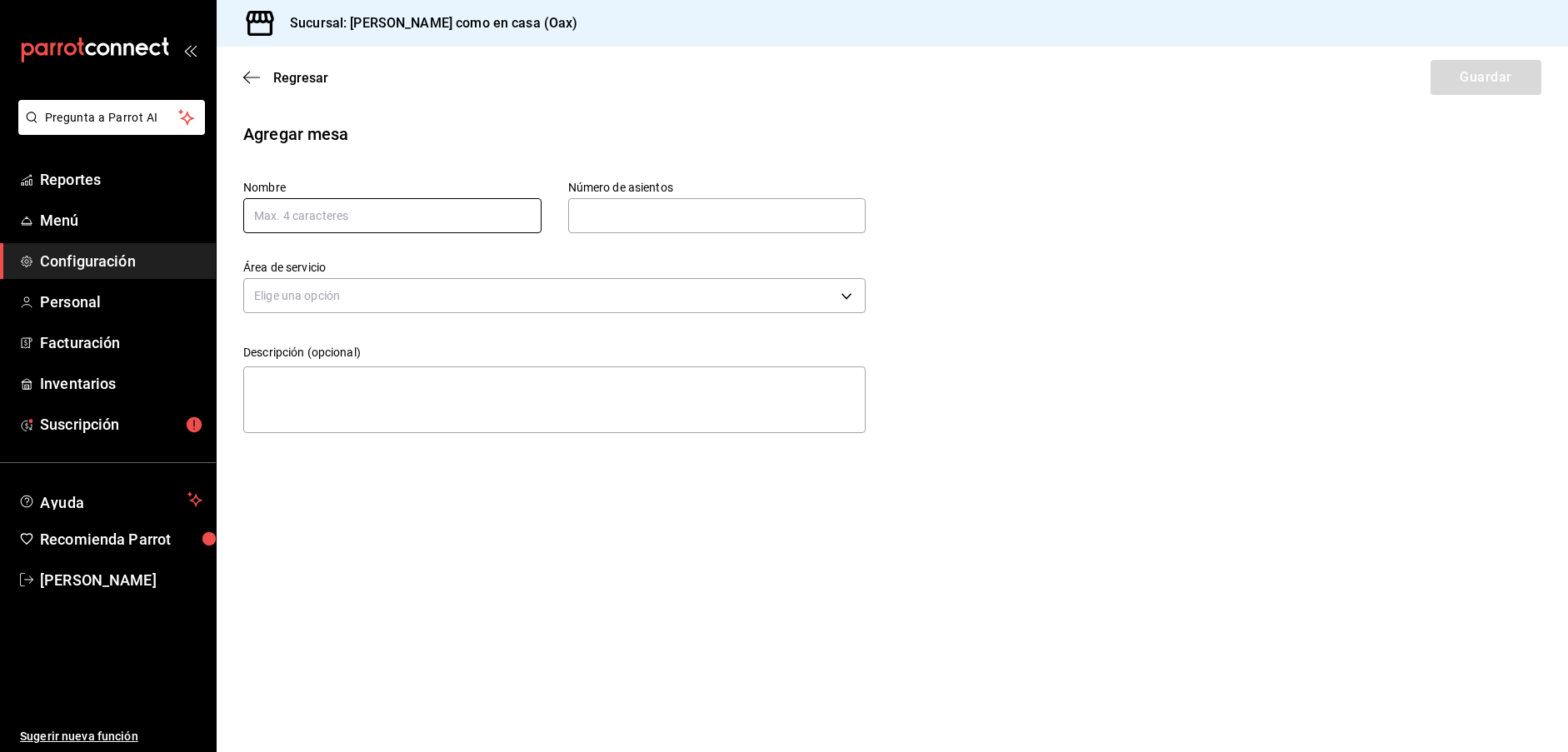
click at [386, 210] on input "text" at bounding box center [393, 216] width 299 height 35
paste input "PL01"
type input "PL07"
click at [621, 204] on input "text" at bounding box center [718, 215] width 299 height 33
type input "4"
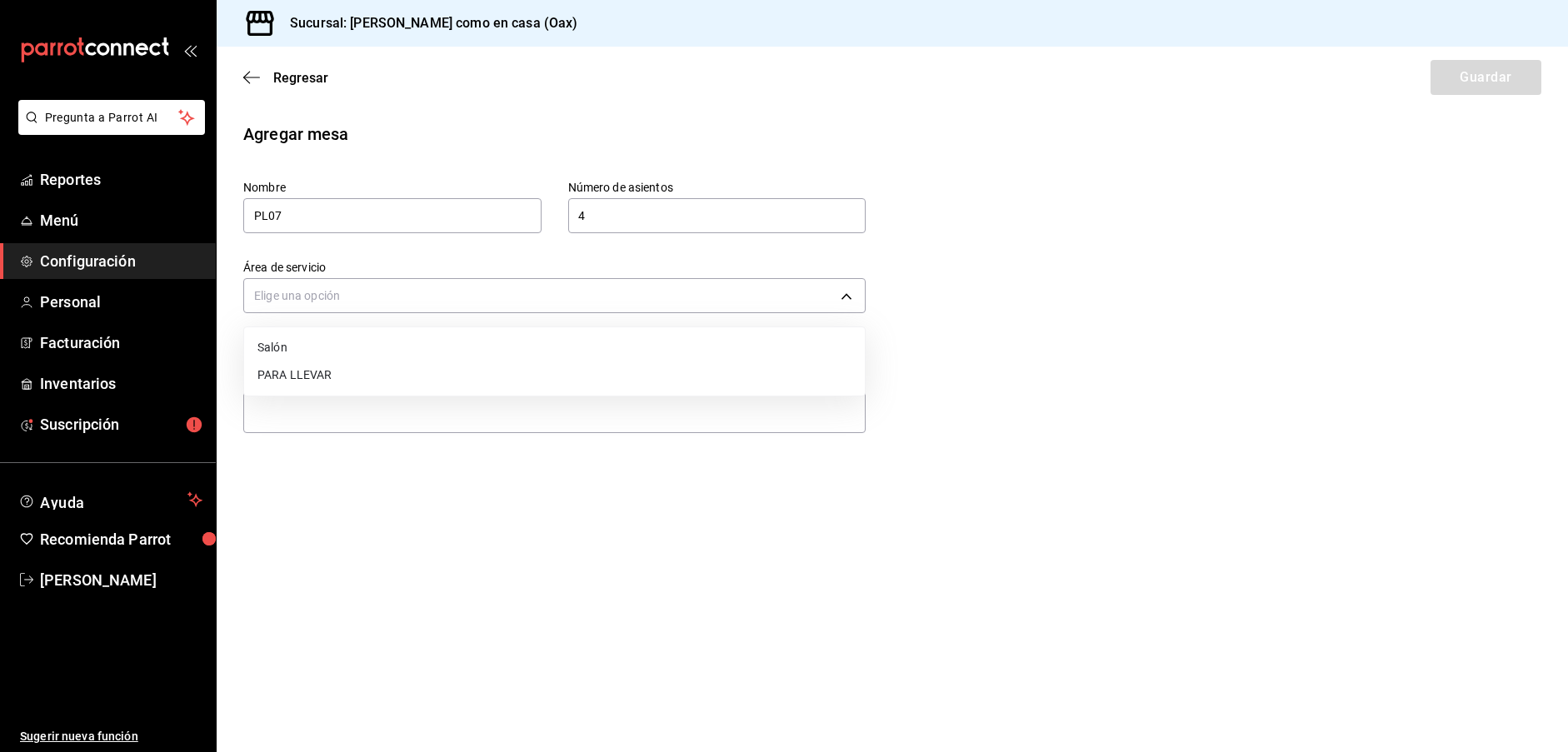
click at [766, 296] on body "Pregunta a Parrot AI Reportes Menú Configuración Personal Facturación Inventari…" at bounding box center [784, 376] width 1568 height 752
click at [287, 374] on li "PARA LLEVAR" at bounding box center [555, 375] width 621 height 27
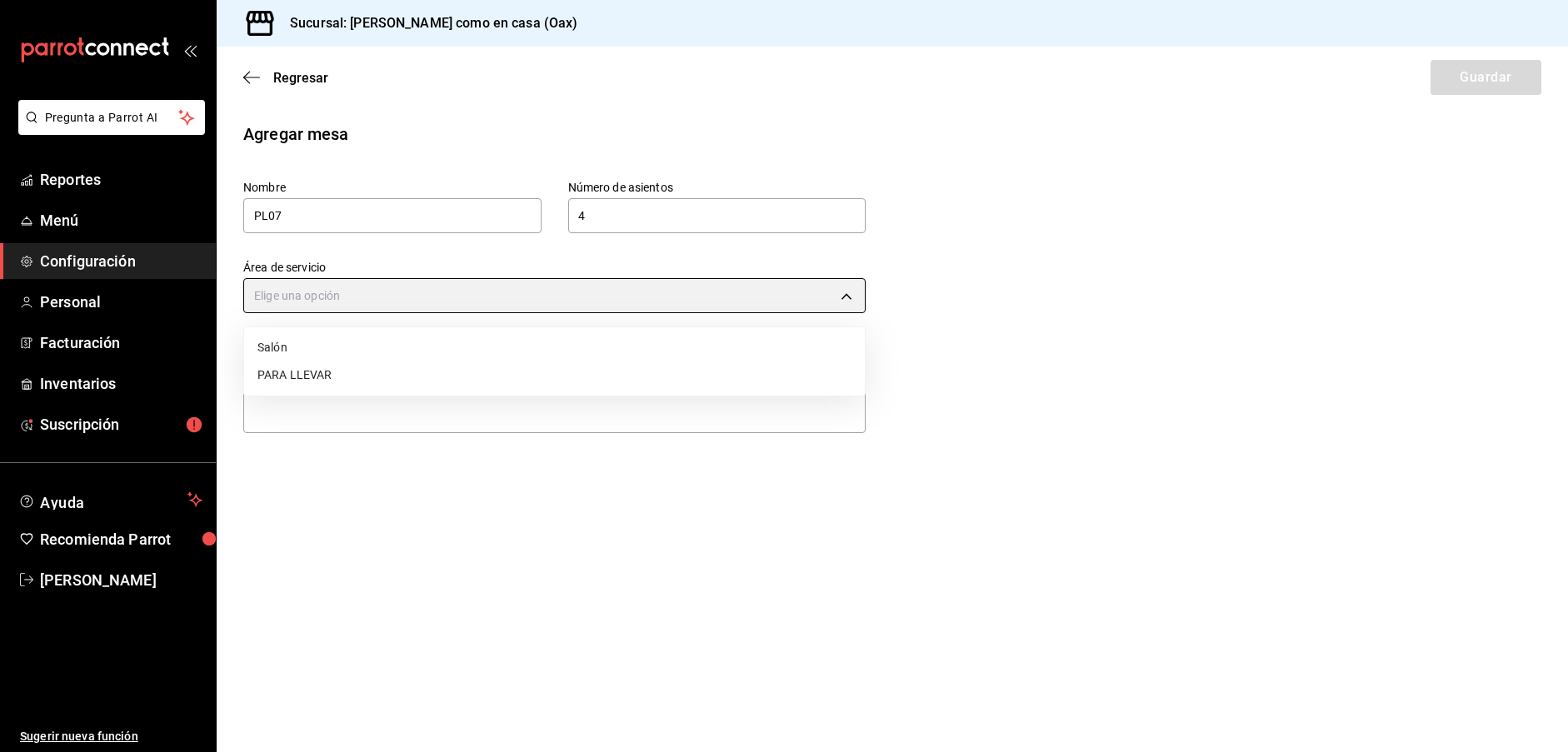
type input "58ce240f-b833-4a85-ab37-0a5a2ba6be6c"
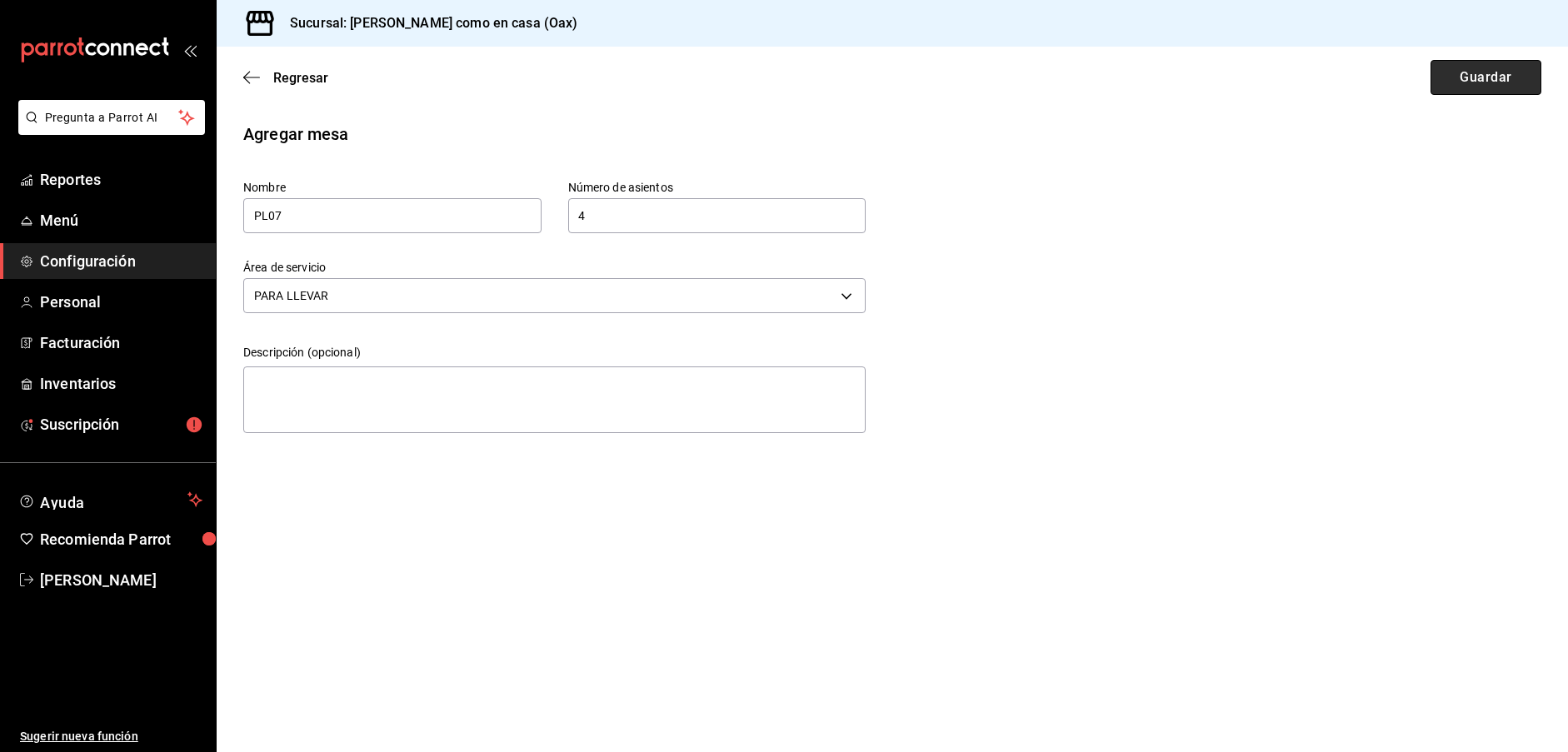
click at [1484, 85] on button "Guardar" at bounding box center [1486, 78] width 111 height 35
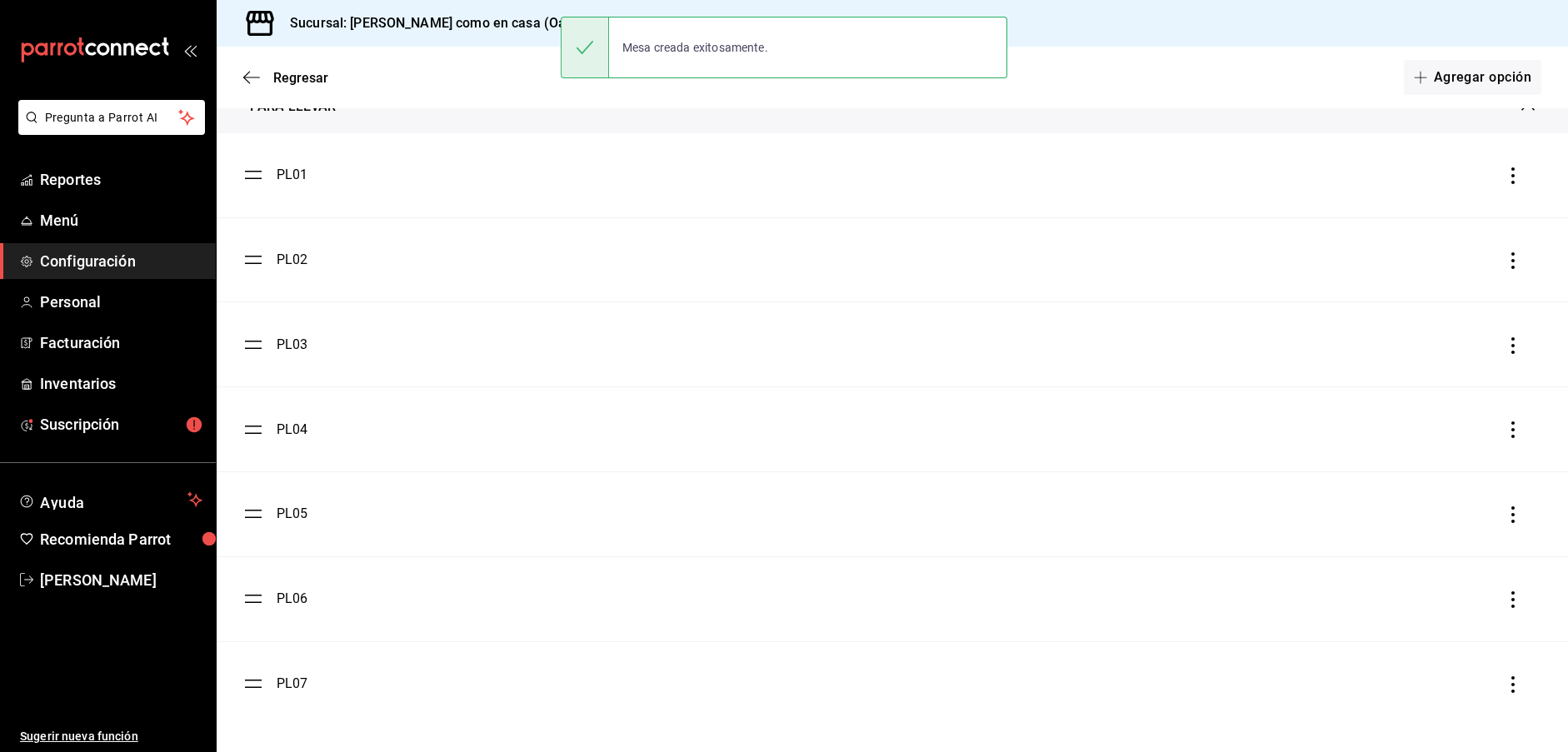
scroll to position [2536, 0]
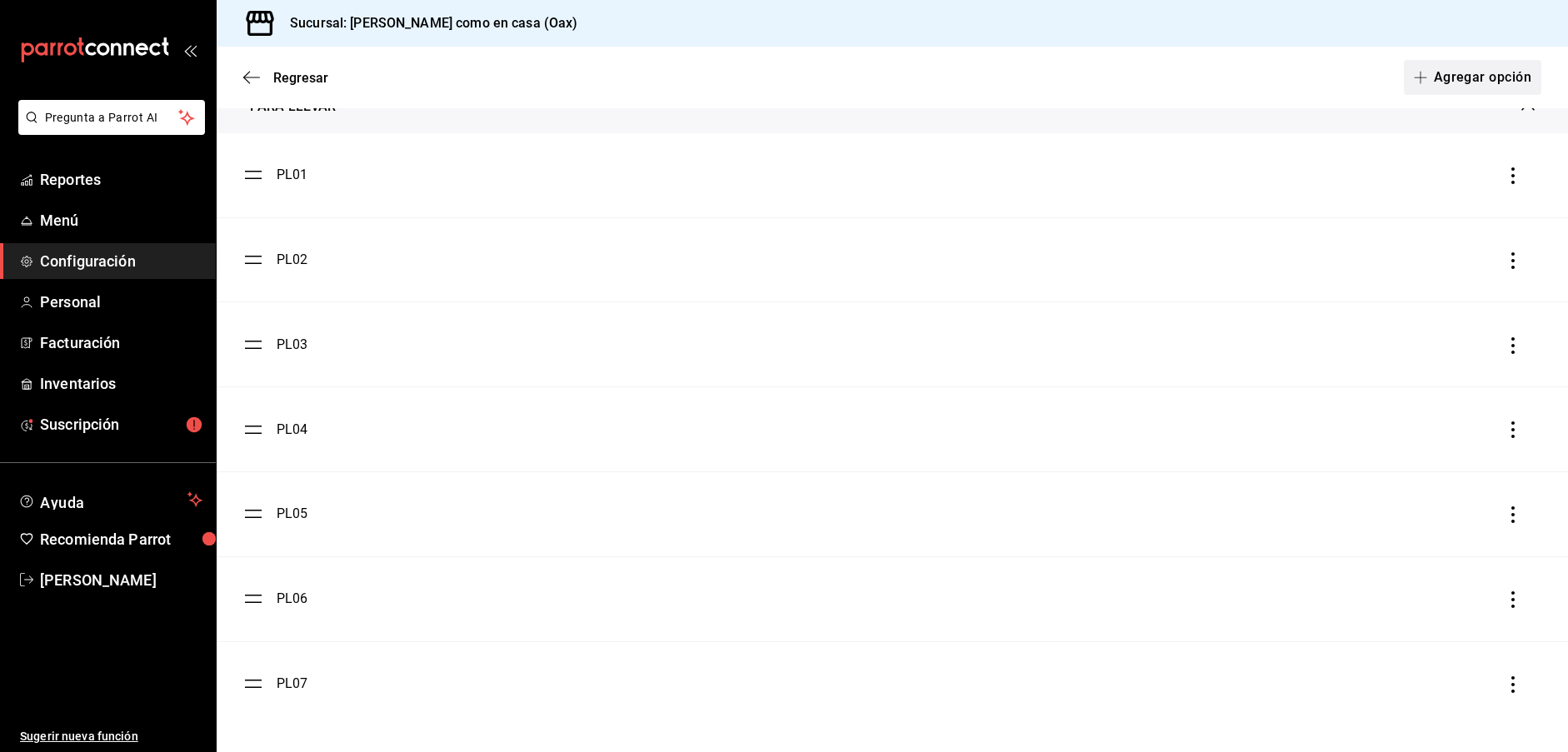
click at [1474, 84] on button "Agregar opción" at bounding box center [1473, 78] width 138 height 35
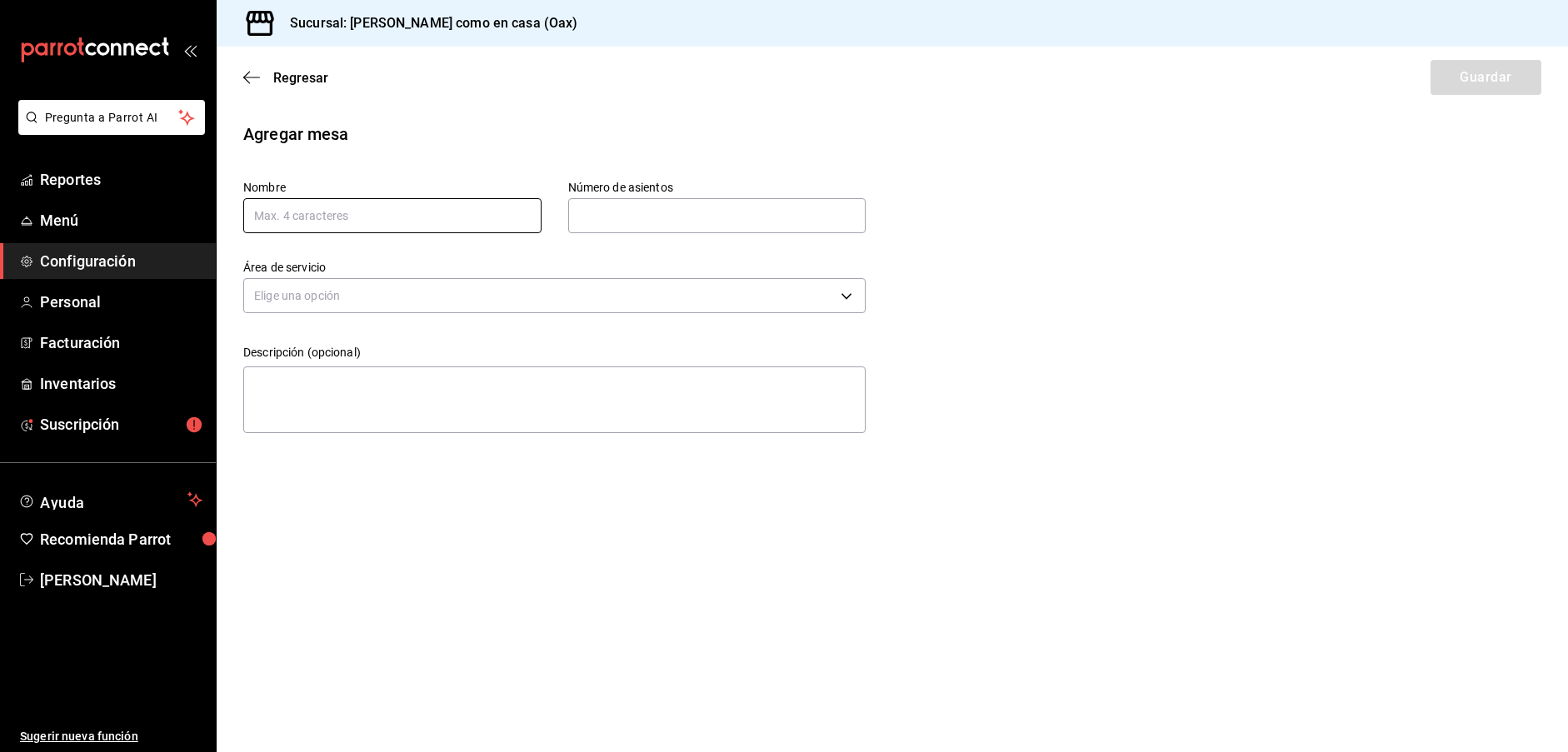
click at [339, 228] on input "text" at bounding box center [393, 216] width 299 height 35
paste input "PL0"
type input "P"
paste input "PL01"
type input "PL08"
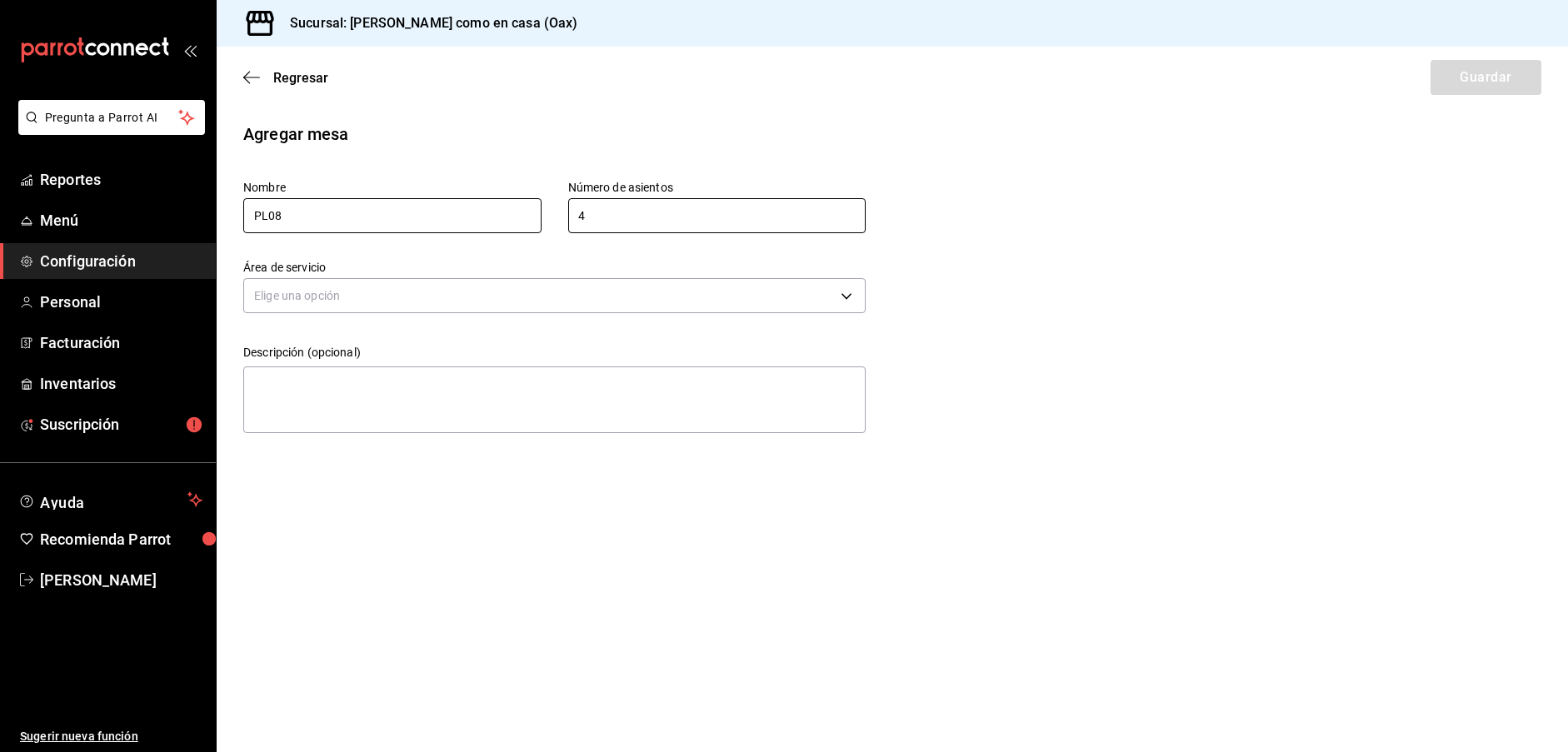
type input "4"
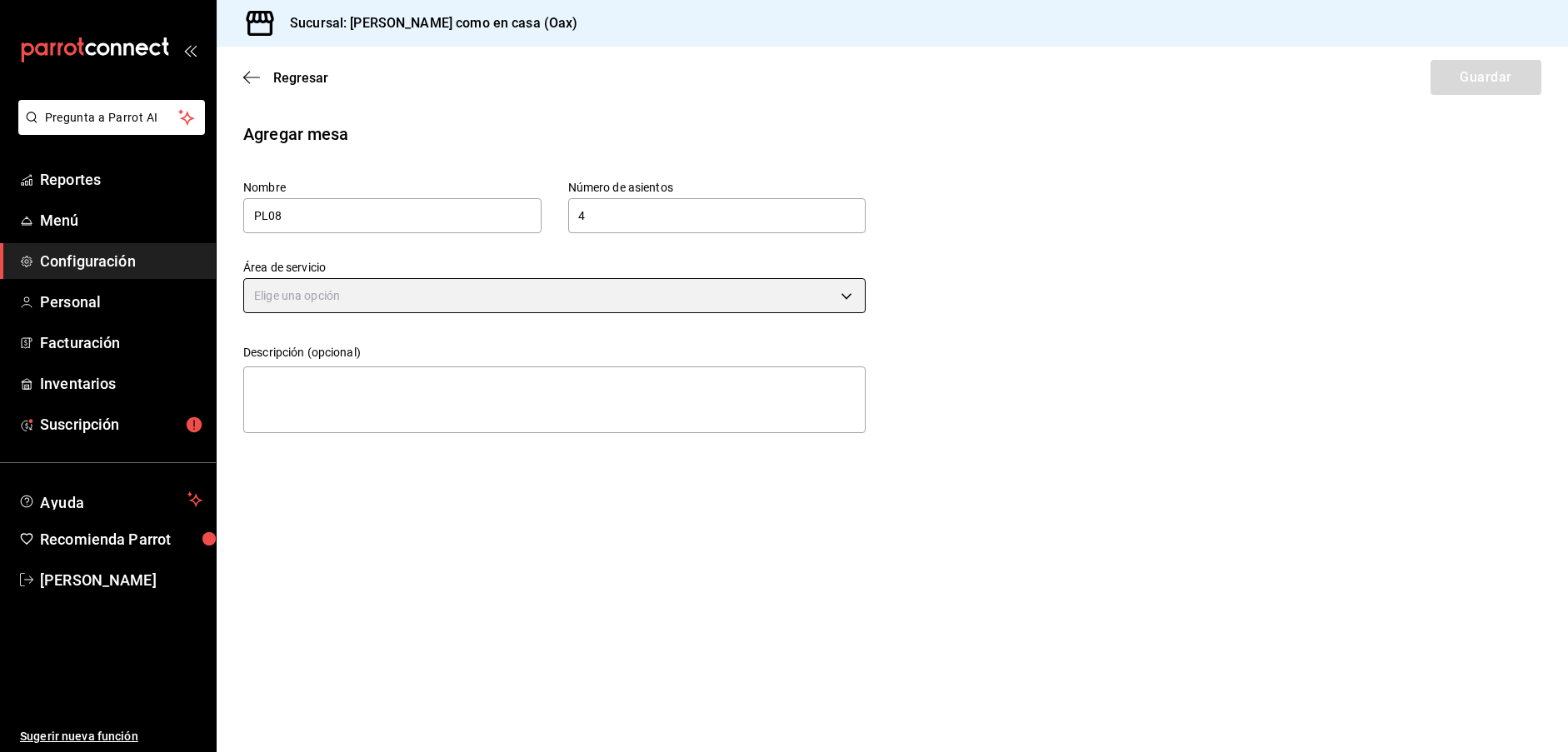
scroll to position [1, 0]
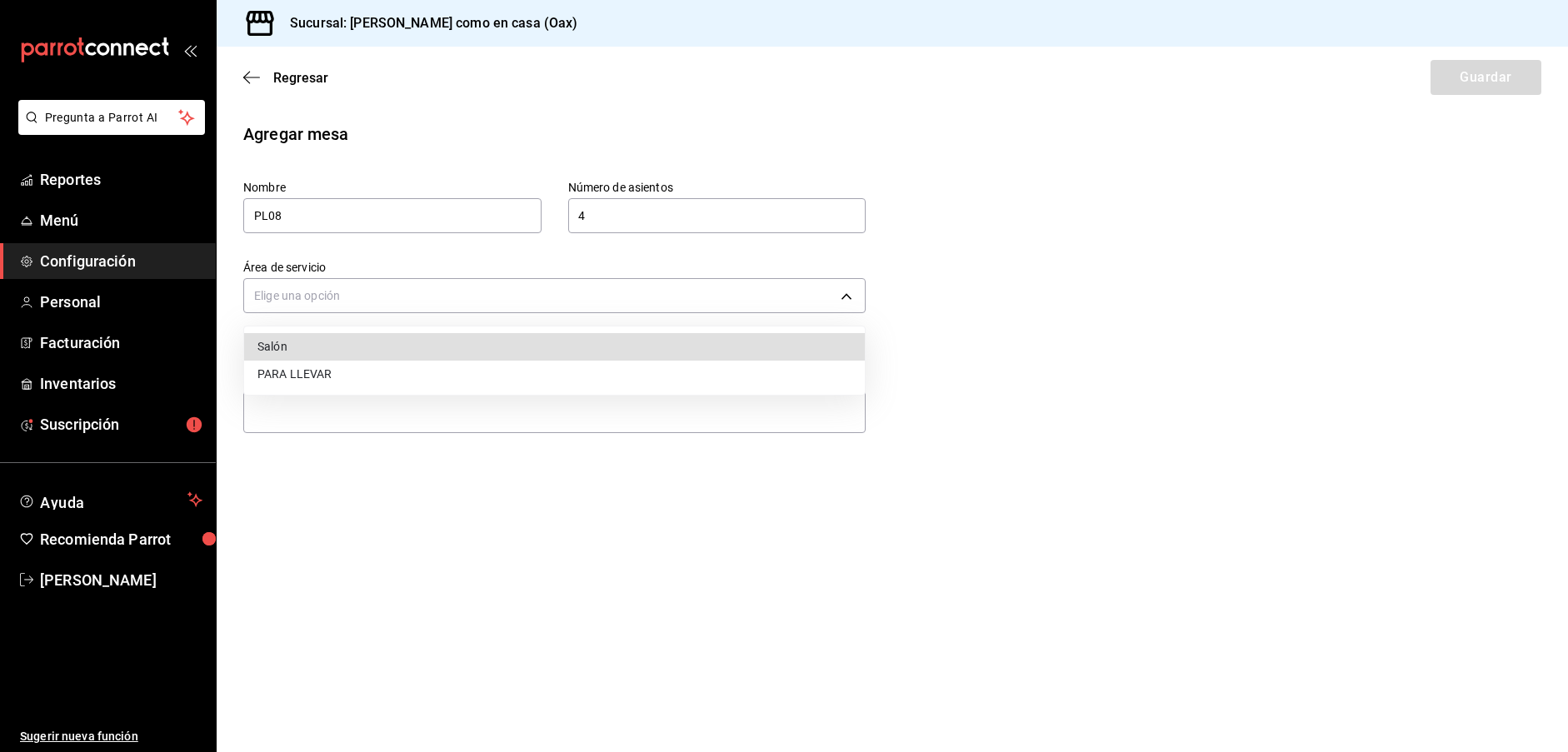
click at [355, 305] on body "Pregunta a Parrot AI Reportes Menú Configuración Personal Facturación Inventari…" at bounding box center [784, 376] width 1568 height 752
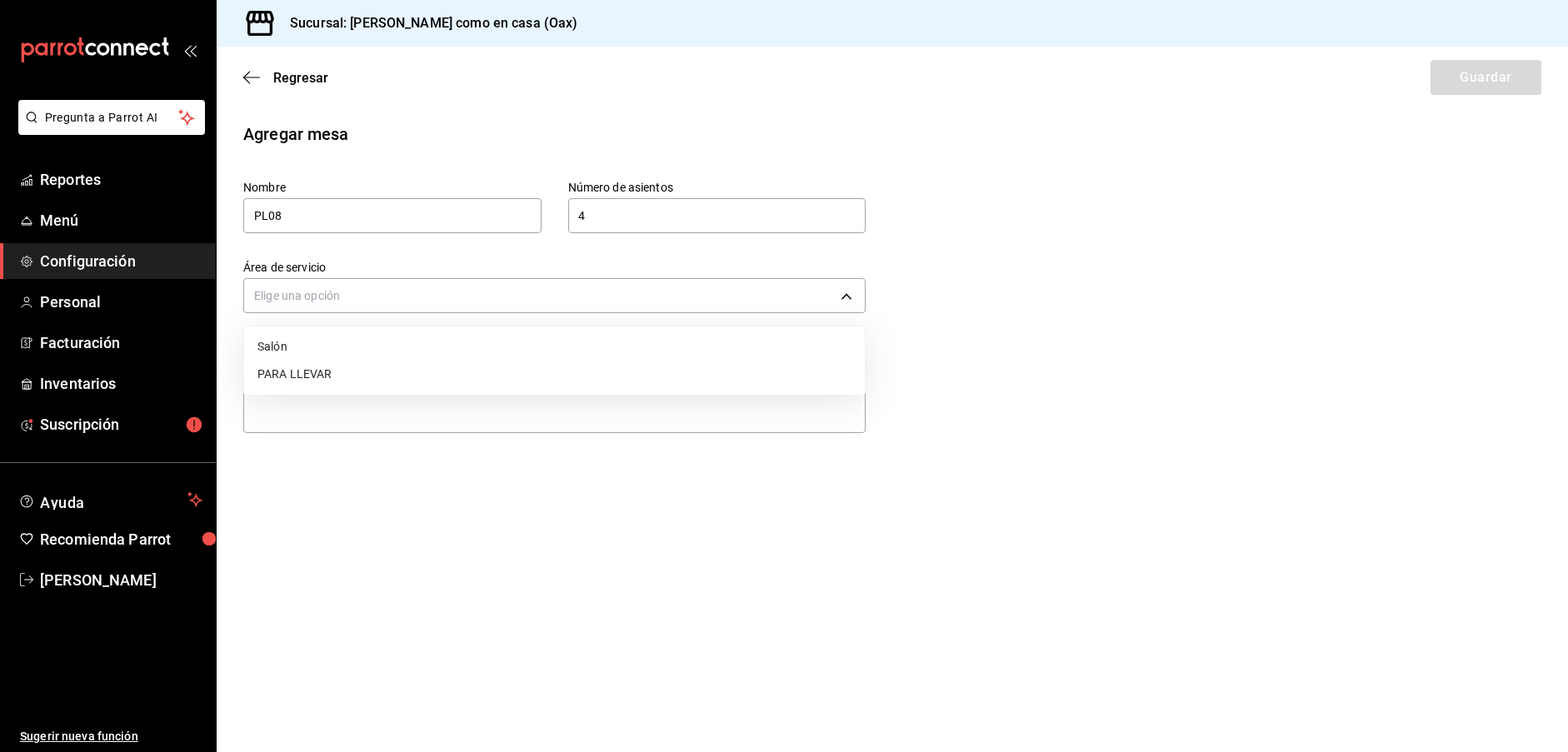
click at [331, 370] on li "PARA LLEVAR" at bounding box center [555, 374] width 621 height 27
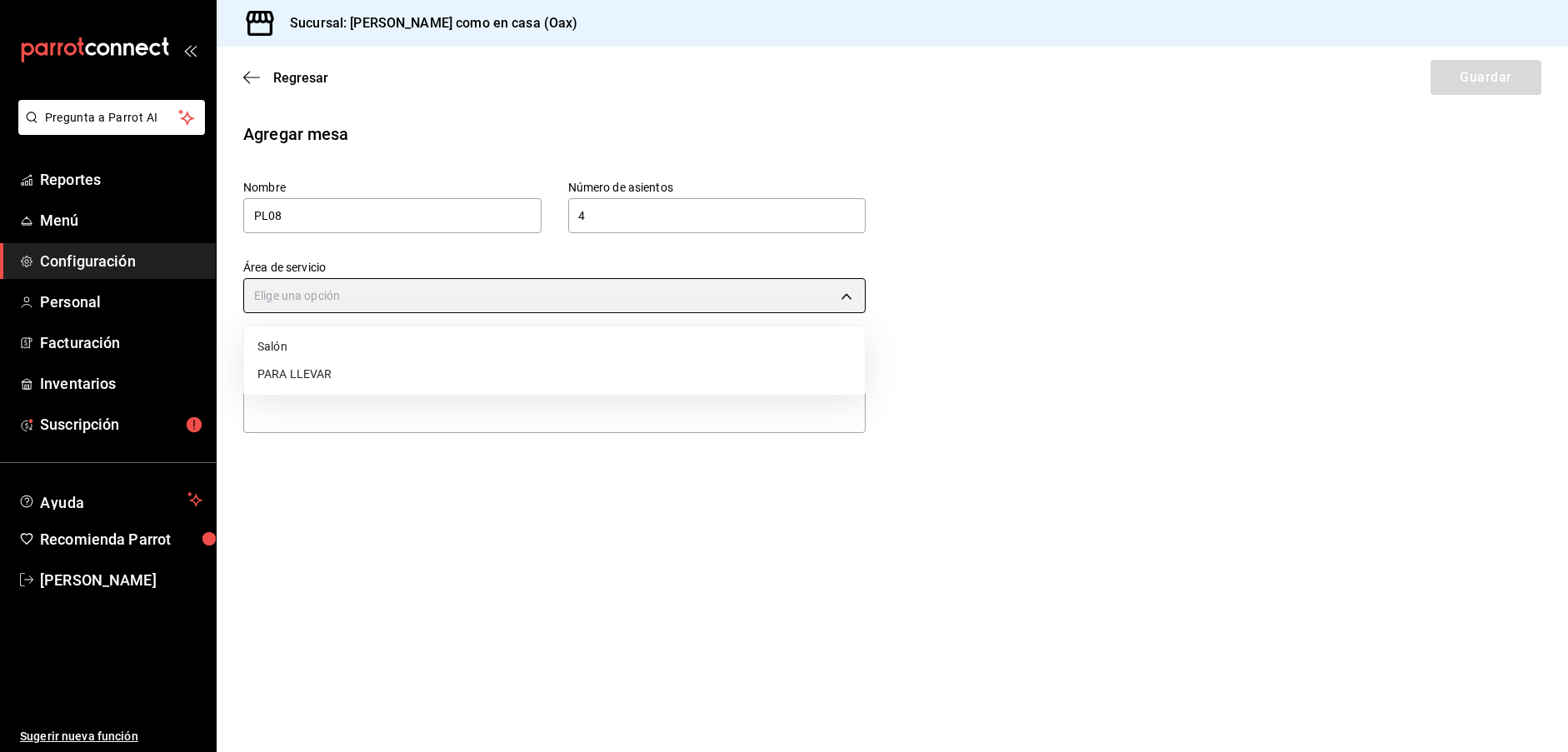
type input "58ce240f-b833-4a85-ab37-0a5a2ba6be6c"
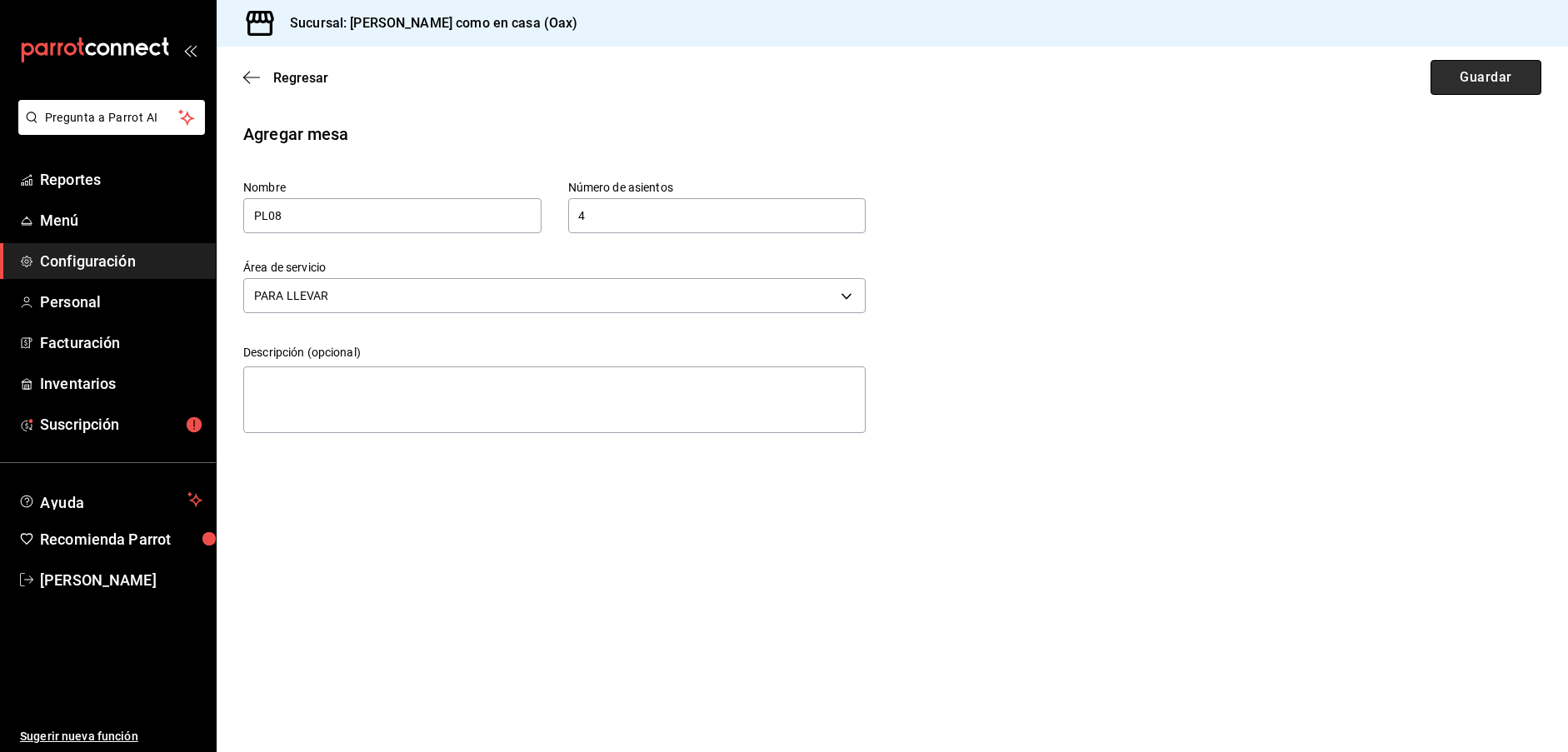
click at [1493, 87] on button "Guardar" at bounding box center [1486, 78] width 111 height 35
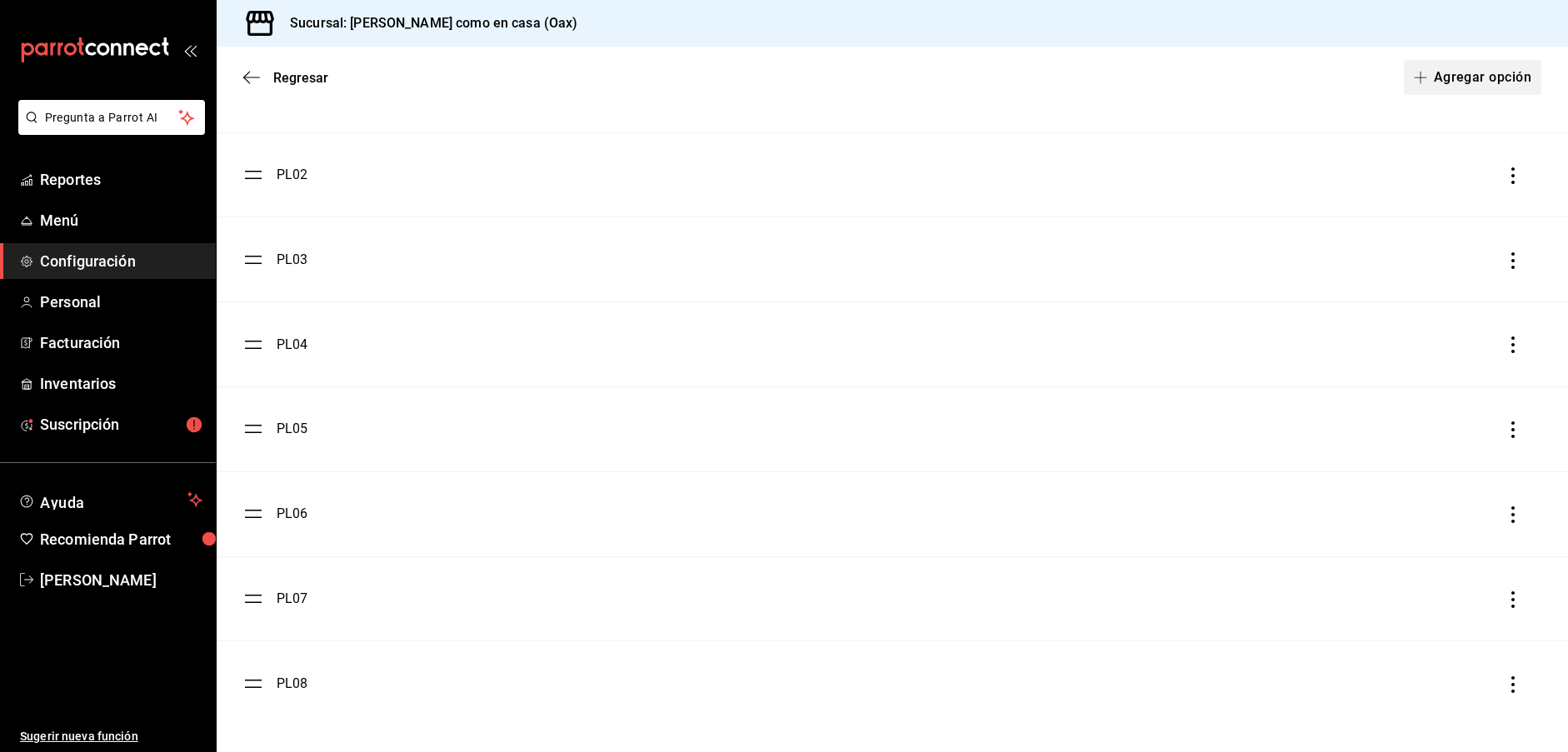
scroll to position [1, 0]
click at [1480, 81] on button "Agregar opción" at bounding box center [1473, 78] width 138 height 35
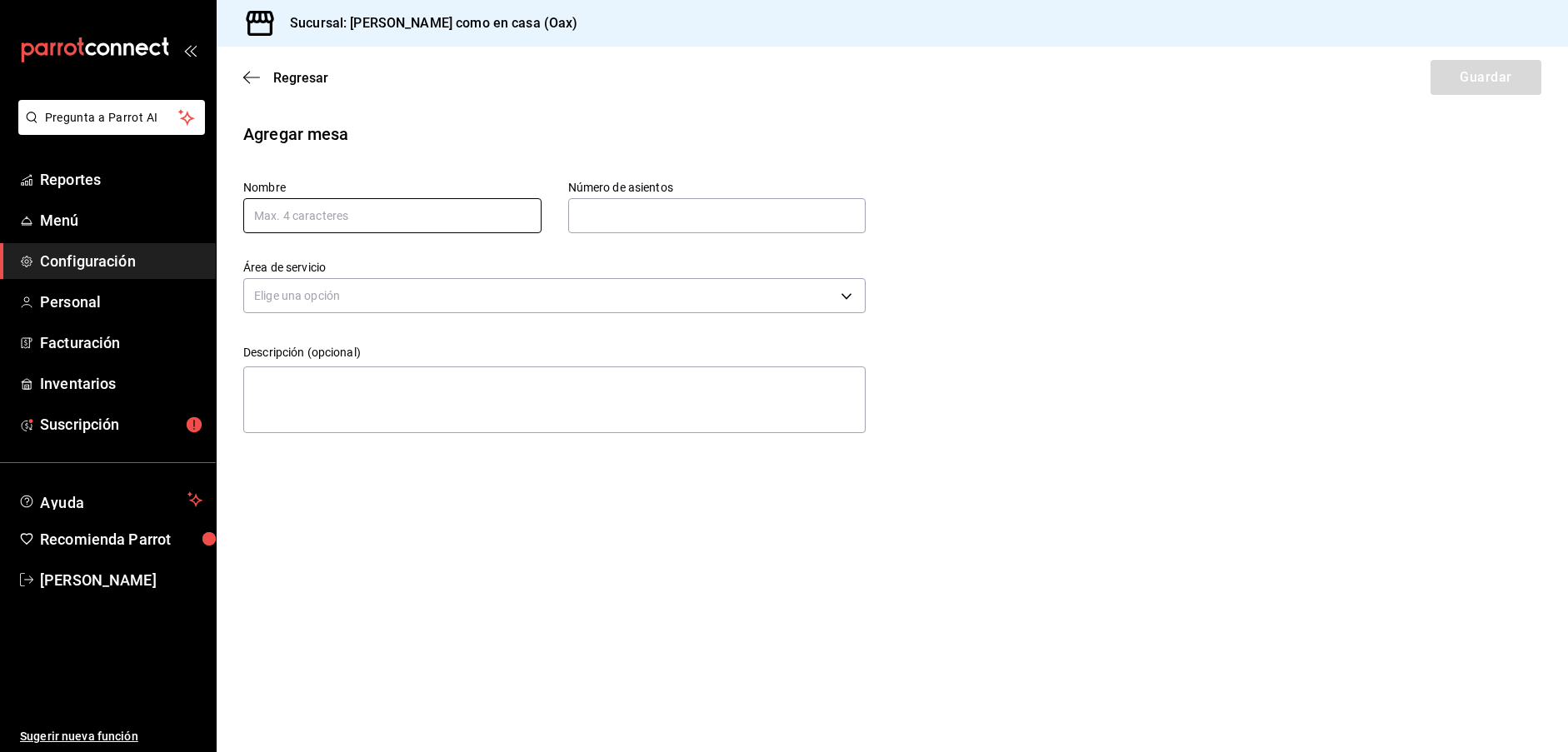
click at [393, 202] on input "text" at bounding box center [393, 216] width 299 height 35
paste input "PL01"
click at [328, 204] on input "PL00" at bounding box center [393, 216] width 299 height 35
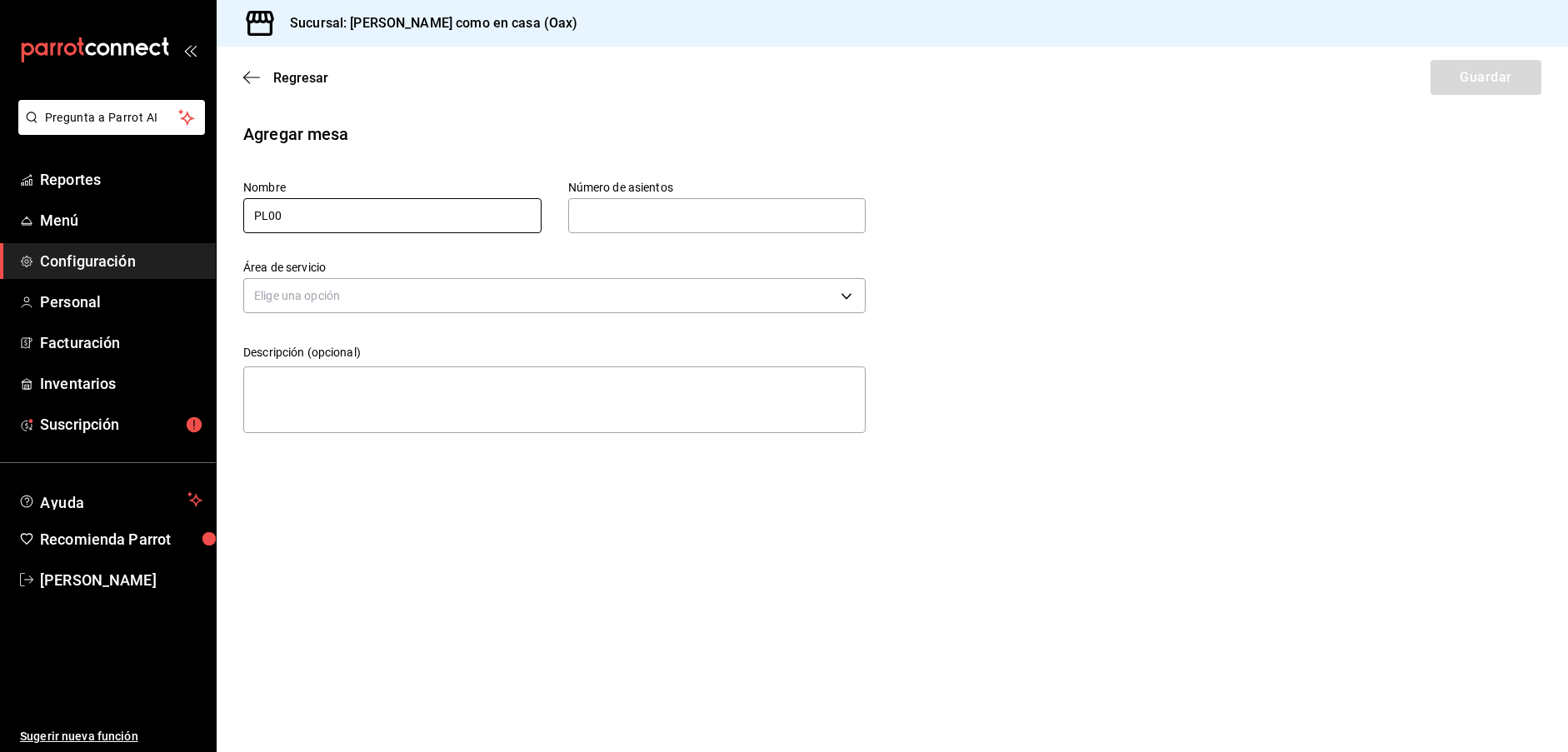
click at [319, 221] on input "PL00" at bounding box center [393, 216] width 299 height 35
type input "PL09"
type input "4"
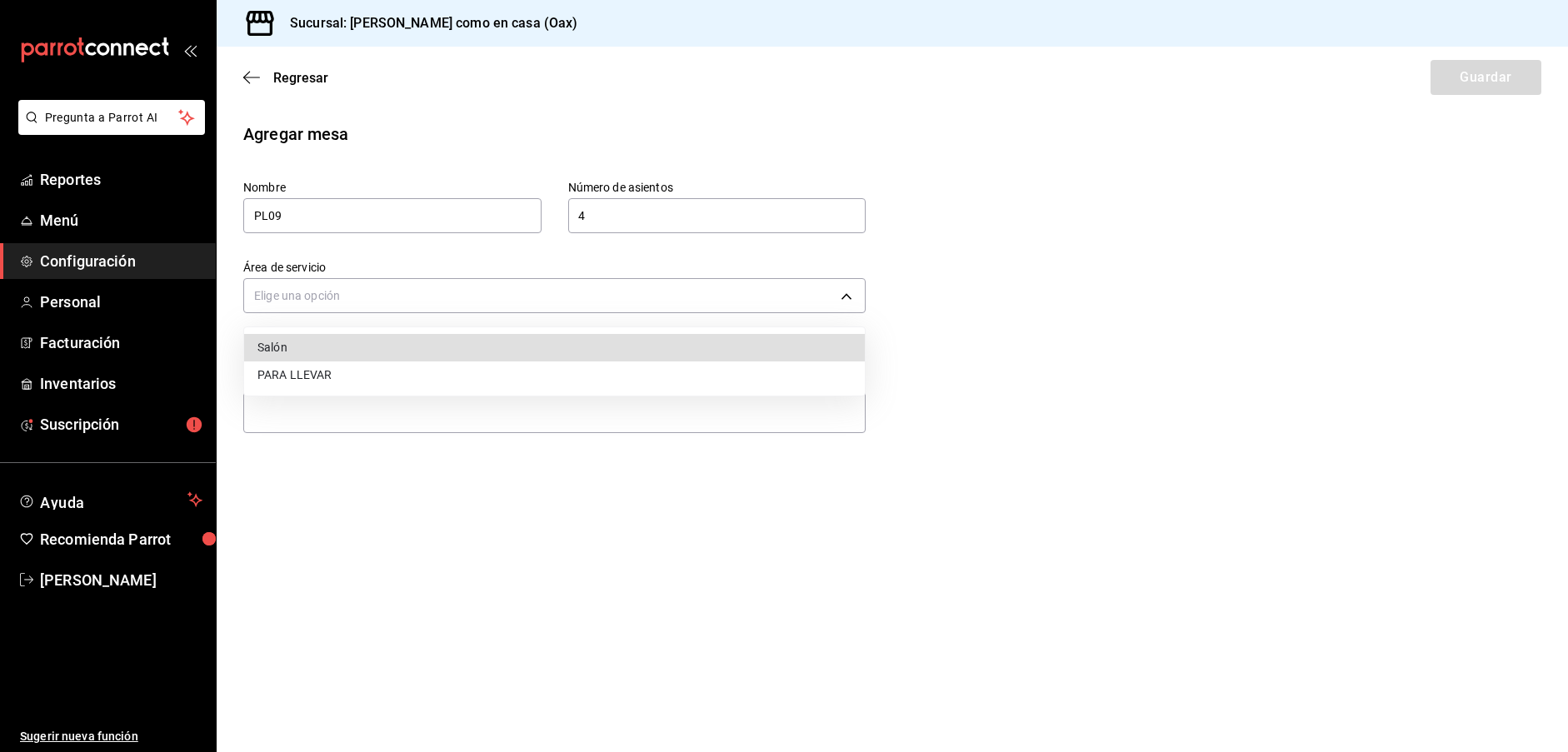
click at [344, 298] on body "Pregunta a Parrot AI Reportes Menú Configuración Personal Facturación Inventari…" at bounding box center [784, 376] width 1568 height 752
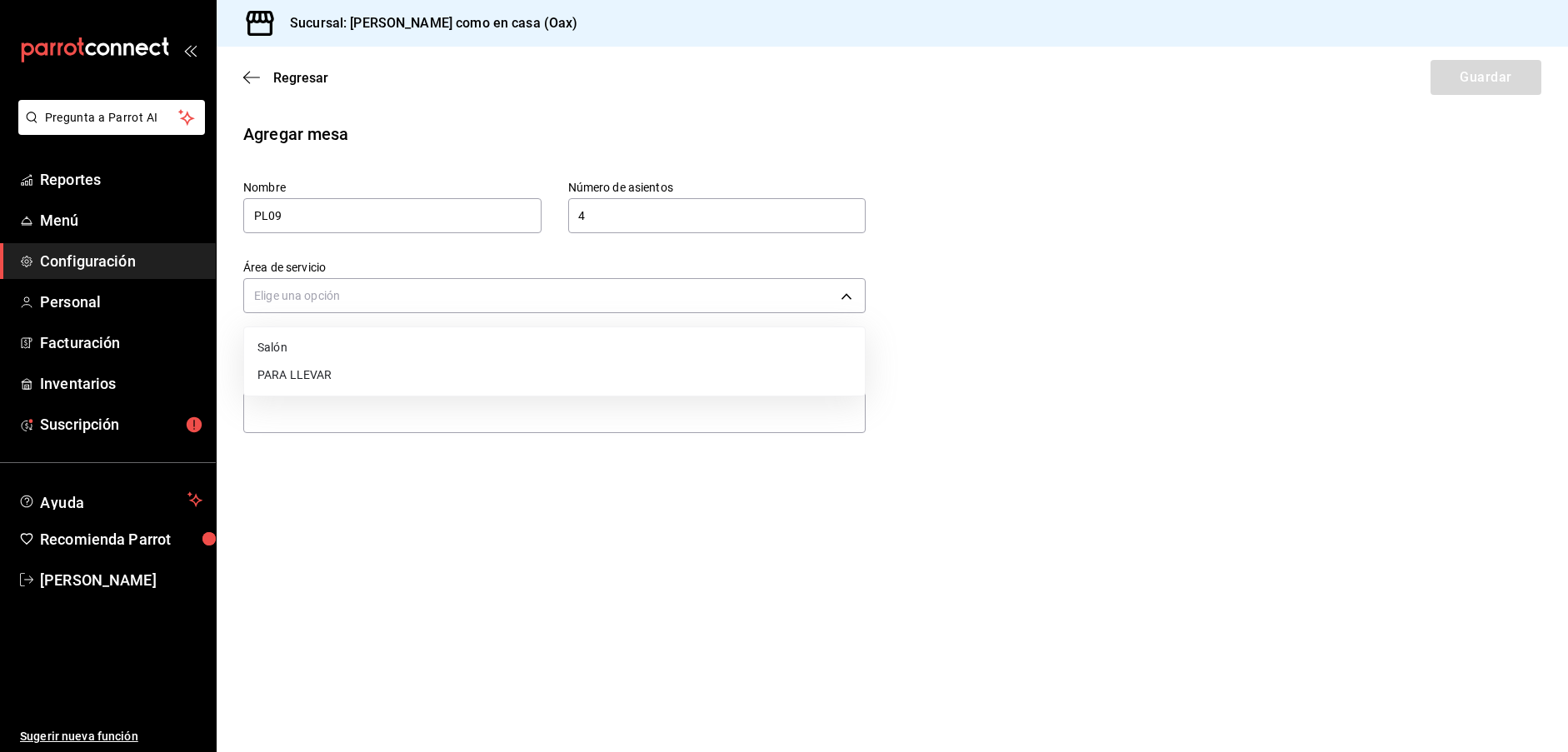
drag, startPoint x: 298, startPoint y: 378, endPoint x: 312, endPoint y: 377, distance: 14.0
click at [300, 377] on li "PARA LLEVAR" at bounding box center [555, 375] width 621 height 27
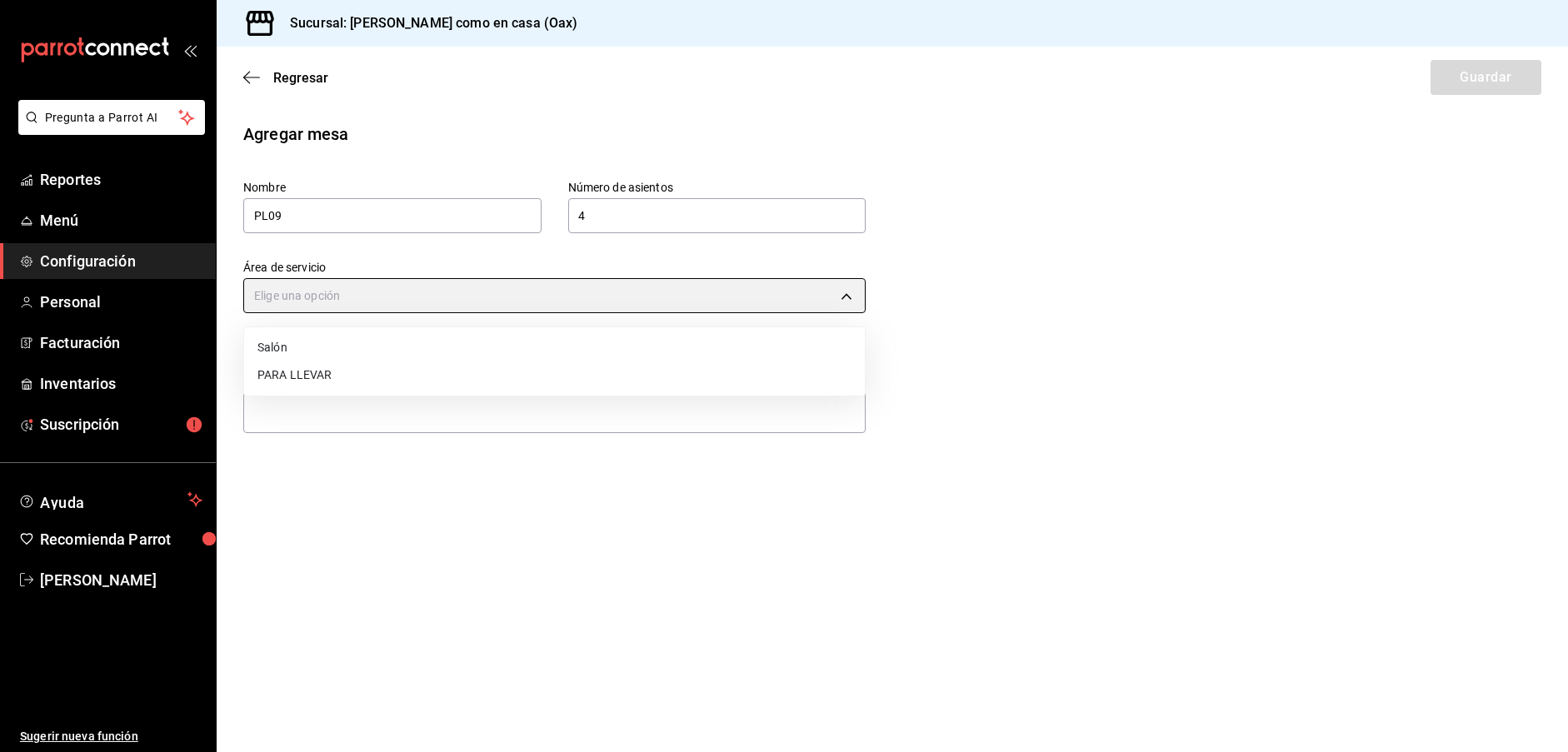
type input "58ce240f-b833-4a85-ab37-0a5a2ba6be6c"
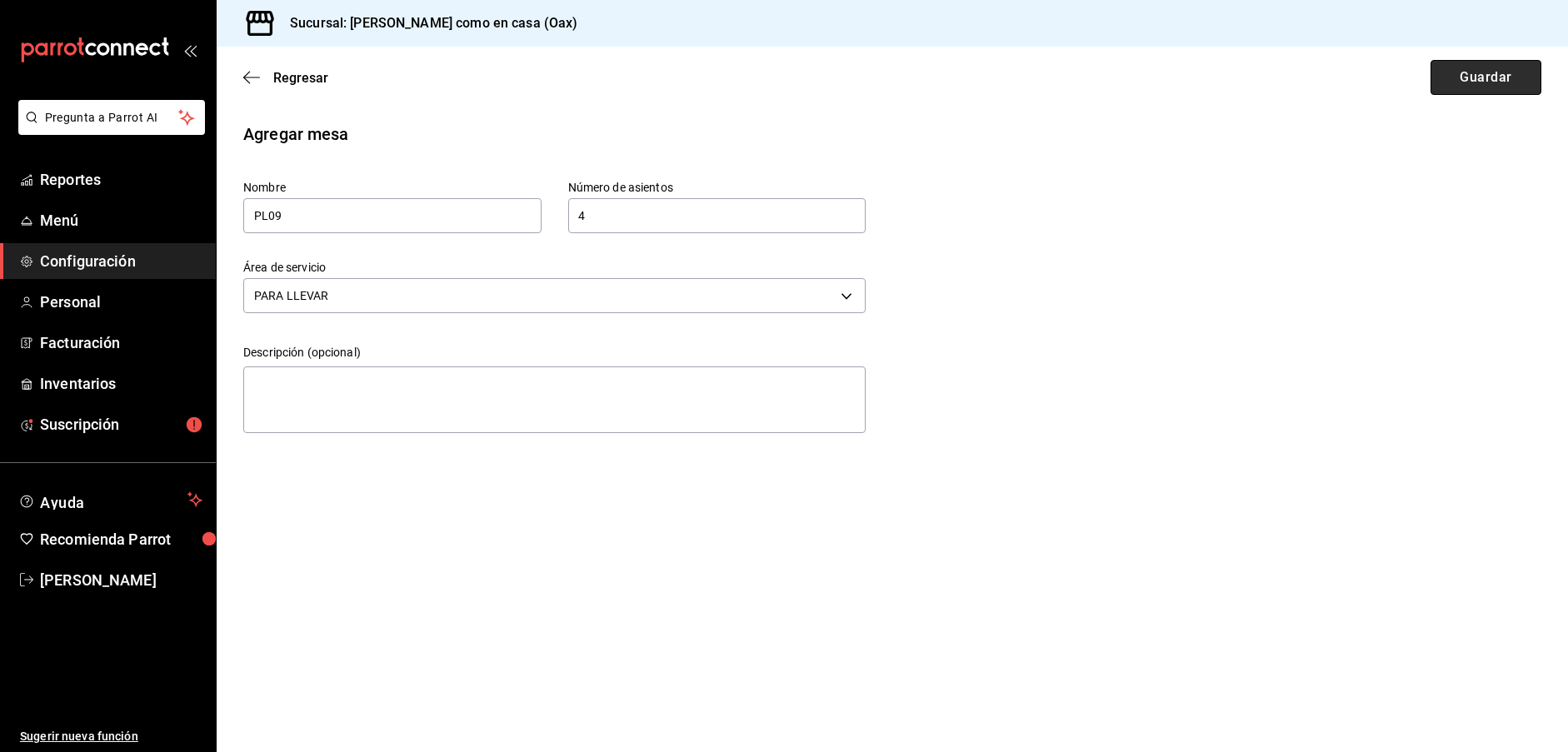
click at [1470, 81] on button "Guardar" at bounding box center [1486, 78] width 111 height 35
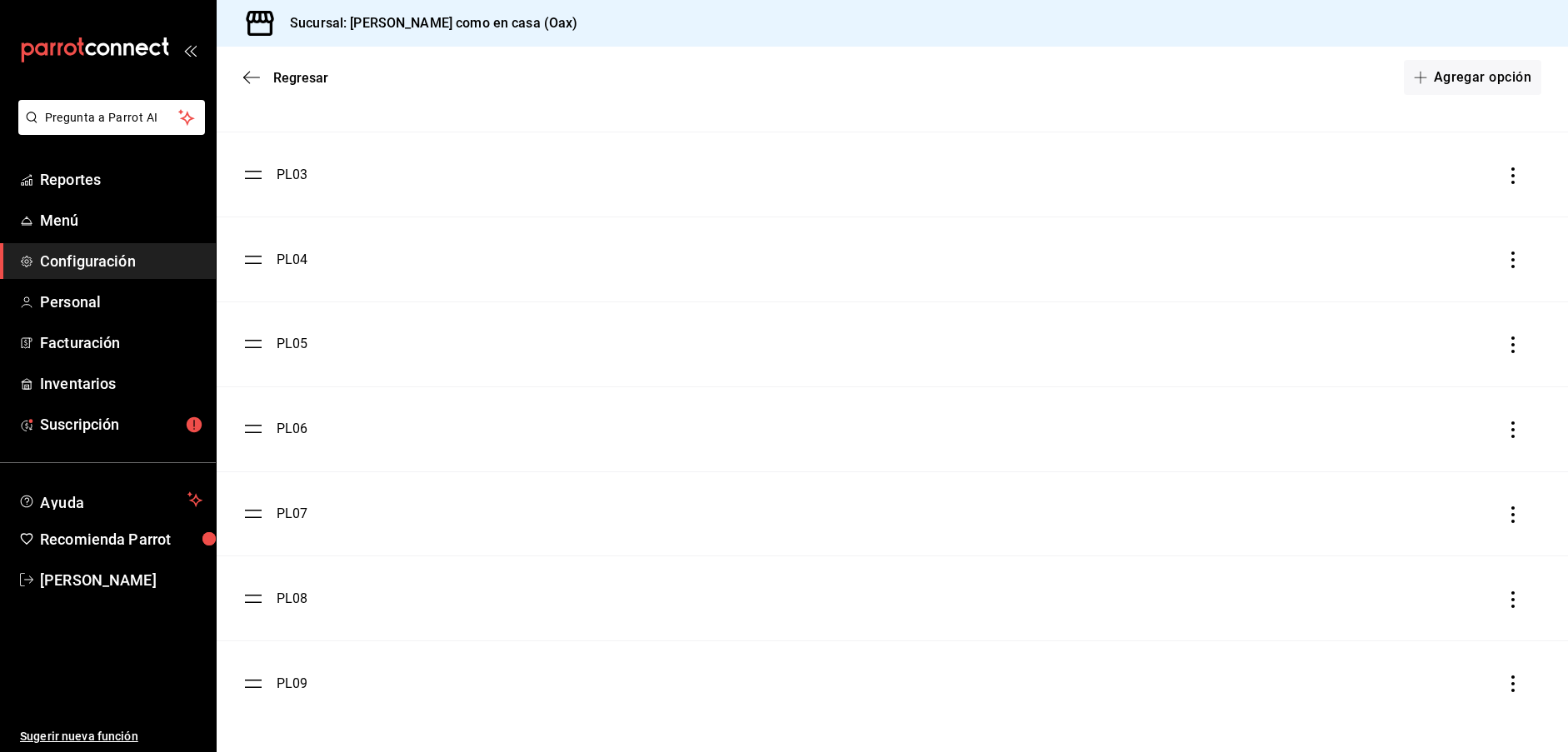
scroll to position [2707, 0]
click at [283, 72] on span "Regresar" at bounding box center [301, 78] width 55 height 16
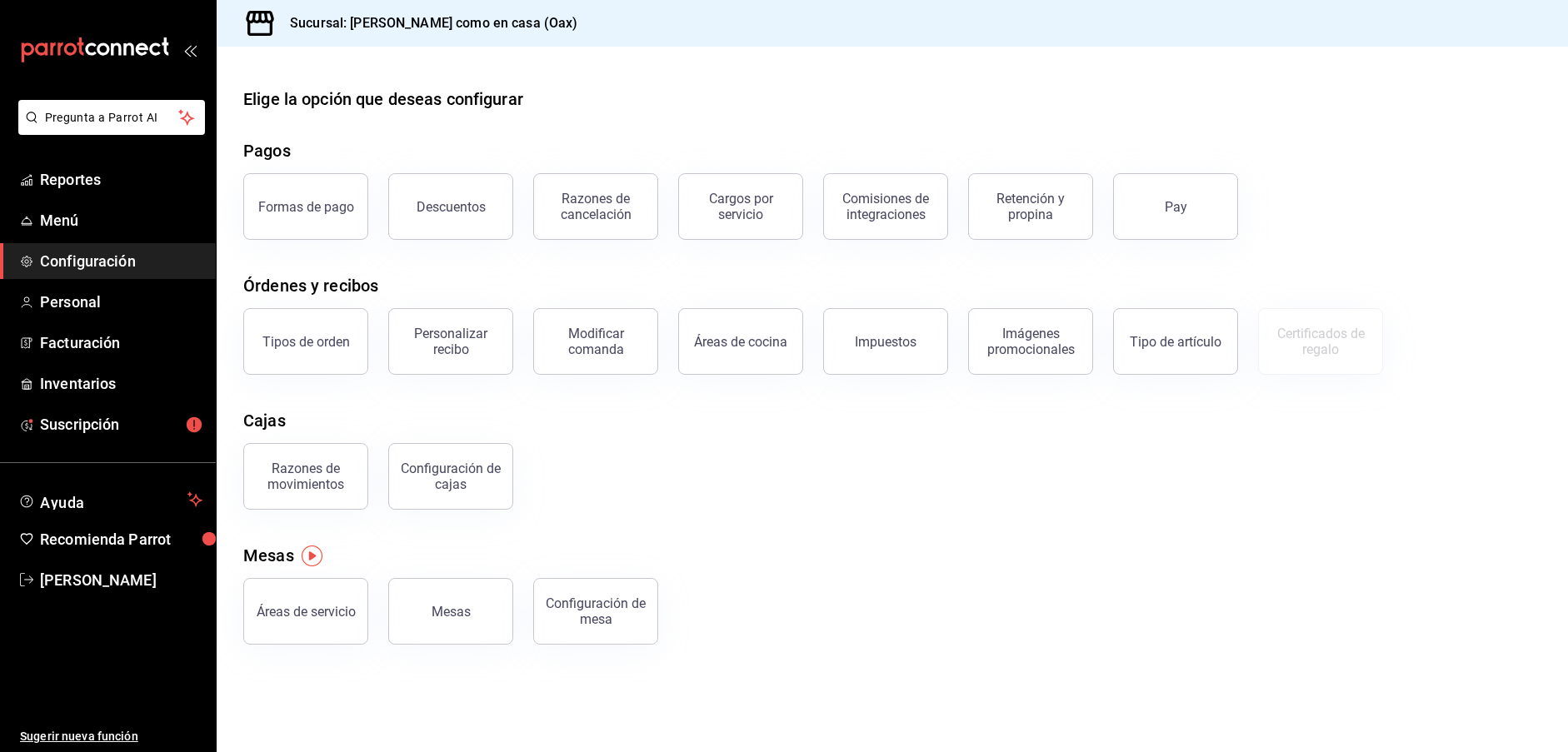
click at [186, 51] on icon "open_drawer_menu" at bounding box center [190, 50] width 14 height 14
